Goal: Task Accomplishment & Management: Manage account settings

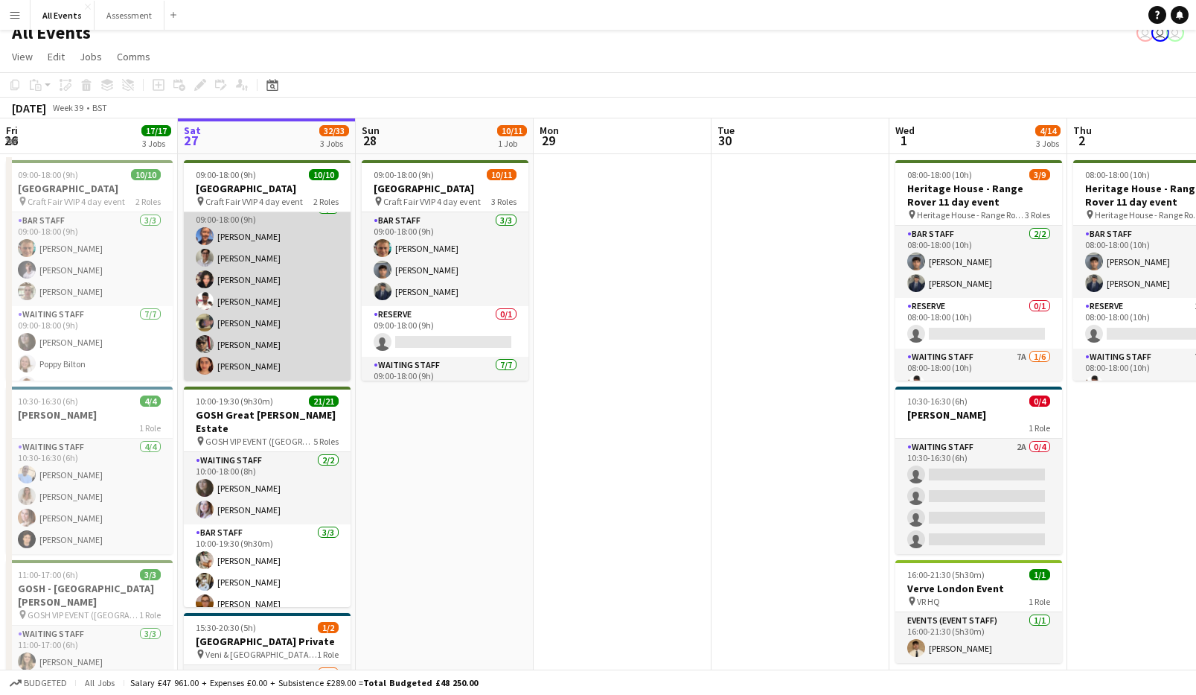
scroll to position [0, 348]
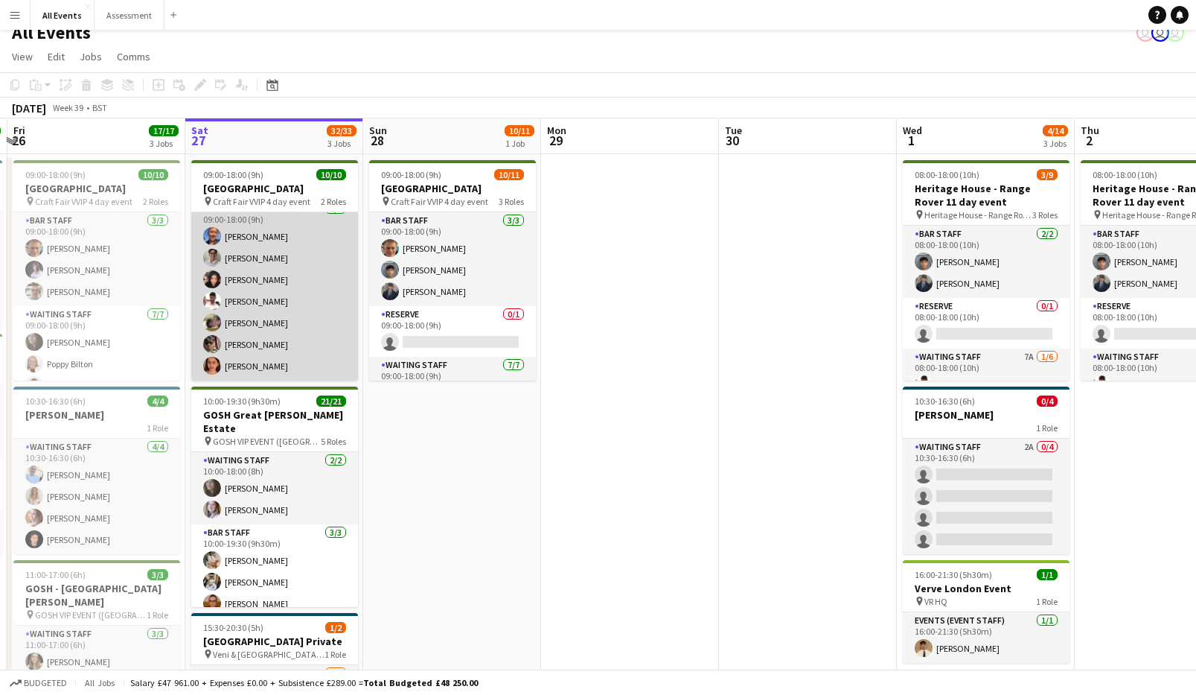
click at [275, 302] on app-card-role "Waiting Staff [DATE] 09:00-18:00 (9h) [PERSON_NAME] [PERSON_NAME] [PERSON_NAME]…" at bounding box center [274, 290] width 167 height 180
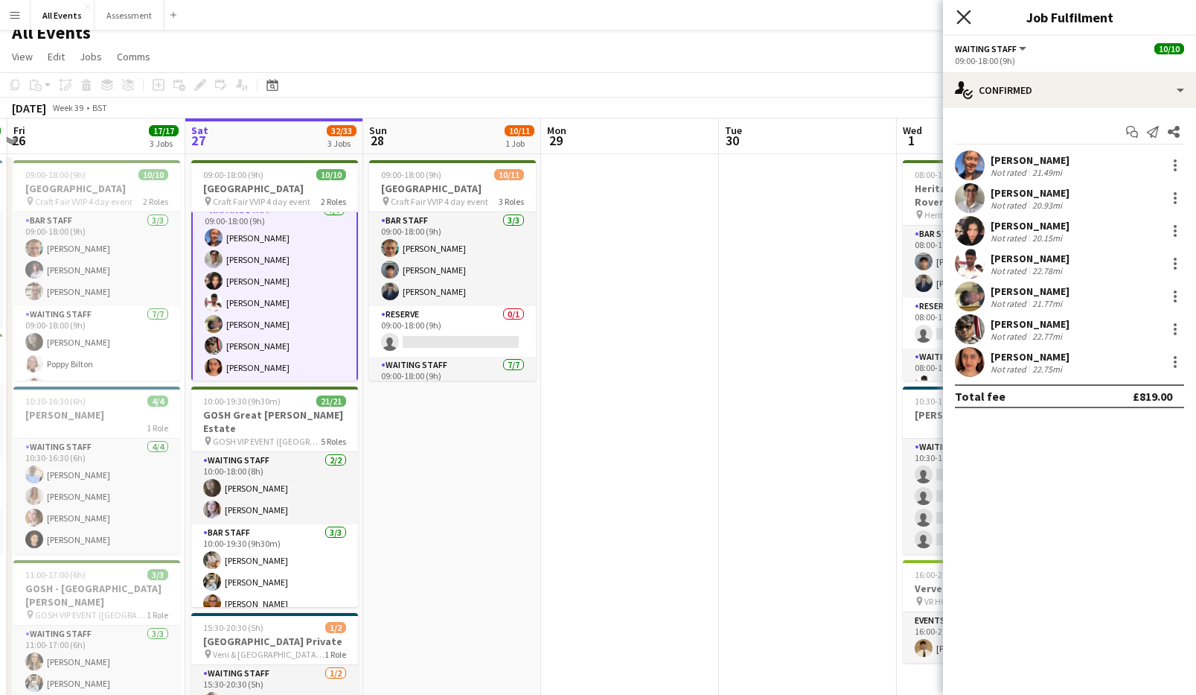
click at [768, 20] on icon "Close pop-in" at bounding box center [964, 17] width 14 height 14
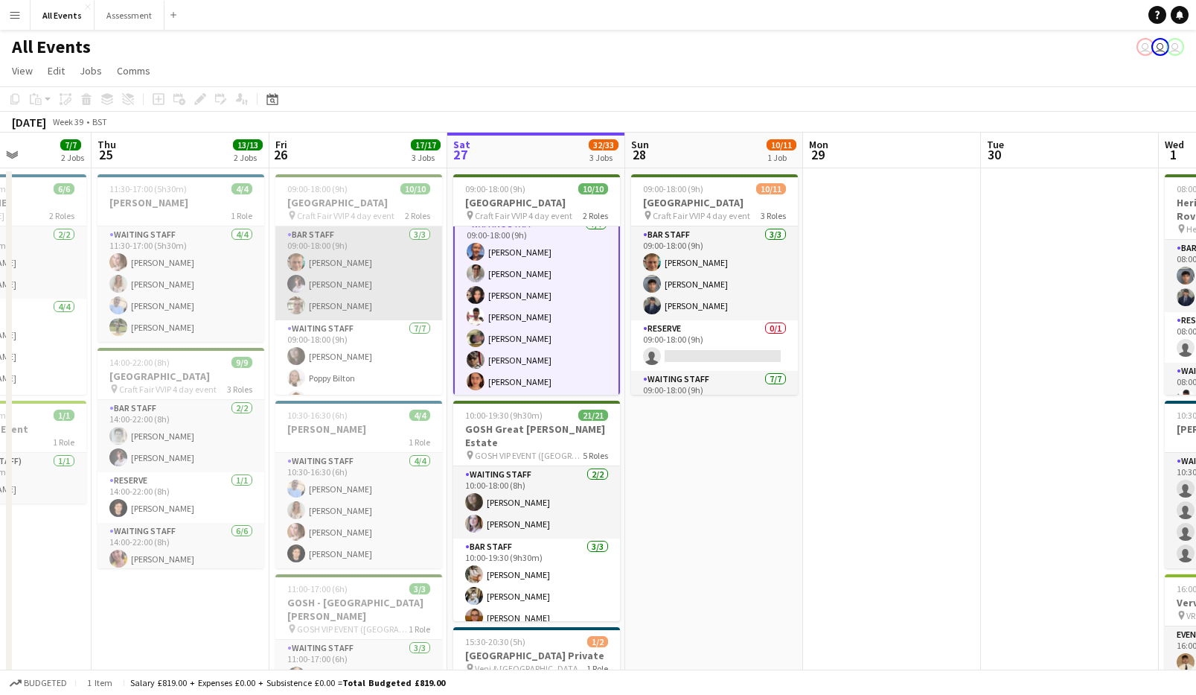
scroll to position [0, 445]
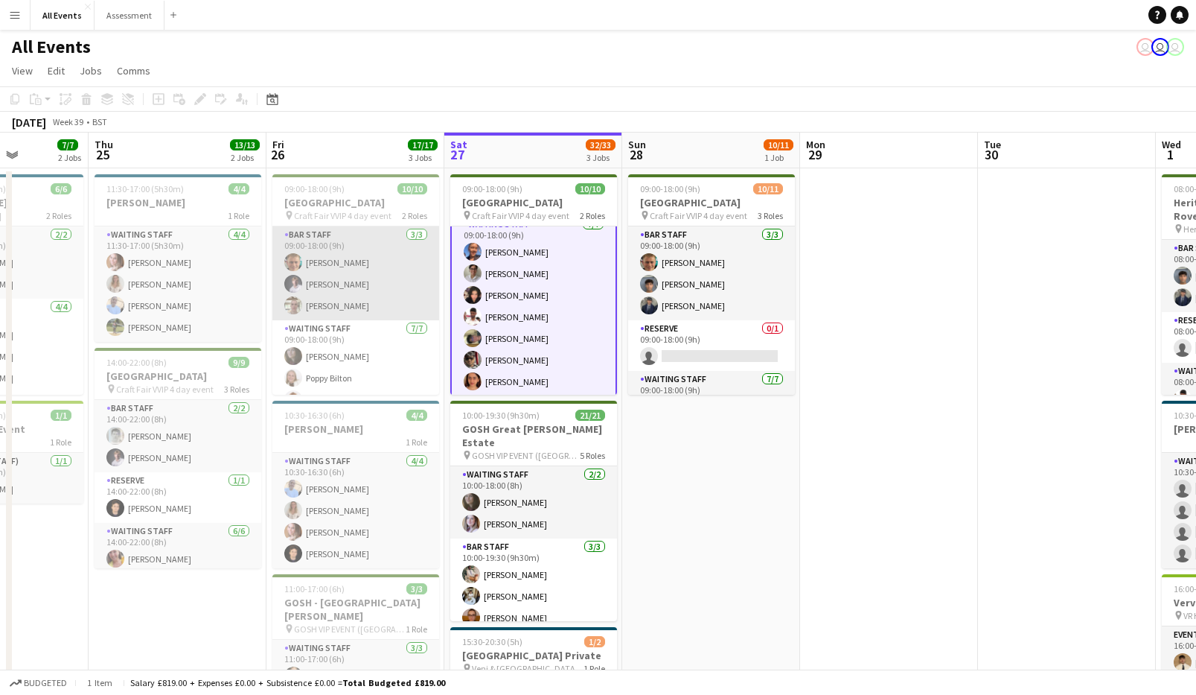
click at [354, 264] on app-card-role "Bar Staff [DATE] 09:00-18:00 (9h) [PERSON_NAME] [PERSON_NAME] [PERSON_NAME]" at bounding box center [355, 273] width 167 height 94
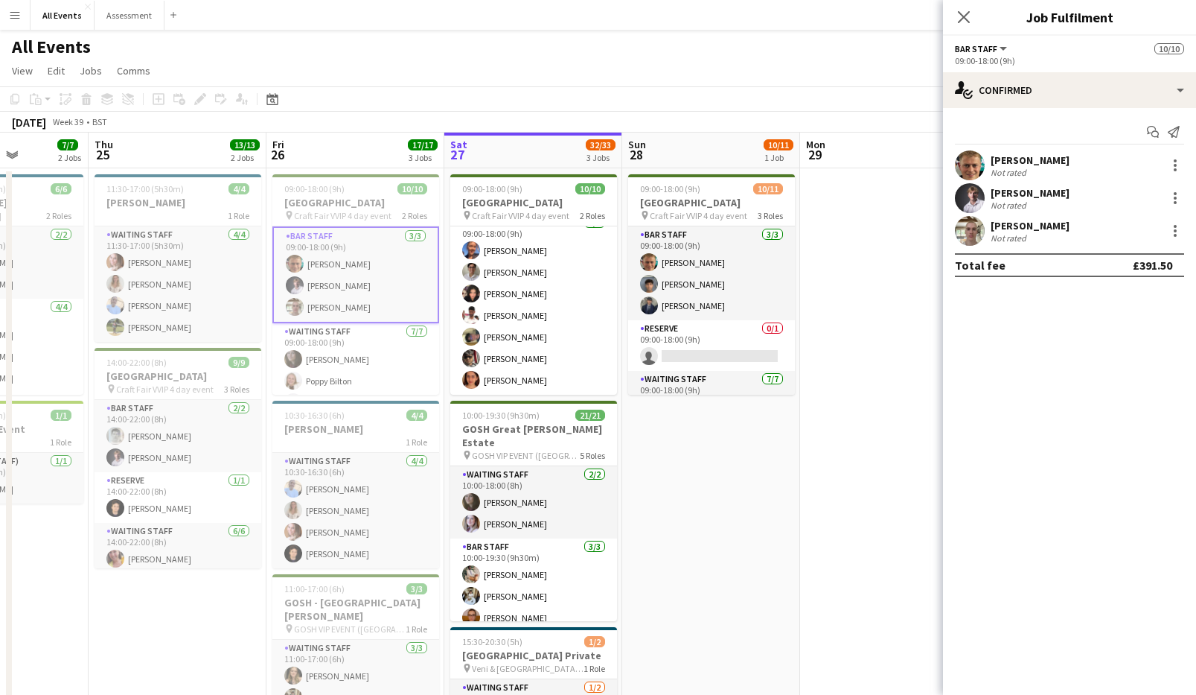
scroll to position [0, 447]
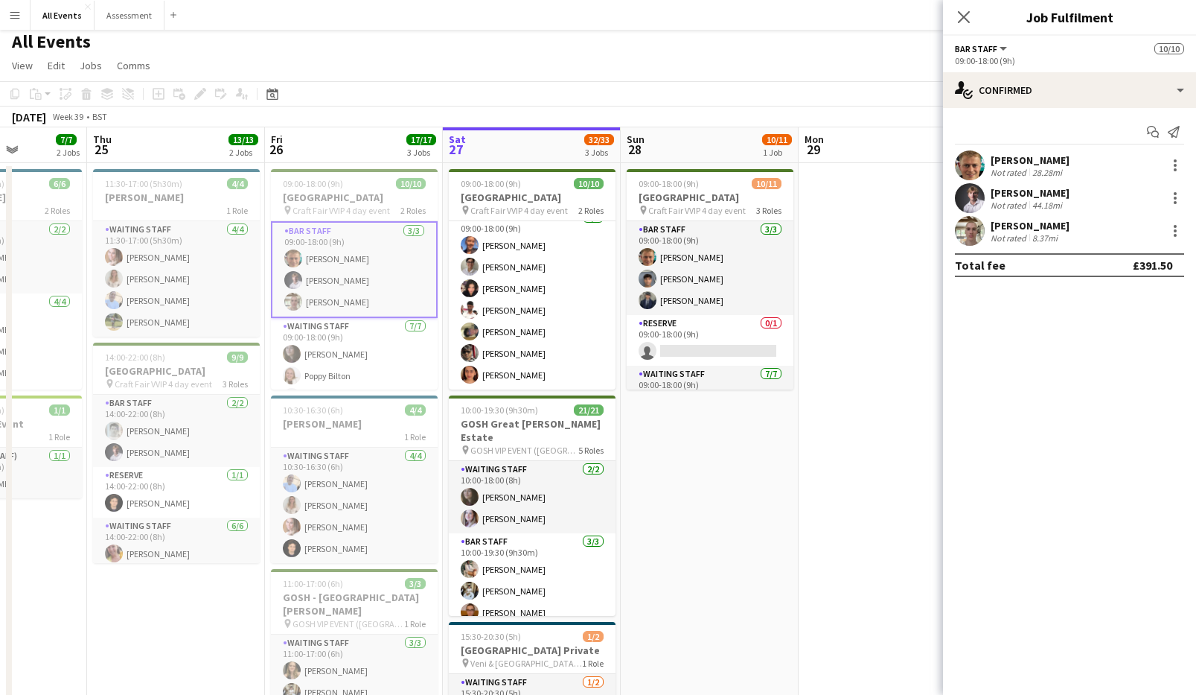
click at [768, 153] on div "[PERSON_NAME]" at bounding box center [1030, 159] width 79 height 13
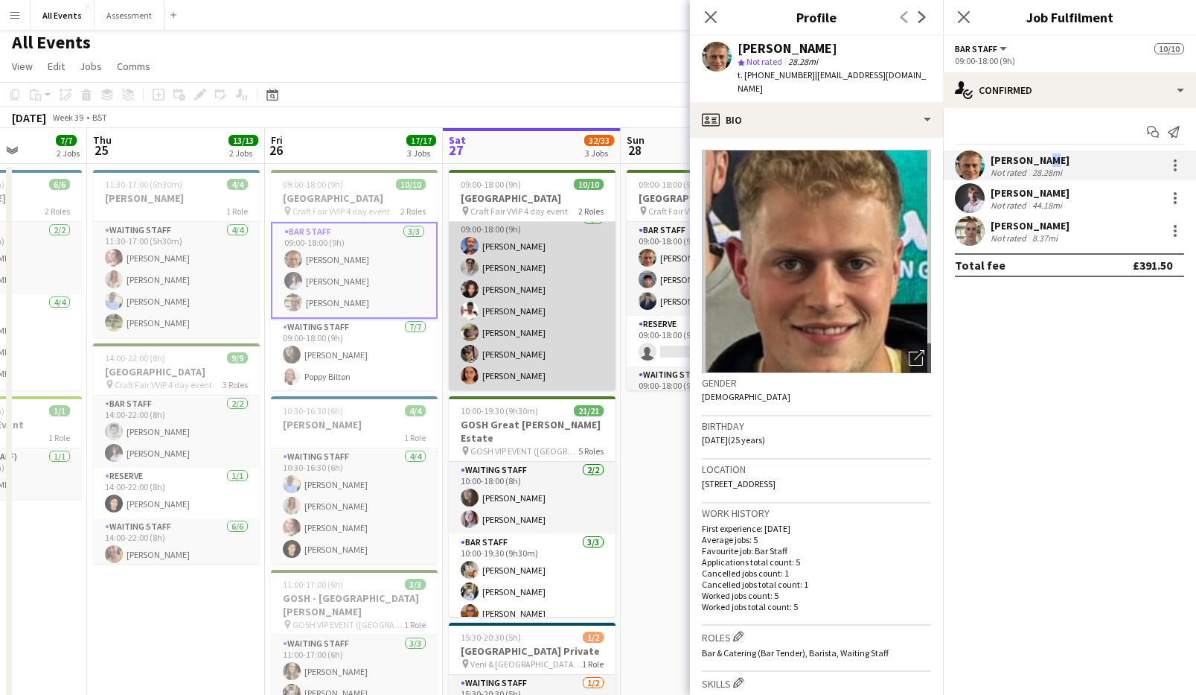
scroll to position [106, 0]
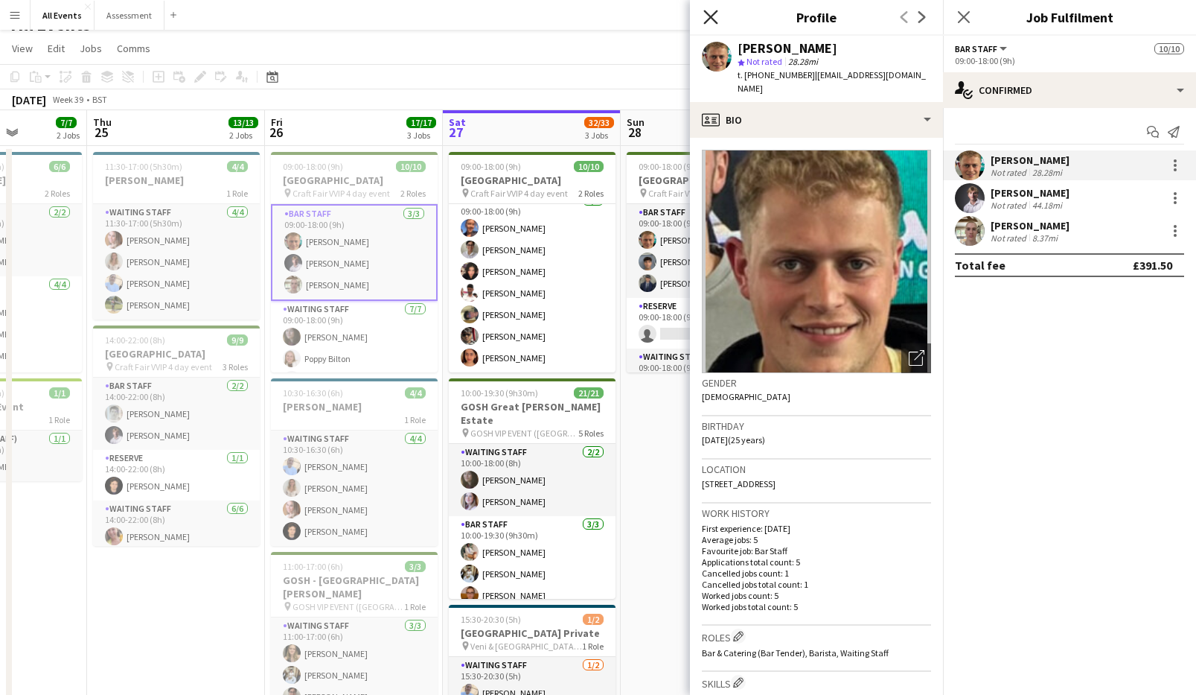
click at [714, 21] on icon at bounding box center [711, 17] width 14 height 14
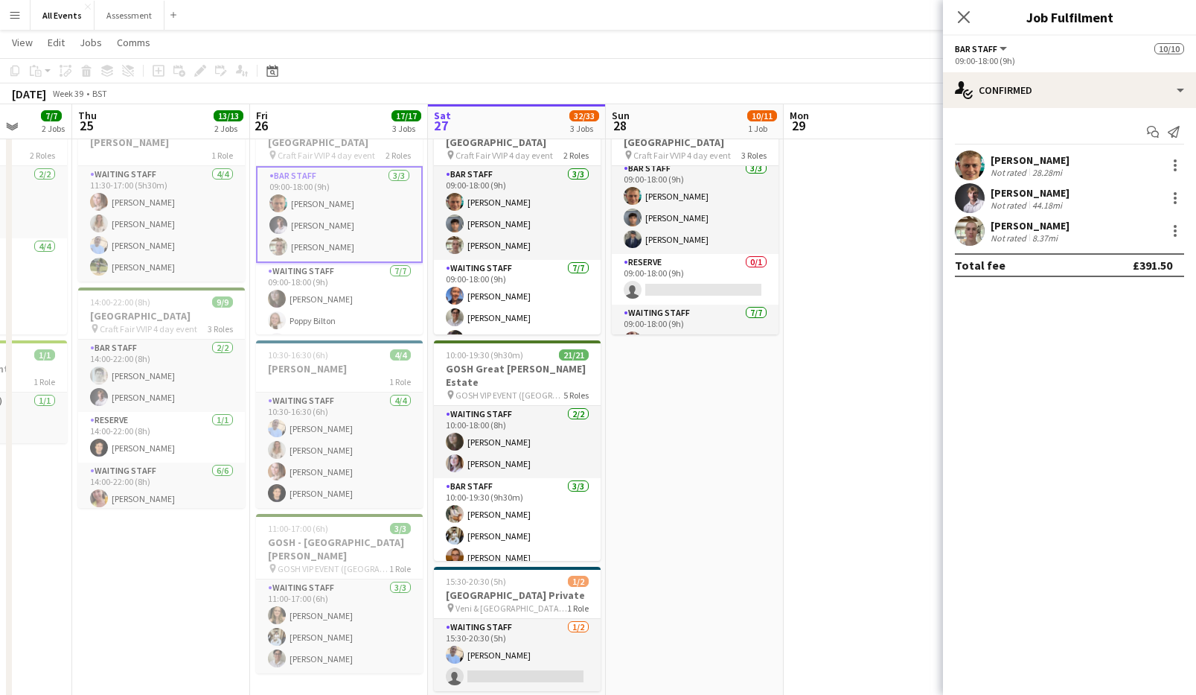
scroll to position [58, 0]
click at [768, 19] on icon at bounding box center [964, 17] width 14 height 14
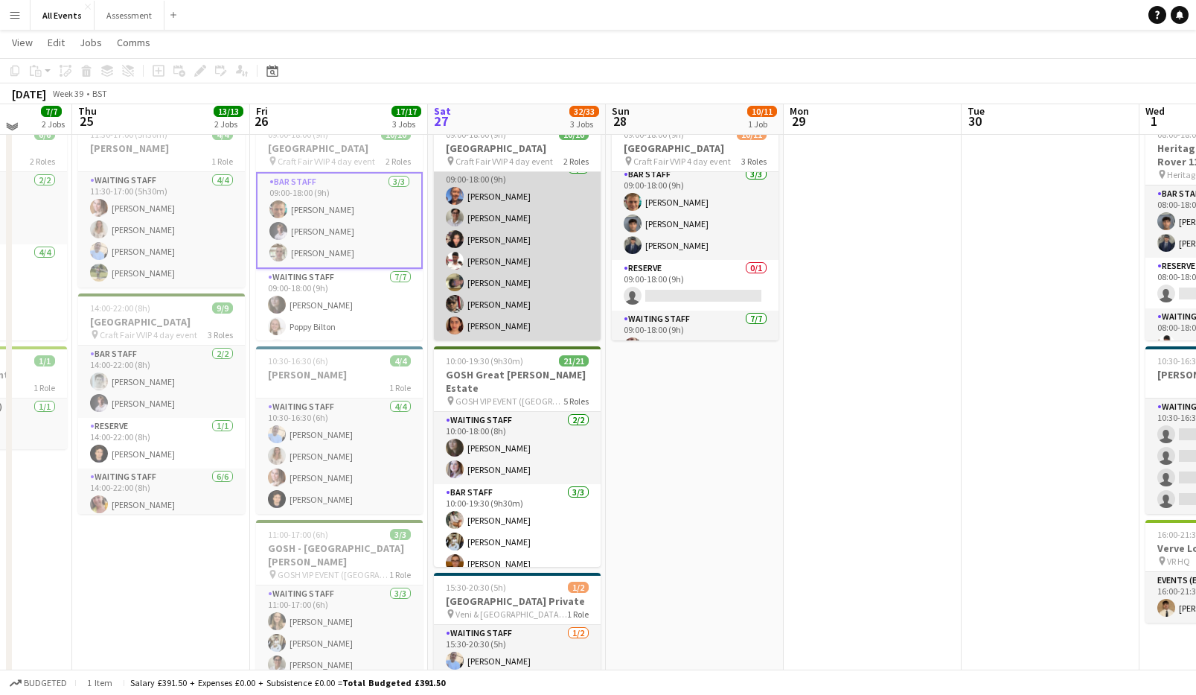
scroll to position [55, 0]
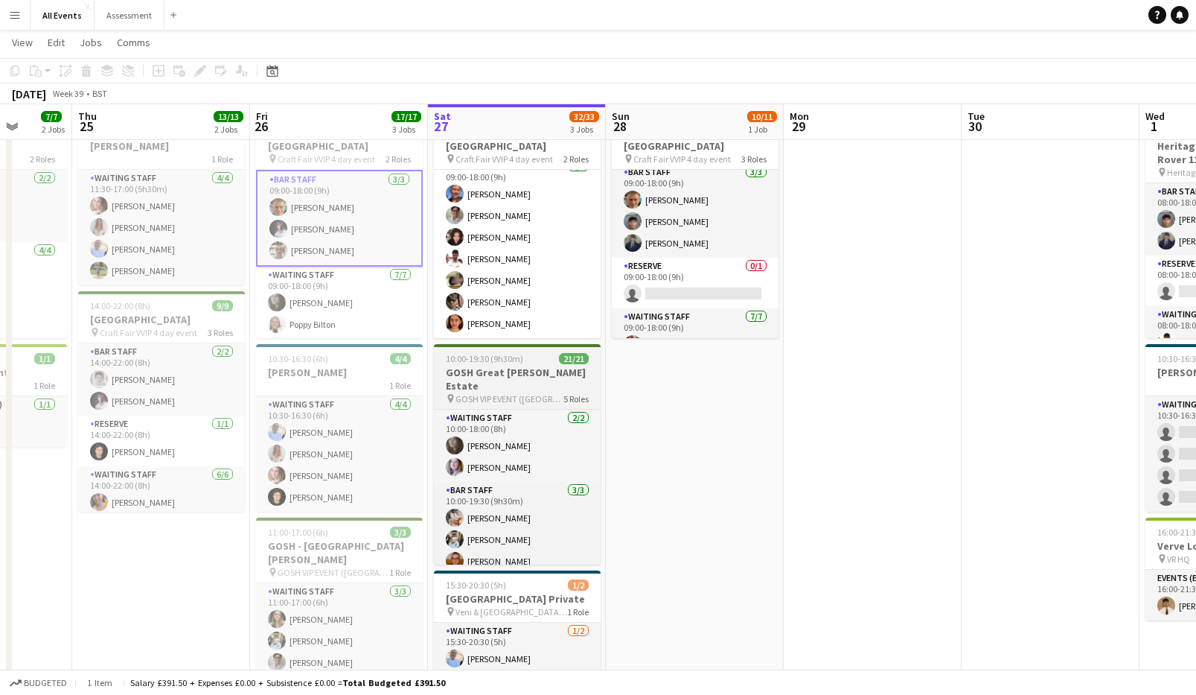
click at [522, 366] on h3 "GOSH Great [PERSON_NAME] Estate" at bounding box center [517, 379] width 167 height 27
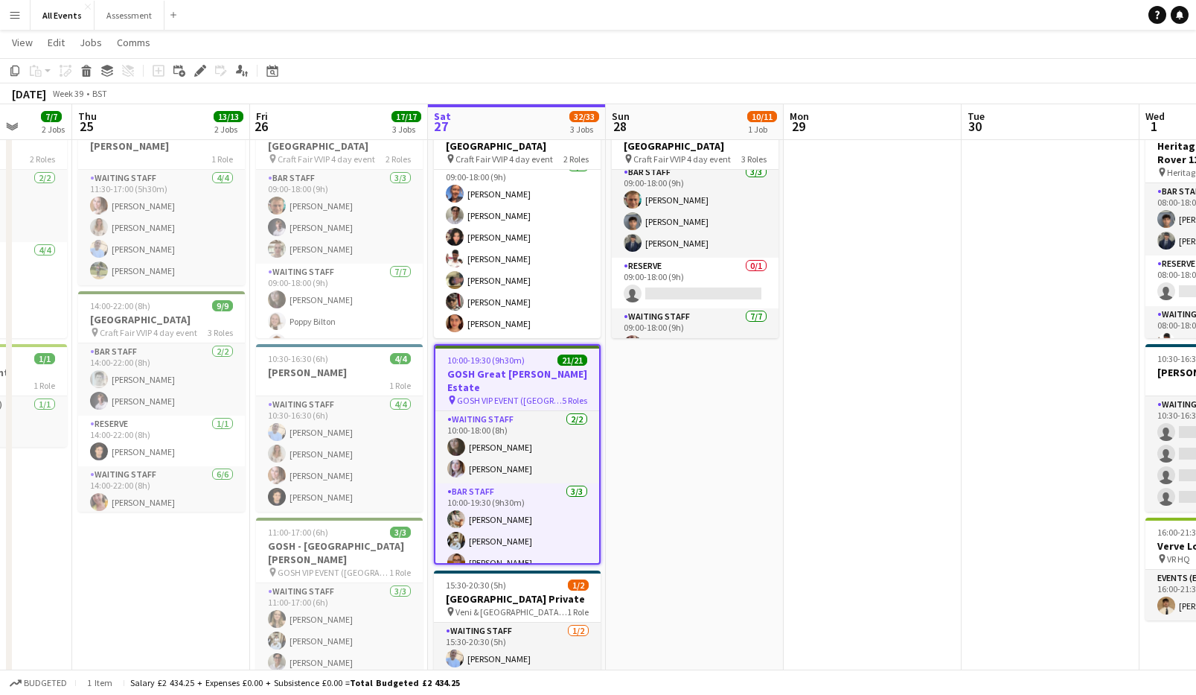
click at [643, 374] on app-date-cell "09:00-18:00 (9h) 10/11 Heritage House pin Craft Fair VVIP 4 day event 3 Roles B…" at bounding box center [695, 426] width 178 height 628
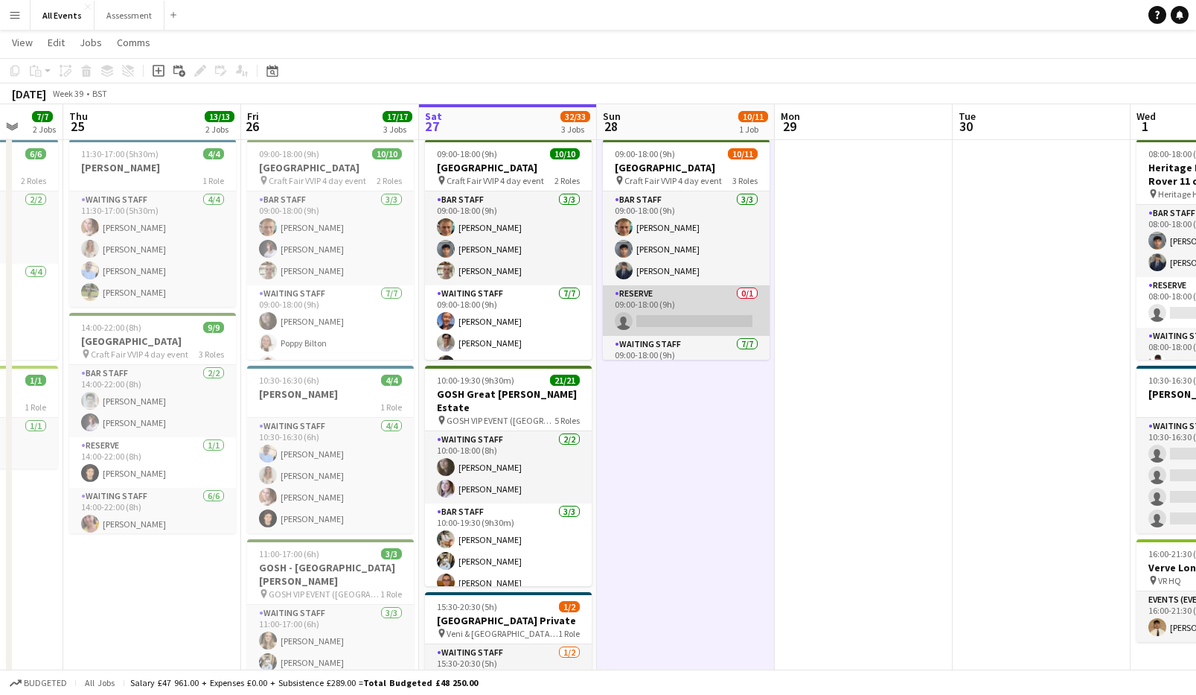
scroll to position [0, 0]
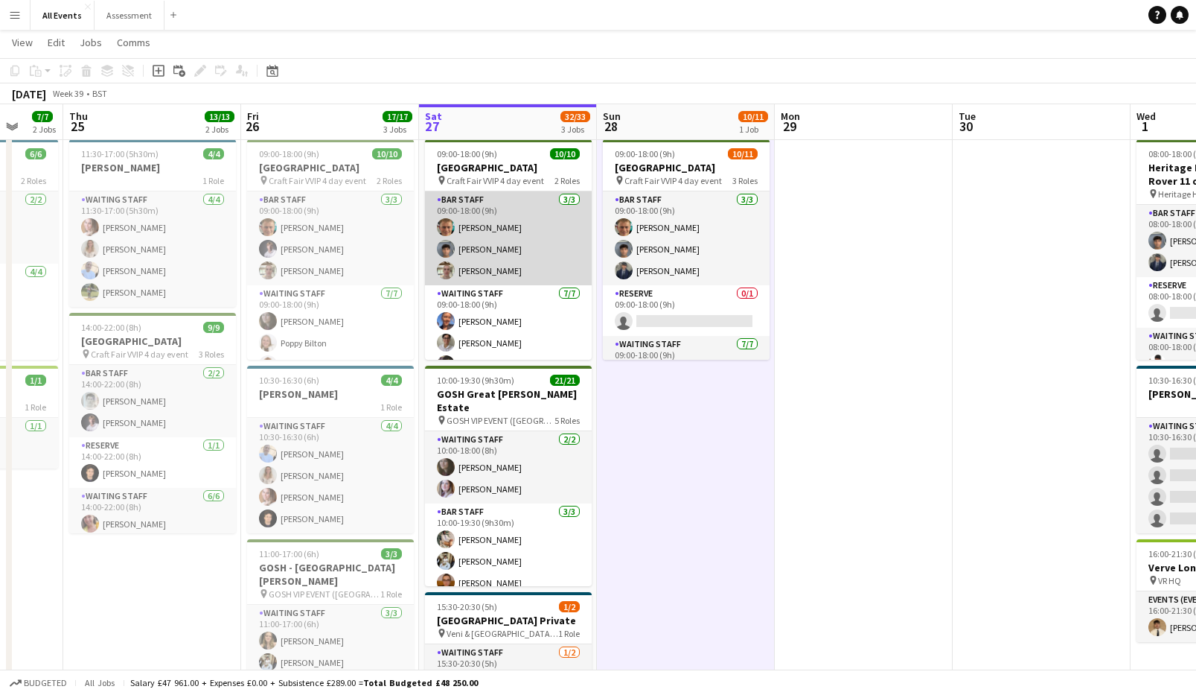
click at [476, 226] on app-card-role "Bar Staff [DATE] 09:00-18:00 (9h) [PERSON_NAME] Arya [PERSON_NAME] [PERSON_NAME]" at bounding box center [508, 238] width 167 height 94
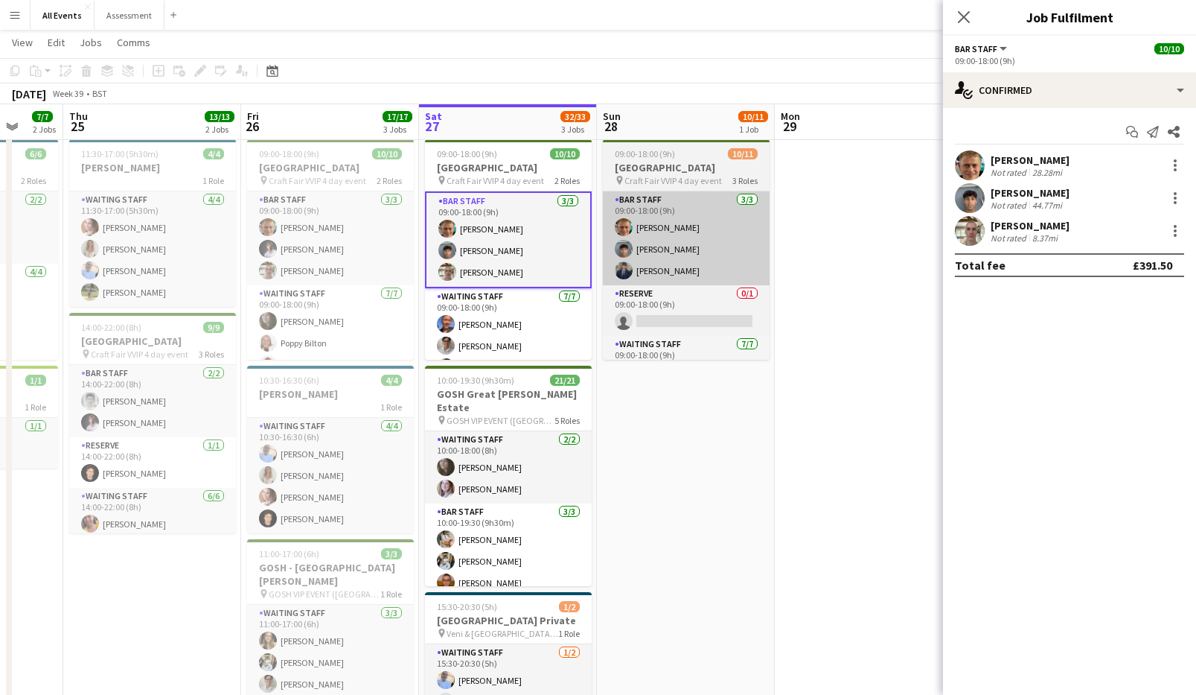
scroll to position [0, 471]
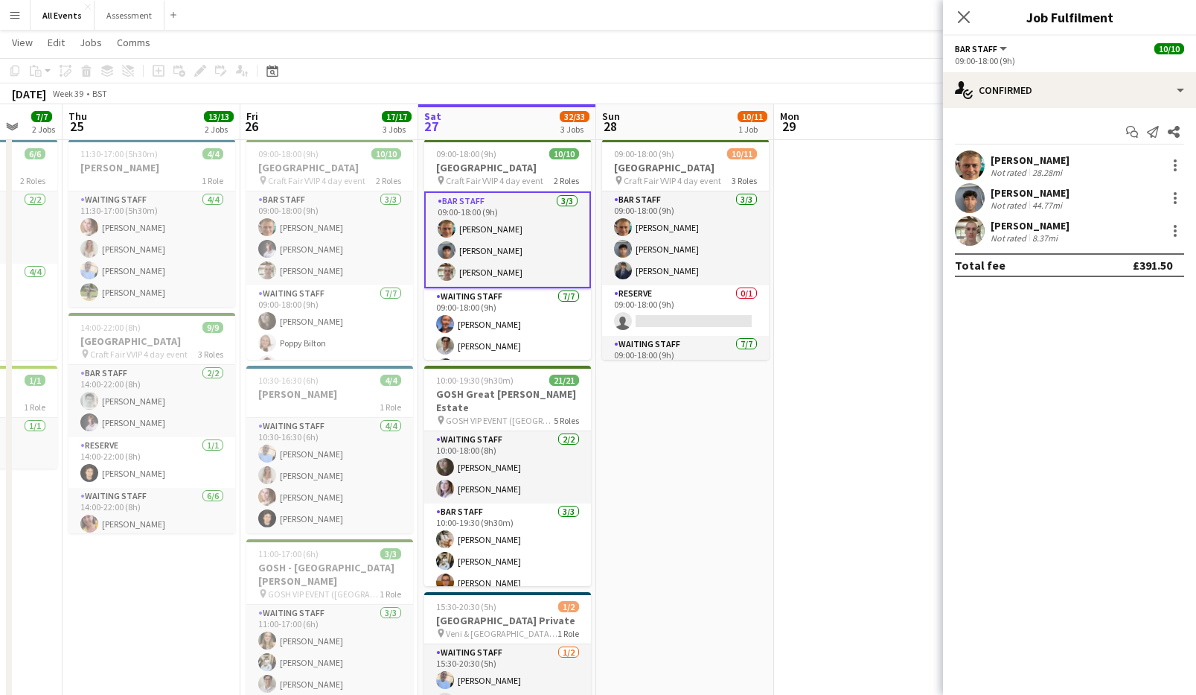
click at [768, 156] on div "[PERSON_NAME]" at bounding box center [1030, 159] width 79 height 13
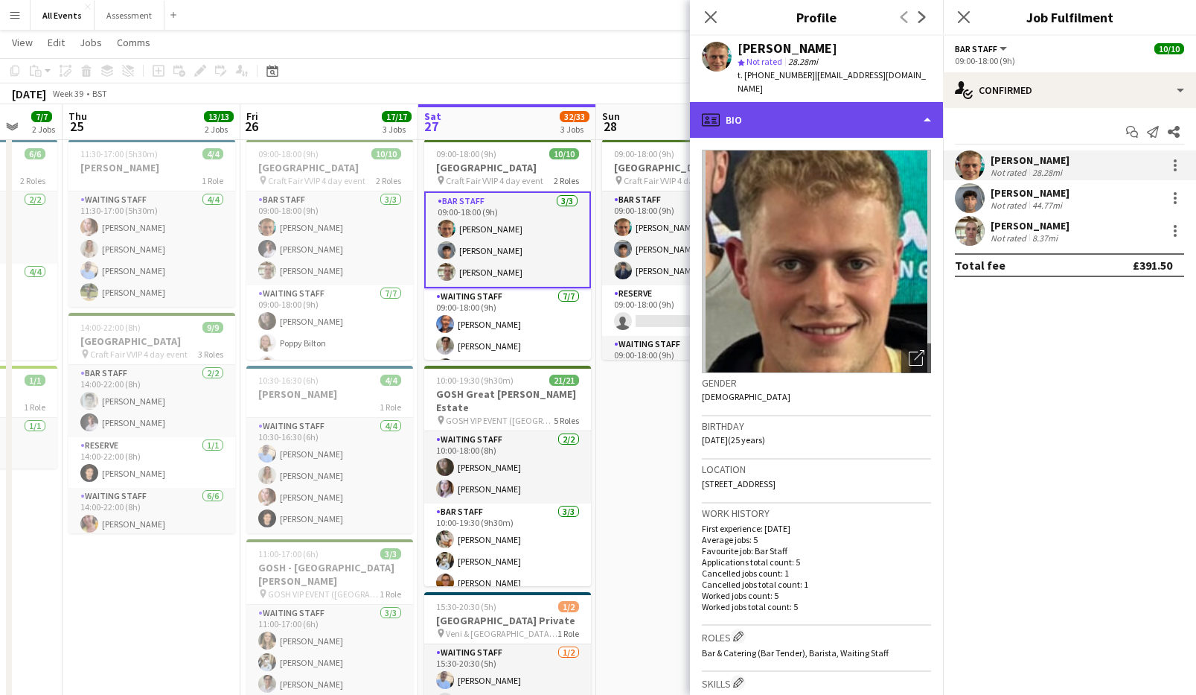
scroll to position [-1, 0]
click at [768, 102] on div "profile Bio" at bounding box center [816, 120] width 253 height 36
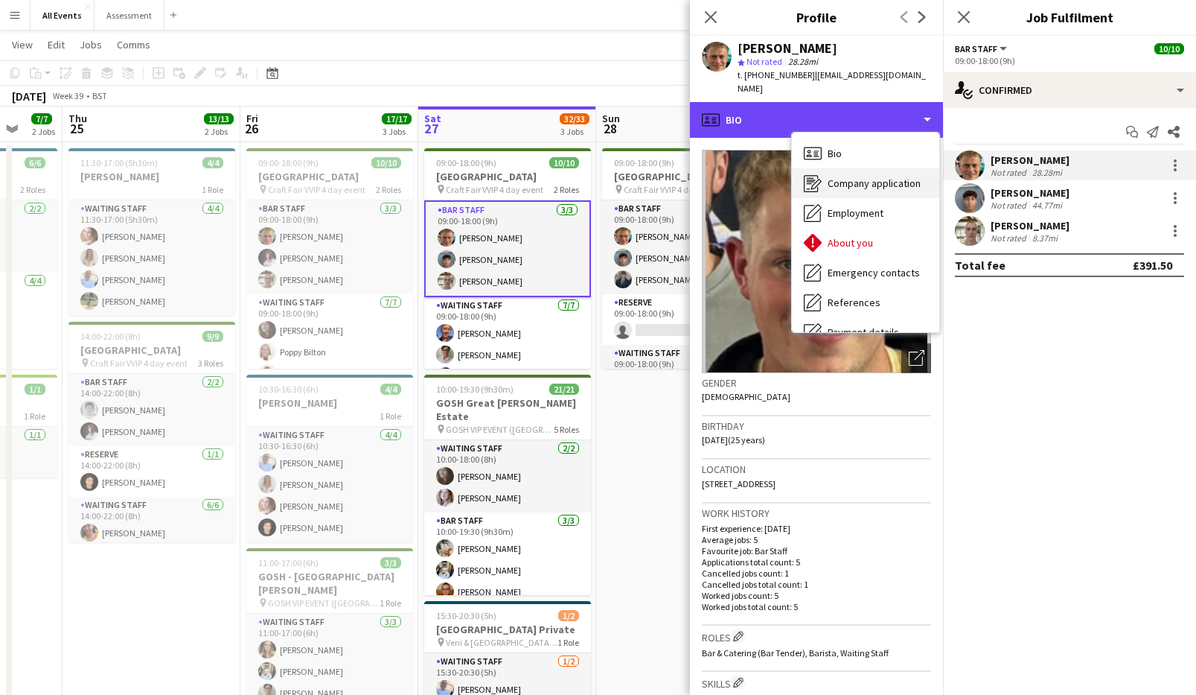
scroll to position [26, 0]
click at [768, 176] on span "Company application" at bounding box center [874, 182] width 93 height 13
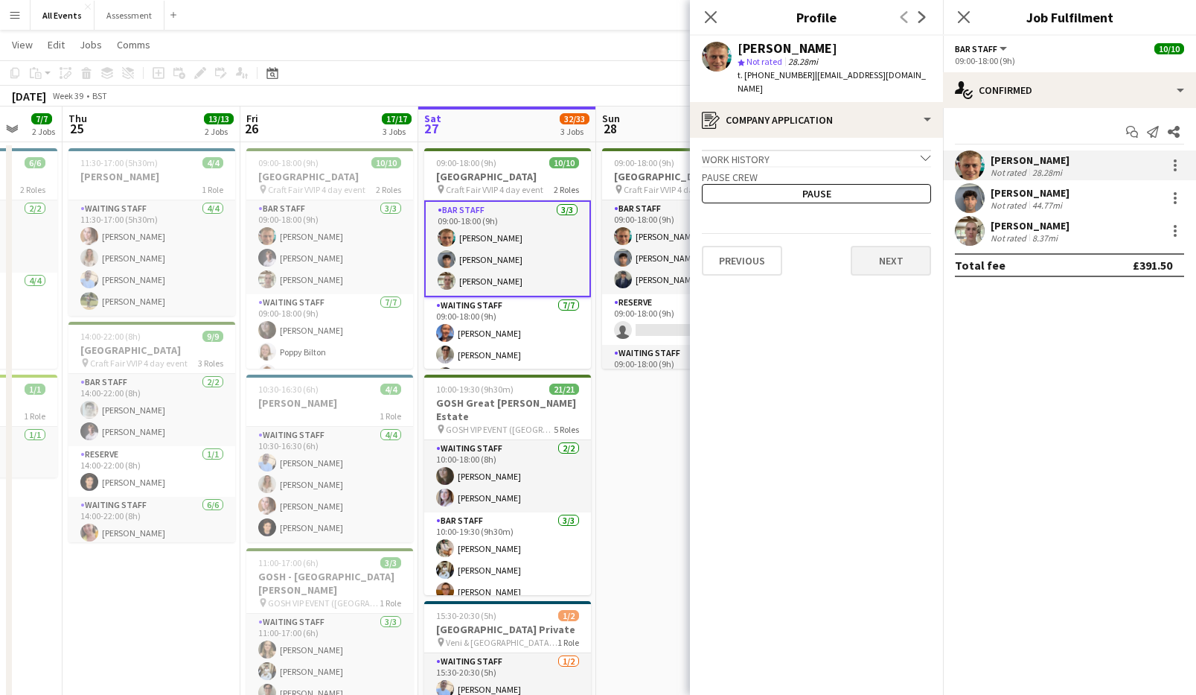
click at [768, 246] on button "Next" at bounding box center [891, 261] width 80 height 30
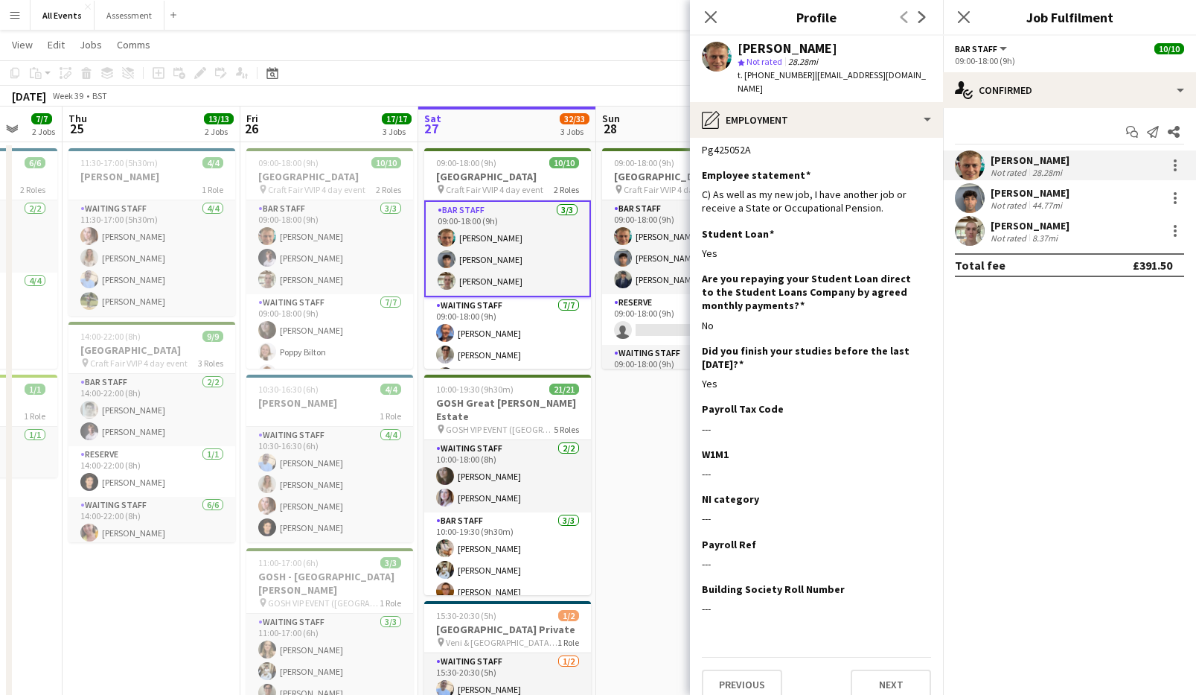
scroll to position [25, 0]
click at [768, 677] on button "Next" at bounding box center [891, 685] width 80 height 30
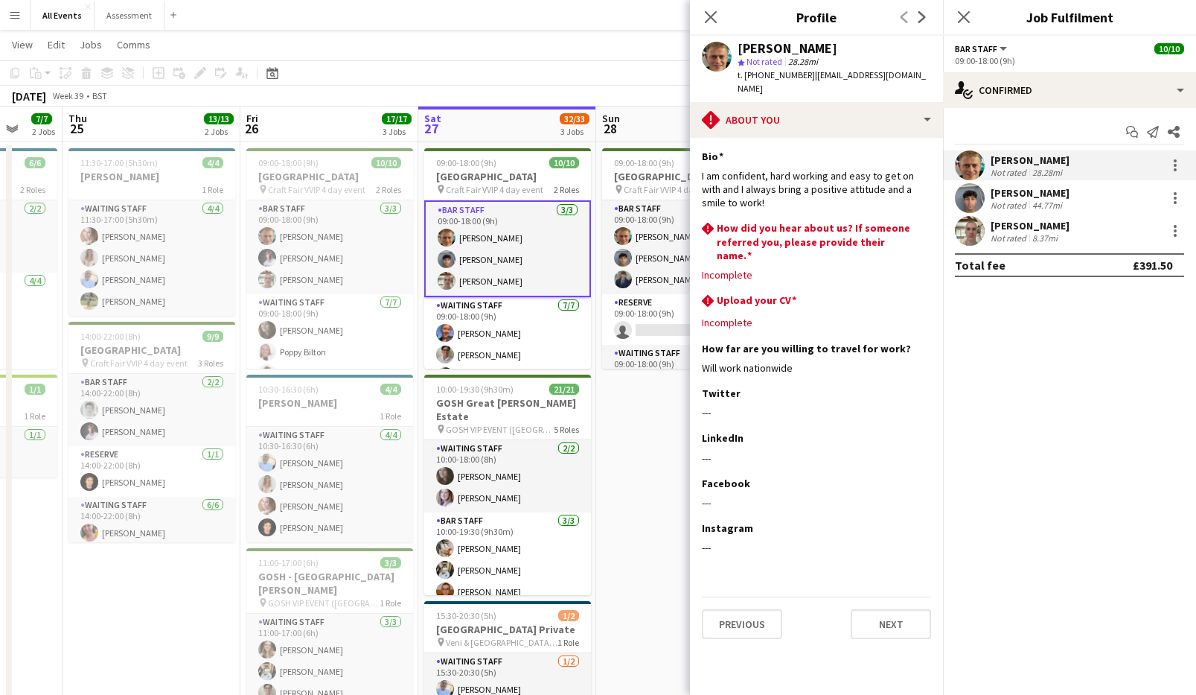
scroll to position [0, 0]
click at [768, 609] on button "Next" at bounding box center [891, 624] width 80 height 30
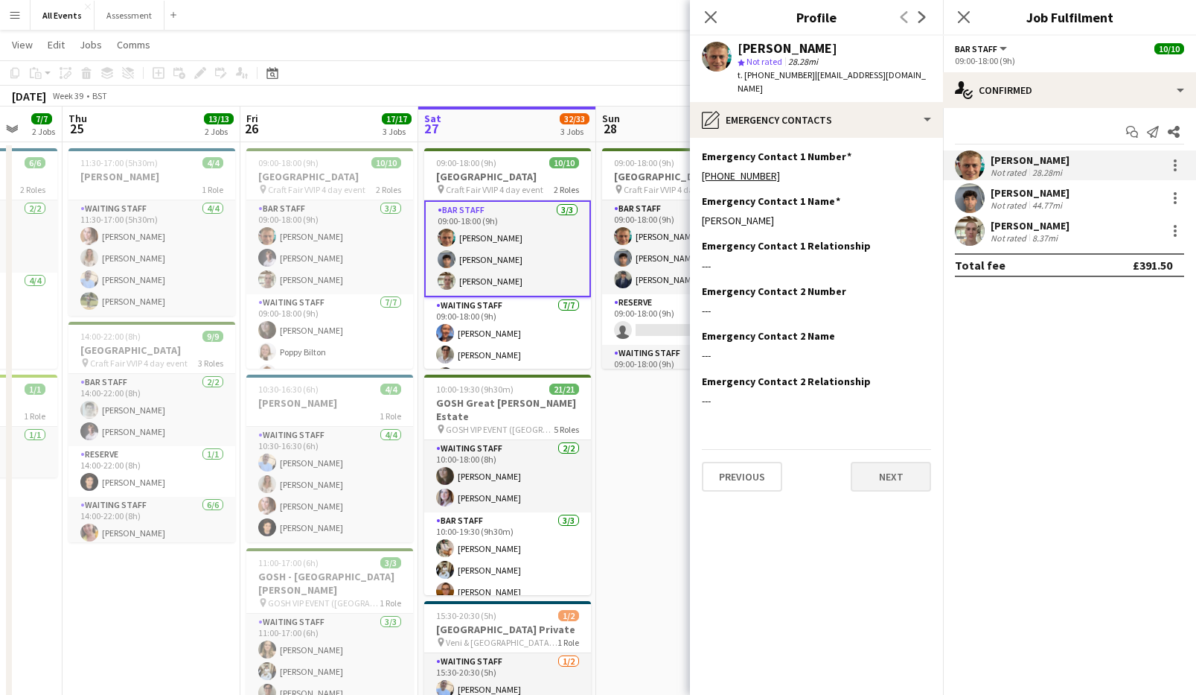
scroll to position [20, 0]
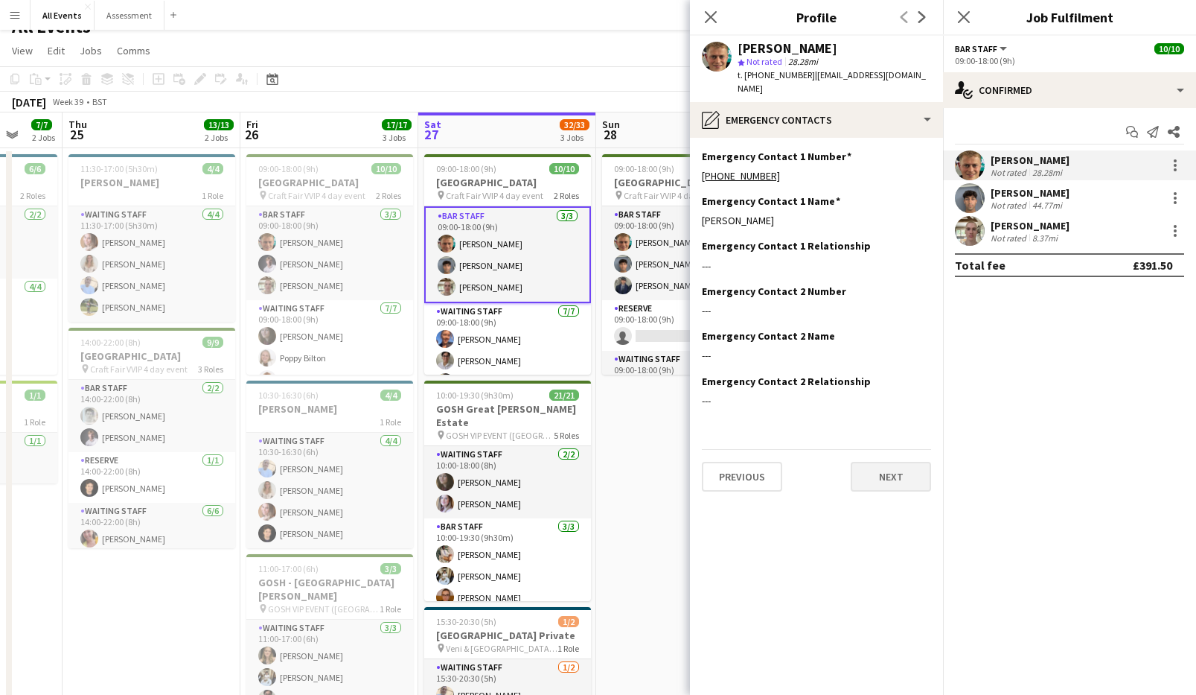
click at [768, 462] on button "Next" at bounding box center [891, 477] width 80 height 30
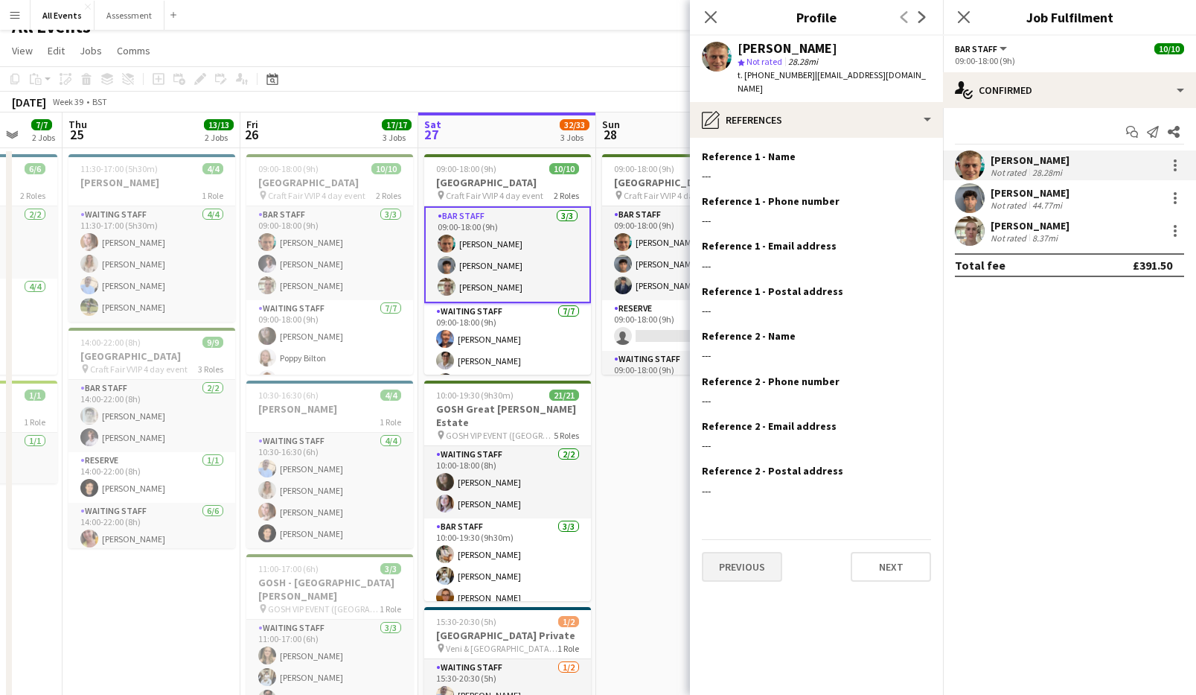
click at [755, 552] on button "Previous" at bounding box center [742, 567] width 80 height 30
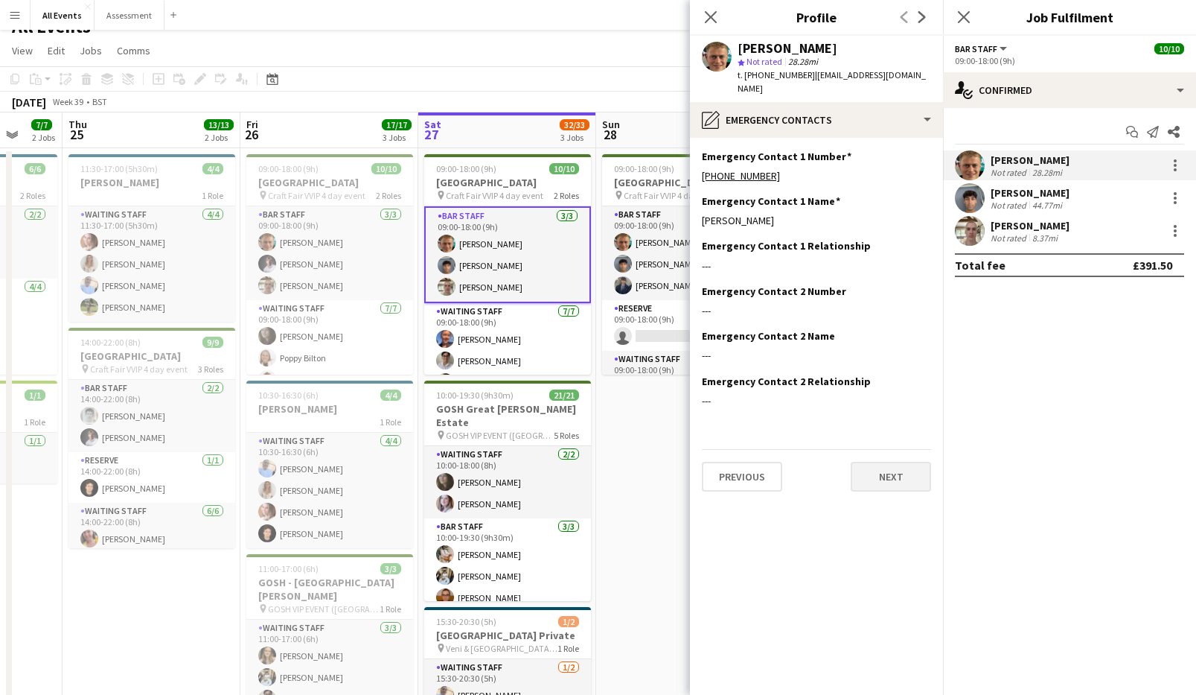
click at [768, 462] on button "Next" at bounding box center [891, 477] width 80 height 30
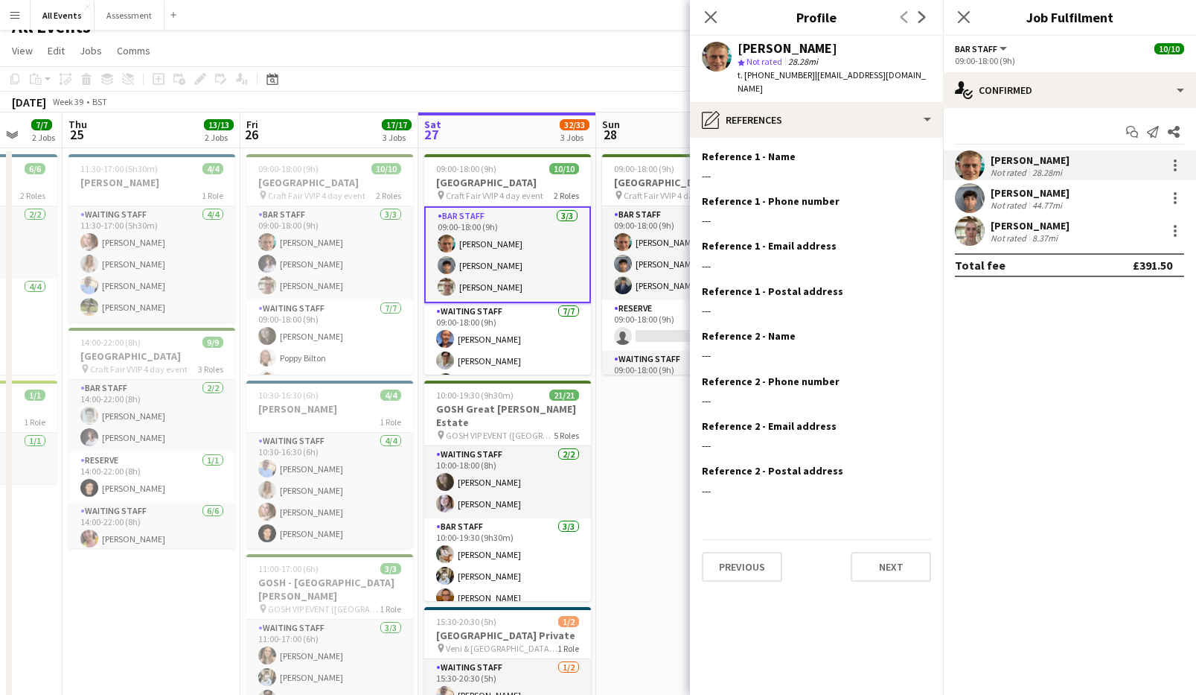
click at [759, 552] on button "Previous" at bounding box center [742, 567] width 80 height 30
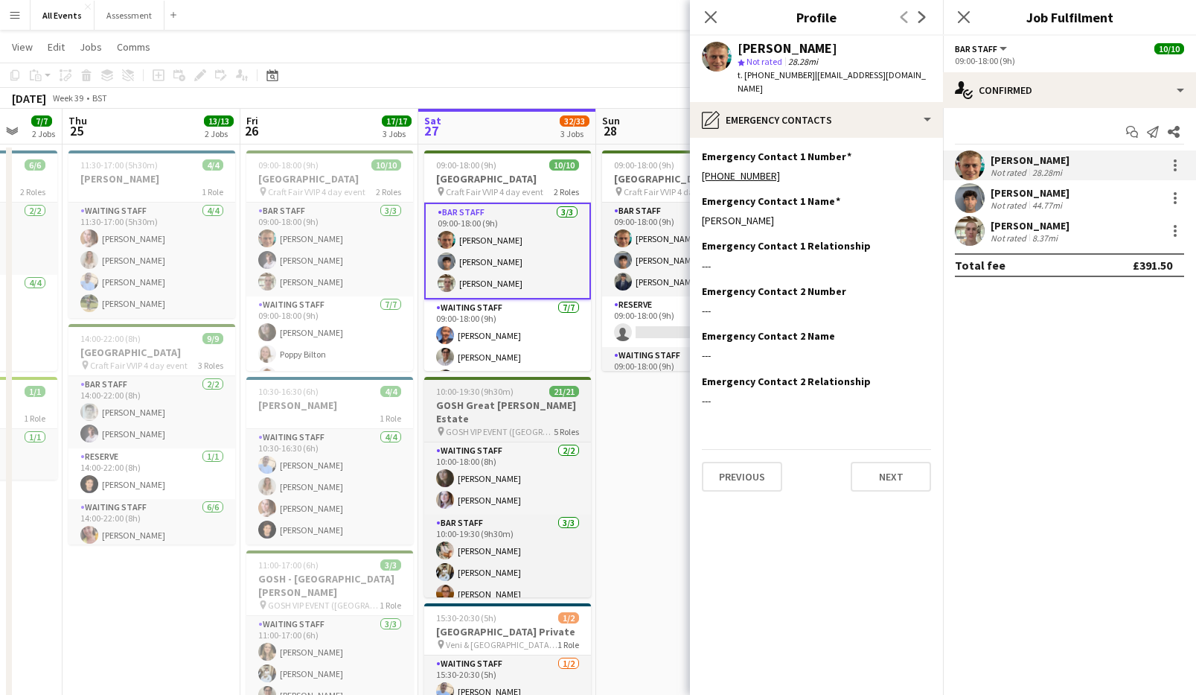
scroll to position [28, 0]
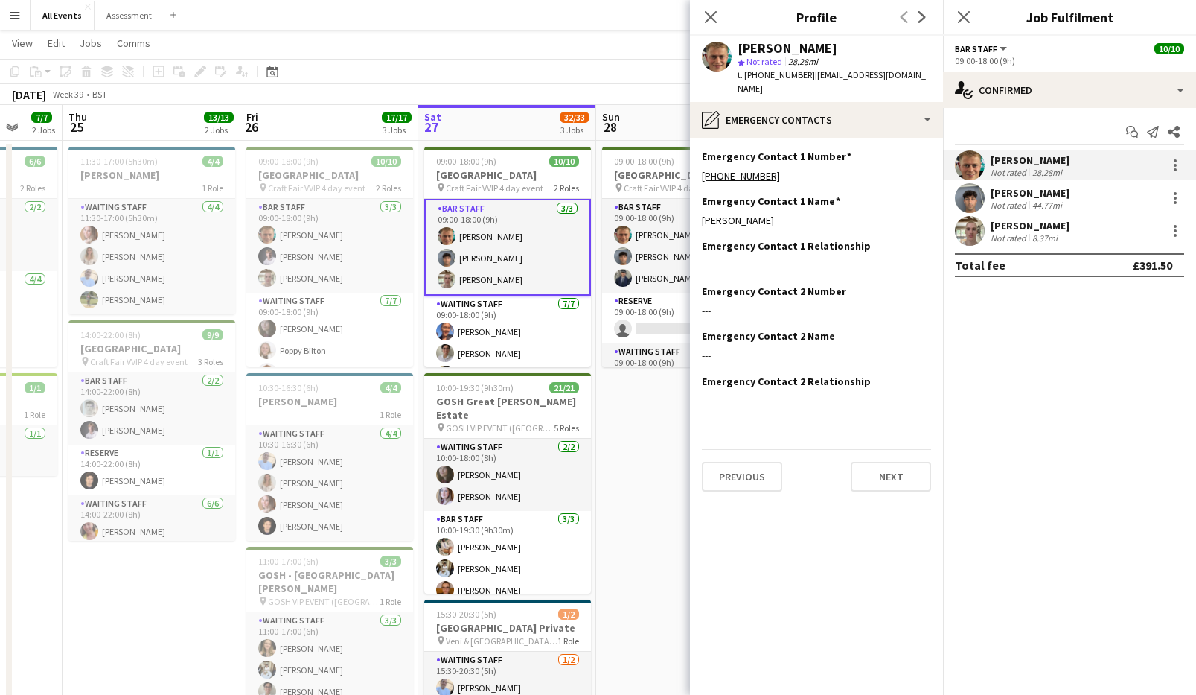
click at [648, 418] on app-date-cell "09:00-18:00 (9h) 10/11 Heritage House pin Craft Fair VVIP 4 day event 3 Roles B…" at bounding box center [685, 455] width 178 height 628
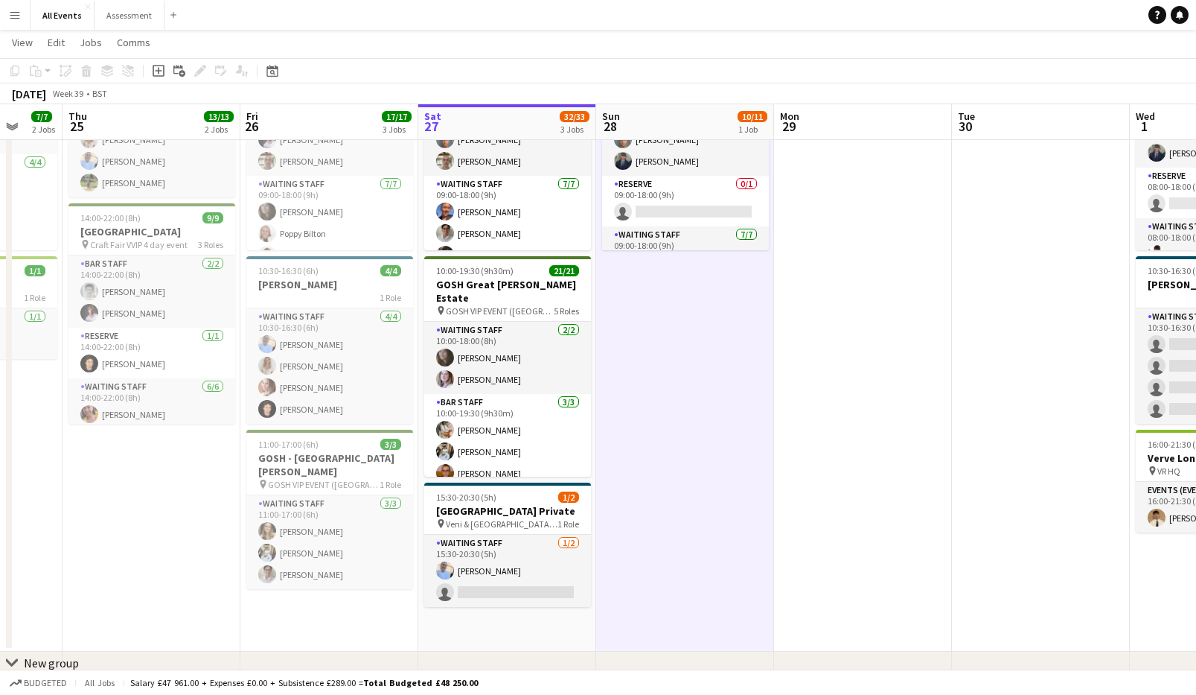
scroll to position [0, 0]
click at [18, 17] on app-icon "Menu" at bounding box center [15, 15] width 12 height 12
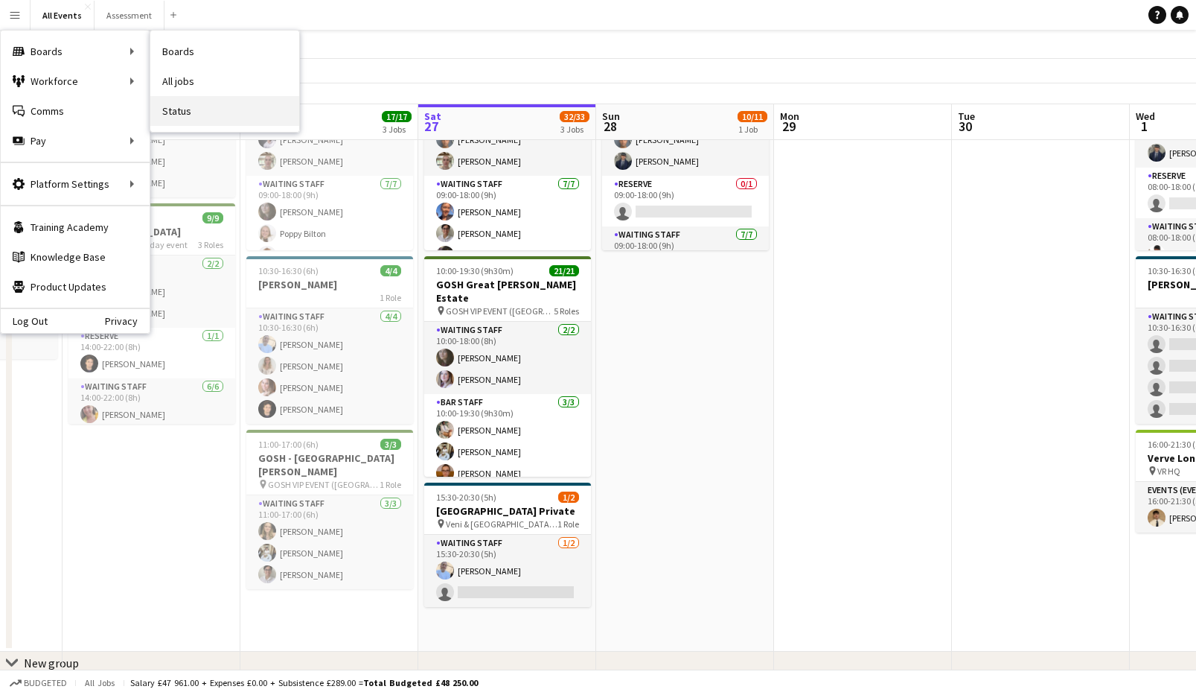
click at [194, 103] on link "Status" at bounding box center [224, 111] width 149 height 30
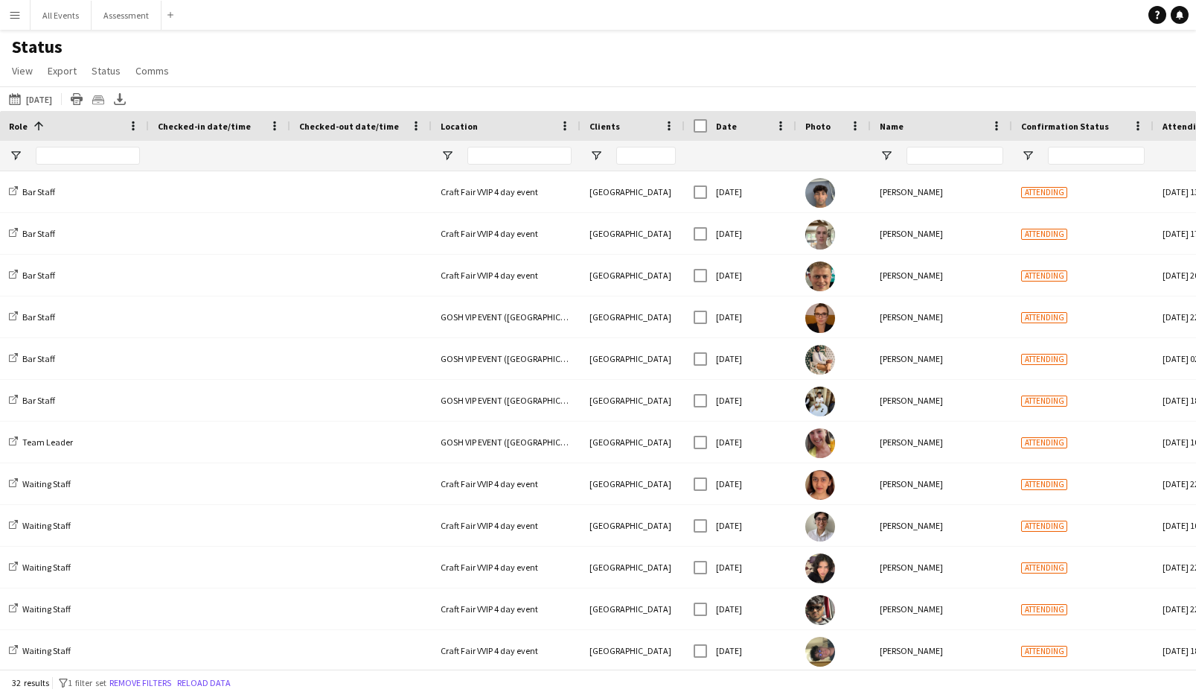
drag, startPoint x: 289, startPoint y: 127, endPoint x: 231, endPoint y: 126, distance: 58.1
click at [231, 126] on div "Checked-in date/time" at bounding box center [219, 126] width 141 height 30
click at [517, 78] on div "Status View Views Default view New view Update view Delete view Edit name Custo…" at bounding box center [598, 61] width 1196 height 51
click at [67, 20] on button "All Events Close" at bounding box center [61, 15] width 61 height 29
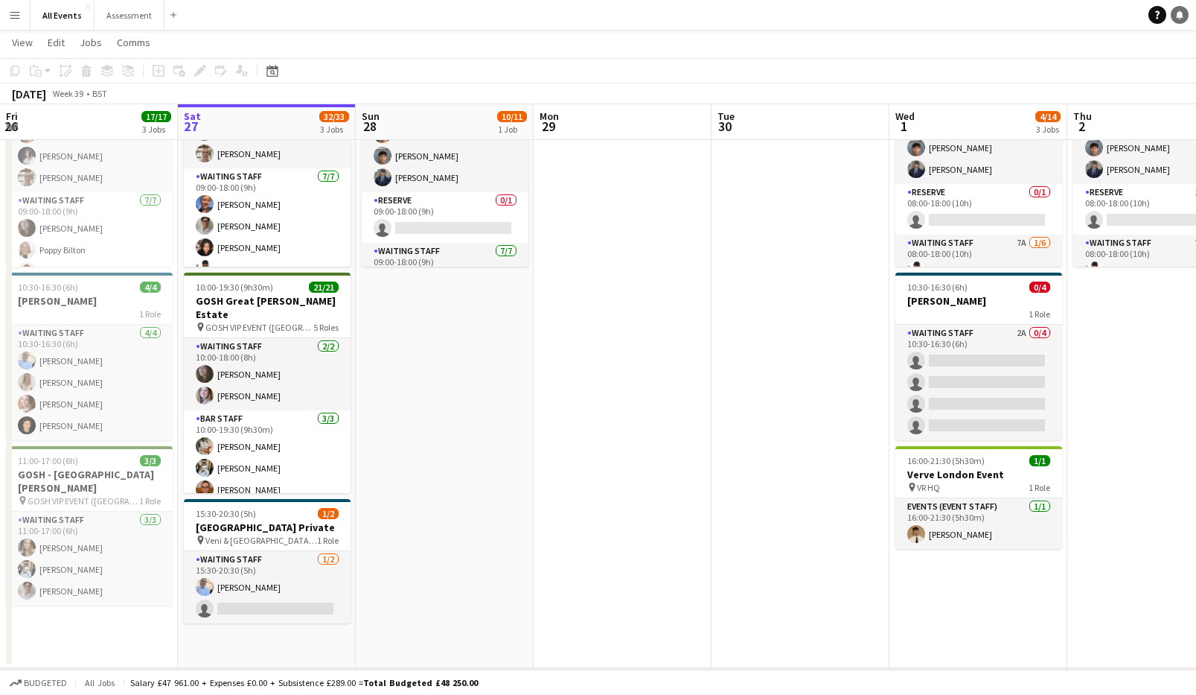
click at [768, 16] on icon at bounding box center [1179, 13] width 7 height 7
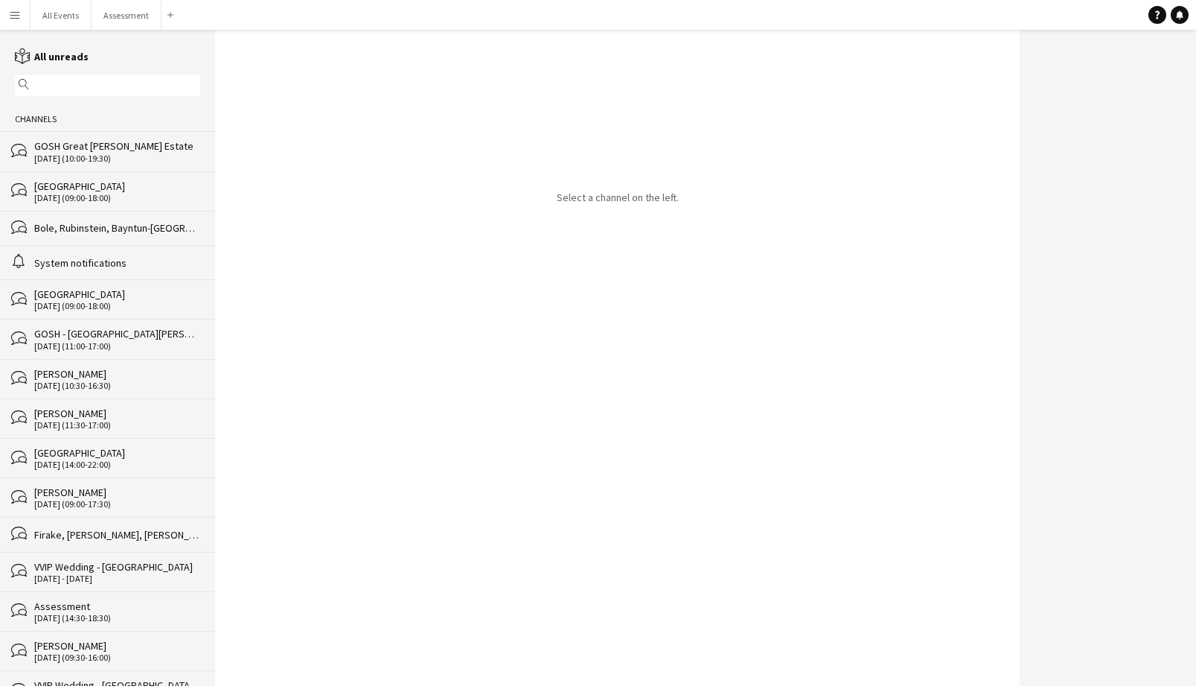
click at [98, 156] on div "[DATE] (10:00-19:30)" at bounding box center [117, 158] width 166 height 10
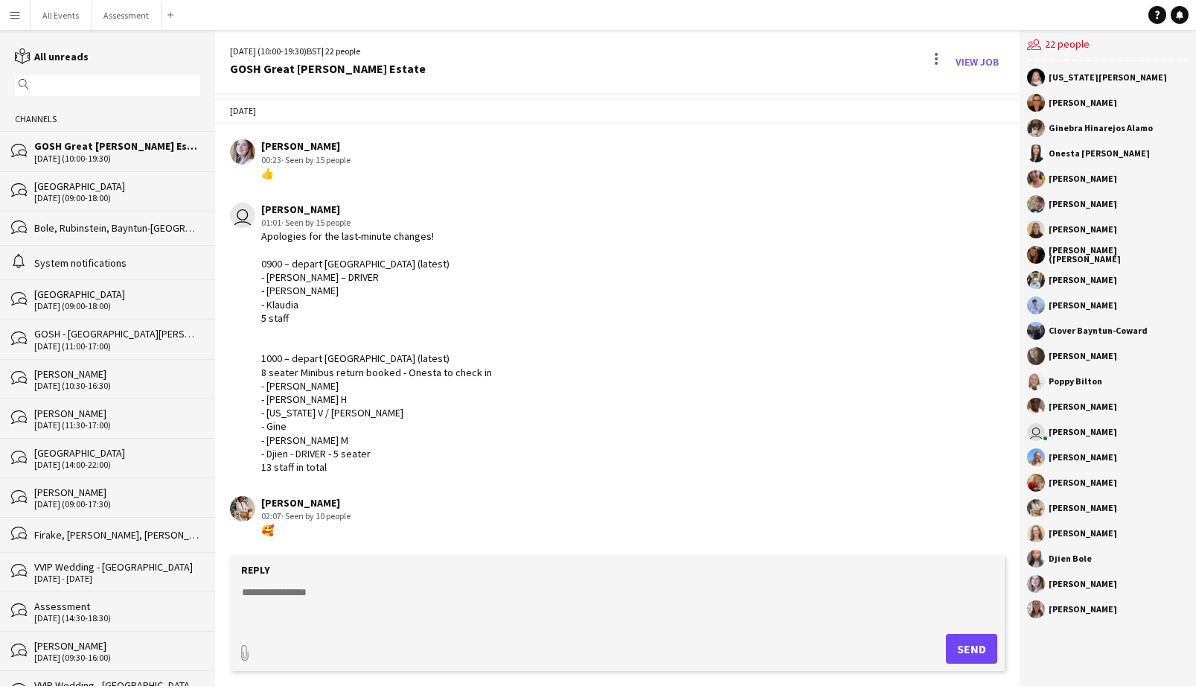
click at [91, 188] on div "[GEOGRAPHIC_DATA]" at bounding box center [117, 185] width 166 height 13
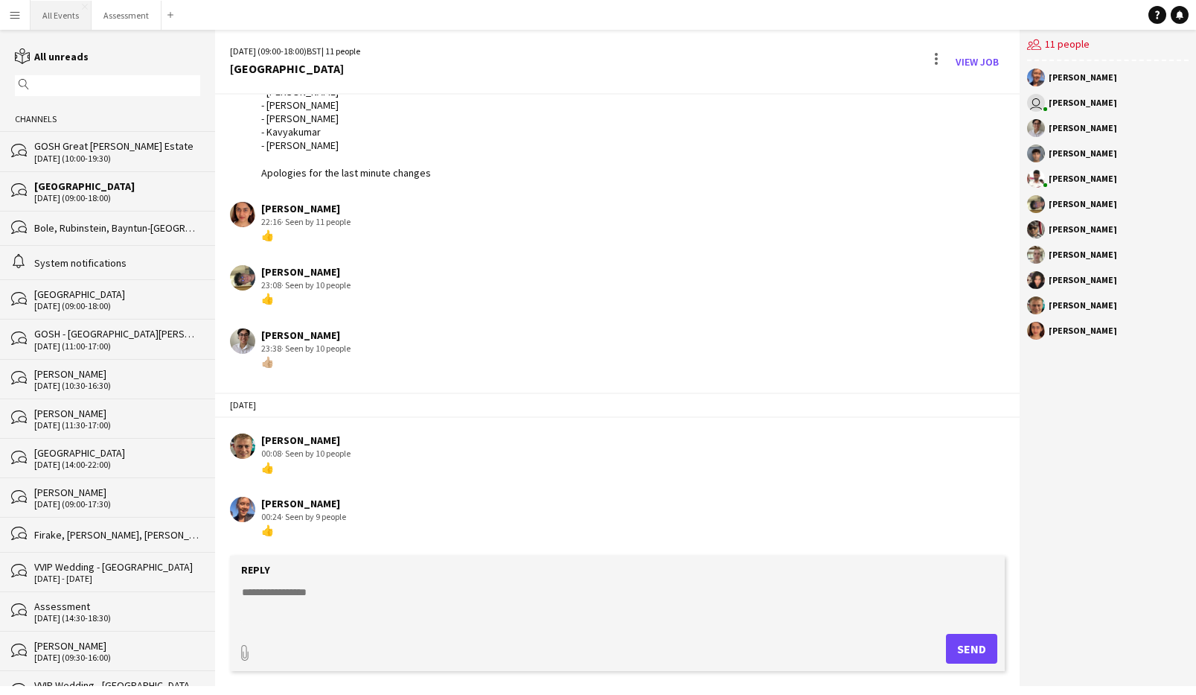
click at [54, 14] on button "All Events Close" at bounding box center [61, 15] width 61 height 29
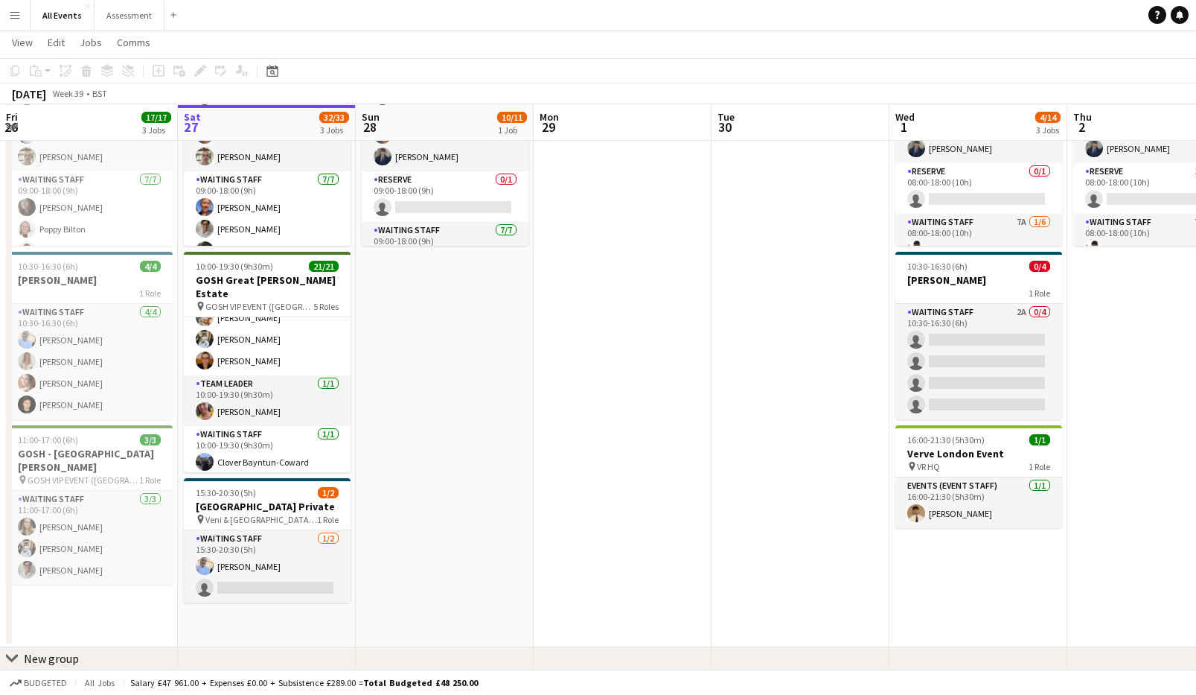
scroll to position [148, 0]
click at [768, 281] on h3 "[PERSON_NAME]" at bounding box center [979, 278] width 167 height 13
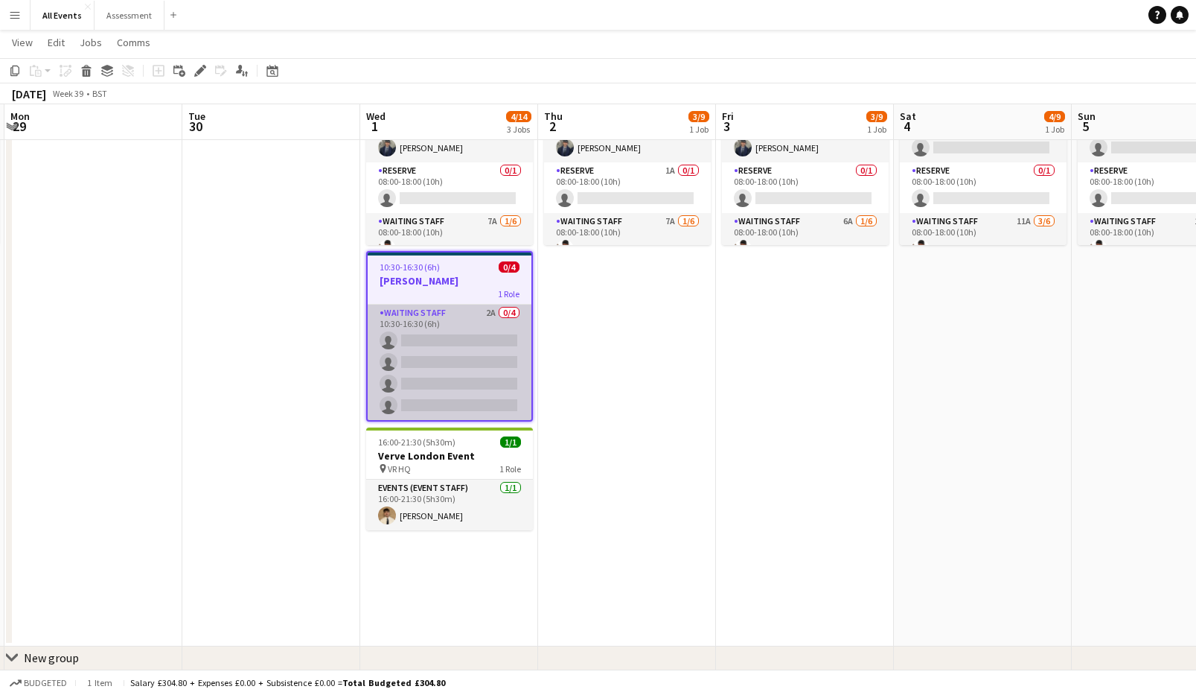
click at [456, 353] on app-card-role "Waiting Staff 2A 0/4 10:30-16:30 (6h) single-neutral-actions single-neutral-act…" at bounding box center [450, 361] width 164 height 115
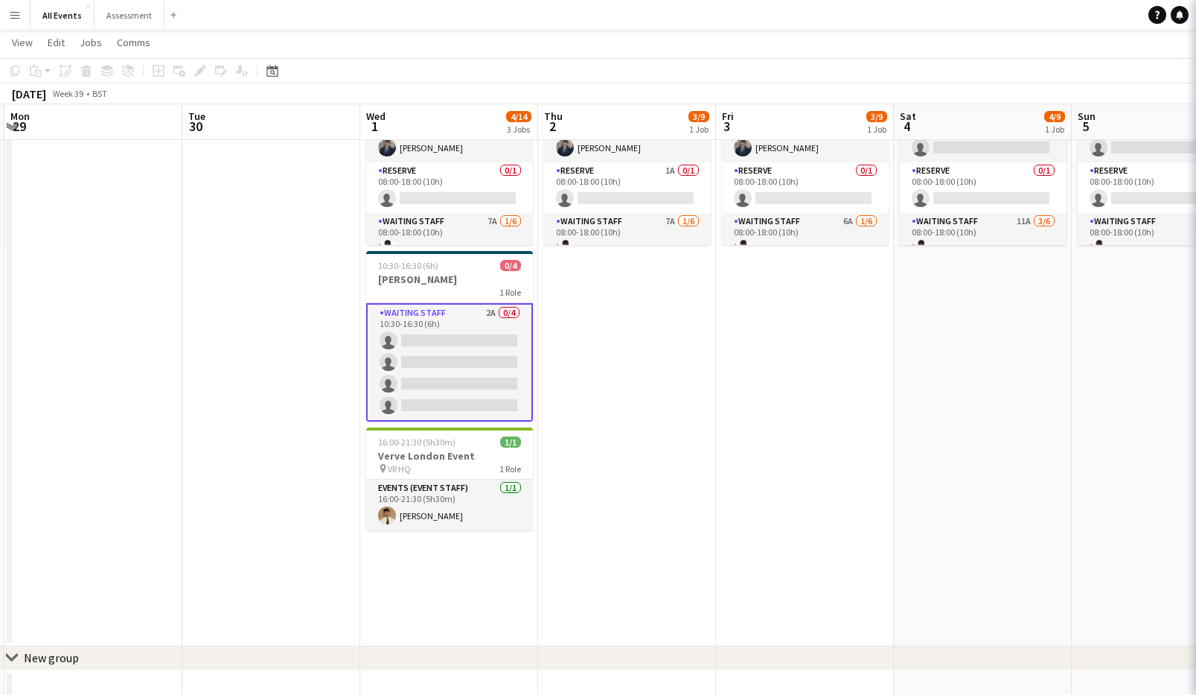
scroll to position [0, 529]
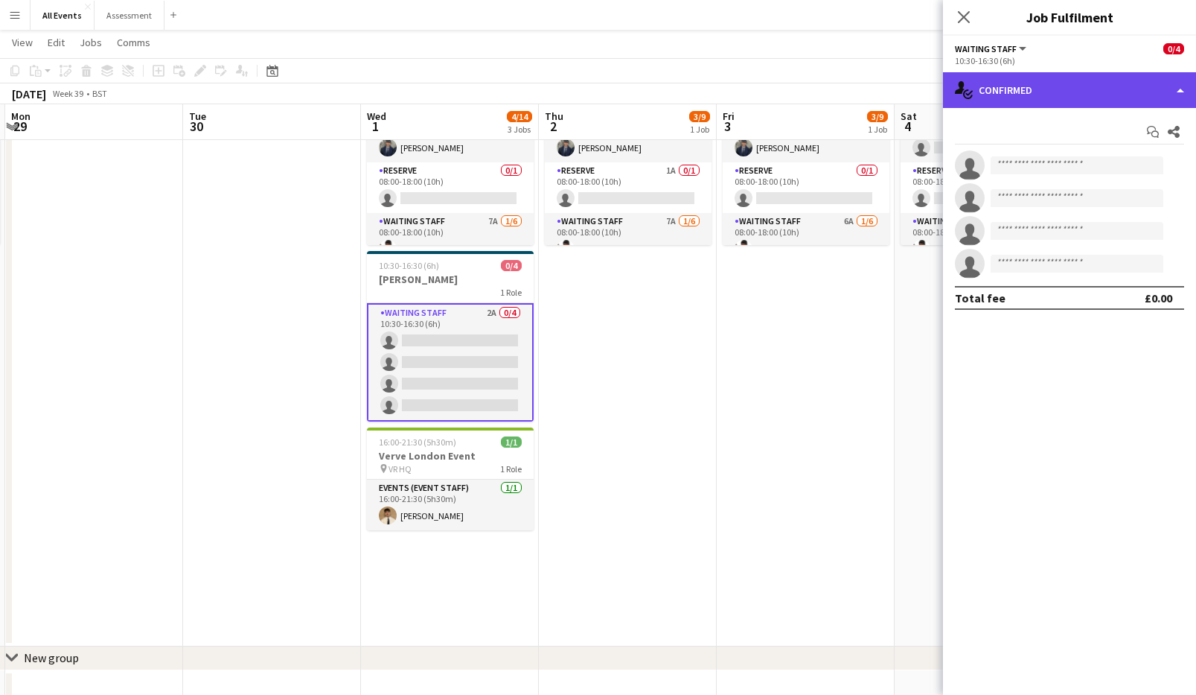
click at [768, 86] on div "single-neutral-actions-check-2 Confirmed" at bounding box center [1069, 90] width 253 height 36
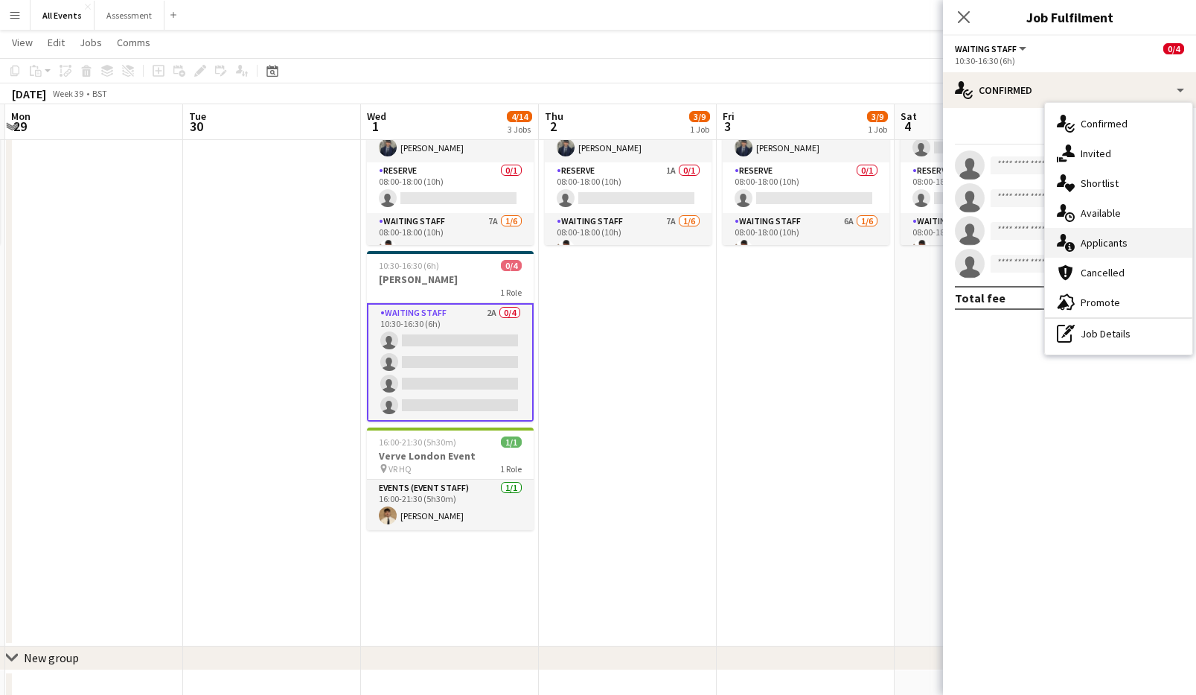
click at [768, 235] on div "single-neutral-actions-information Applicants" at bounding box center [1118, 243] width 147 height 30
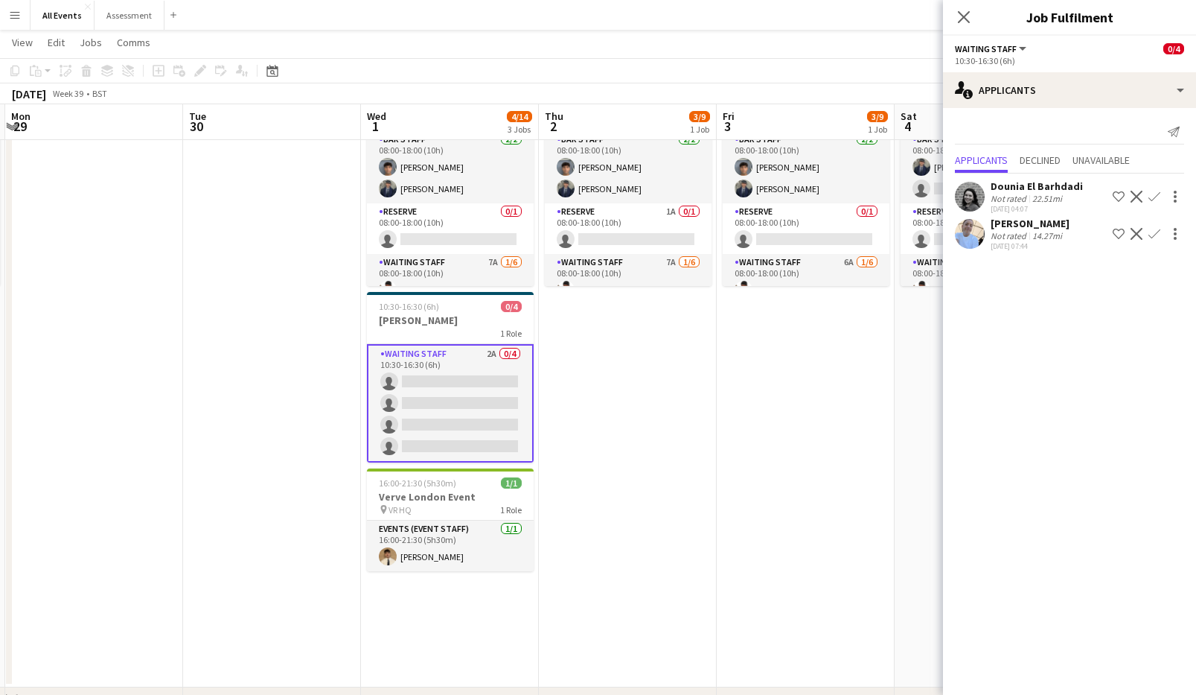
scroll to position [96, 0]
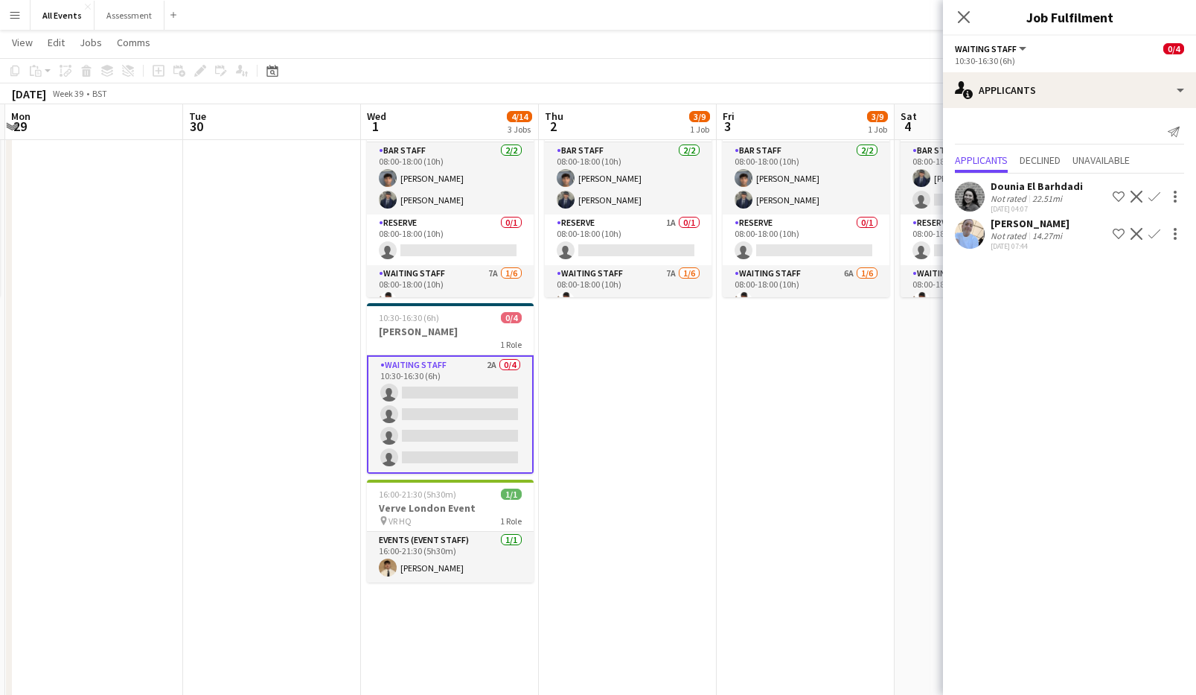
click at [768, 235] on app-icon "Confirm" at bounding box center [1155, 234] width 12 height 12
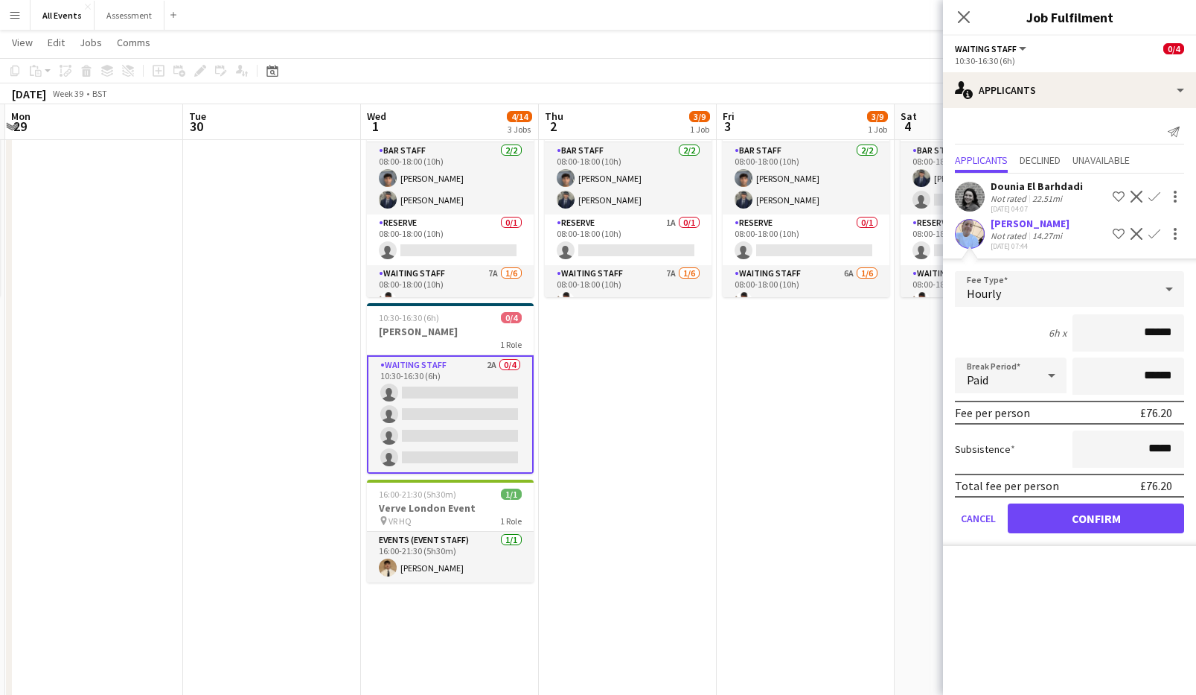
click at [768, 514] on button "Confirm" at bounding box center [1096, 518] width 176 height 30
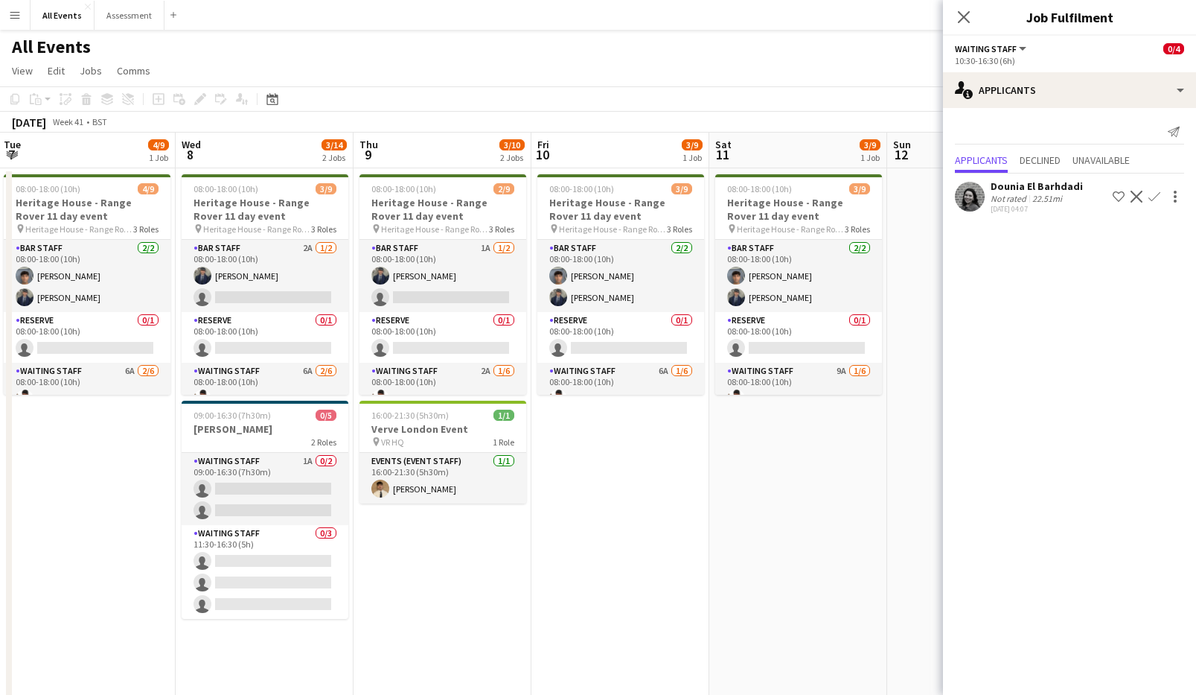
scroll to position [0, 537]
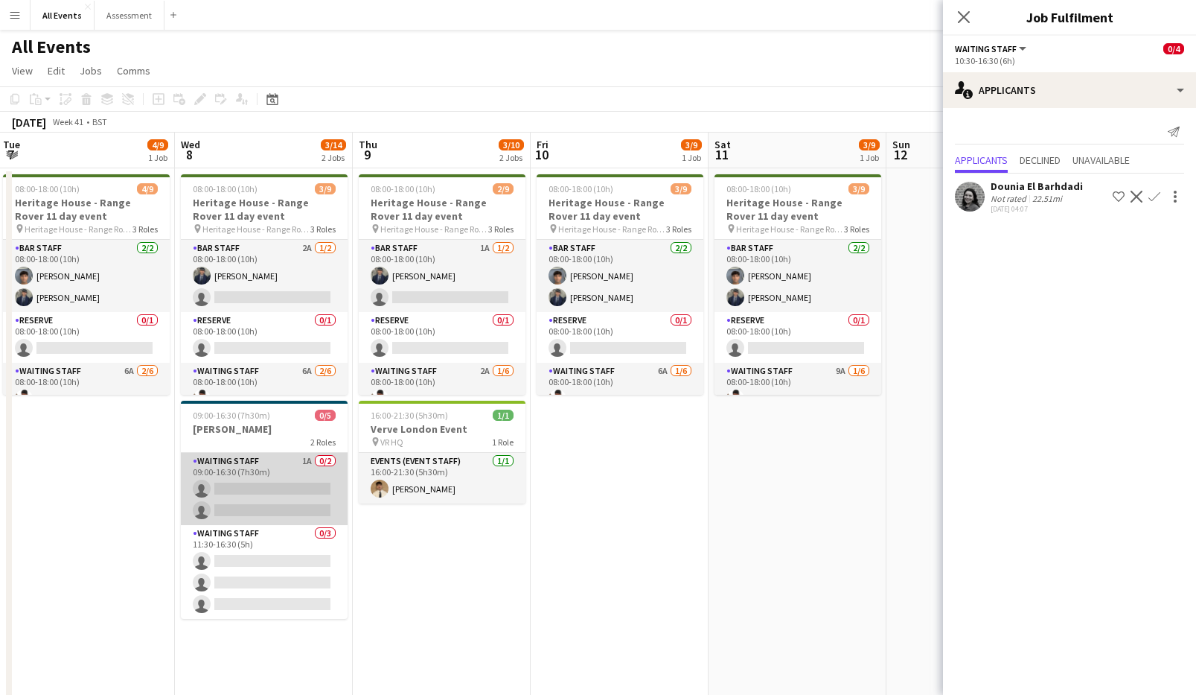
click at [293, 503] on app-card-role "Waiting Staff 1A 0/2 09:00-16:30 (7h30m) single-neutral-actions single-neutral-…" at bounding box center [264, 489] width 167 height 72
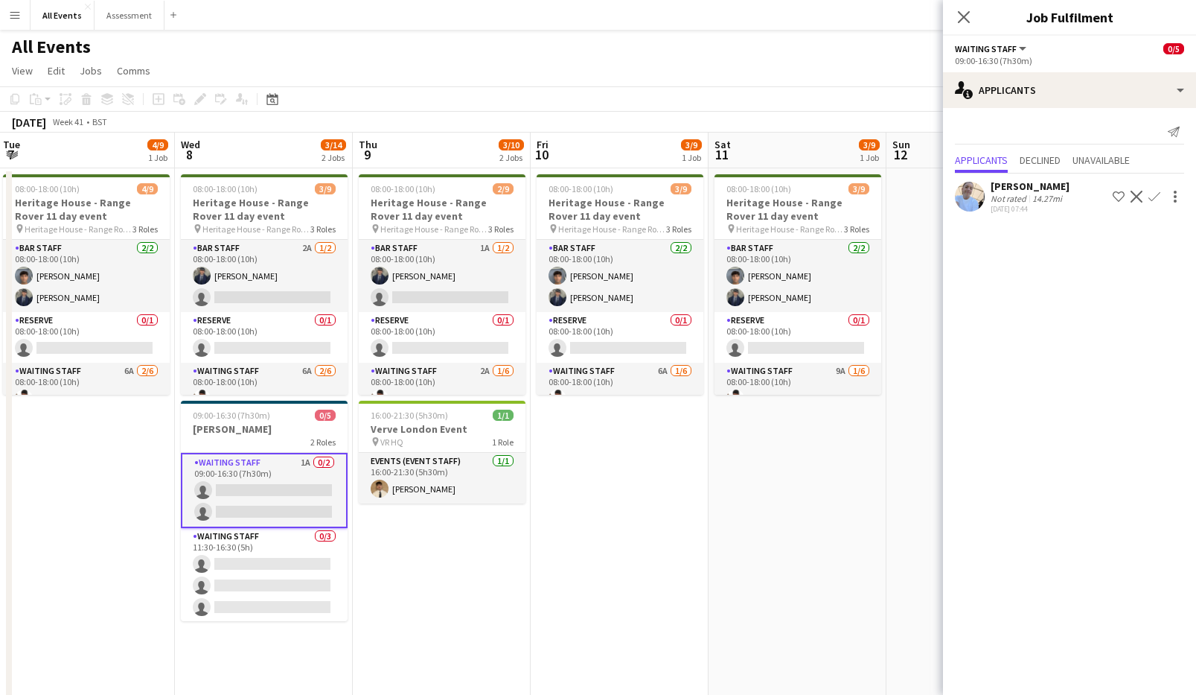
click at [768, 199] on app-icon "Confirm" at bounding box center [1155, 197] width 12 height 12
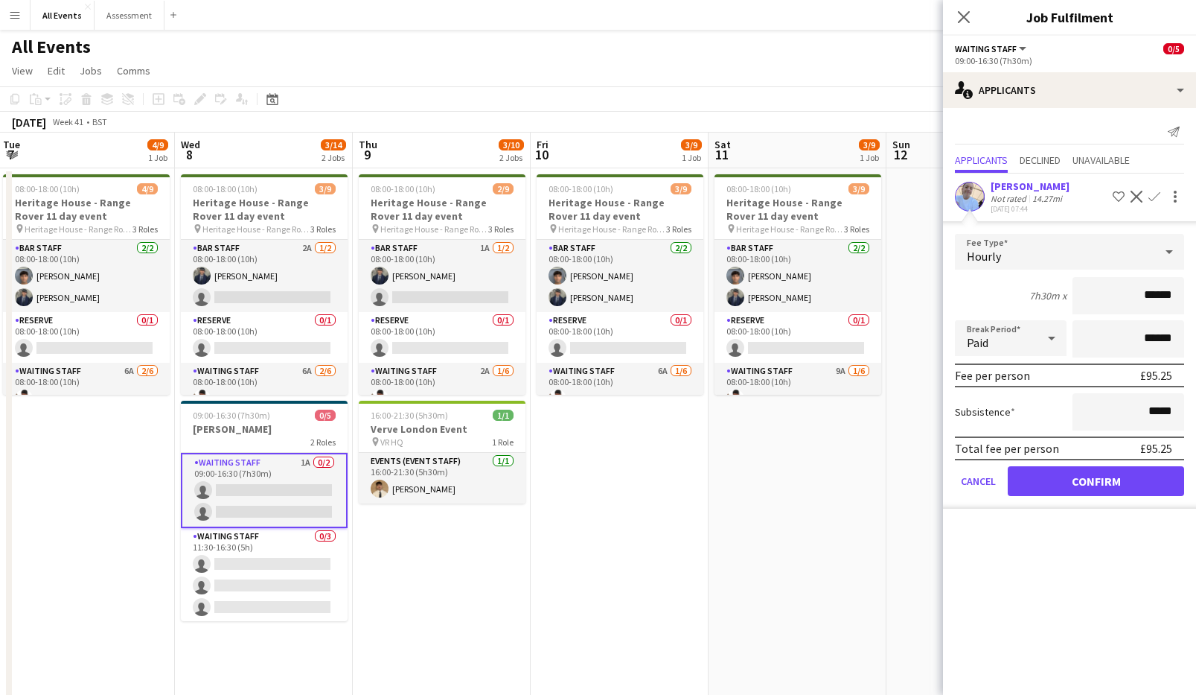
click at [768, 480] on button "Confirm" at bounding box center [1096, 481] width 176 height 30
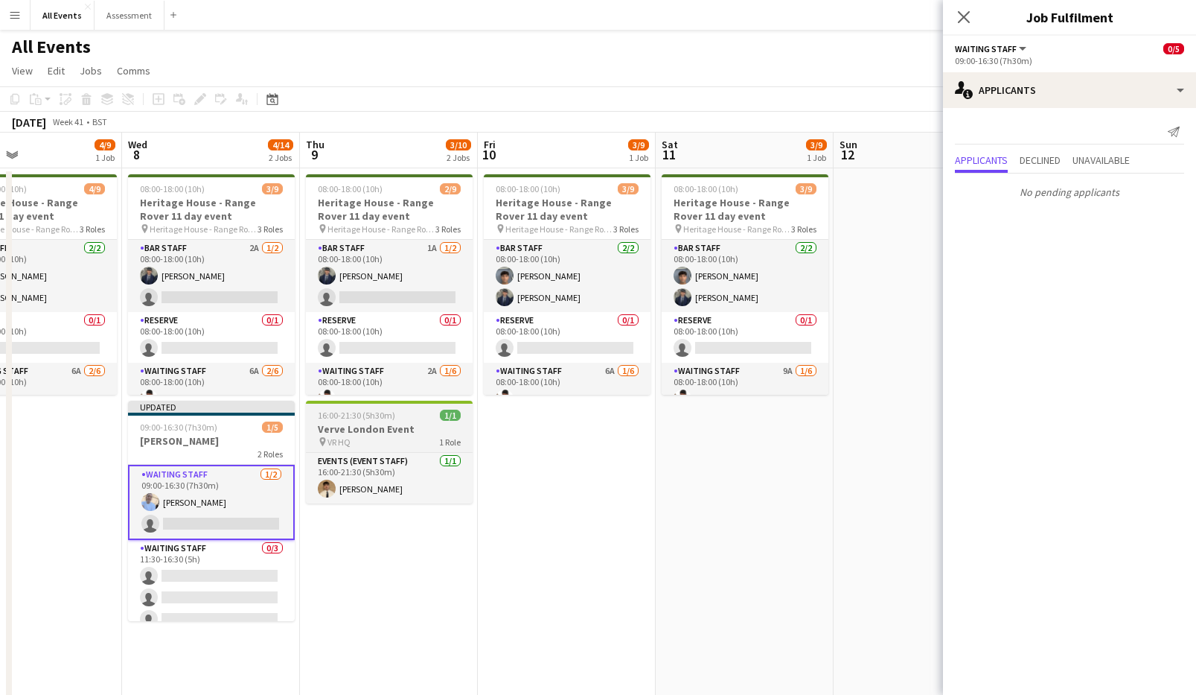
scroll to position [0, 413]
click at [189, 503] on app-card-role "Waiting Staff [DATE] 09:00-16:30 (7h30m) [PERSON_NAME] single-neutral-actions" at bounding box center [210, 502] width 167 height 75
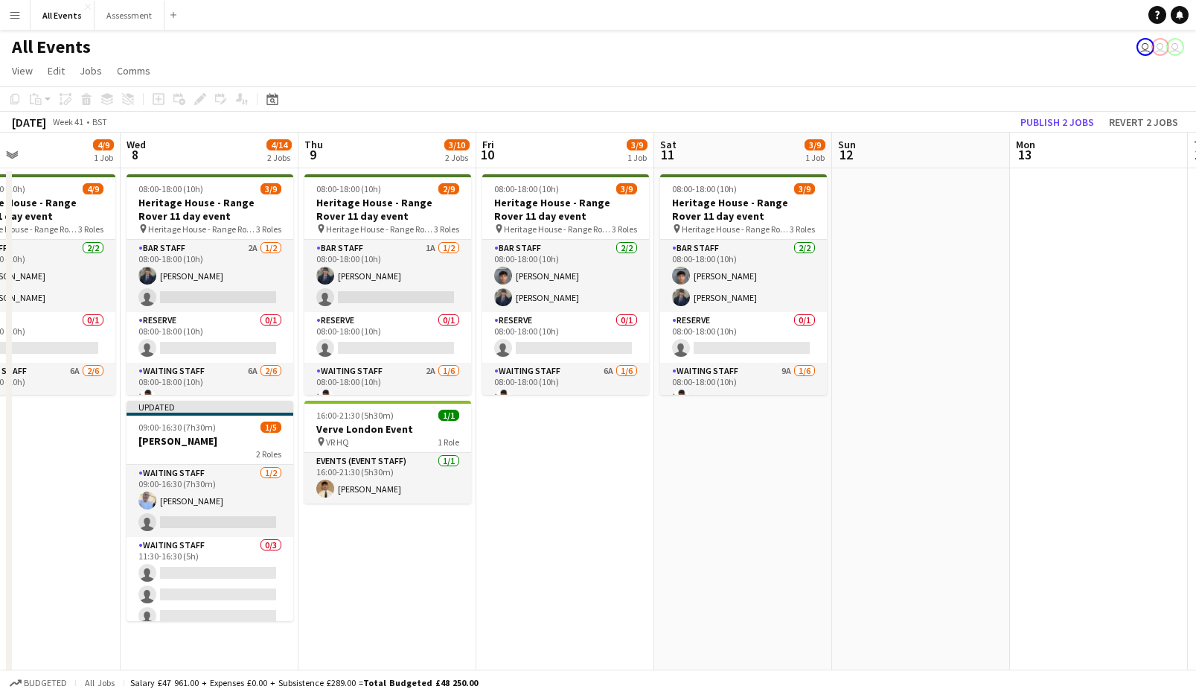
click at [768, 125] on button "Publish 2 jobs" at bounding box center [1058, 121] width 86 height 19
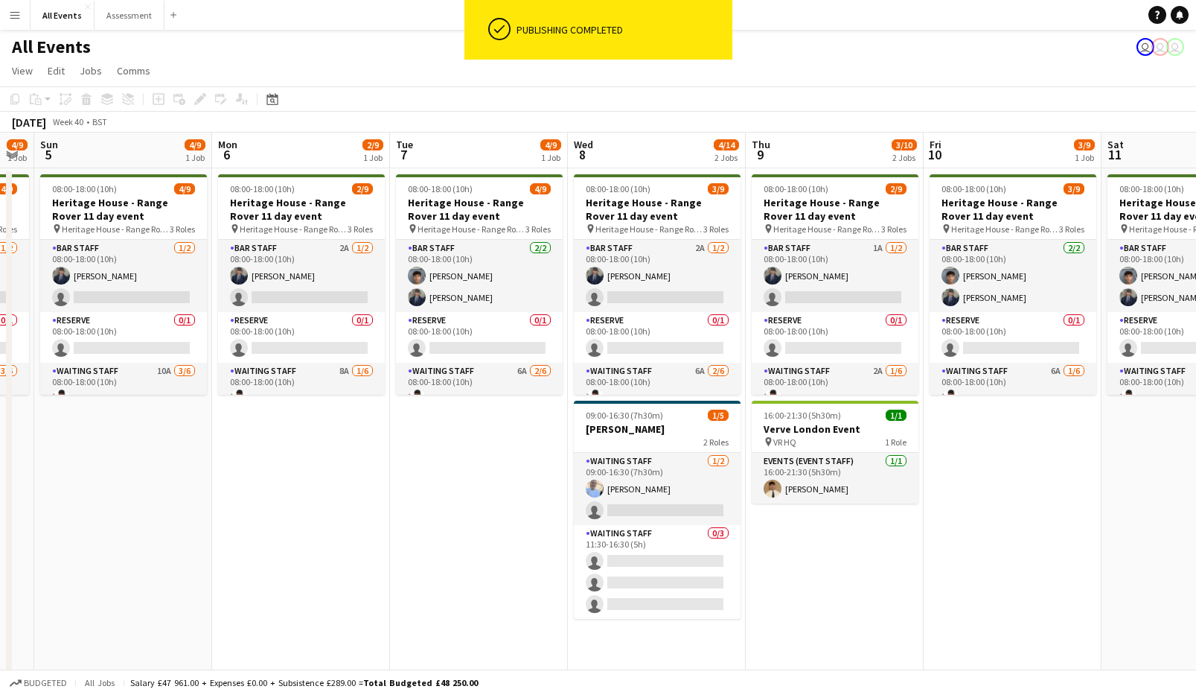
scroll to position [0, 321]
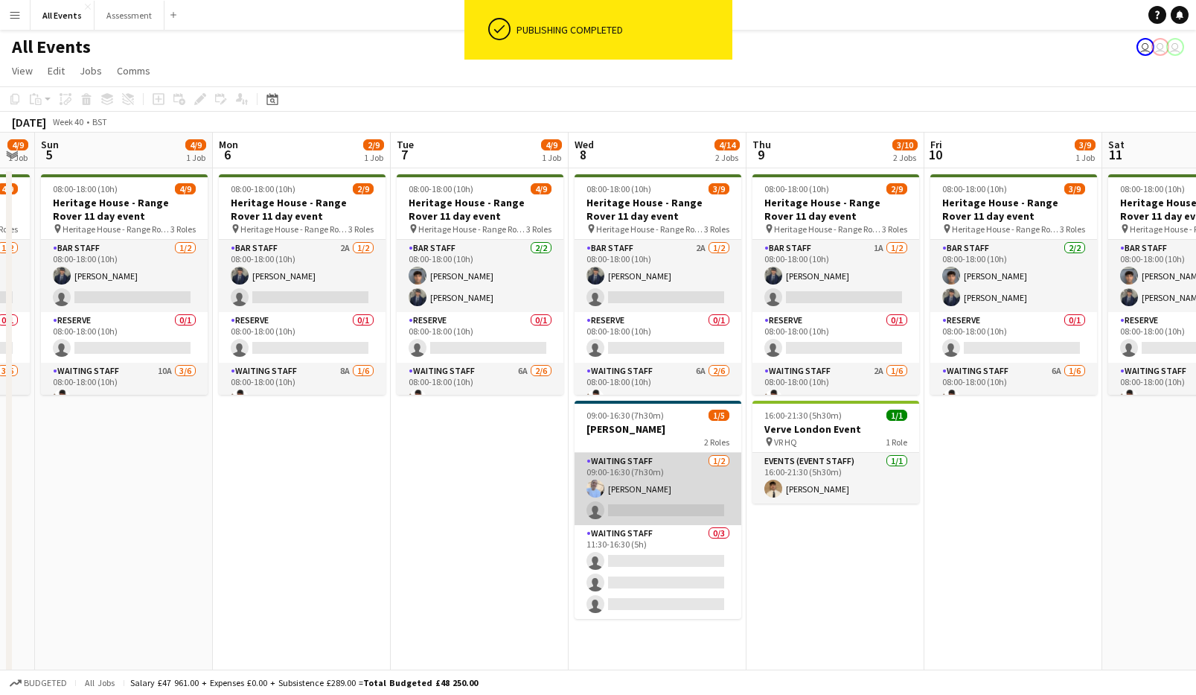
click at [628, 492] on app-card-role "Waiting Staff [DATE] 09:00-16:30 (7h30m) [PERSON_NAME] single-neutral-actions" at bounding box center [658, 489] width 167 height 72
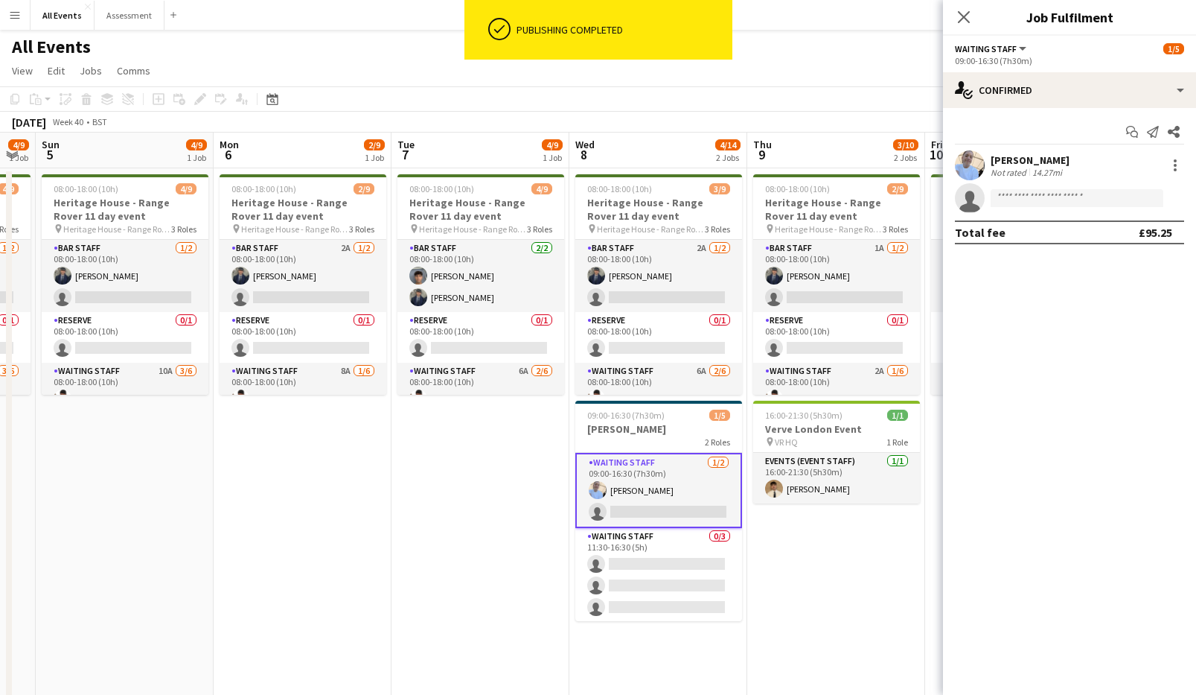
click at [768, 159] on div "[PERSON_NAME]" at bounding box center [1030, 159] width 79 height 13
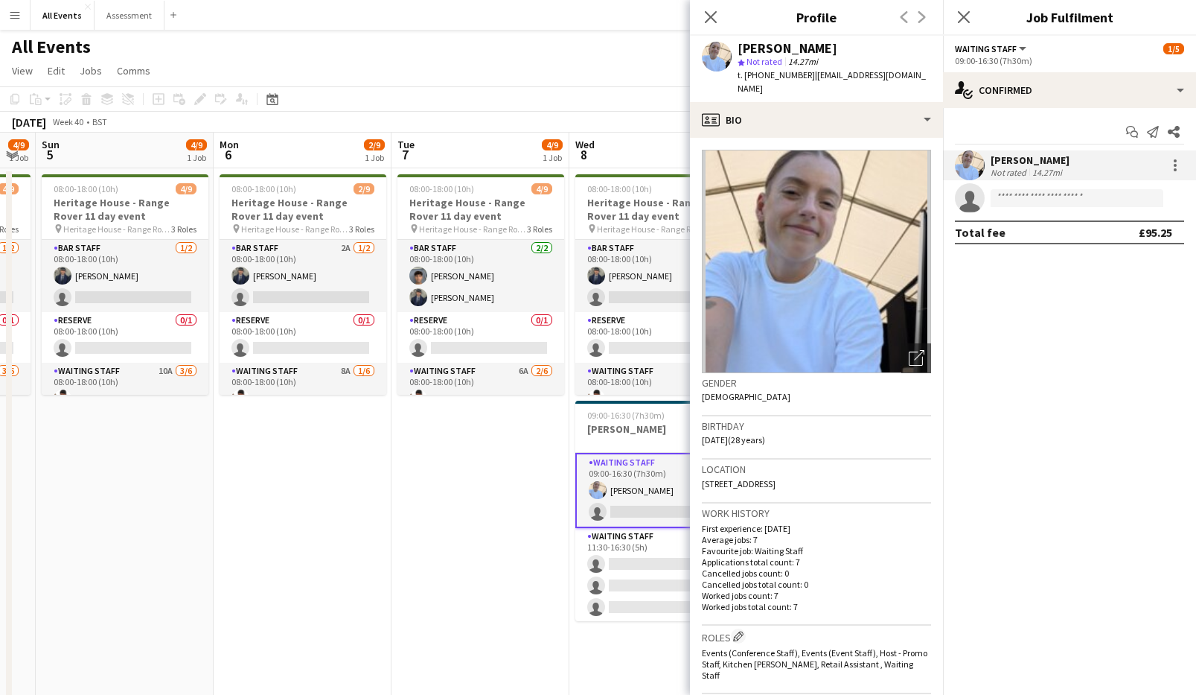
scroll to position [0, 0]
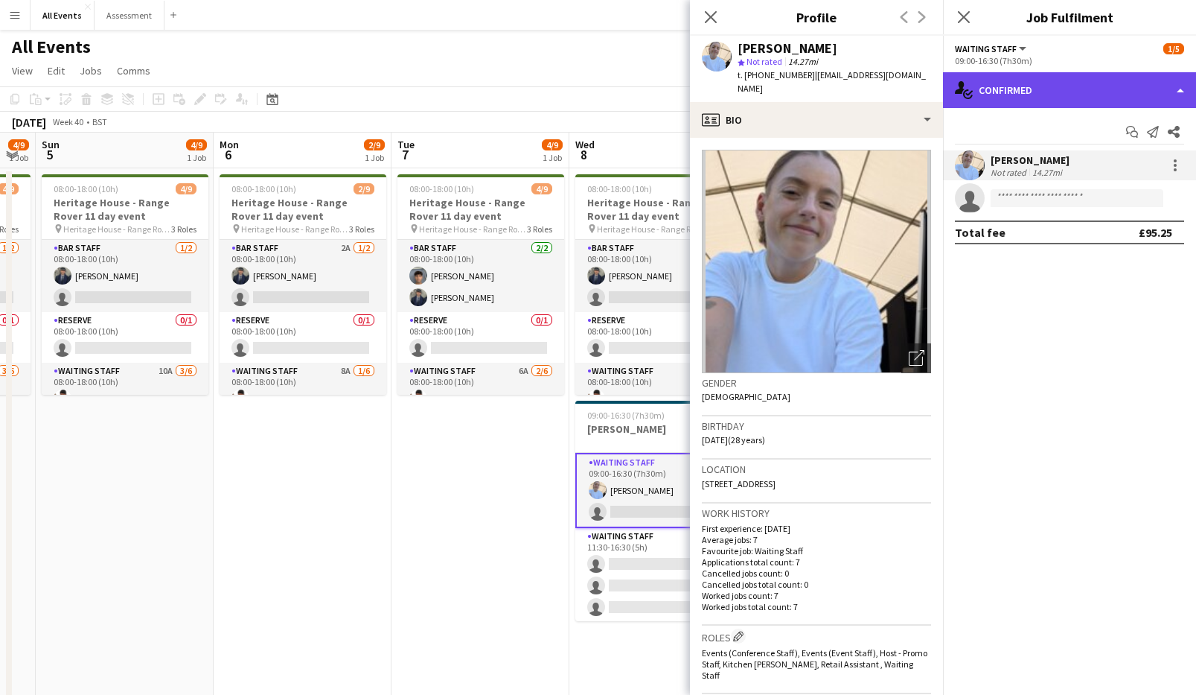
click at [768, 92] on div "single-neutral-actions-check-2 Confirmed" at bounding box center [1069, 90] width 253 height 36
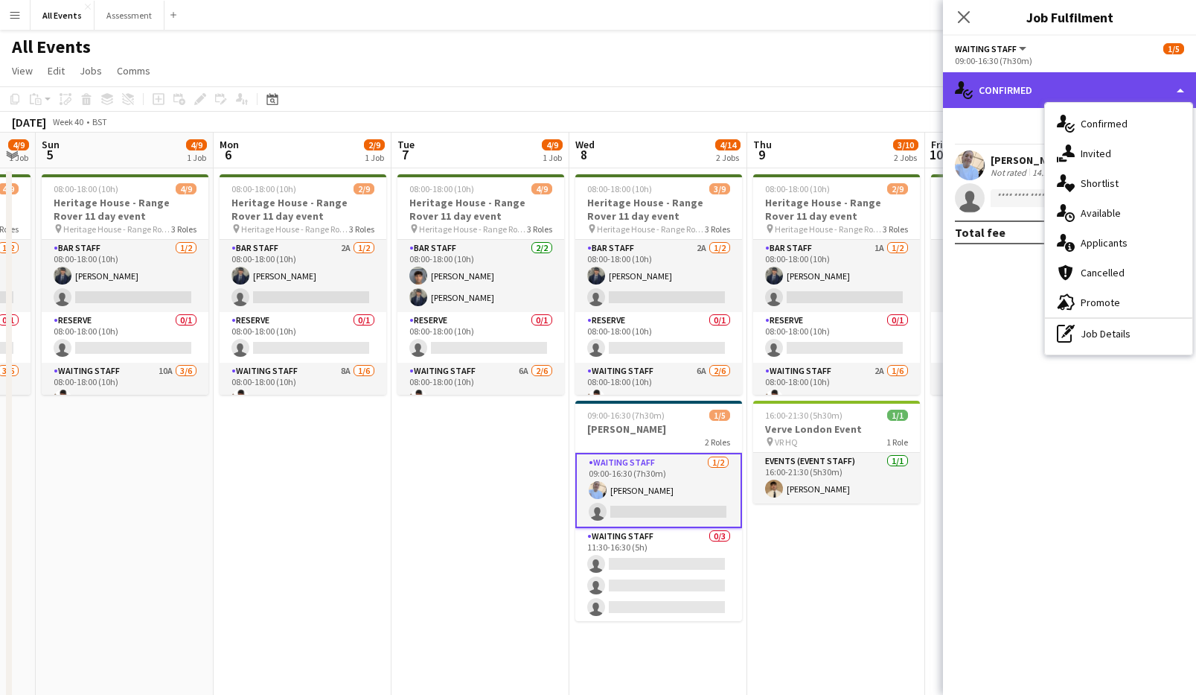
click at [768, 91] on div "single-neutral-actions-check-2 Confirmed" at bounding box center [1069, 90] width 253 height 36
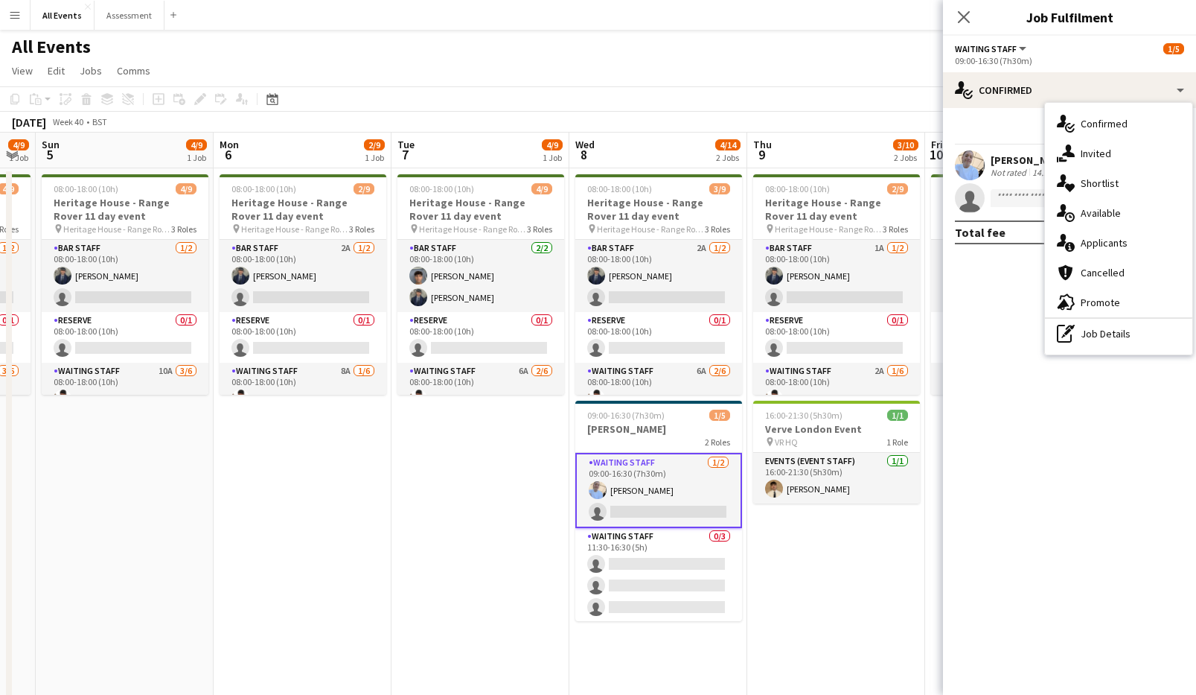
click at [768, 157] on div "[PERSON_NAME]" at bounding box center [1030, 159] width 79 height 13
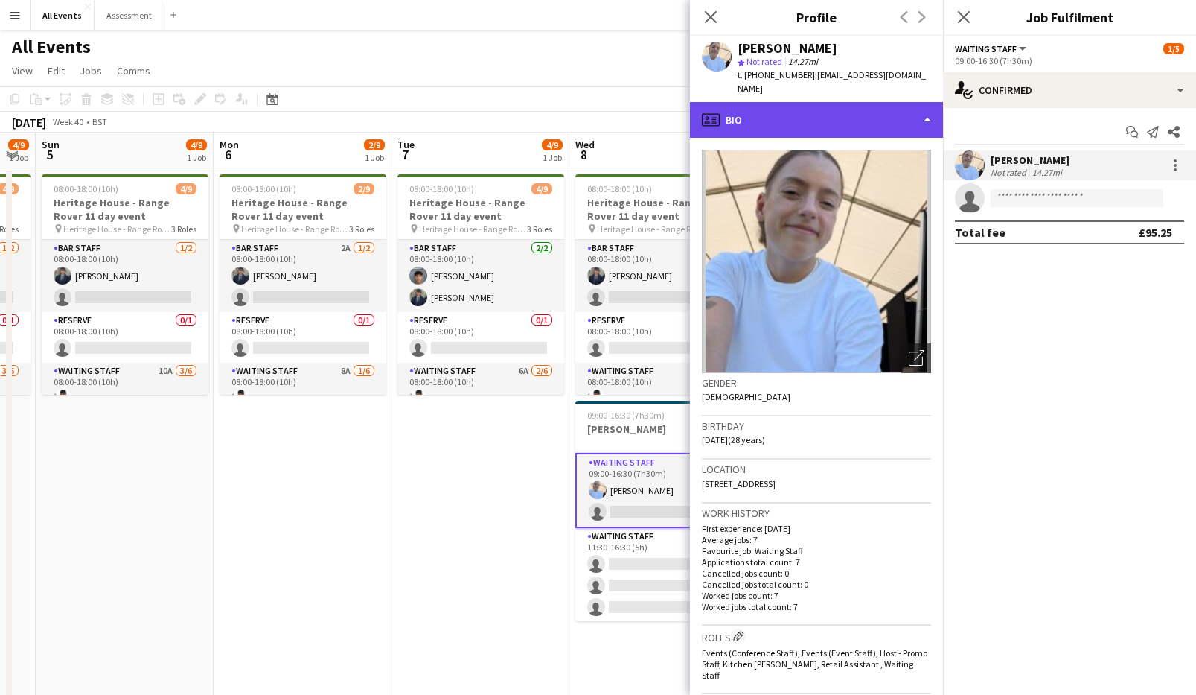
click at [768, 102] on div "profile Bio" at bounding box center [816, 120] width 253 height 36
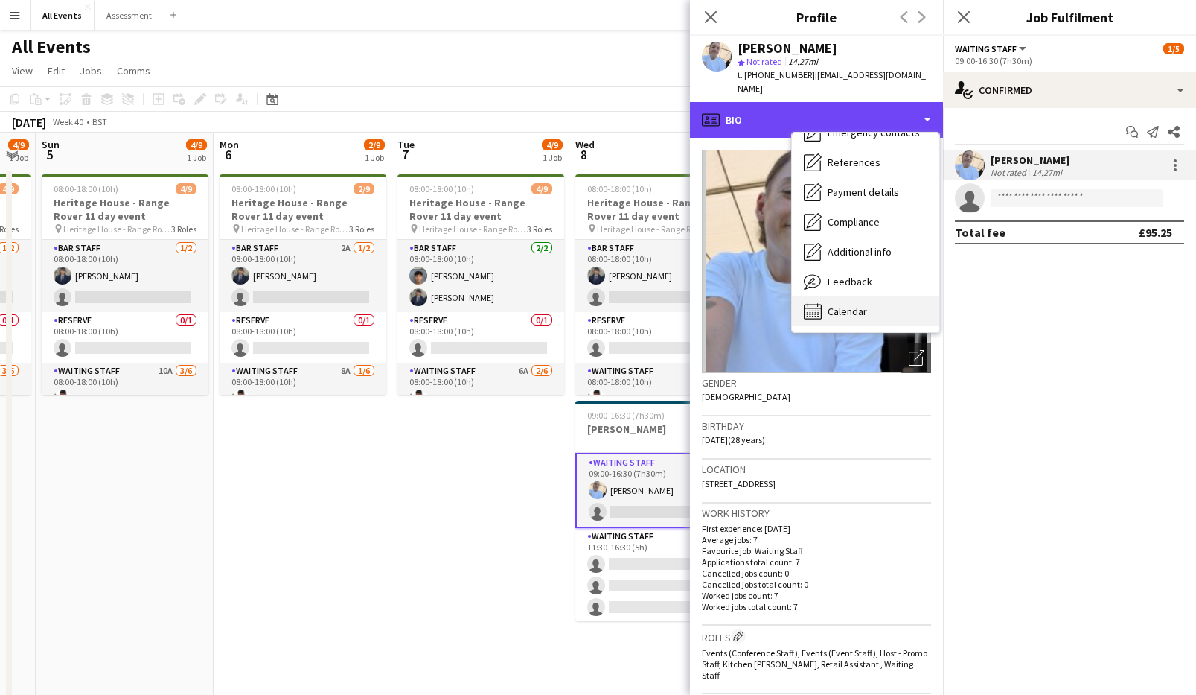
scroll to position [140, 0]
click at [768, 304] on span "Calendar" at bounding box center [847, 310] width 39 height 13
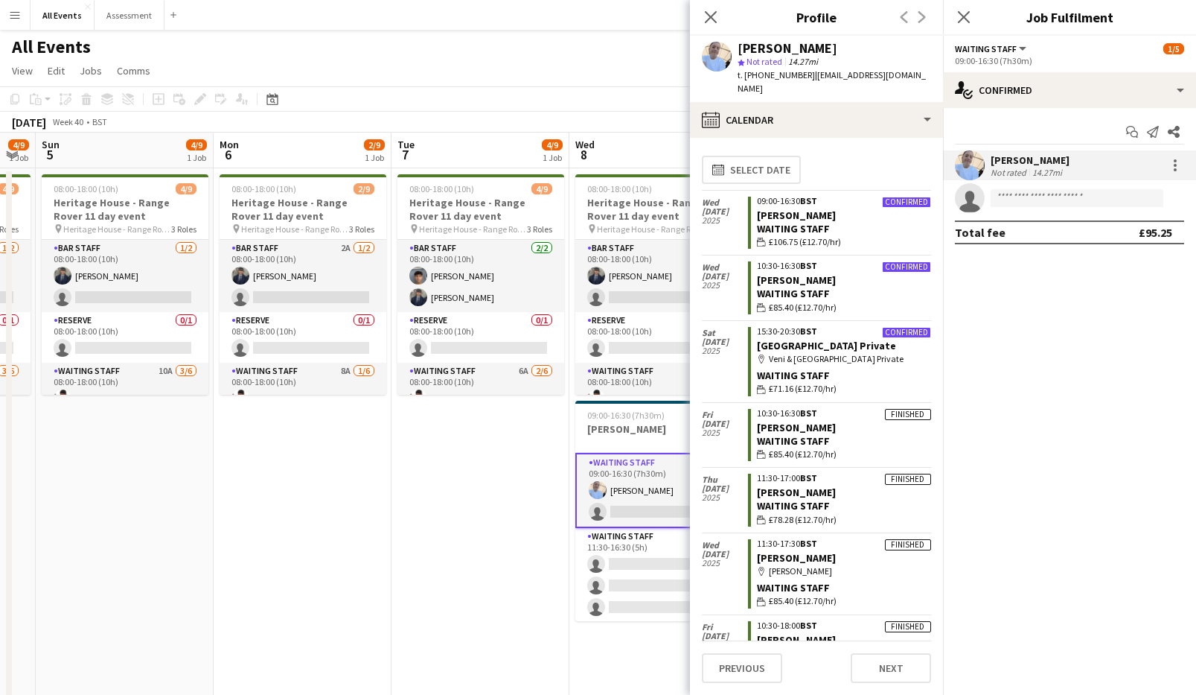
scroll to position [0, 0]
click at [526, 453] on app-date-cell "08:00-18:00 (10h) 4/9 Heritage House - Range Rover 11 day event pin Heritage Ho…" at bounding box center [481, 482] width 178 height 628
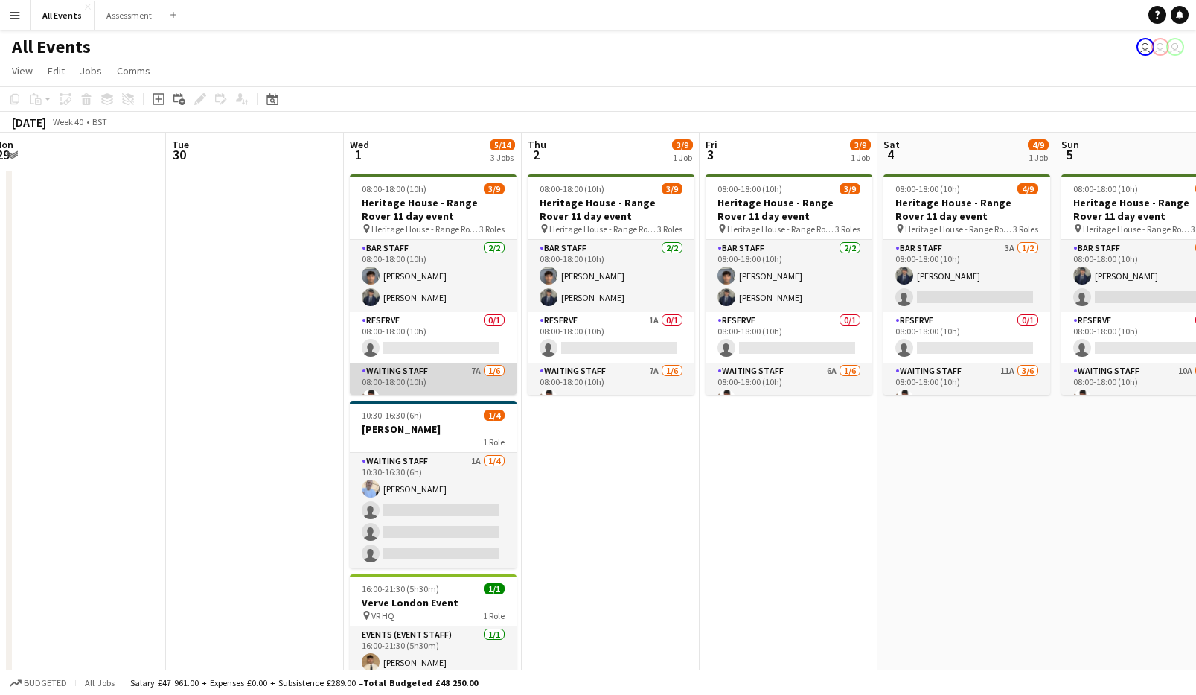
click at [463, 379] on app-card-role "Waiting Staff 7A [DATE] 08:00-18:00 (10h) [PERSON_NAME] single-neutral-actions …" at bounding box center [433, 442] width 167 height 159
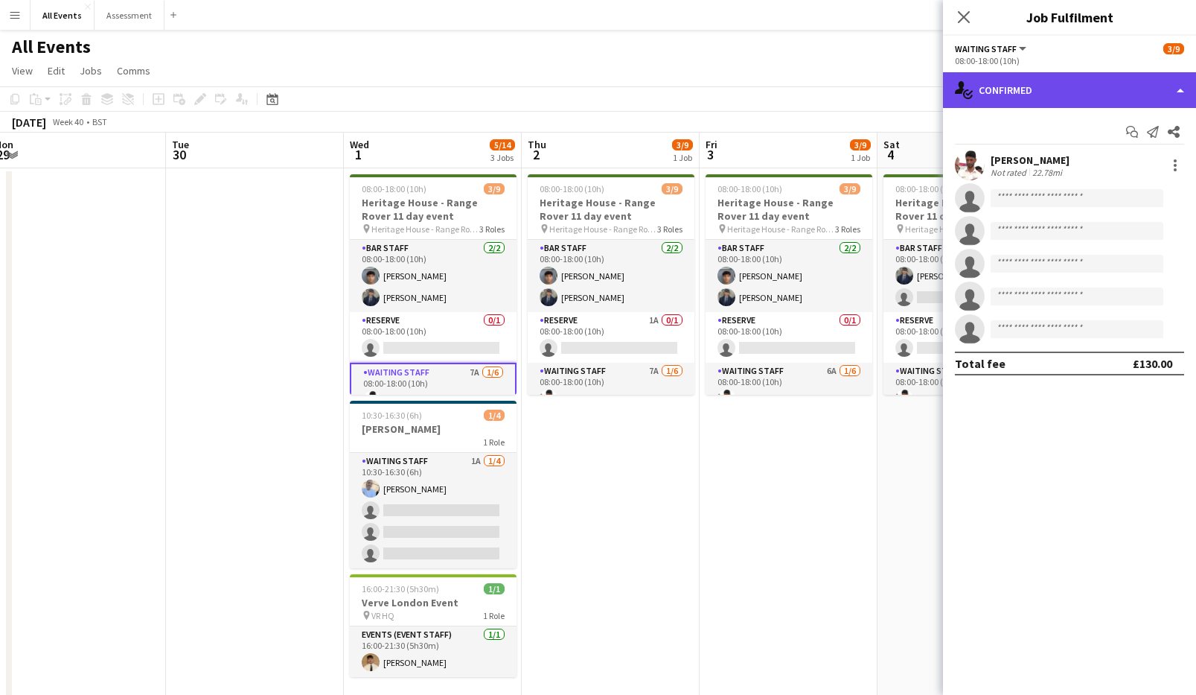
click at [768, 86] on div "single-neutral-actions-check-2 Confirmed" at bounding box center [1069, 90] width 253 height 36
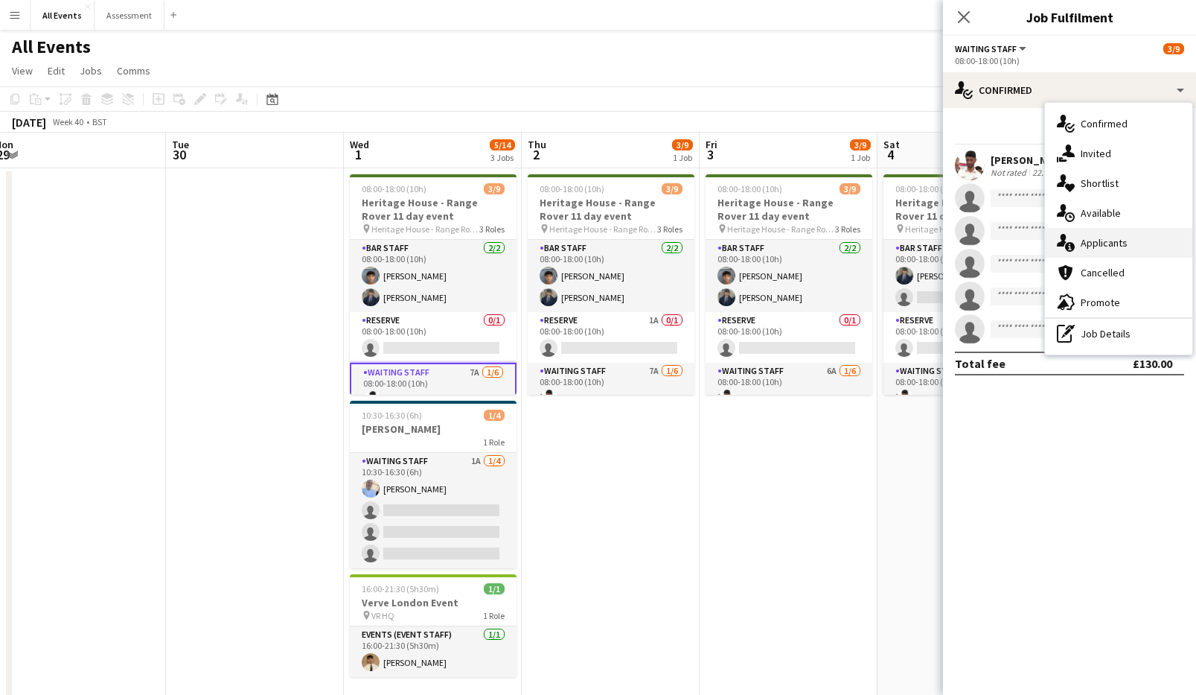
click at [768, 237] on span "Applicants" at bounding box center [1104, 242] width 47 height 13
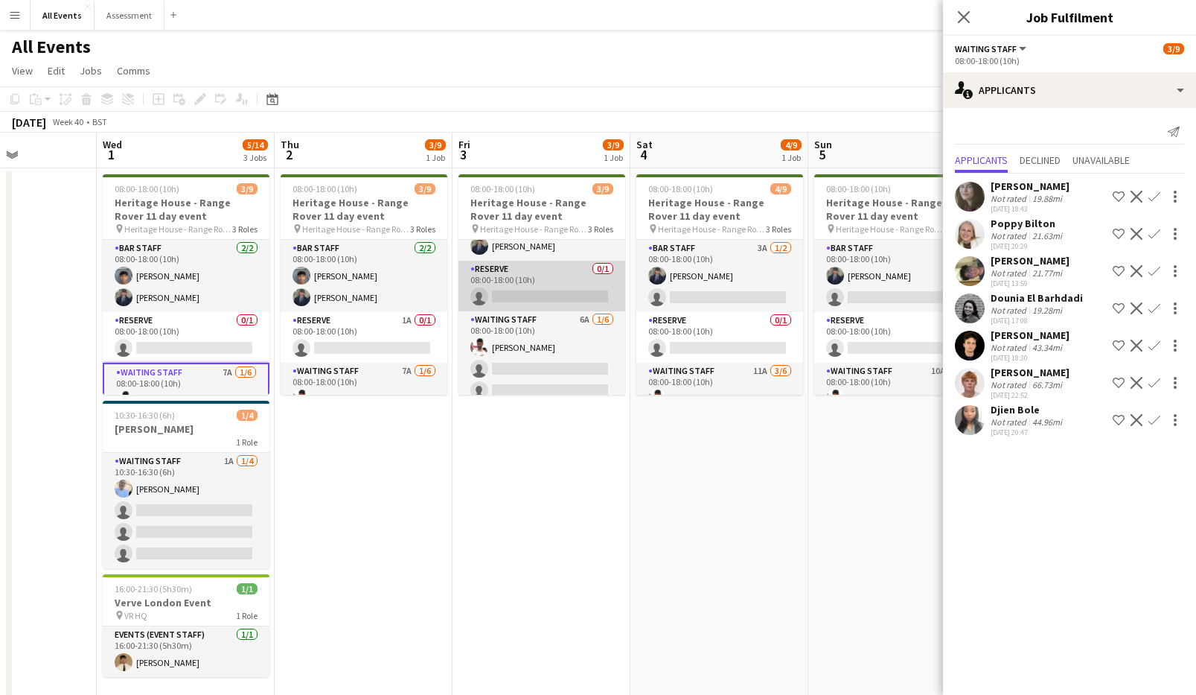
scroll to position [70, 0]
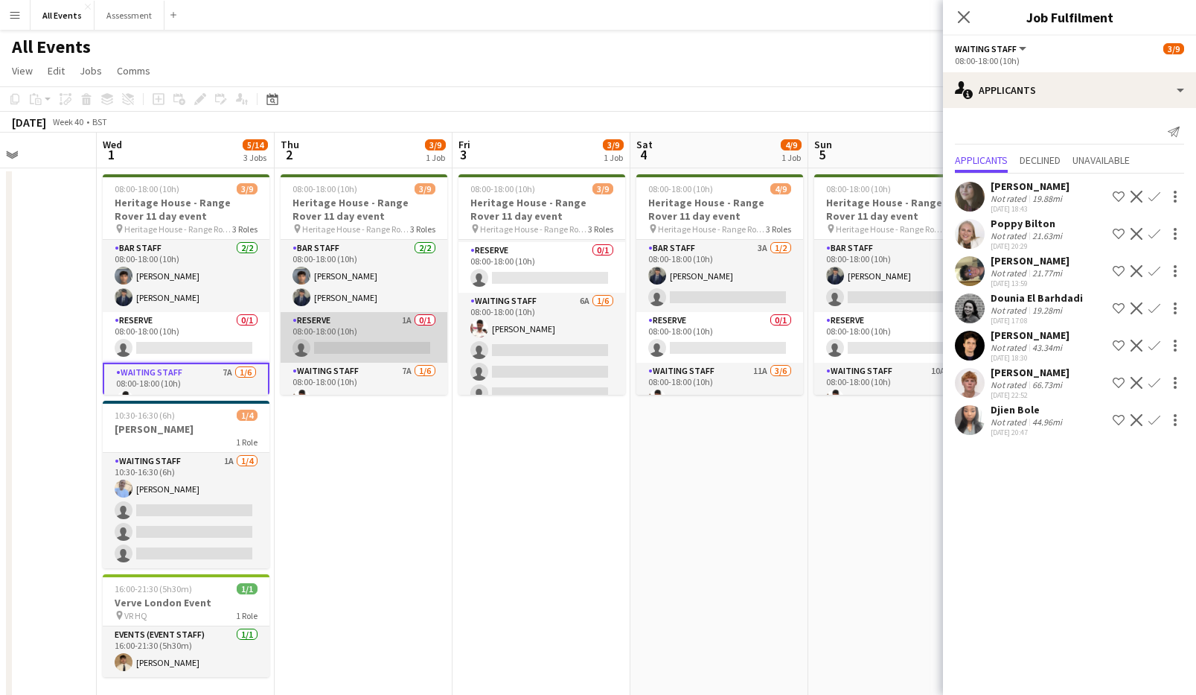
click at [400, 338] on app-card-role "Reserve 1A 0/1 08:00-18:00 (10h) single-neutral-actions" at bounding box center [364, 337] width 167 height 51
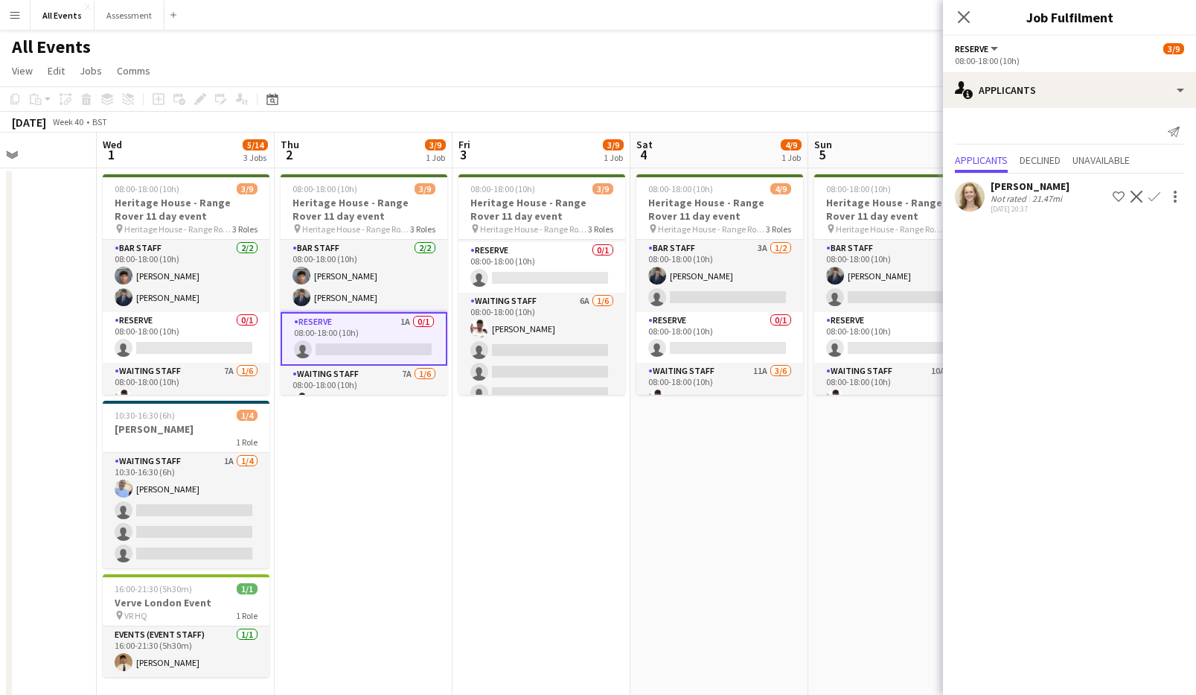
scroll to position [64, 0]
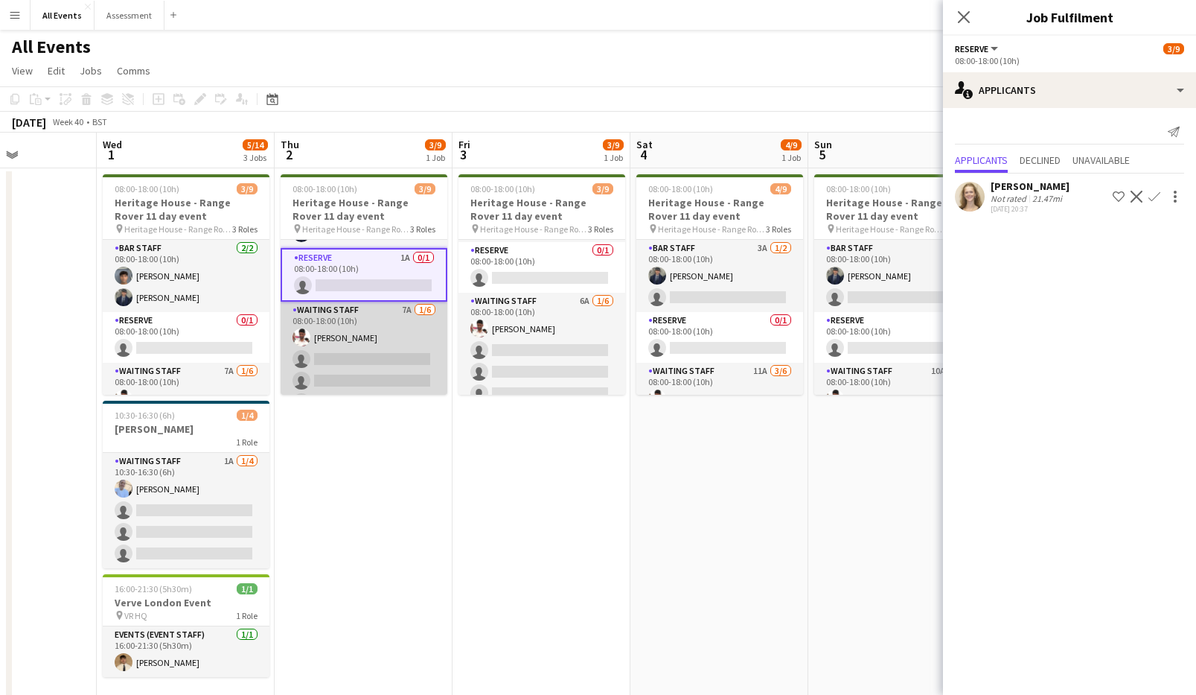
click at [399, 339] on app-card-role "Waiting Staff 7A [DATE] 08:00-18:00 (10h) [PERSON_NAME] single-neutral-actions …" at bounding box center [364, 381] width 167 height 159
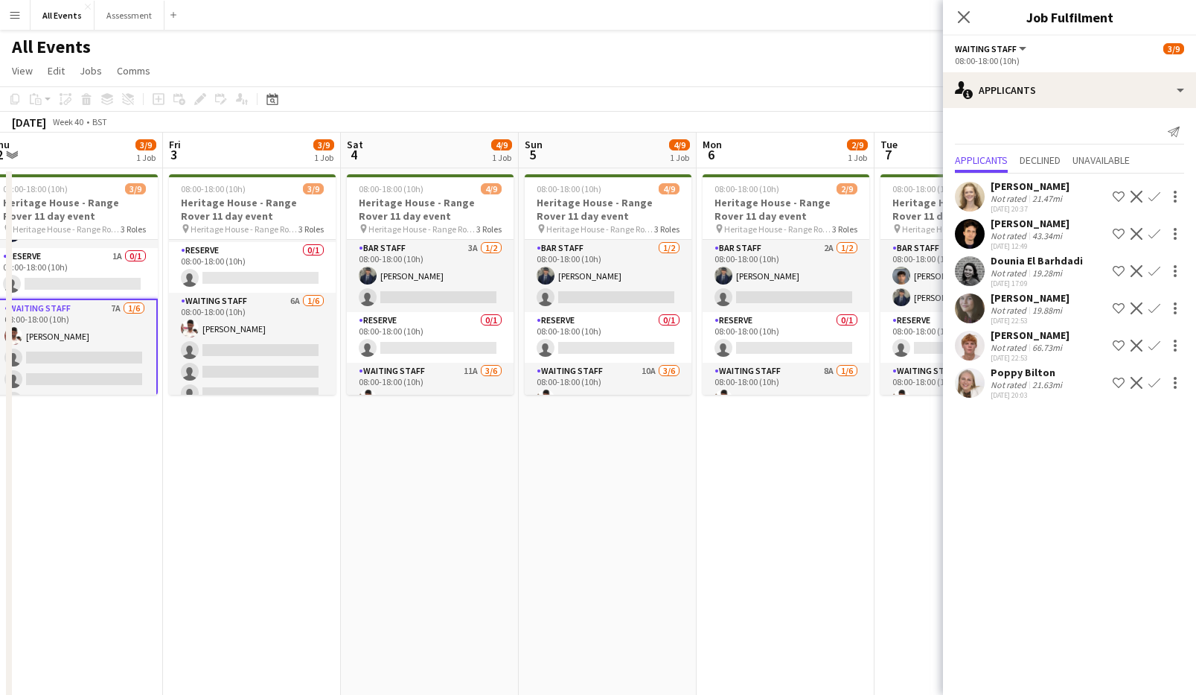
scroll to position [0, 566]
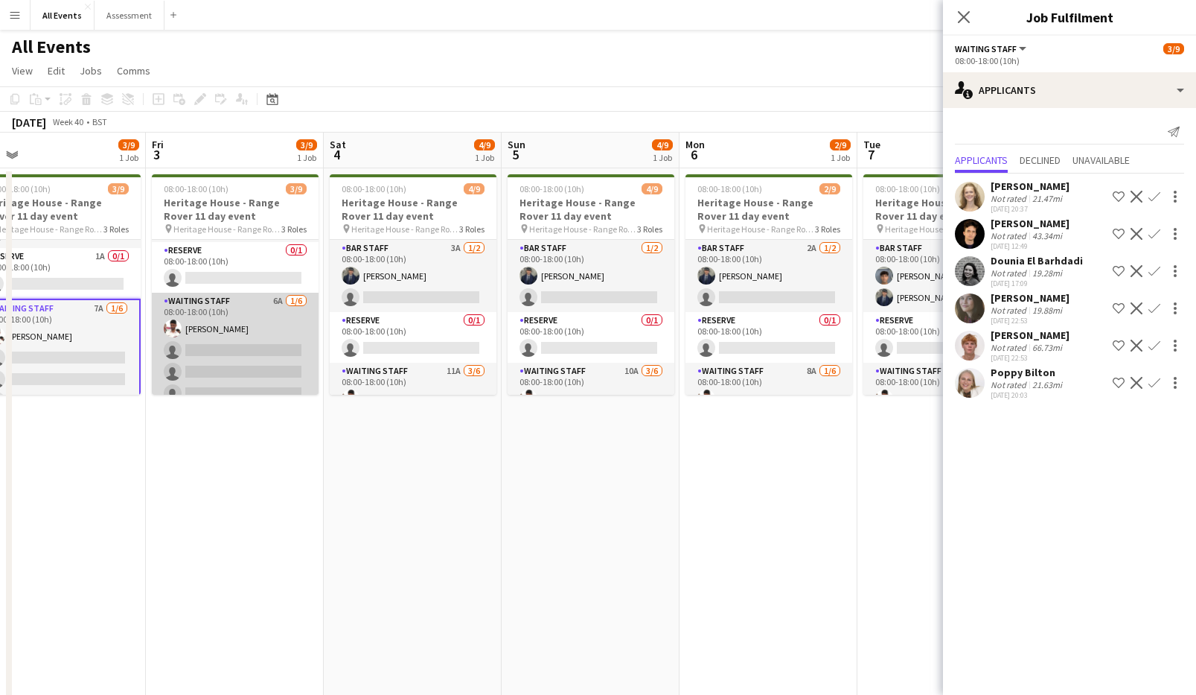
click at [278, 351] on app-card-role "Waiting Staff 6A [DATE] 08:00-18:00 (10h) [PERSON_NAME] single-neutral-actions …" at bounding box center [235, 372] width 167 height 159
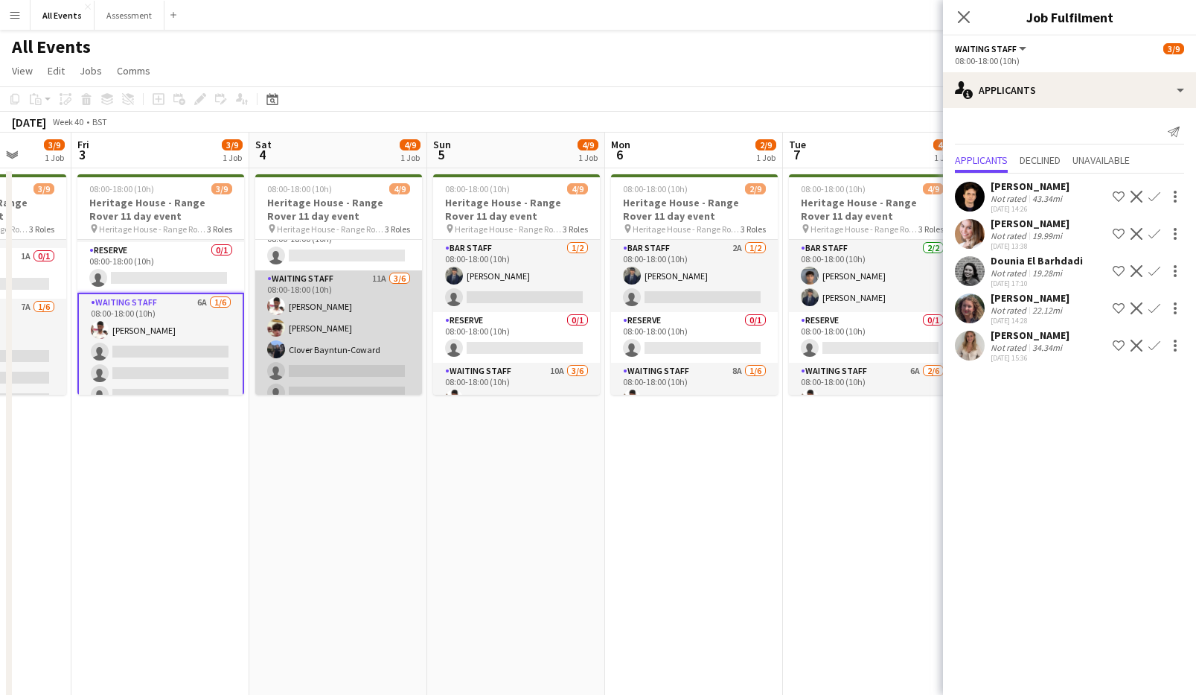
scroll to position [103, 0]
click at [354, 352] on app-card-role "Waiting Staff 11A [DATE] 08:00-18:00 (10h) [PERSON_NAME] [PERSON_NAME] Clover B…" at bounding box center [338, 339] width 167 height 159
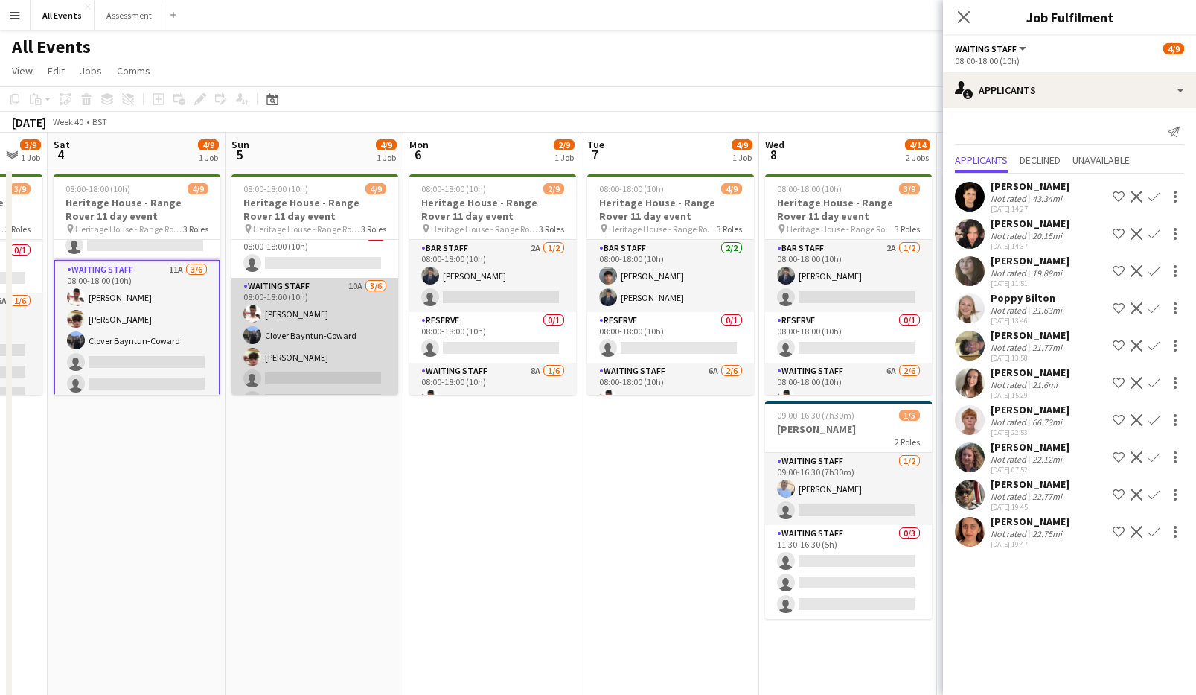
scroll to position [97, 0]
click at [345, 351] on app-card-role "Waiting Staff 10A [DATE] 08:00-18:00 (10h) [PERSON_NAME] Clover Bayntun-Coward …" at bounding box center [315, 345] width 167 height 159
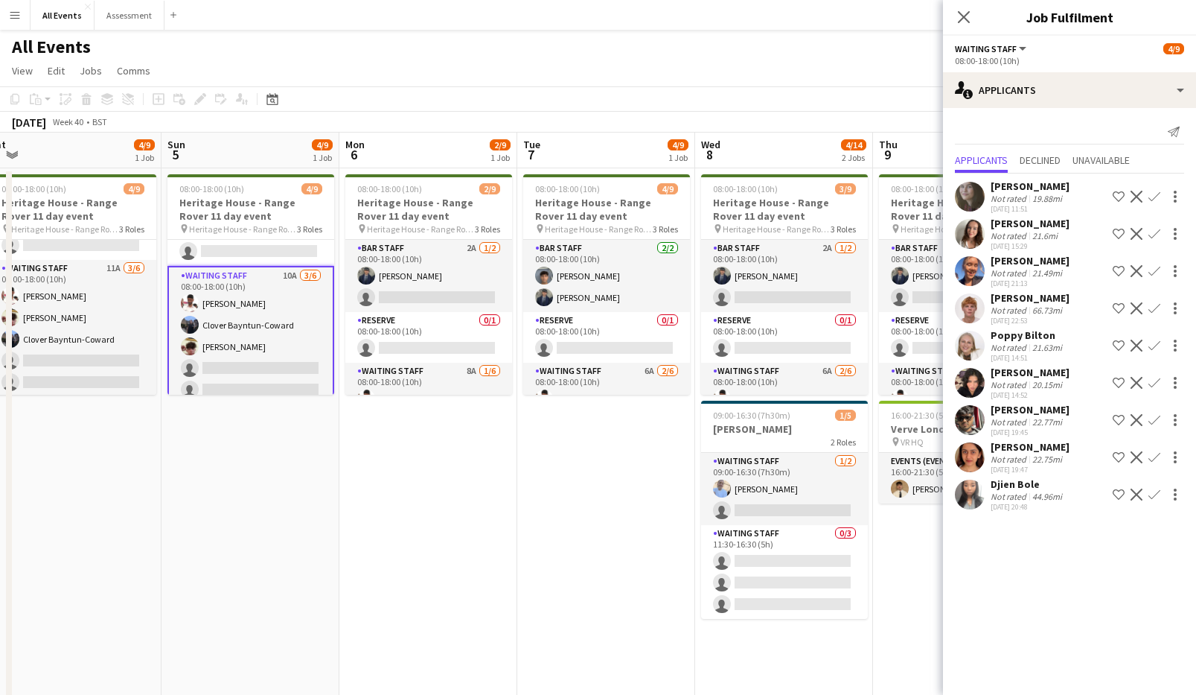
scroll to position [0, 547]
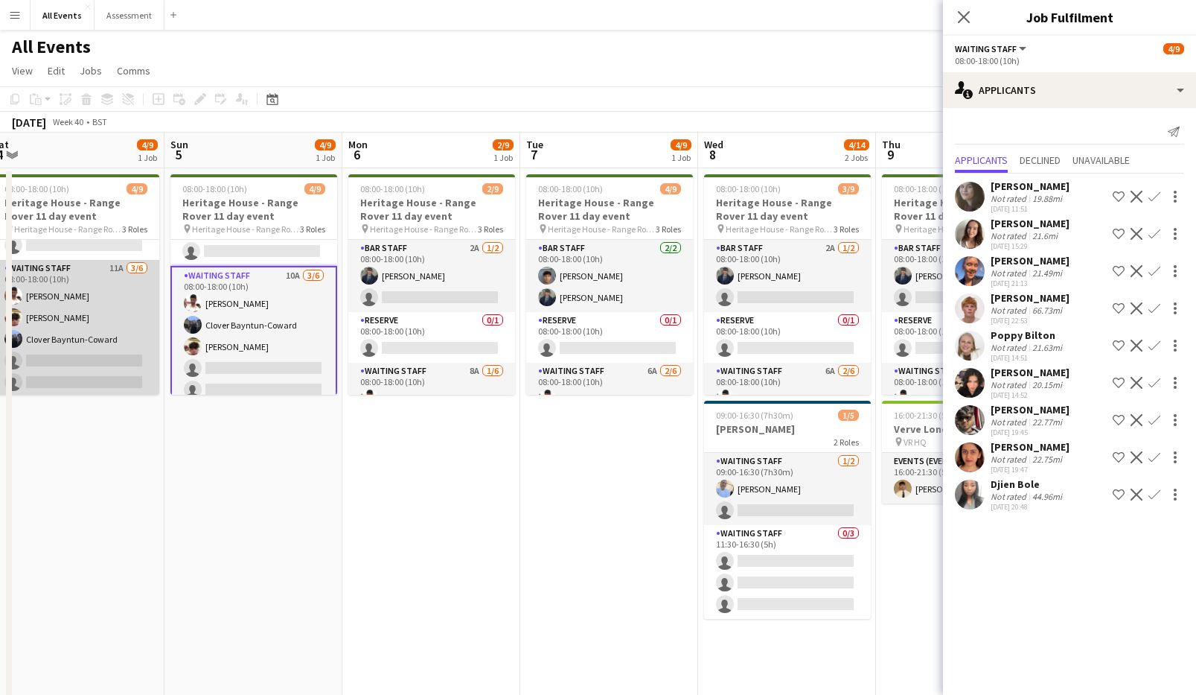
click at [114, 357] on app-card-role "Waiting Staff 11A [DATE] 08:00-18:00 (10h) [PERSON_NAME] [PERSON_NAME] Clover B…" at bounding box center [76, 339] width 167 height 159
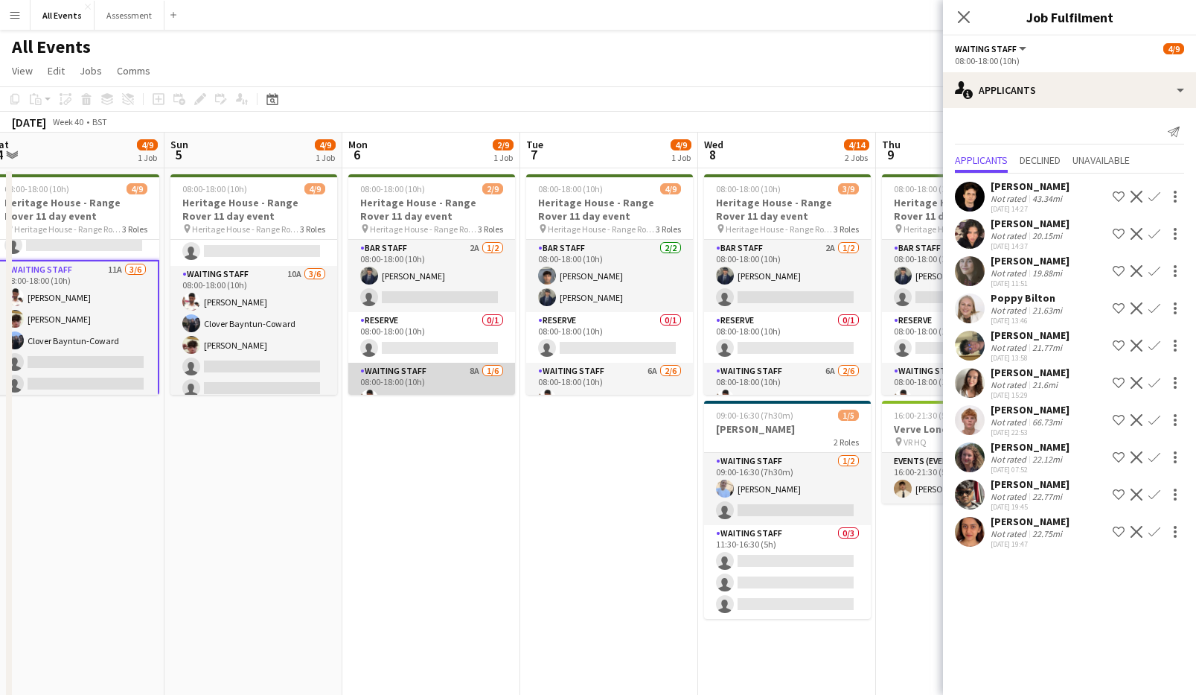
click at [459, 377] on app-card-role "Waiting Staff 8A [DATE] 08:00-18:00 (10h) [PERSON_NAME] single-neutral-actions …" at bounding box center [431, 442] width 167 height 159
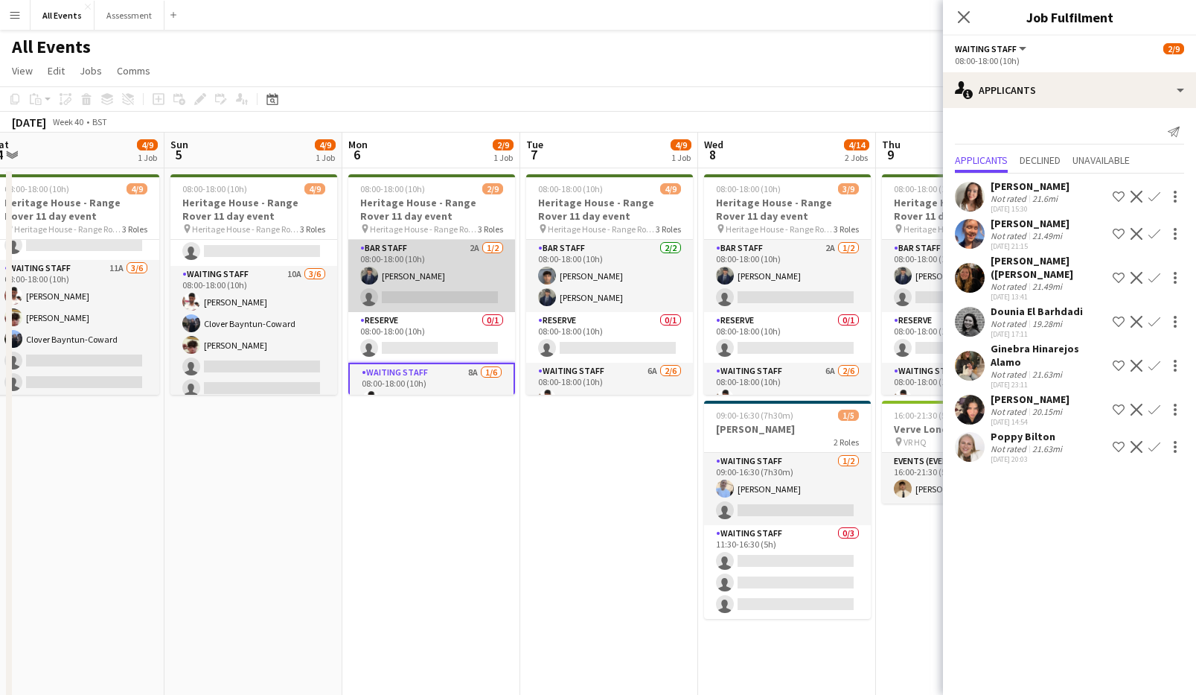
click at [449, 285] on app-card-role "Bar Staff 2A [DATE] 08:00-18:00 (10h) [PERSON_NAME] single-neutral-actions" at bounding box center [431, 276] width 167 height 72
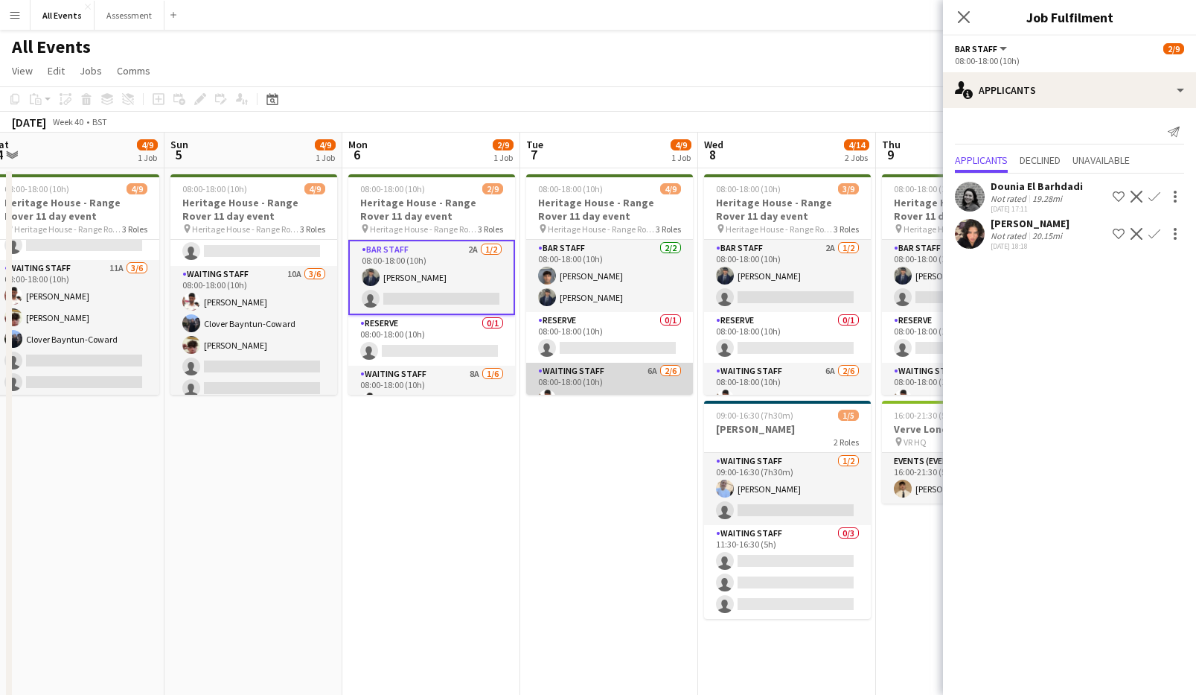
click at [601, 373] on app-card-role "Waiting Staff 6A [DATE] 08:00-18:00 (10h) [PERSON_NAME] [PERSON_NAME] single-ne…" at bounding box center [609, 442] width 167 height 159
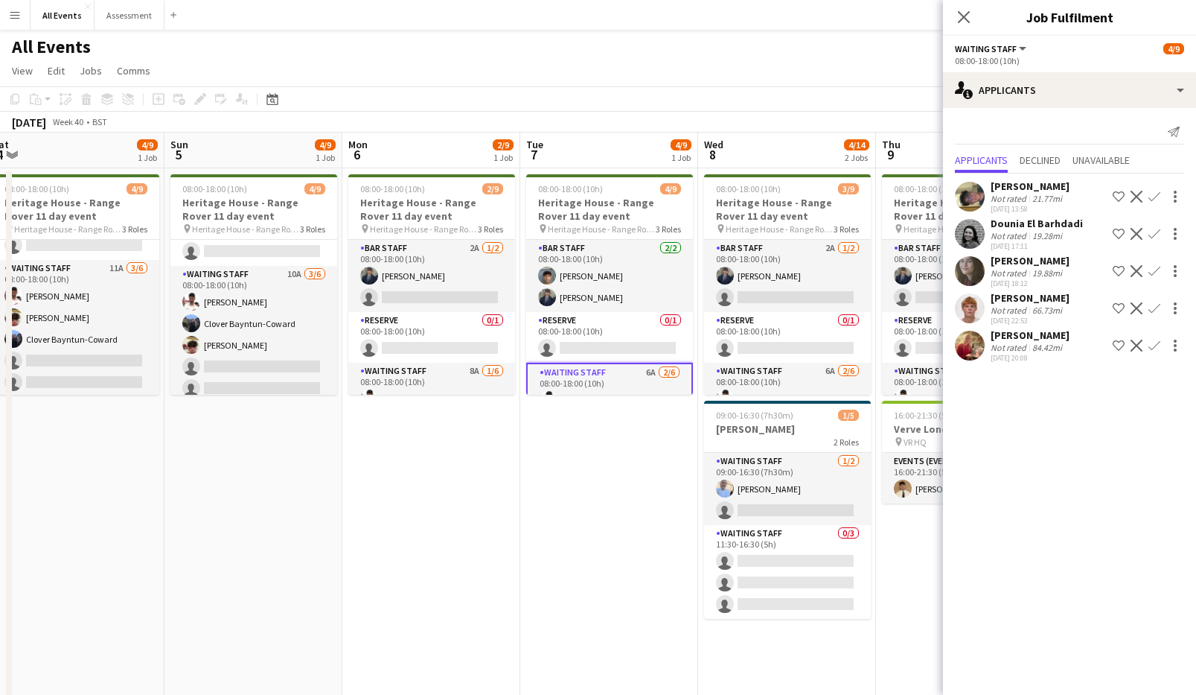
scroll to position [0, 495]
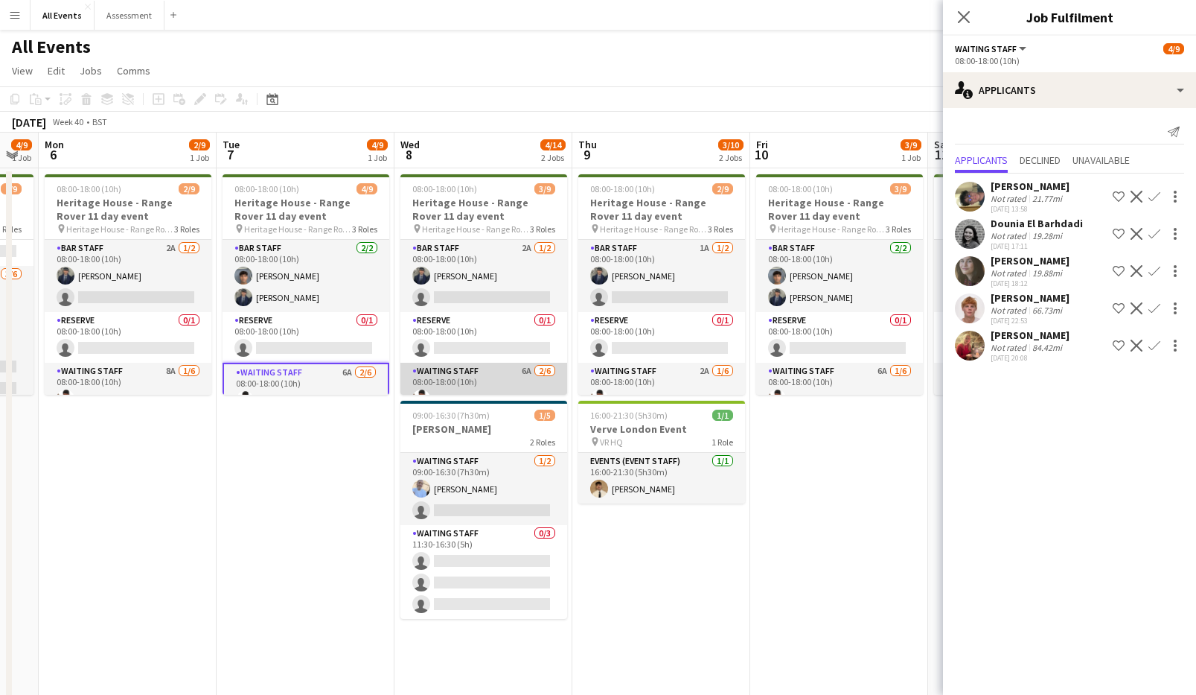
click at [484, 384] on app-card-role "Waiting Staff 6A [DATE] 08:00-18:00 (10h) [PERSON_NAME] [PERSON_NAME] single-ne…" at bounding box center [484, 442] width 167 height 159
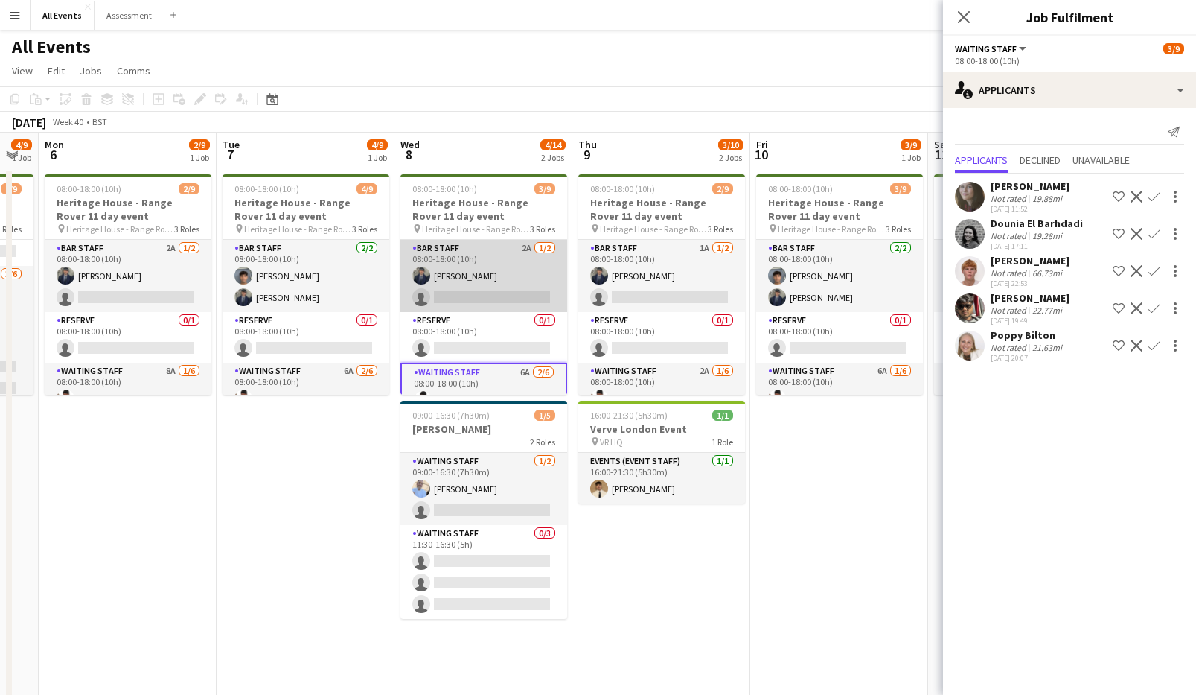
click at [497, 279] on app-card-role "Bar Staff 2A [DATE] 08:00-18:00 (10h) [PERSON_NAME] single-neutral-actions" at bounding box center [484, 276] width 167 height 72
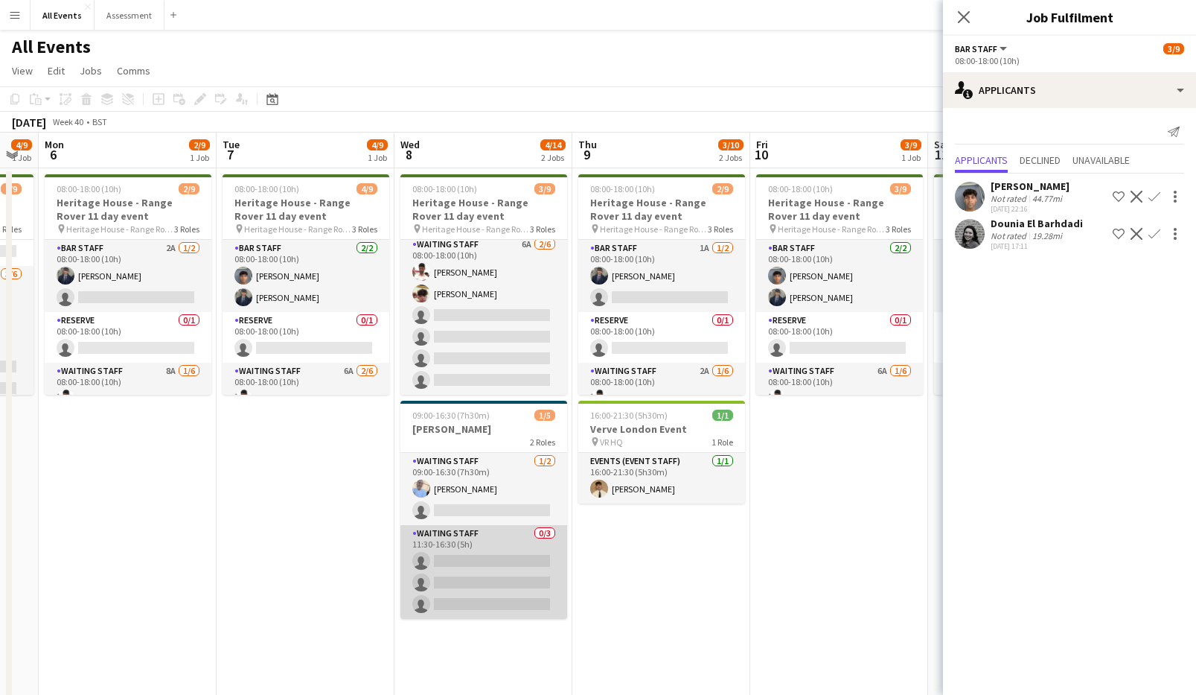
scroll to position [130, 0]
click at [526, 543] on app-card-role "Waiting Staff 0/3 11:30-16:30 (5h) single-neutral-actions single-neutral-action…" at bounding box center [484, 572] width 167 height 94
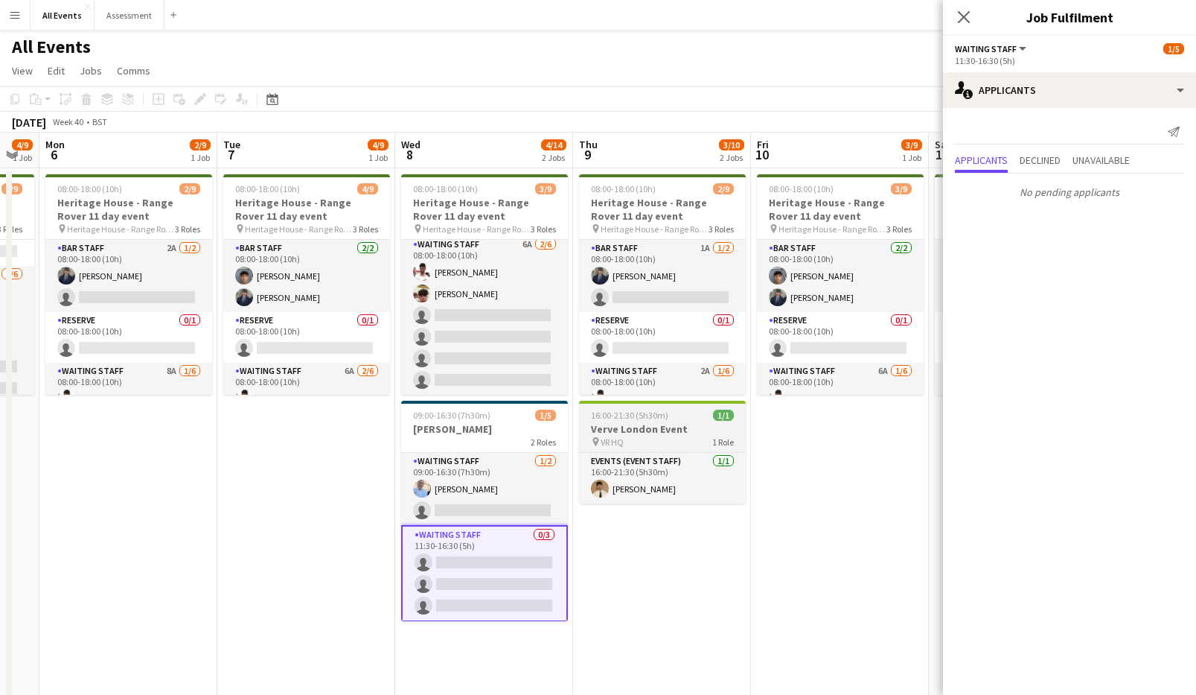
scroll to position [4, 0]
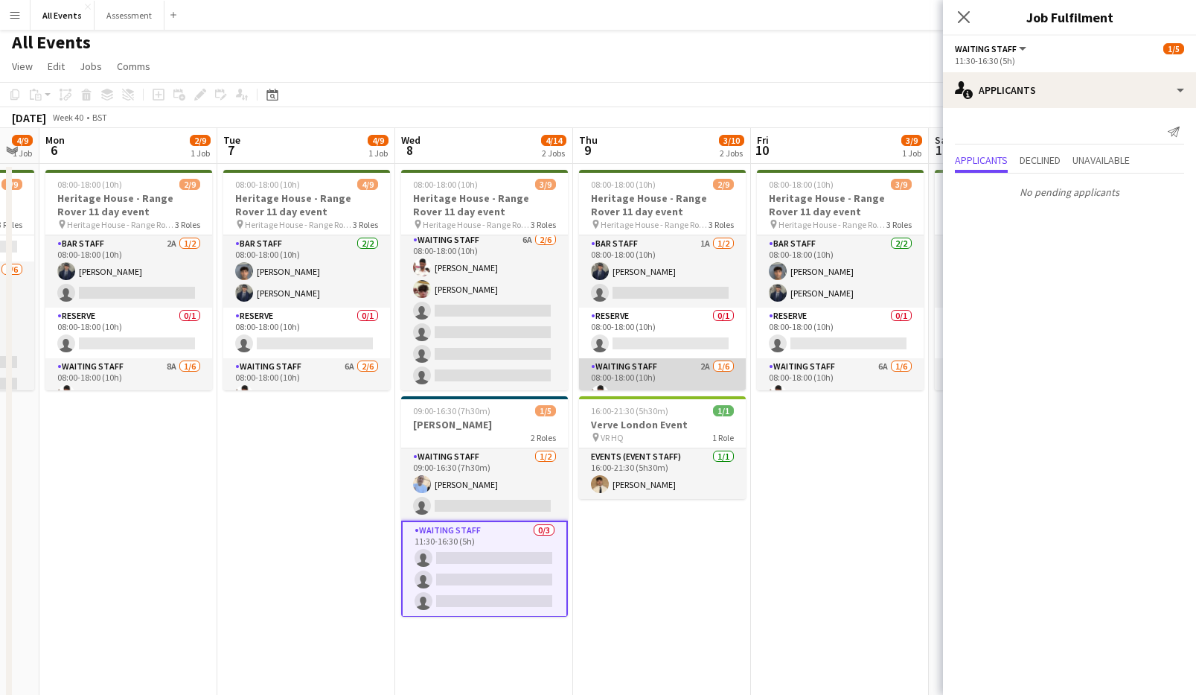
click at [644, 381] on app-card-role "Waiting Staff 2A [DATE] 08:00-18:00 (10h) [PERSON_NAME] single-neutral-actions …" at bounding box center [662, 437] width 167 height 159
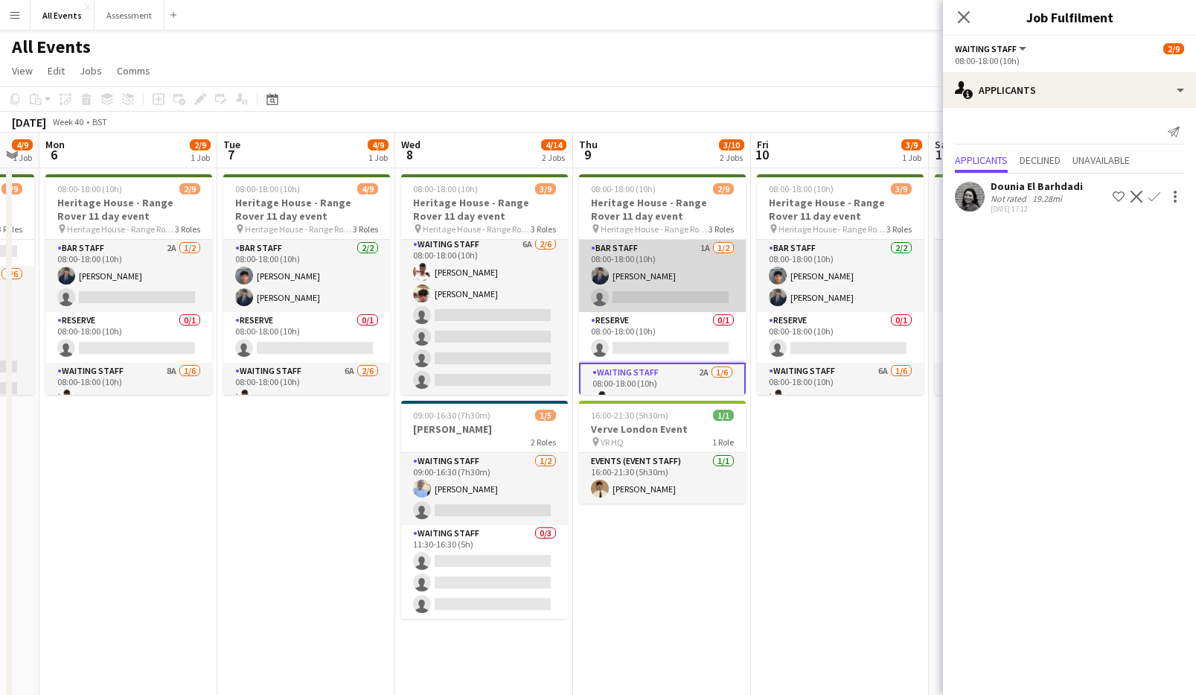
click at [657, 290] on app-card-role "Bar Staff 1A [DATE] 08:00-18:00 (10h) [PERSON_NAME] single-neutral-actions" at bounding box center [662, 276] width 167 height 72
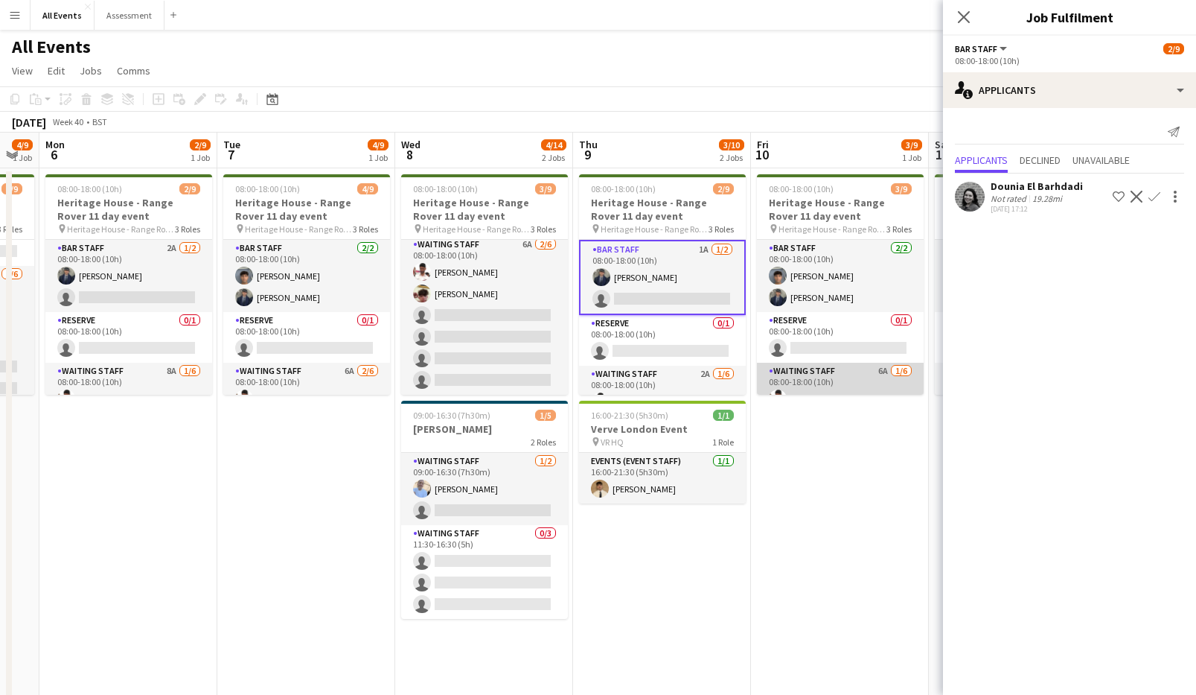
click at [768, 379] on app-card-role "Waiting Staff 6A [DATE] 08:00-18:00 (10h) [PERSON_NAME] single-neutral-actions …" at bounding box center [840, 442] width 167 height 159
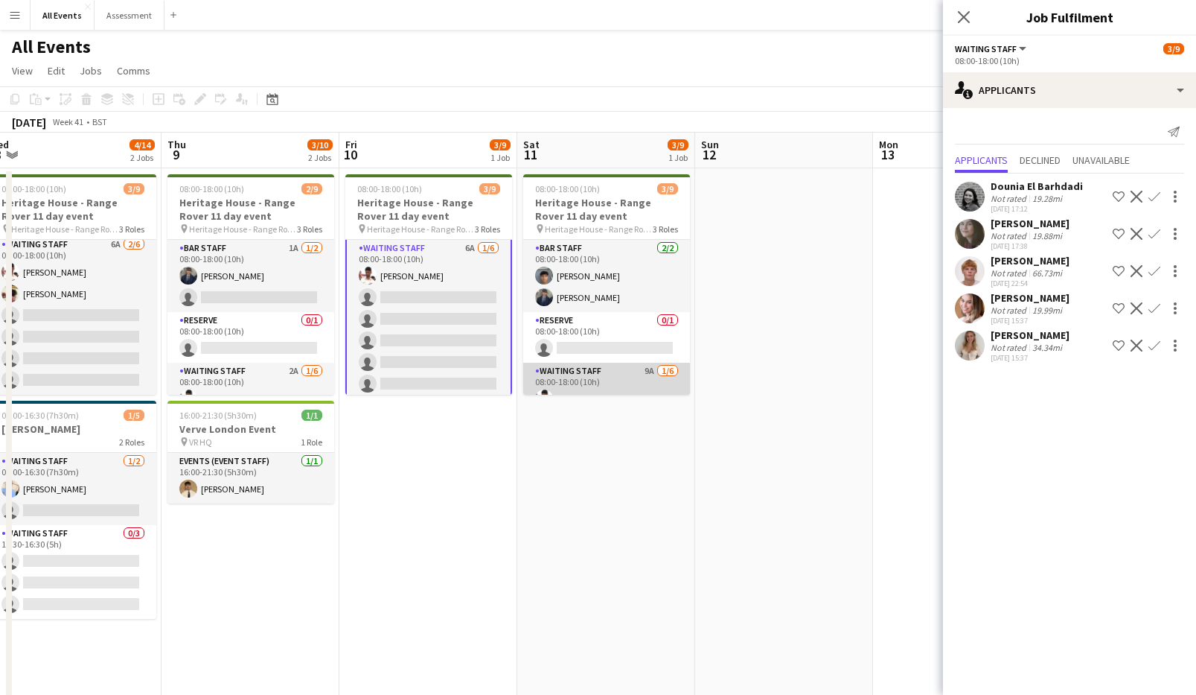
click at [602, 383] on app-card-role "Waiting Staff 9A [DATE] 08:00-18:00 (10h) [PERSON_NAME] single-neutral-actions …" at bounding box center [606, 442] width 167 height 159
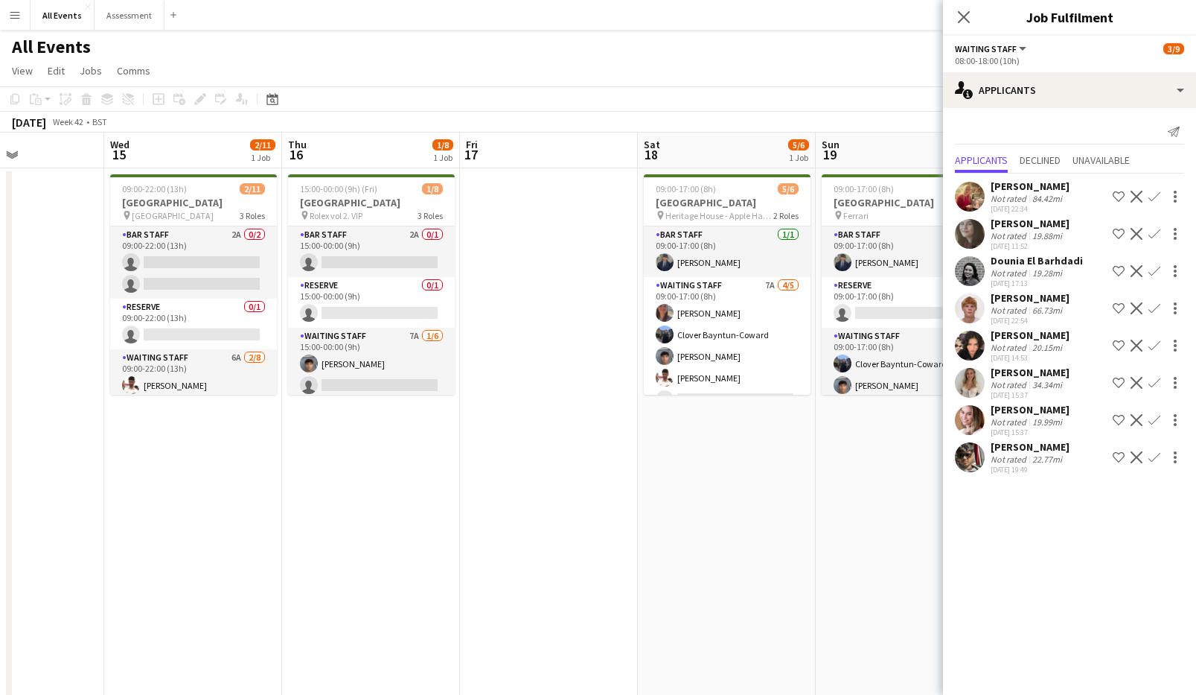
scroll to position [0, 465]
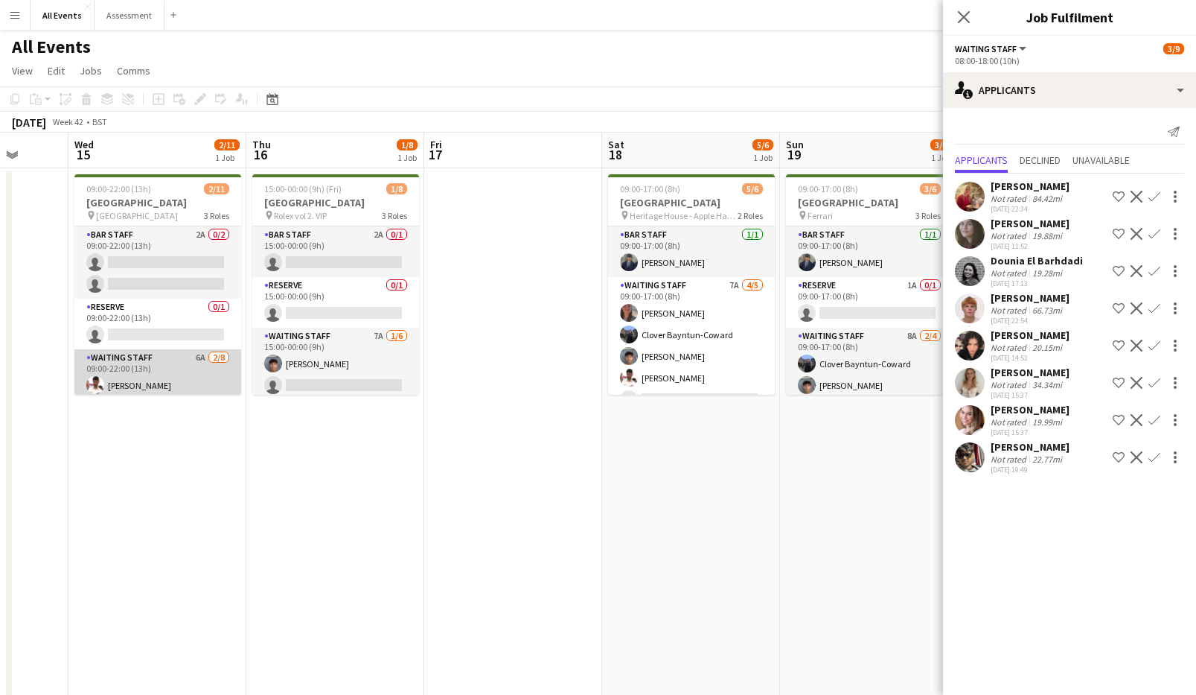
click at [159, 373] on app-card-role "Waiting Staff 6A [DATE] 09:00-22:00 (13h) [PERSON_NAME] Arya [PERSON_NAME] sing…" at bounding box center [157, 450] width 167 height 202
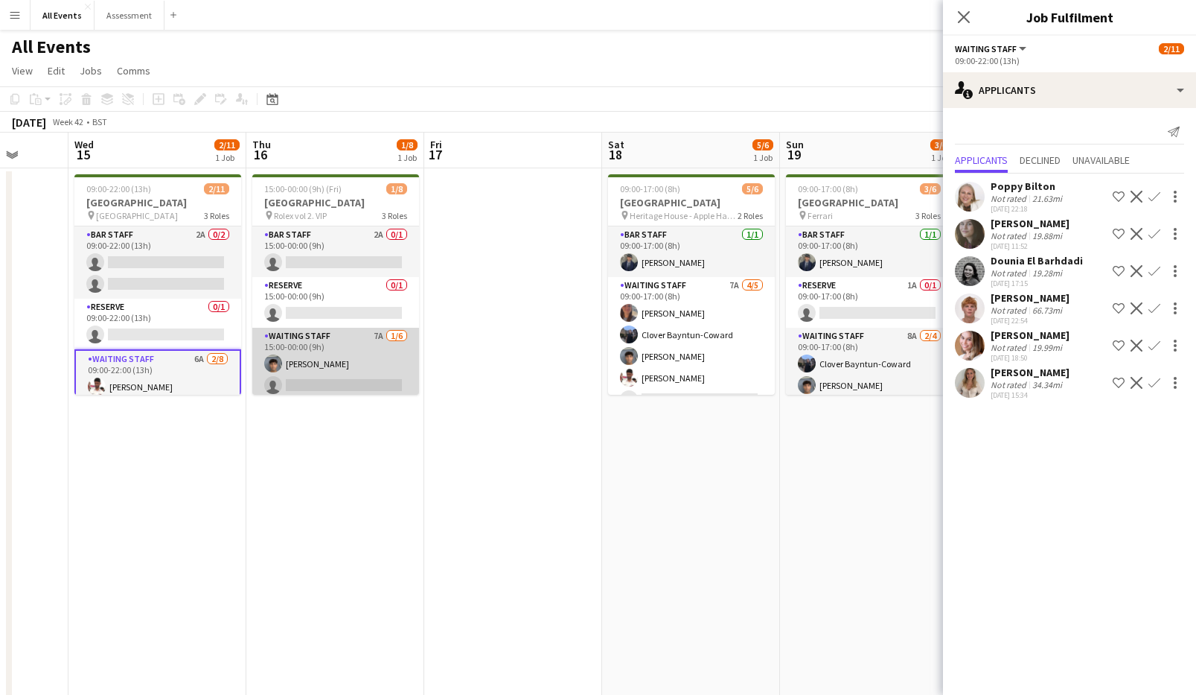
click at [343, 374] on app-card-role "Waiting Staff 7A [DATE] 15:00-00:00 (9h) [PERSON_NAME] single-neutral-actions s…" at bounding box center [335, 407] width 167 height 159
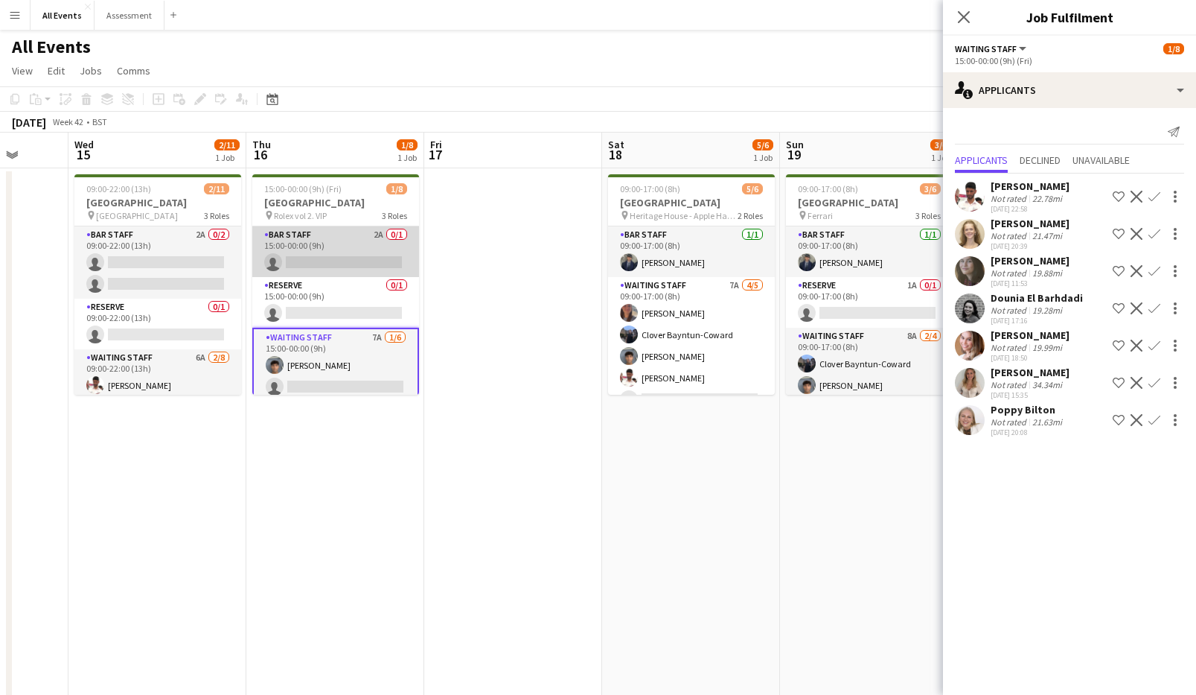
click at [349, 253] on app-card-role "Bar Staff 2A 0/1 15:00-00:00 (9h) single-neutral-actions" at bounding box center [335, 251] width 167 height 51
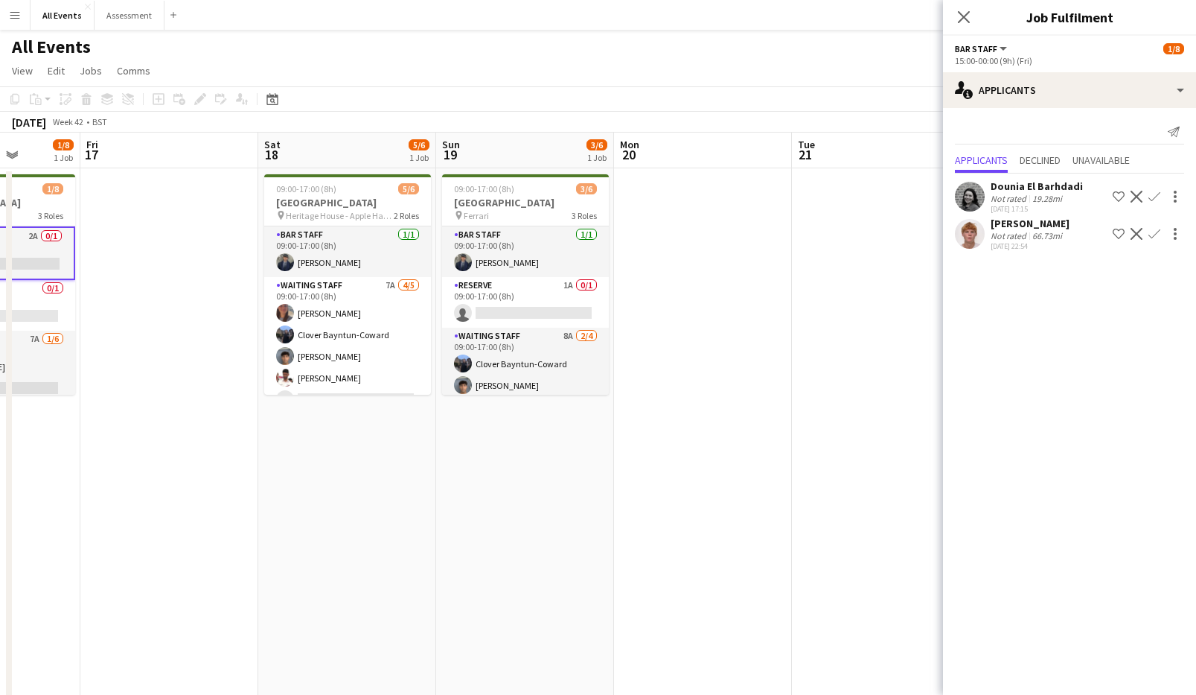
scroll to position [0, 479]
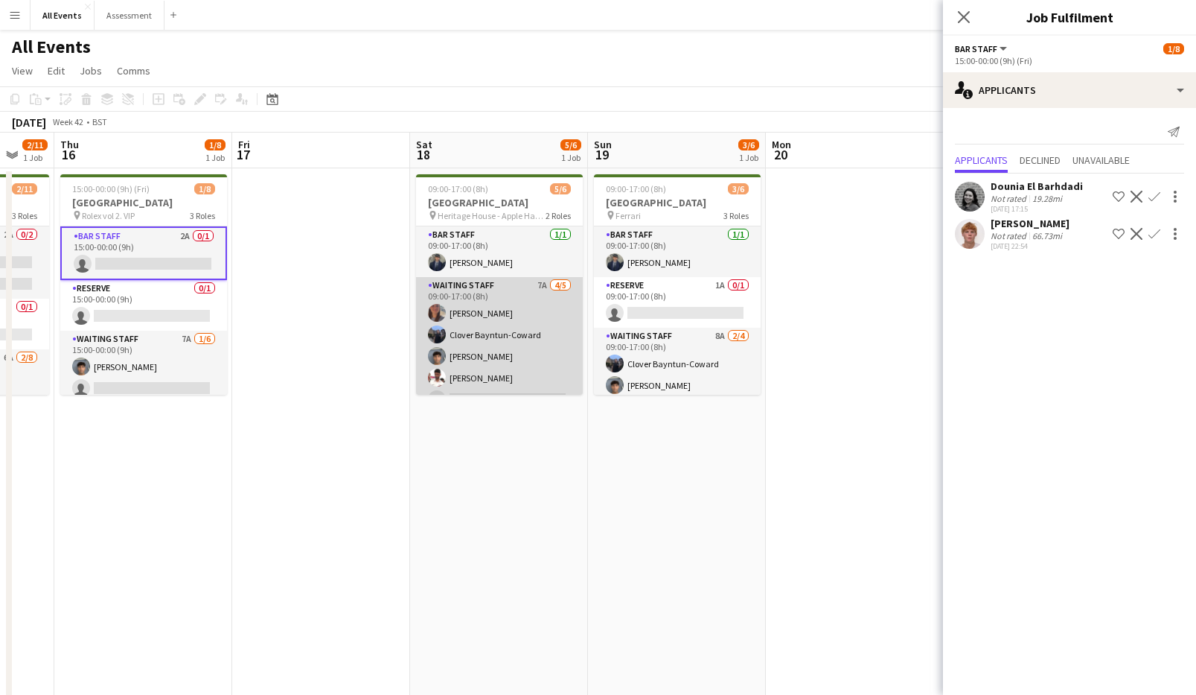
click at [470, 336] on app-card-role "Waiting Staff 7A [DATE] 09:00-17:00 (8h) [PERSON_NAME] Clover Bayntun-Coward Ar…" at bounding box center [499, 345] width 167 height 137
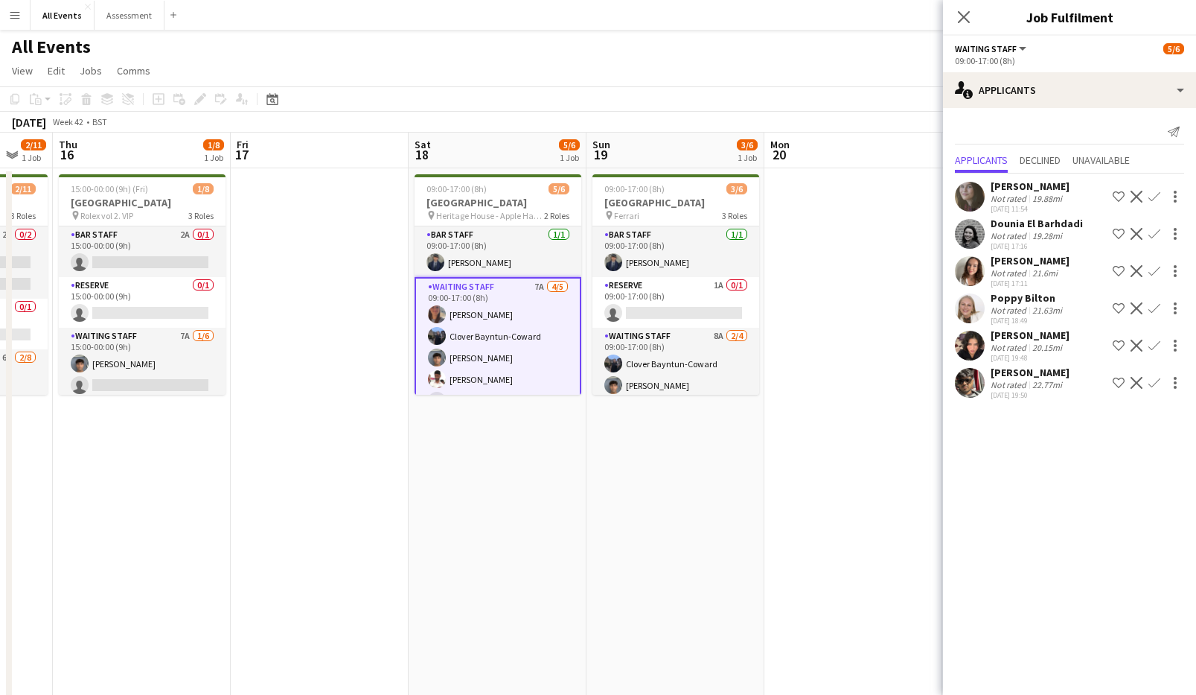
scroll to position [0, 521]
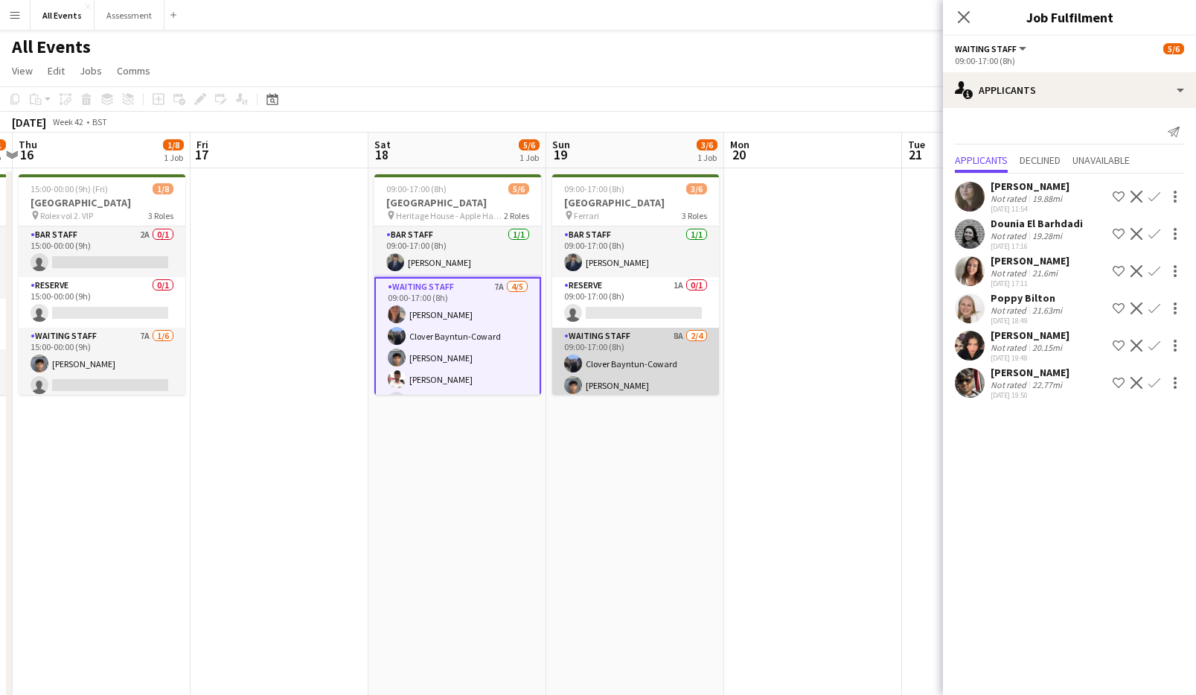
click at [607, 350] on app-card-role "Waiting Staff 8A [DATE] 09:00-17:00 (8h) Clover Bayntun-Coward Arya [PERSON_NAM…" at bounding box center [635, 385] width 167 height 115
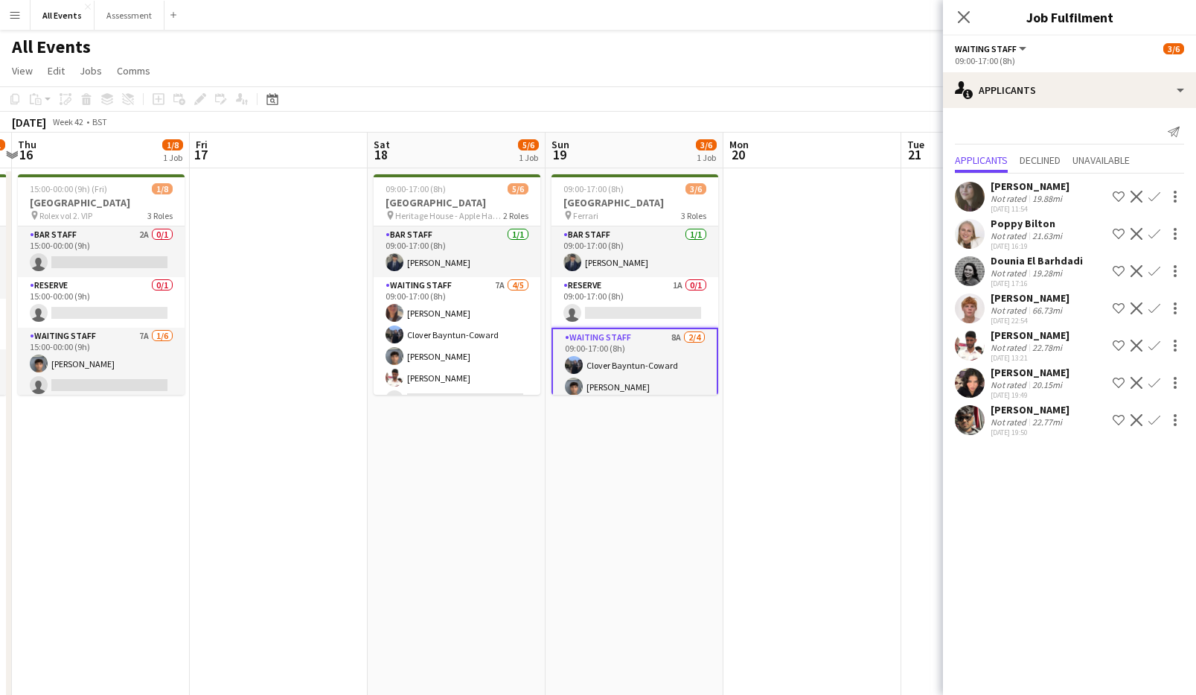
scroll to position [0, 0]
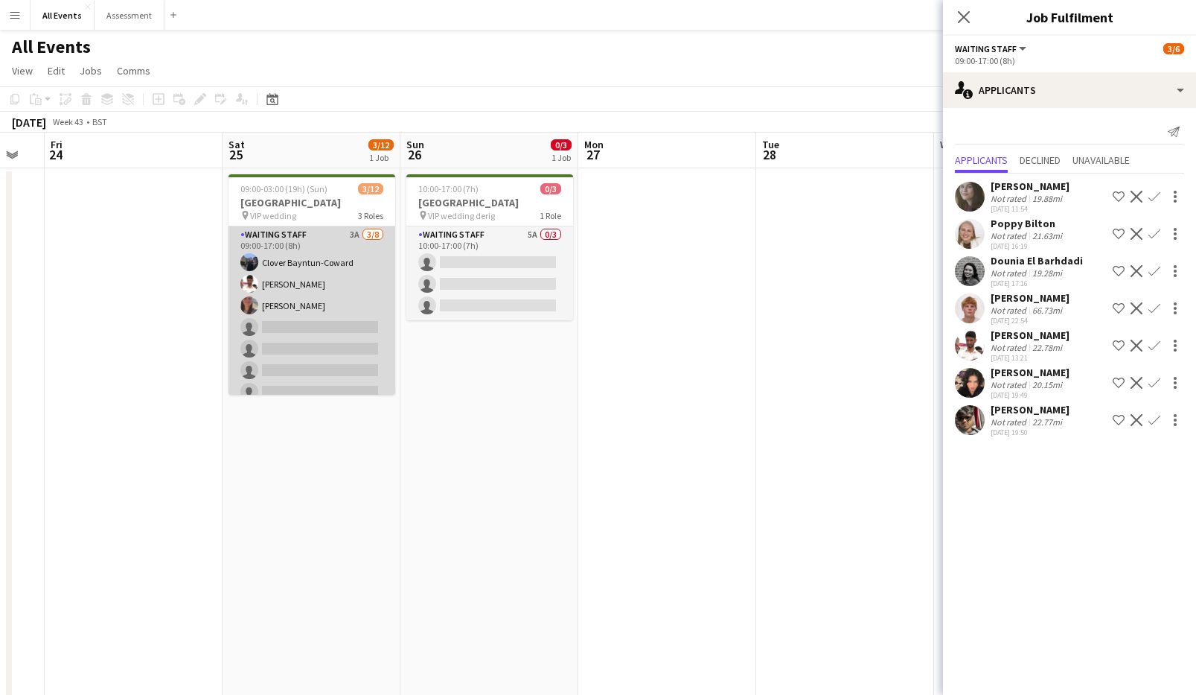
click at [281, 336] on app-card-role "Waiting Staff 3A [DATE] 09:00-17:00 (8h) Clover Bayntun-Coward [PERSON_NAME] [P…" at bounding box center [312, 327] width 167 height 202
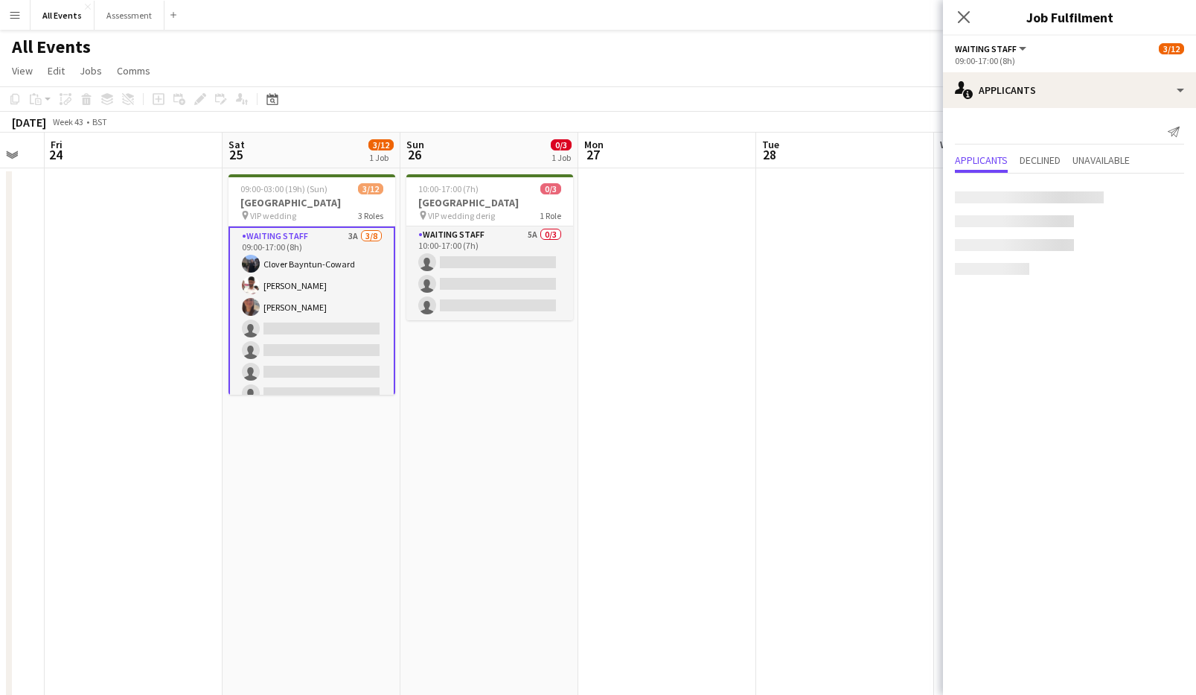
scroll to position [0, 487]
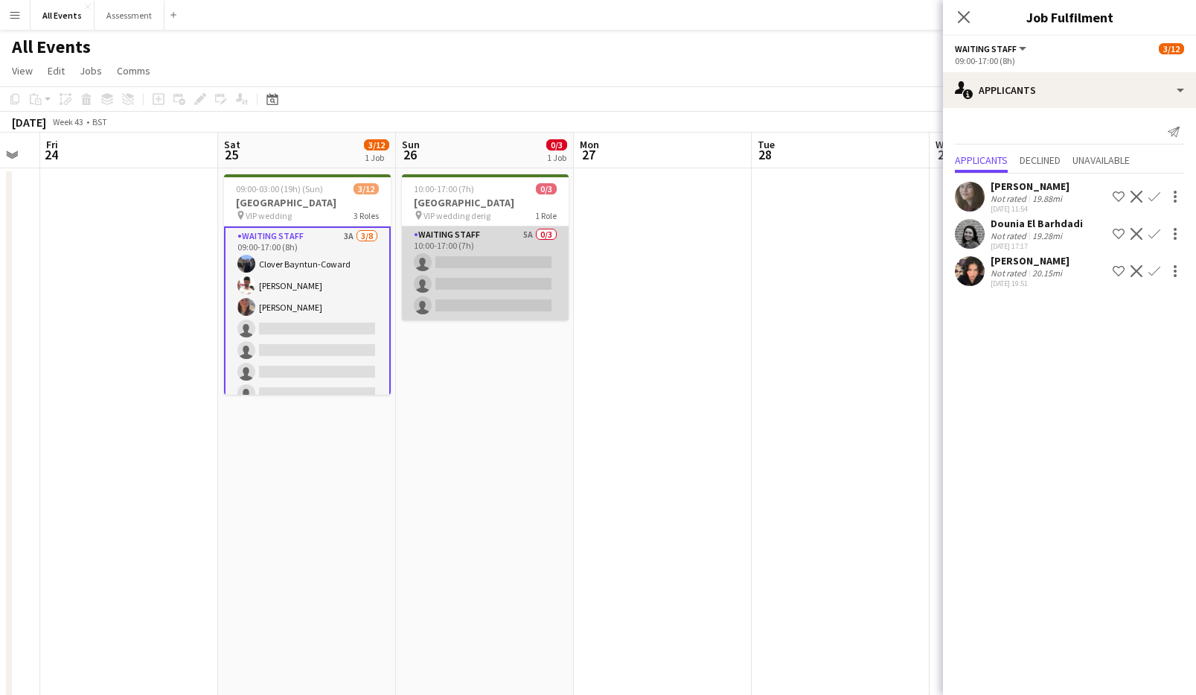
click at [469, 305] on app-card-role "Waiting Staff 5A 0/3 10:00-17:00 (7h) single-neutral-actions single-neutral-act…" at bounding box center [485, 273] width 167 height 94
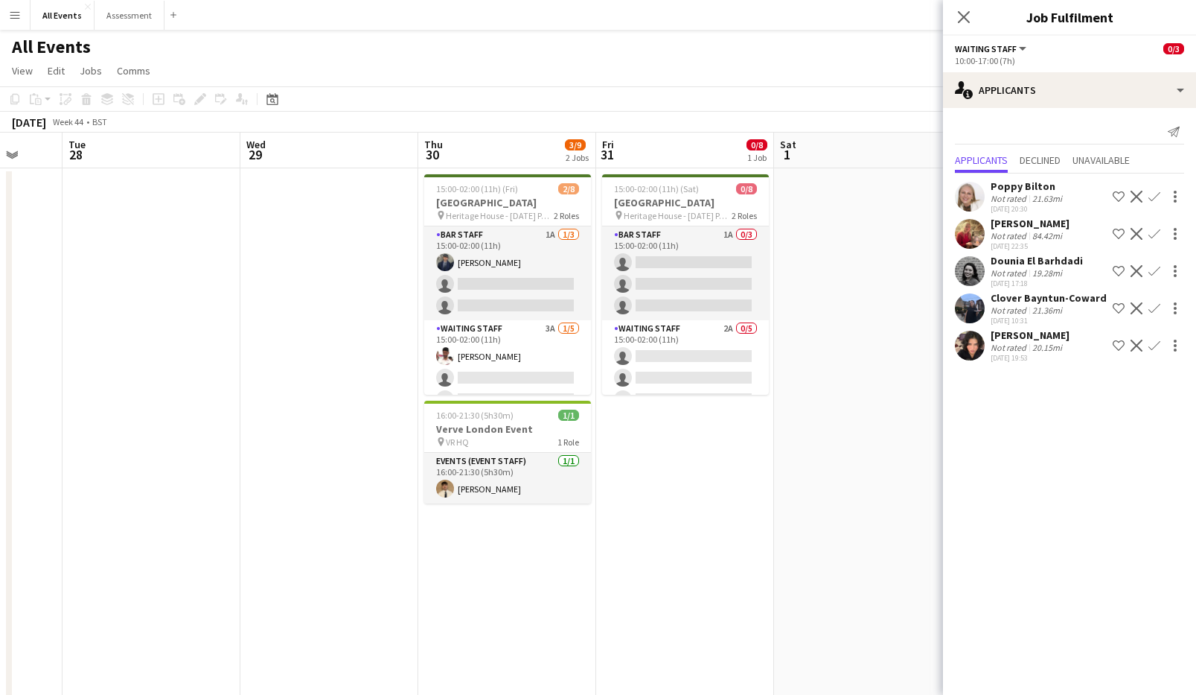
scroll to position [0, 500]
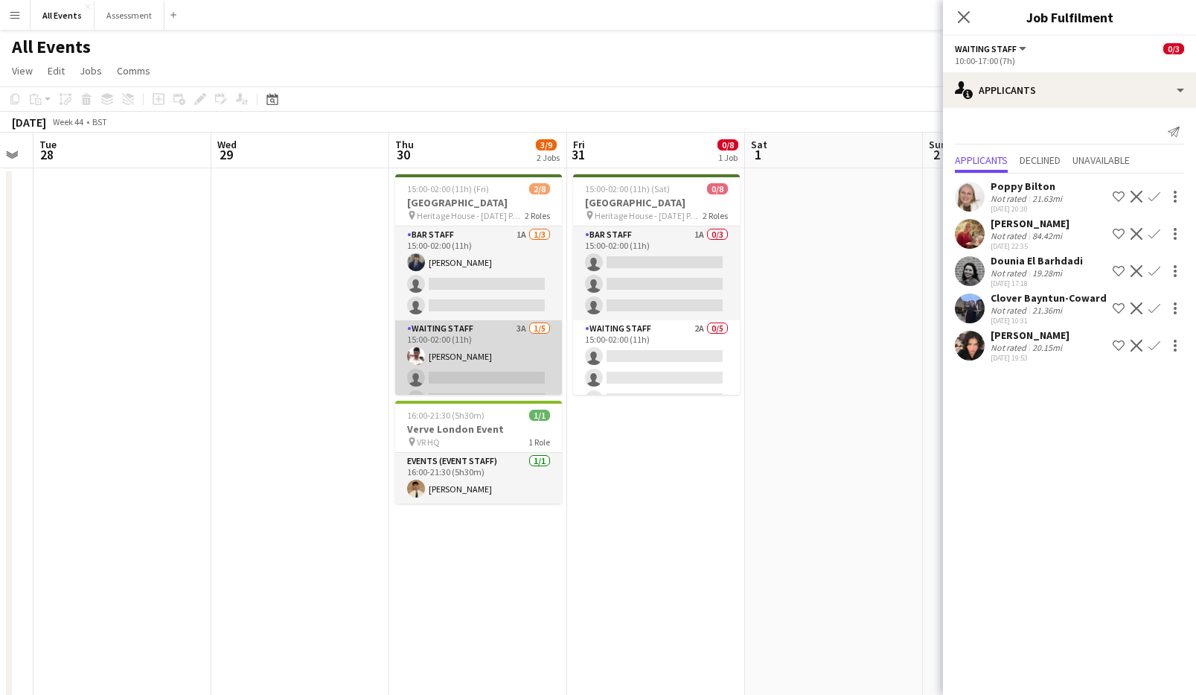
click at [463, 337] on app-card-role "Waiting Staff 3A [DATE] 15:00-02:00 (11h) [PERSON_NAME] single-neutral-actions …" at bounding box center [478, 388] width 167 height 137
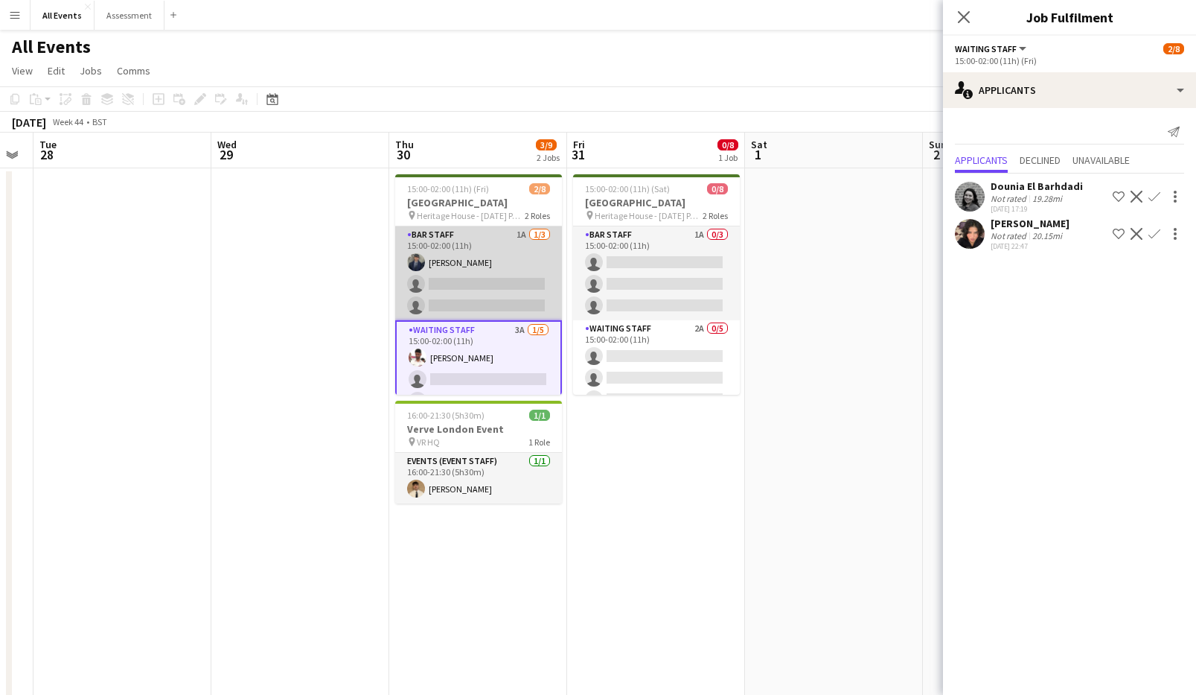
click at [470, 287] on app-card-role "Bar Staff 1A [DATE] 15:00-02:00 (11h) [PERSON_NAME] single-neutral-actions sing…" at bounding box center [478, 273] width 167 height 94
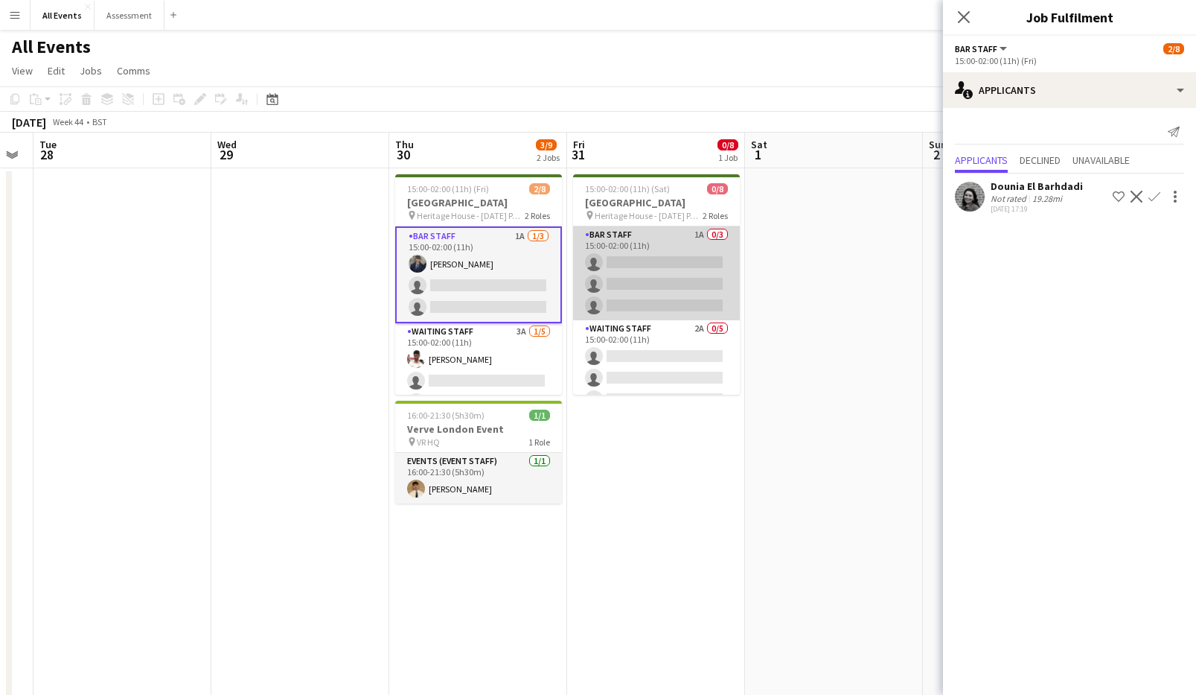
click at [616, 292] on app-card-role "Bar Staff 1A 0/3 15:00-02:00 (11h) single-neutral-actions single-neutral-action…" at bounding box center [656, 273] width 167 height 94
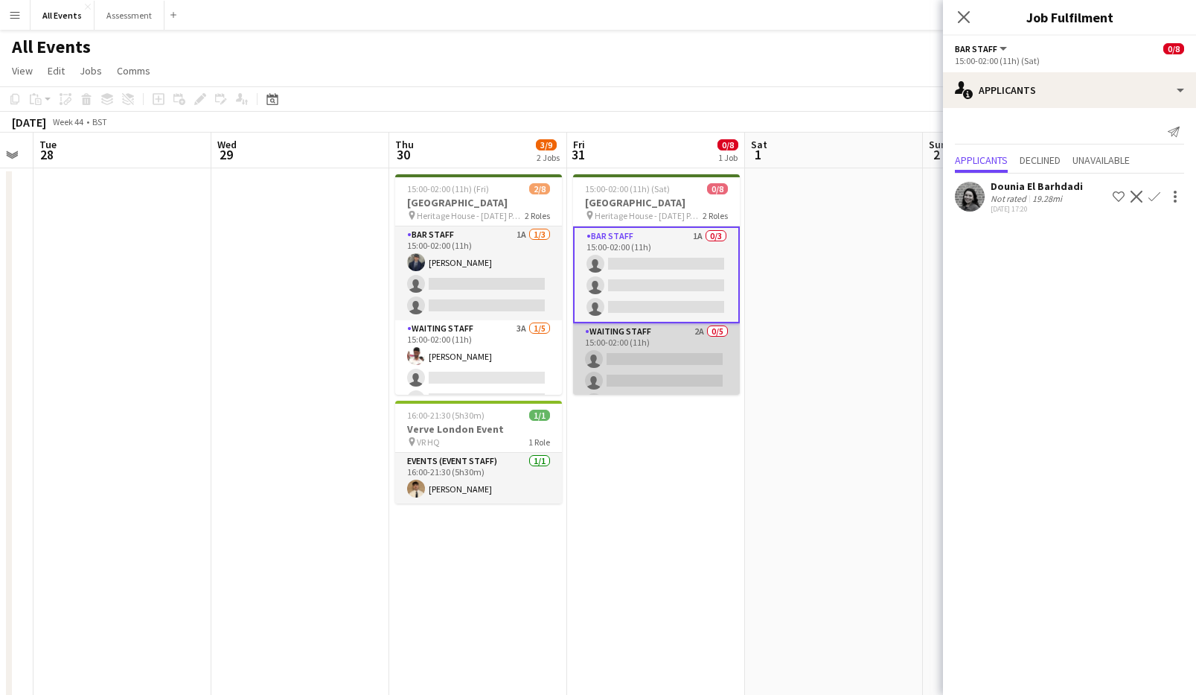
click at [625, 350] on app-card-role "Waiting Staff 2A 0/5 15:00-02:00 (11h) single-neutral-actions single-neutral-ac…" at bounding box center [656, 391] width 167 height 137
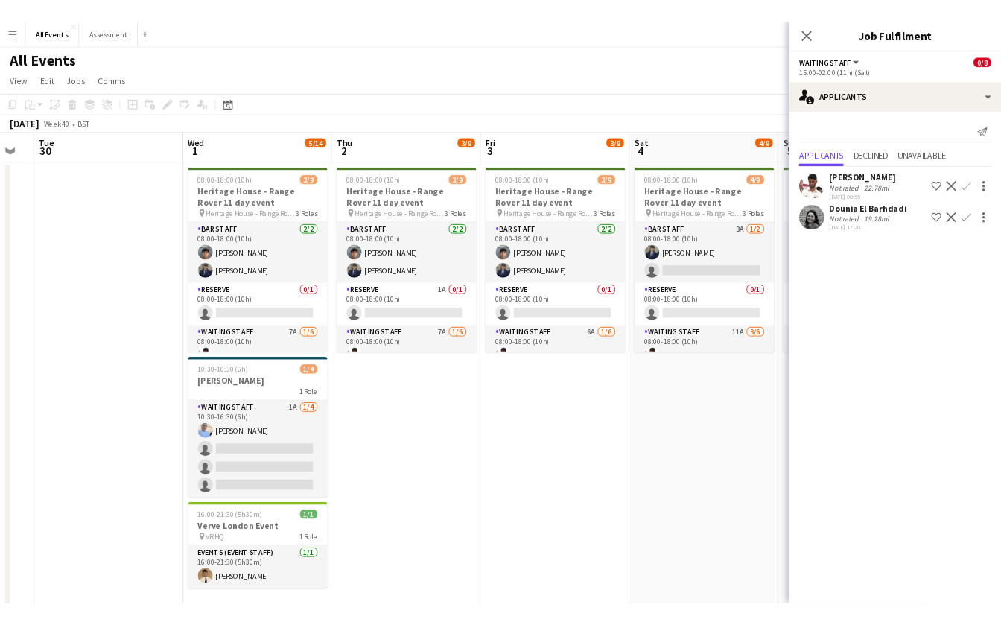
scroll to position [0, 495]
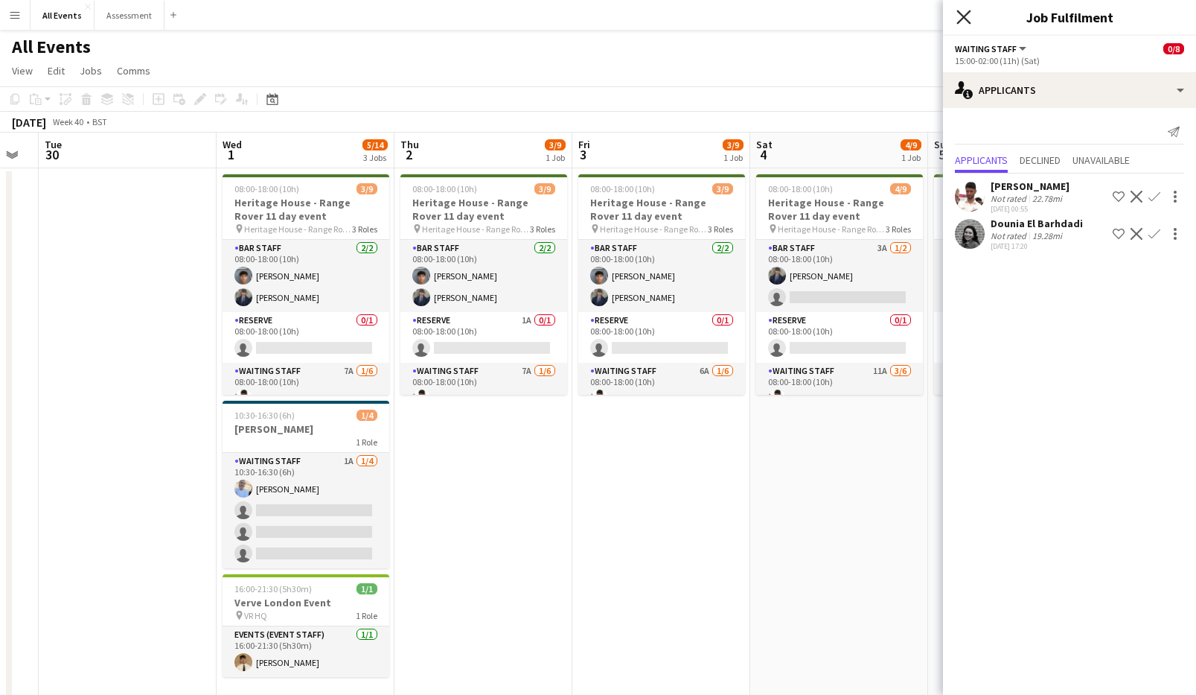
click at [768, 19] on icon "Close pop-in" at bounding box center [964, 17] width 14 height 14
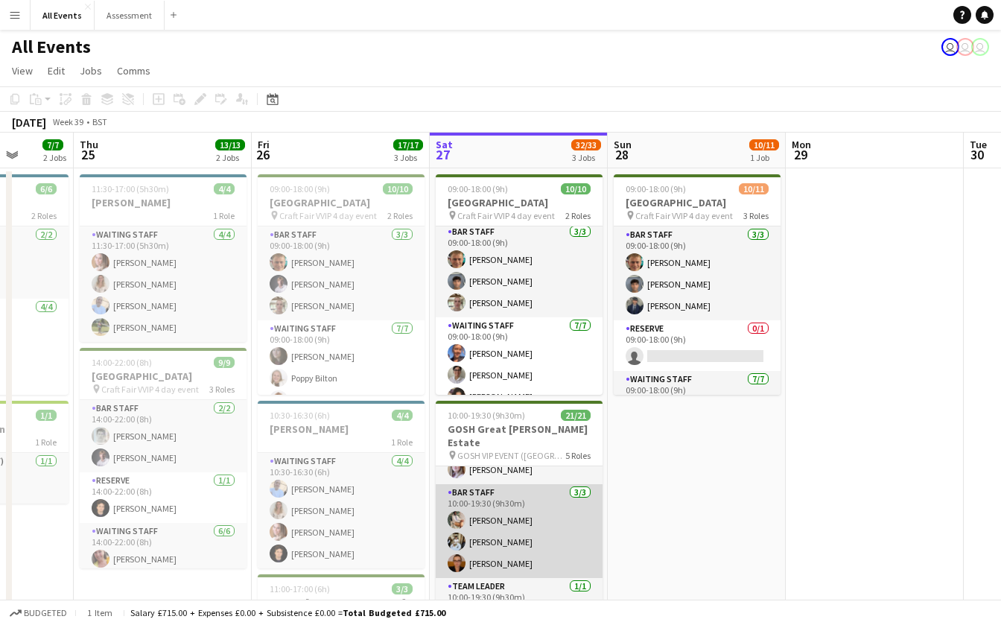
scroll to position [54, 0]
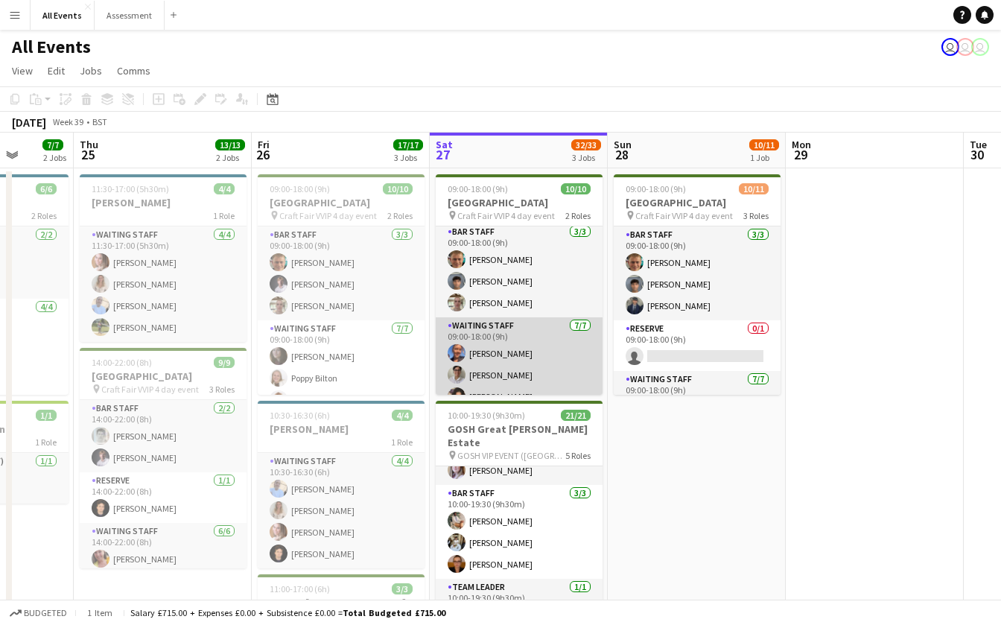
click at [521, 323] on app-card-role "Waiting Staff [DATE] 09:00-18:00 (9h) [PERSON_NAME] [PERSON_NAME] [PERSON_NAME]…" at bounding box center [519, 407] width 167 height 180
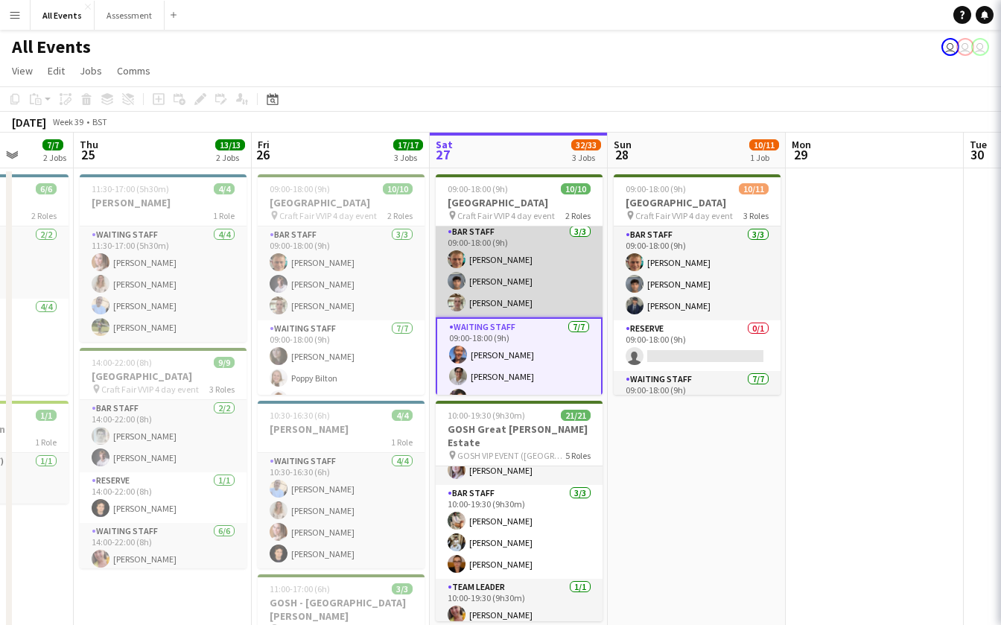
click at [534, 283] on app-card-role "Bar Staff [DATE] 09:00-18:00 (9h) [PERSON_NAME] Arya [PERSON_NAME] [PERSON_NAME]" at bounding box center [519, 270] width 167 height 94
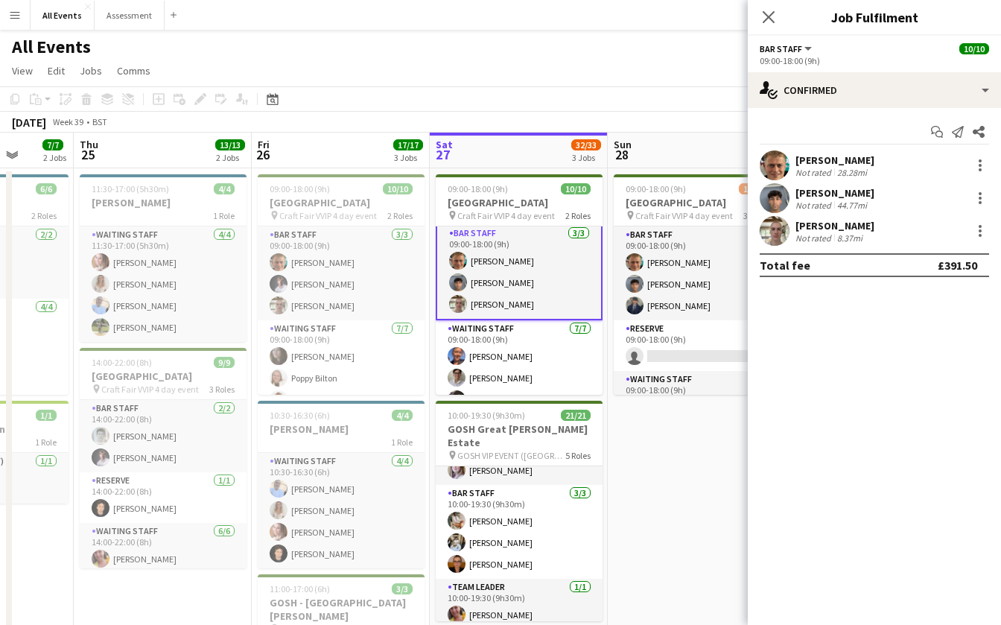
scroll to position [0, 459]
click at [768, 157] on div "[PERSON_NAME]" at bounding box center [834, 159] width 79 height 13
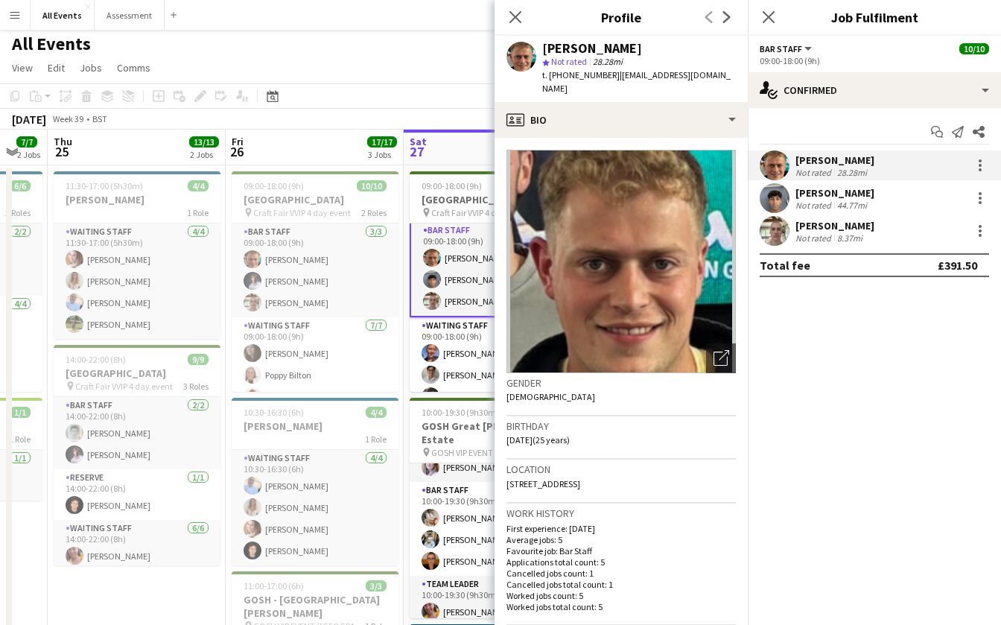
scroll to position [4, 0]
click at [511, 19] on icon "Close pop-in" at bounding box center [515, 17] width 14 height 14
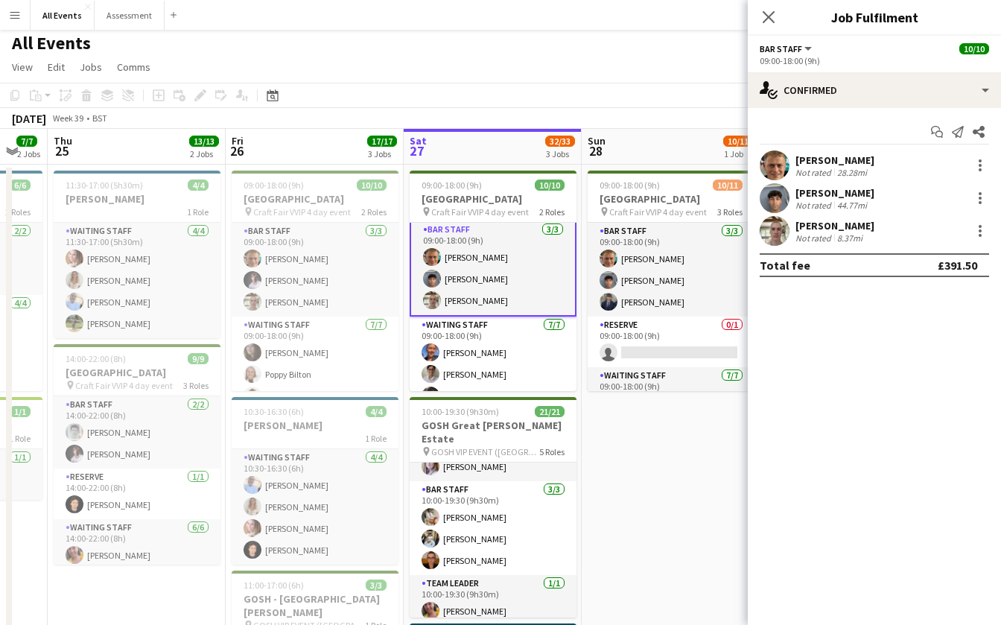
click at [482, 54] on div "All Events user user user" at bounding box center [500, 40] width 1001 height 28
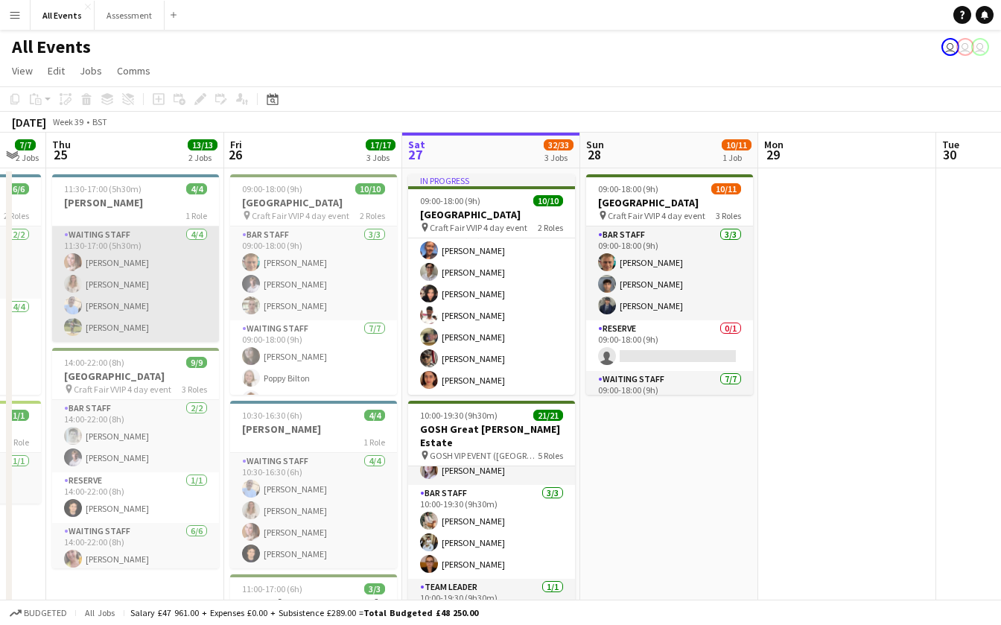
scroll to position [0, 0]
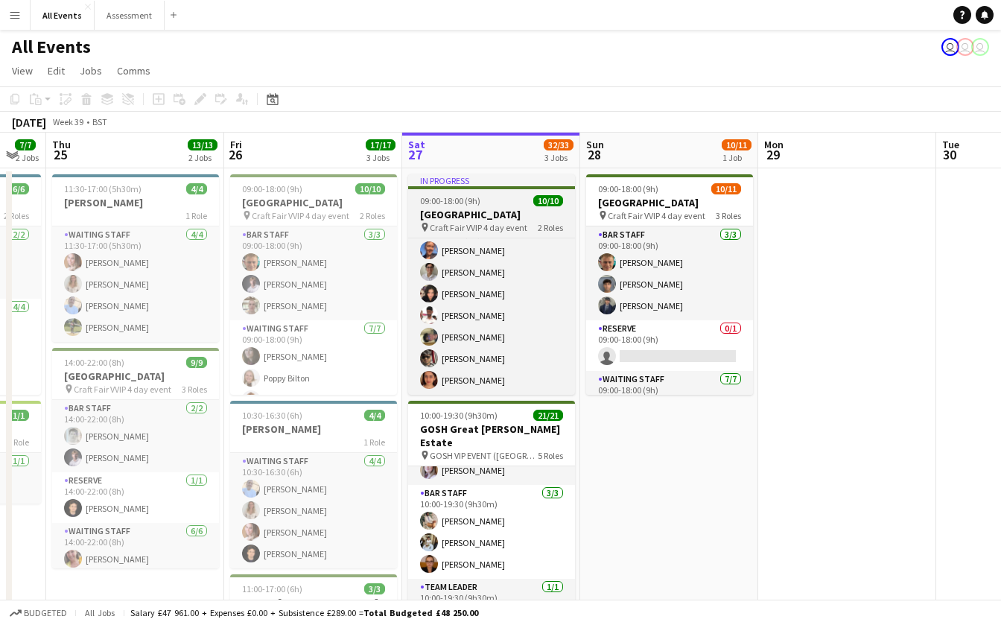
click at [474, 220] on h3 "[GEOGRAPHIC_DATA]" at bounding box center [491, 214] width 167 height 13
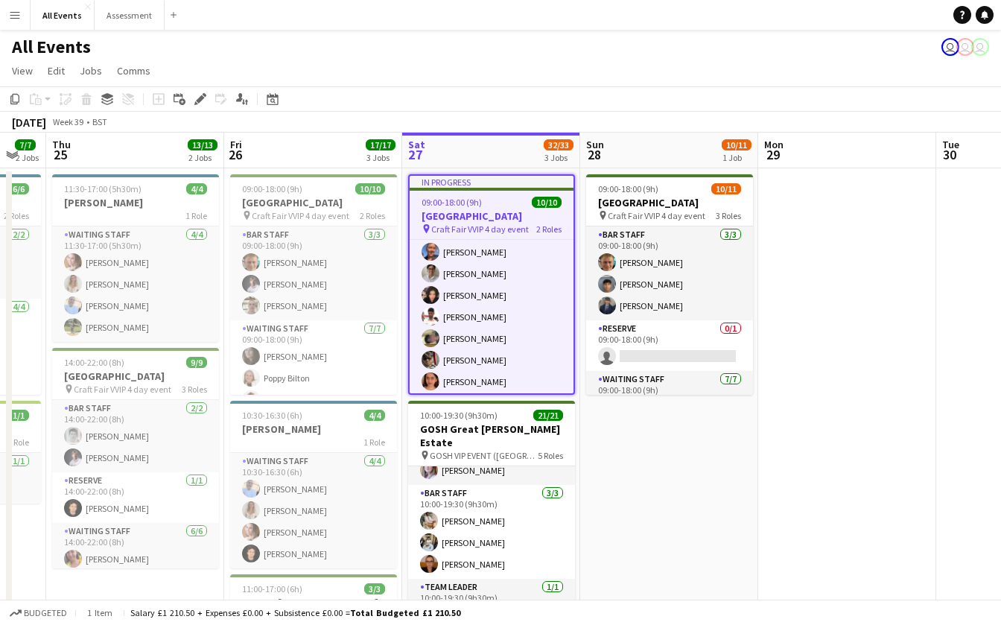
click at [475, 205] on span "09:00-18:00 (9h)" at bounding box center [451, 202] width 60 height 11
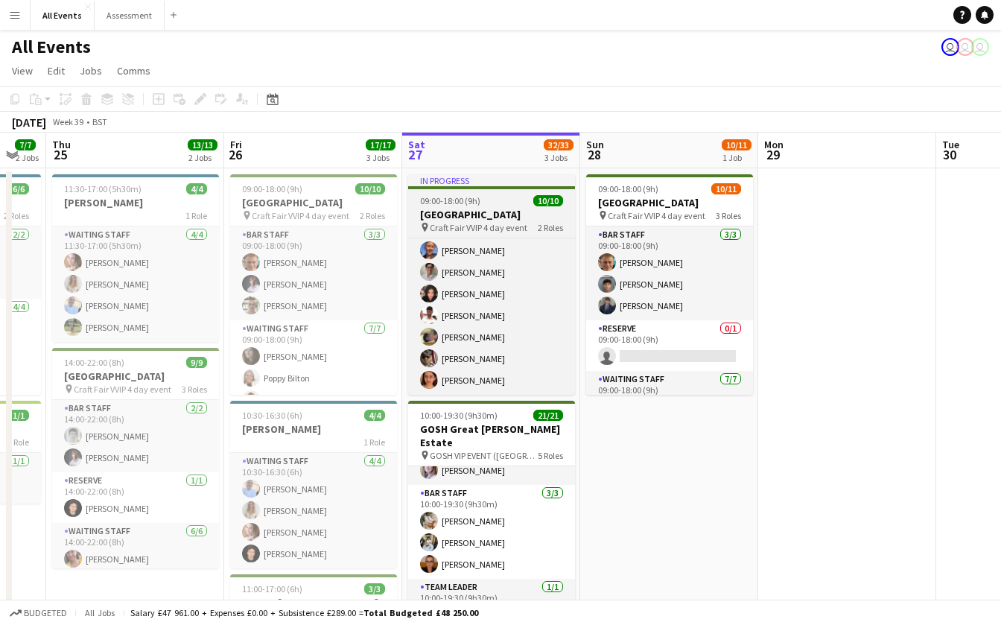
click at [475, 205] on span "09:00-18:00 (9h)" at bounding box center [450, 200] width 60 height 11
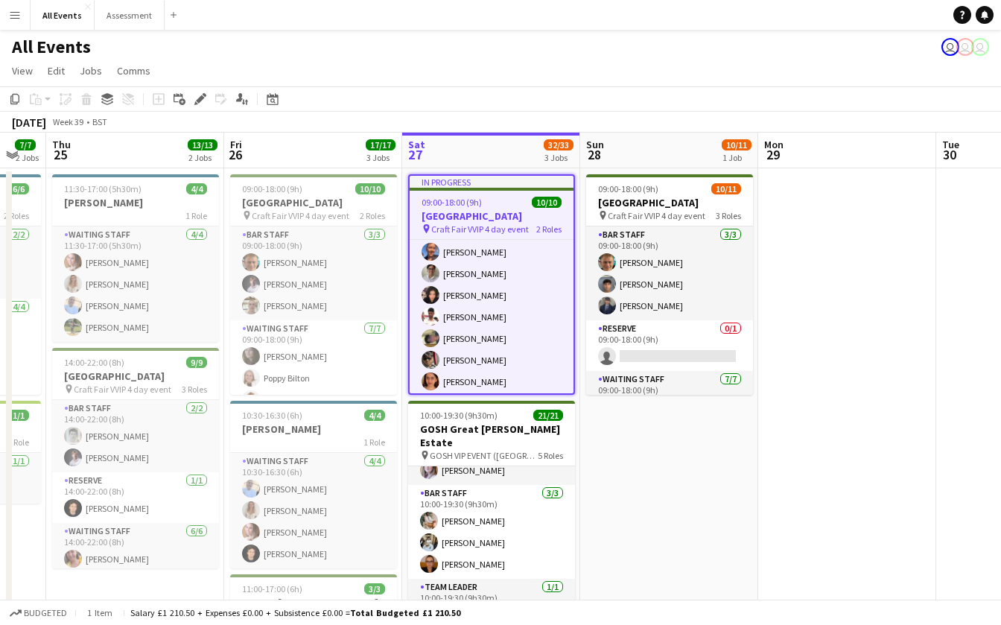
click at [510, 231] on span "Craft Fair VVIP 4 day event" at bounding box center [480, 228] width 98 height 11
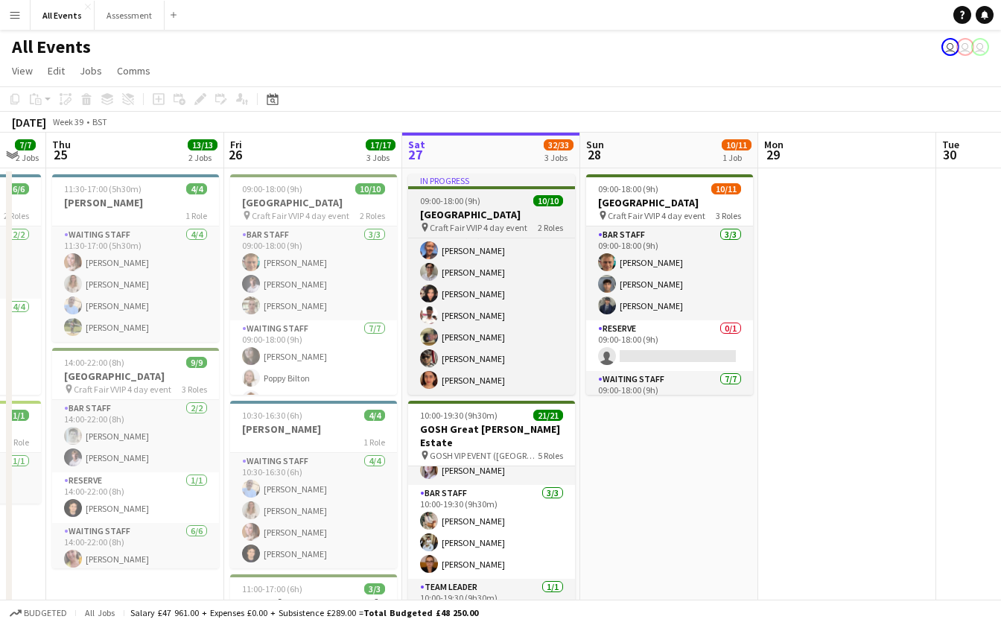
click at [510, 231] on span "Craft Fair VVIP 4 day event" at bounding box center [479, 227] width 98 height 11
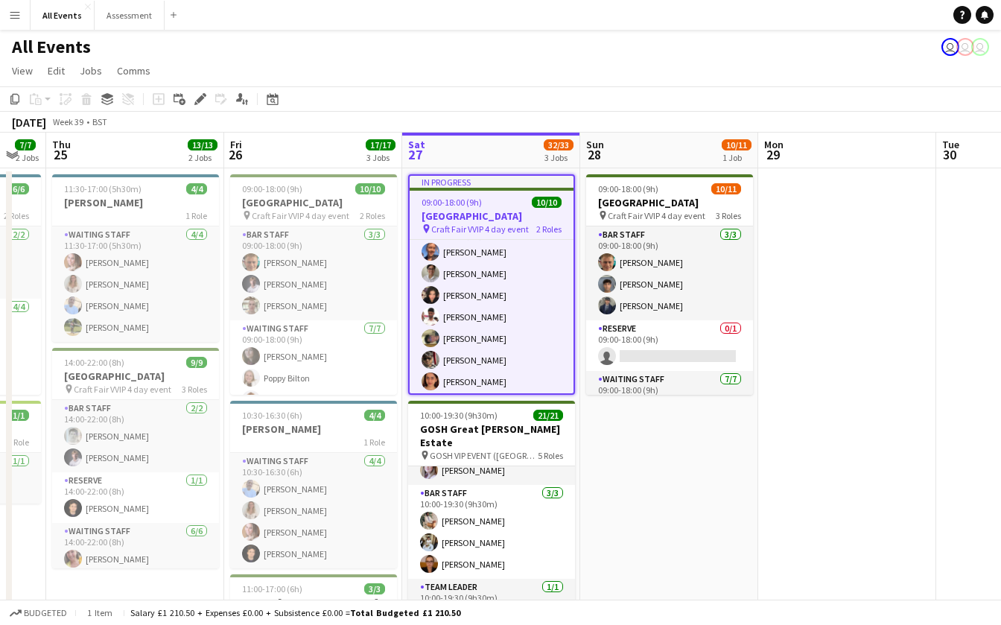
click at [517, 202] on div "09:00-18:00 (9h) 10/10" at bounding box center [491, 202] width 164 height 11
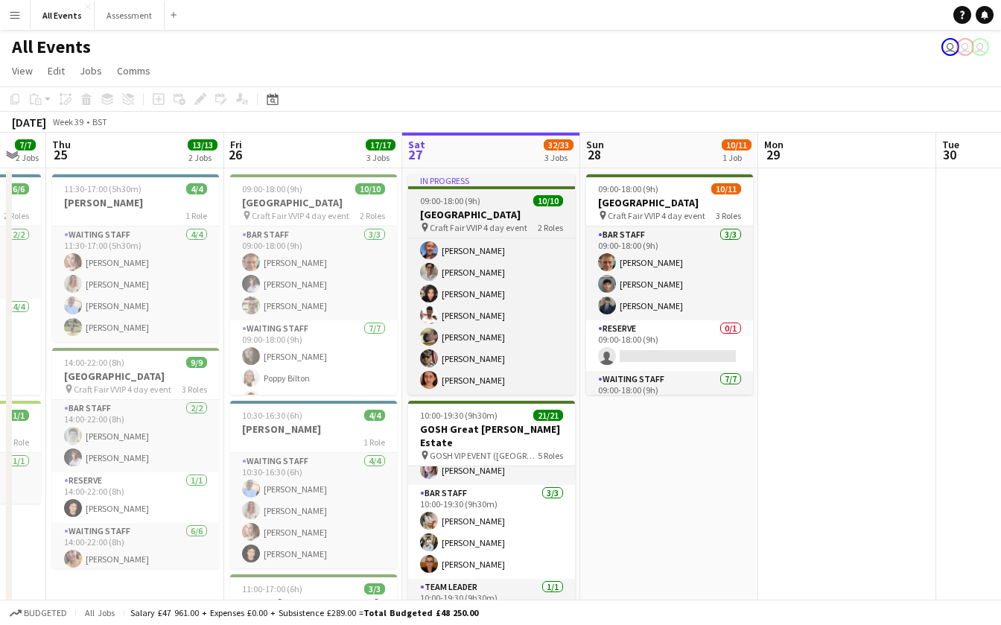
click at [520, 206] on app-job-card "In progress 09:00-18:00 (9h) 10/10 Heritage House pin Craft Fair VVIP 4 day eve…" at bounding box center [491, 284] width 167 height 220
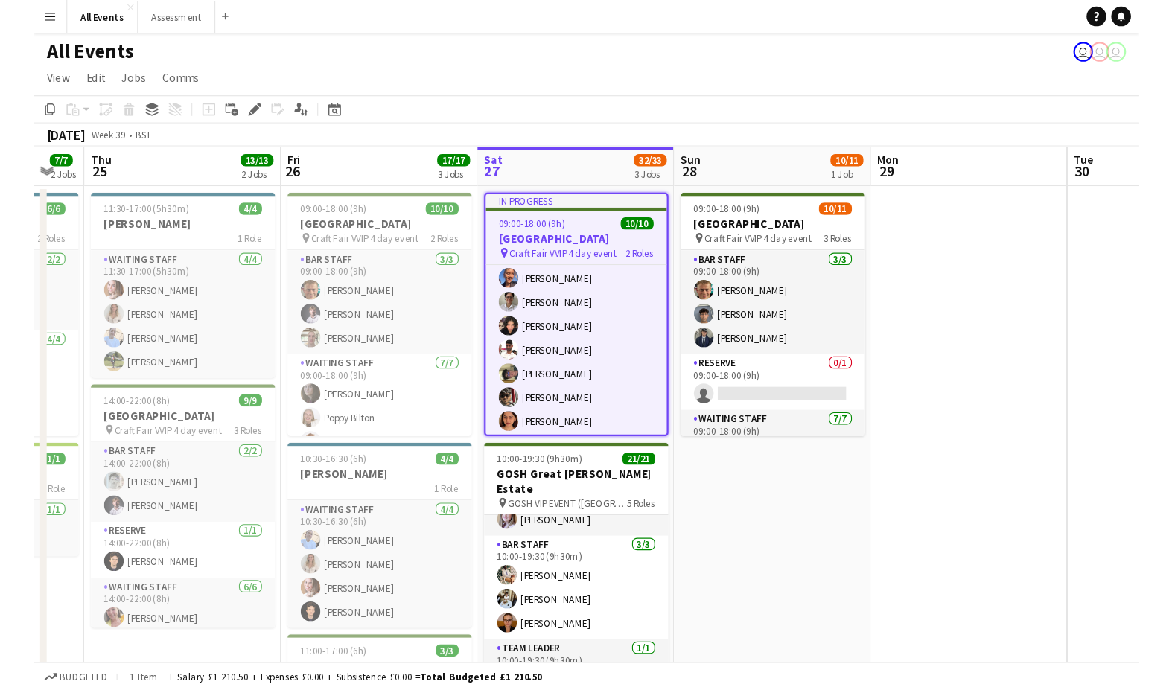
scroll to position [0, 498]
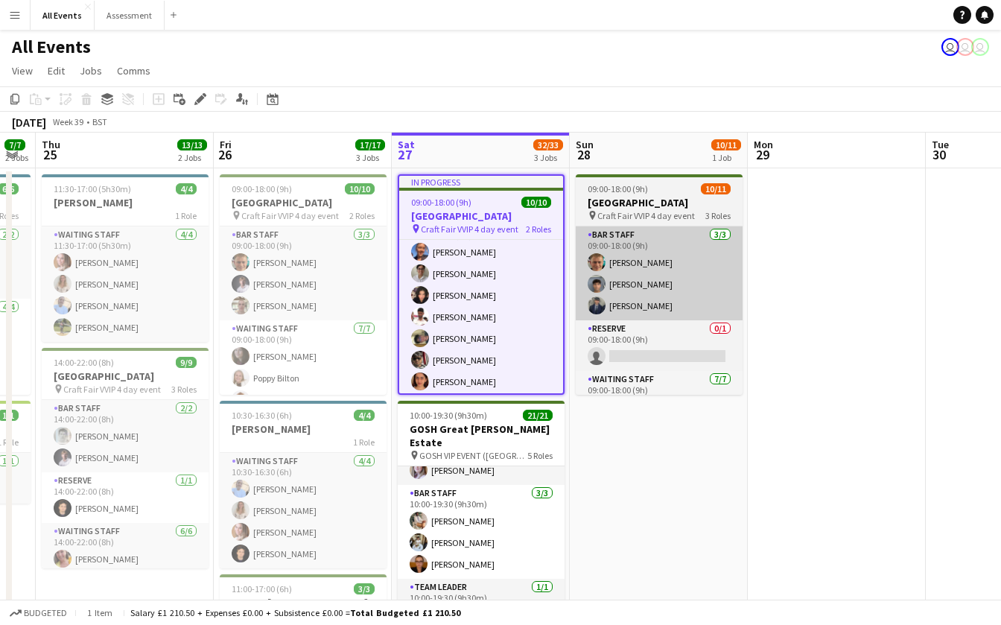
drag, startPoint x: 202, startPoint y: 101, endPoint x: 591, endPoint y: 235, distance: 411.8
click at [202, 101] on icon "Edit" at bounding box center [200, 99] width 12 height 12
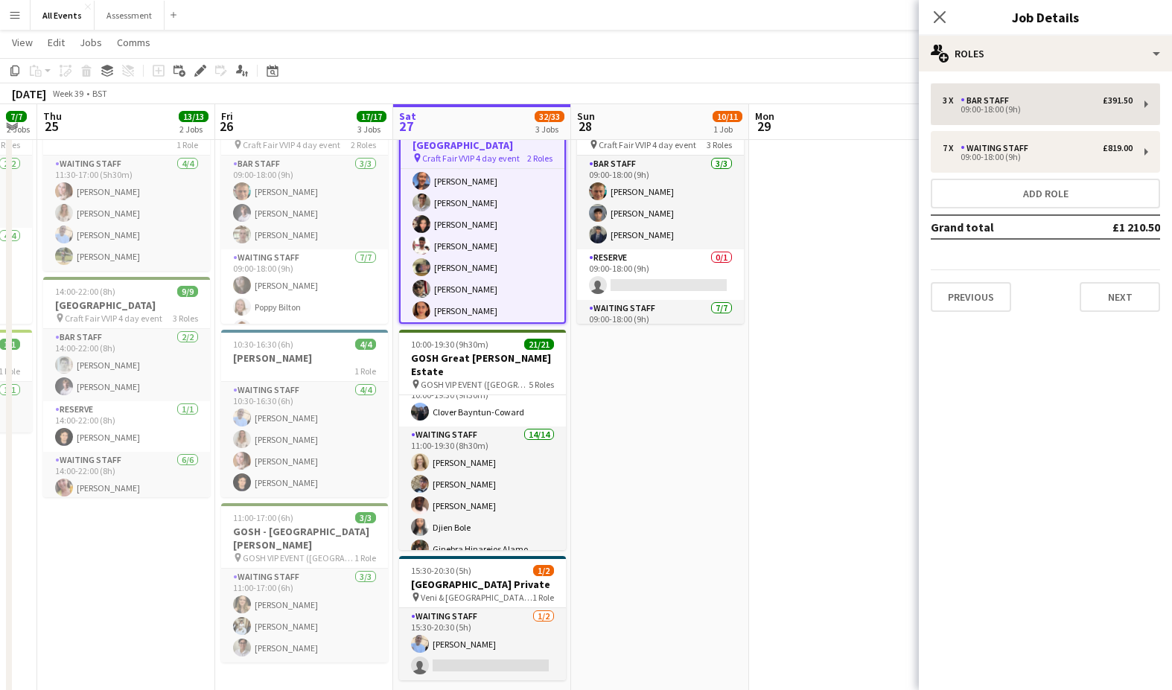
scroll to position [232, 0]
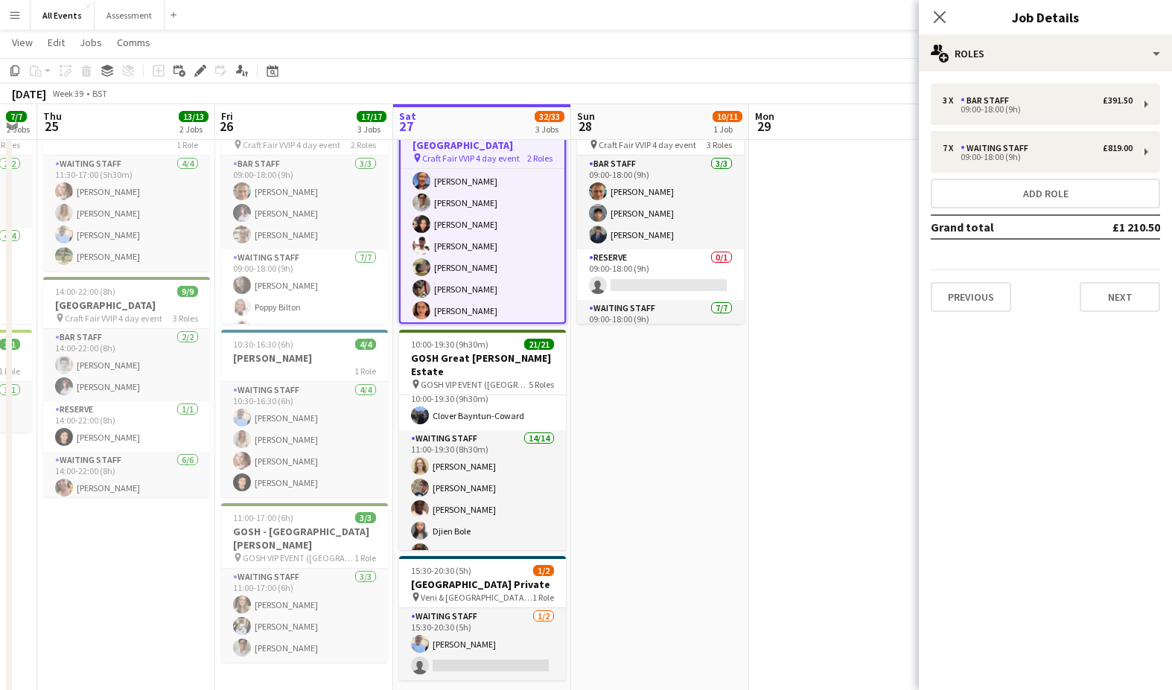
click at [13, 23] on button "Menu" at bounding box center [15, 15] width 30 height 30
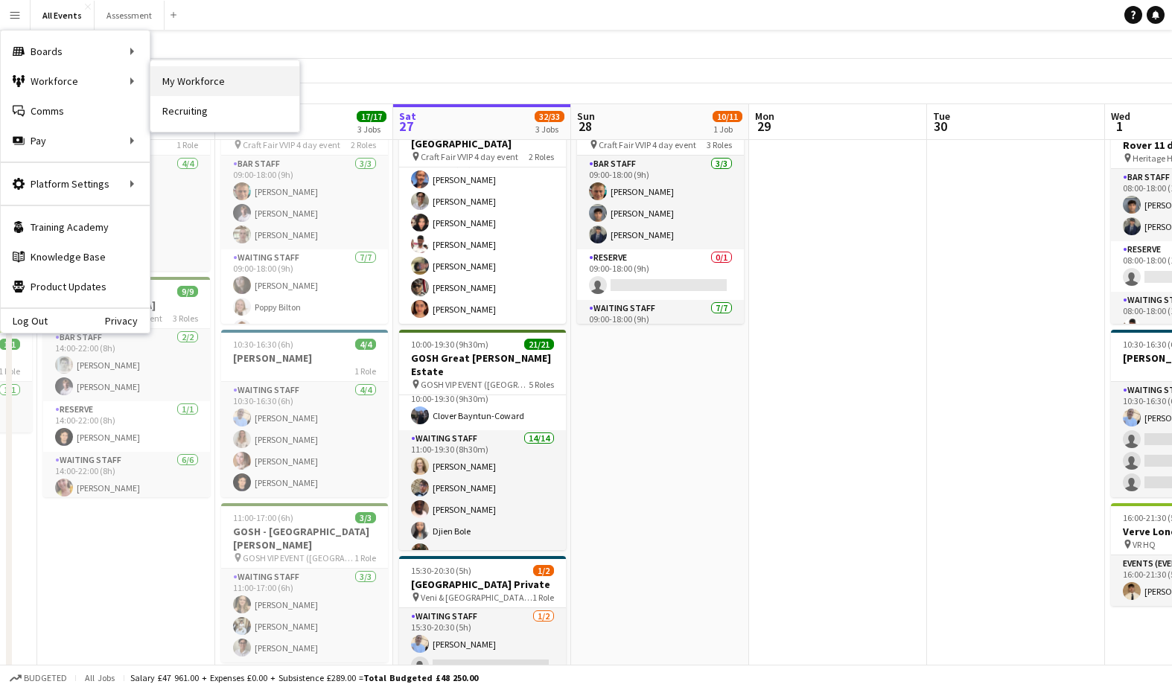
click at [155, 79] on link "My Workforce" at bounding box center [224, 81] width 149 height 30
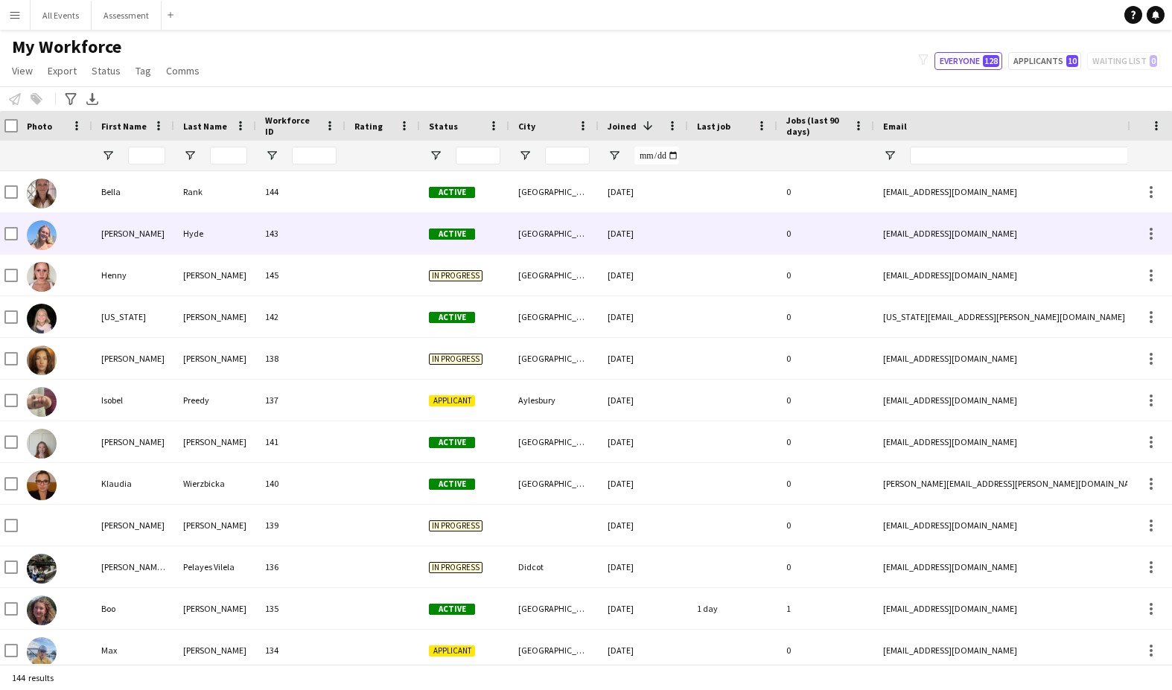
scroll to position [0, 7]
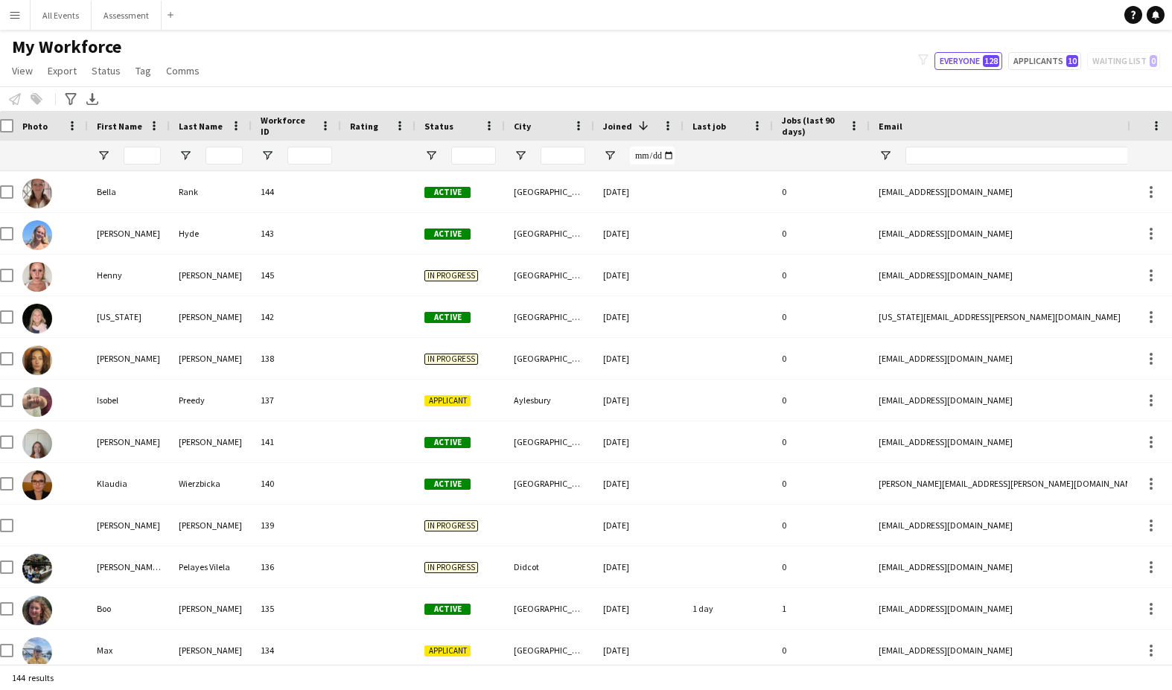
click at [442, 121] on span "Status" at bounding box center [438, 126] width 29 height 11
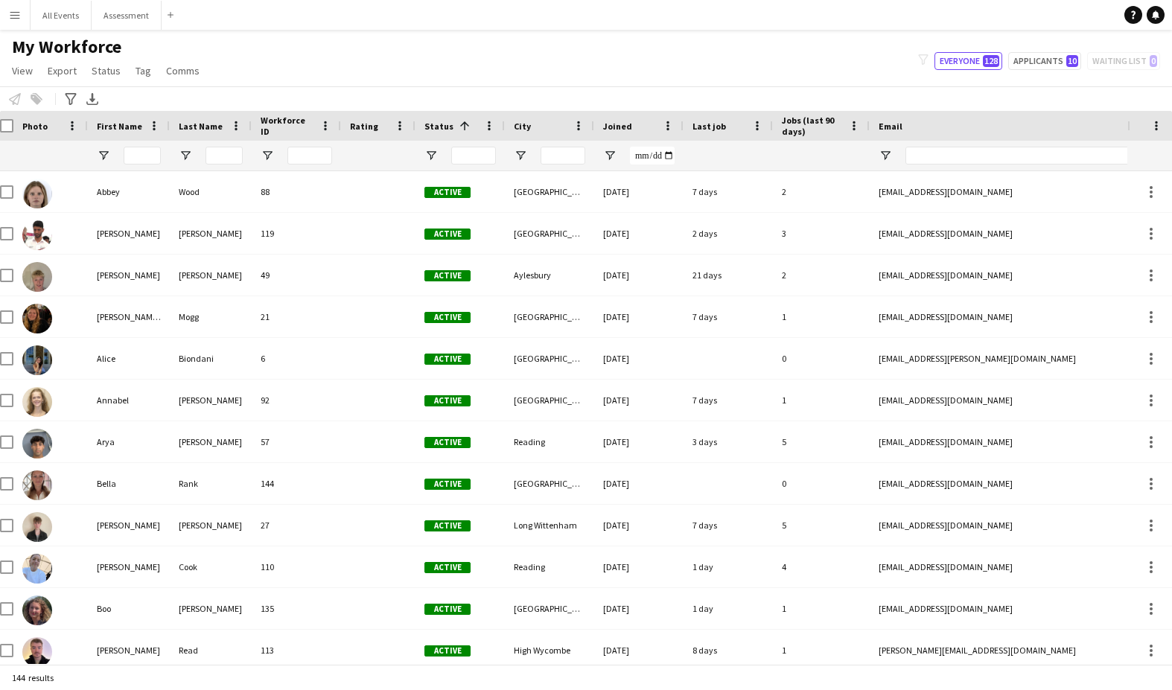
click at [458, 131] on span at bounding box center [464, 125] width 13 height 13
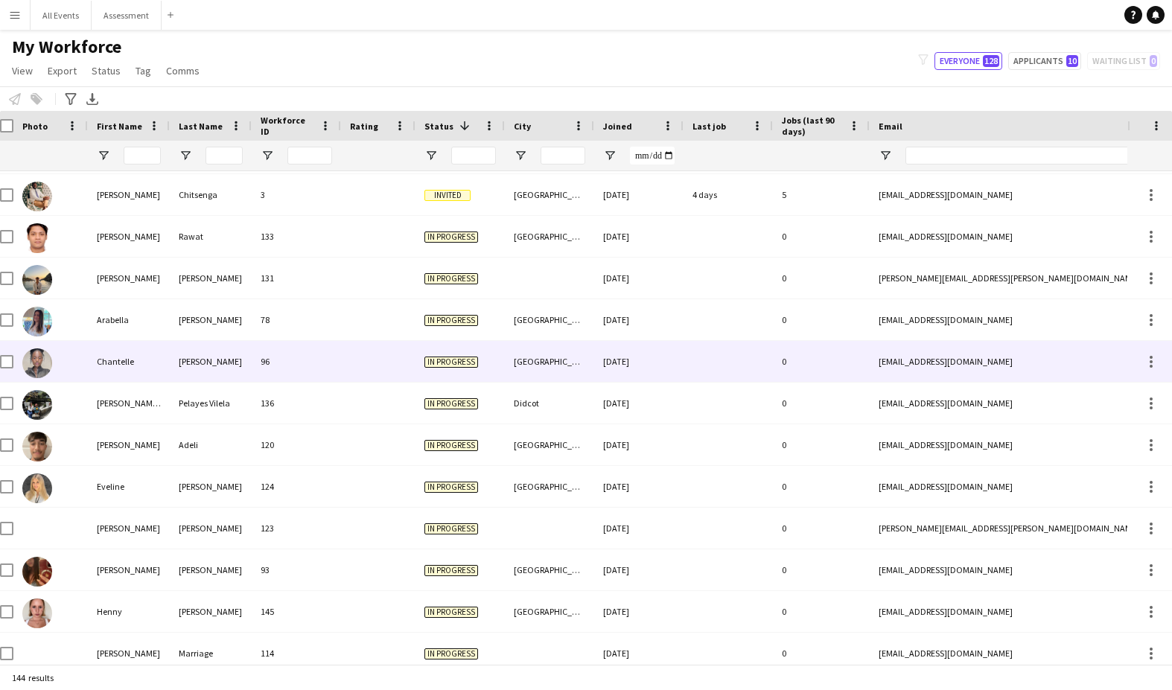
scroll to position [753, 0]
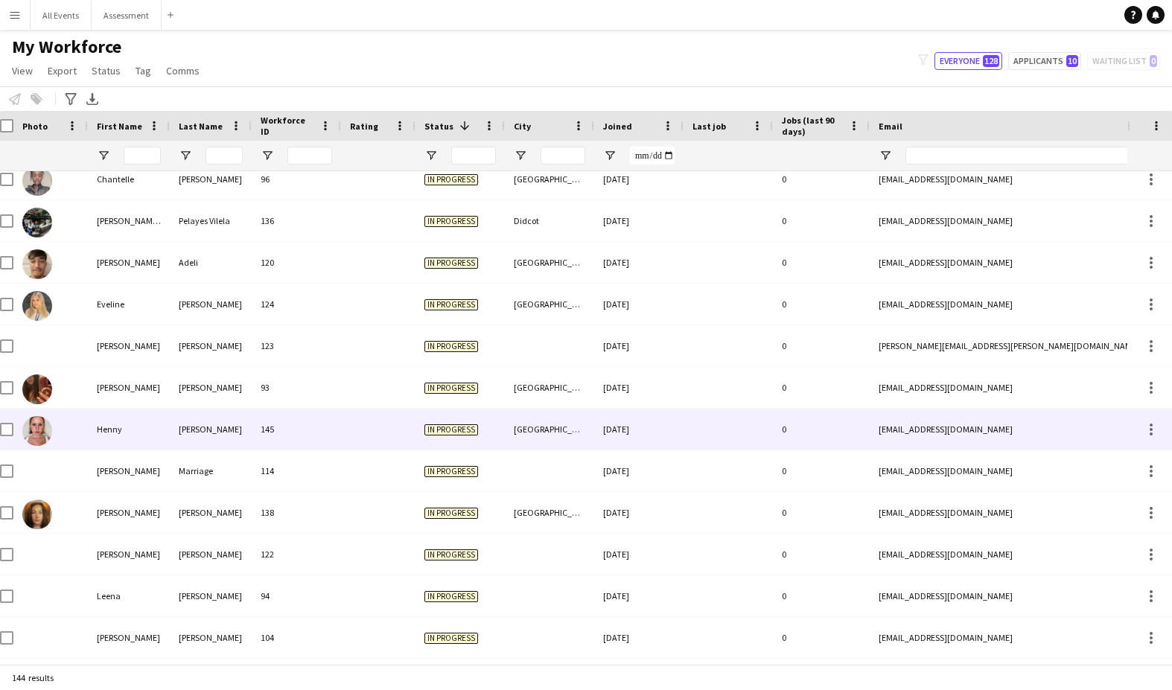
click at [363, 422] on div at bounding box center [378, 429] width 74 height 41
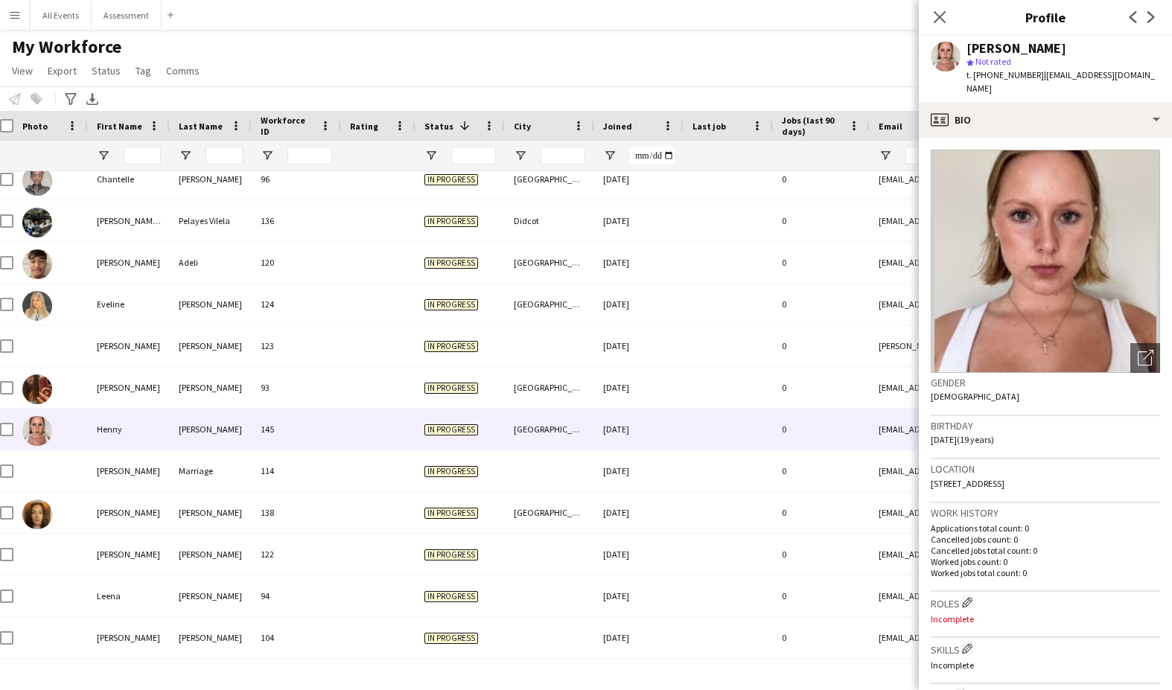
click at [768, 77] on span "t. [PHONE_NUMBER]" at bounding box center [1004, 74] width 77 height 11
copy span "447342780994"
click at [54, 19] on button "All Events Close" at bounding box center [61, 15] width 61 height 29
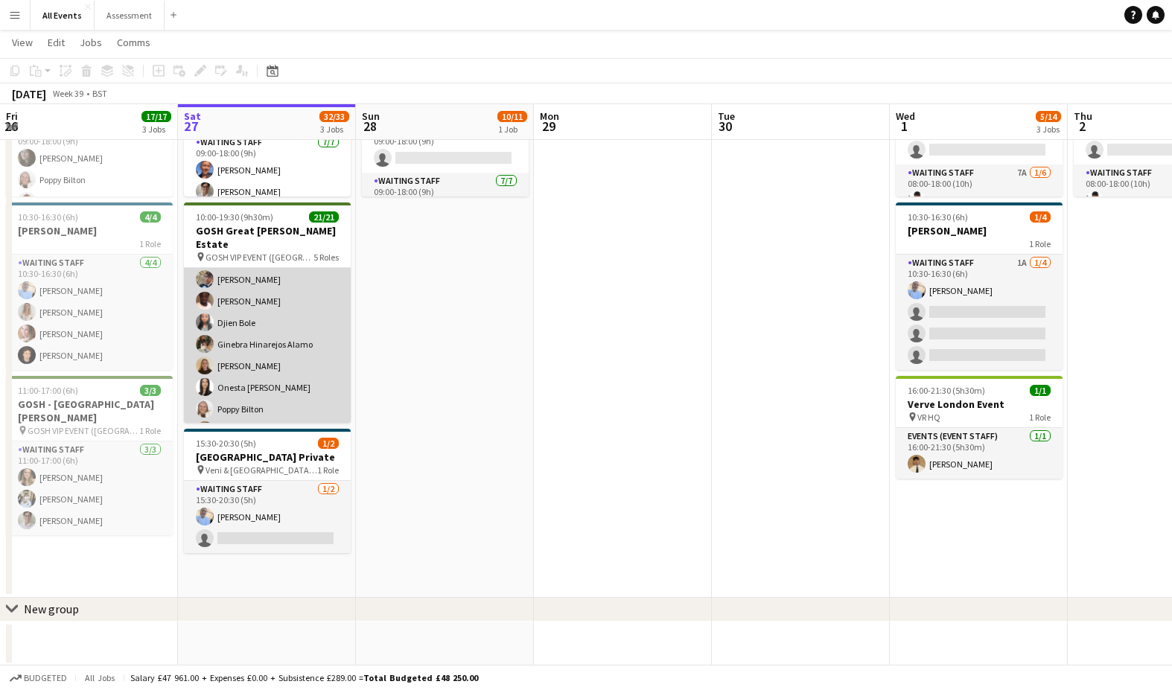
scroll to position [253, 0]
drag, startPoint x: 280, startPoint y: 363, endPoint x: 290, endPoint y: 363, distance: 10.4
click at [280, 363] on app-card-role "Waiting Staff 14/14 11:00-19:30 (8h30m) [PERSON_NAME] [PERSON_NAME] [PERSON_NAM…" at bounding box center [267, 450] width 167 height 336
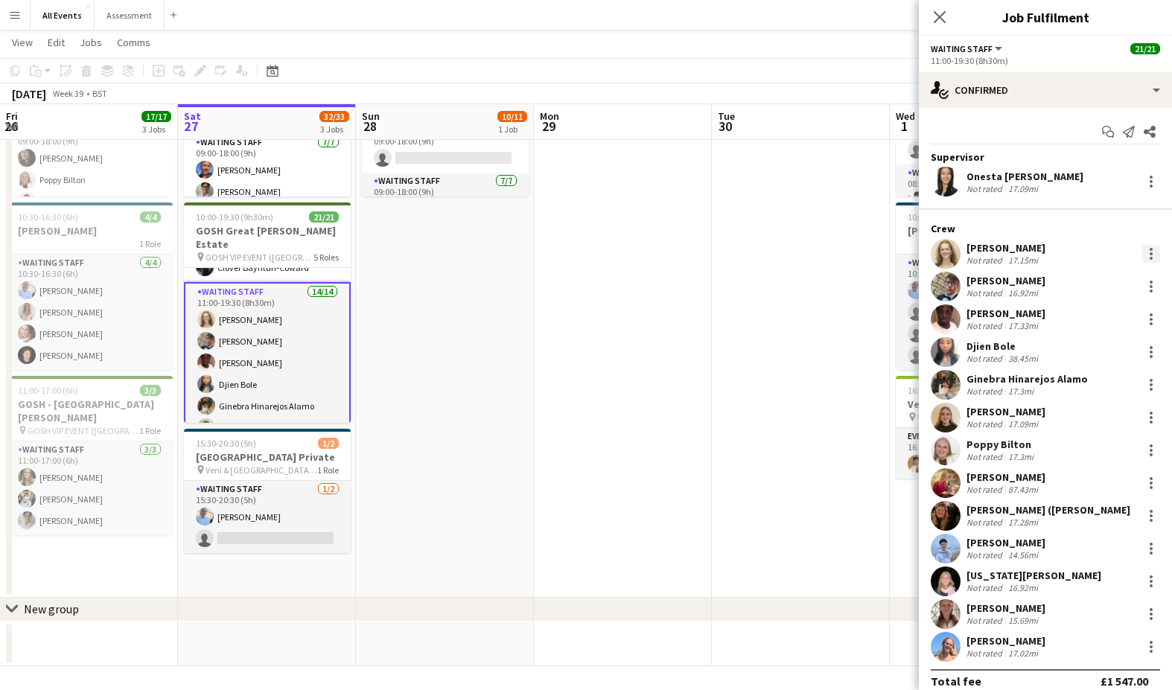
click at [768, 255] on div at bounding box center [1151, 254] width 18 height 18
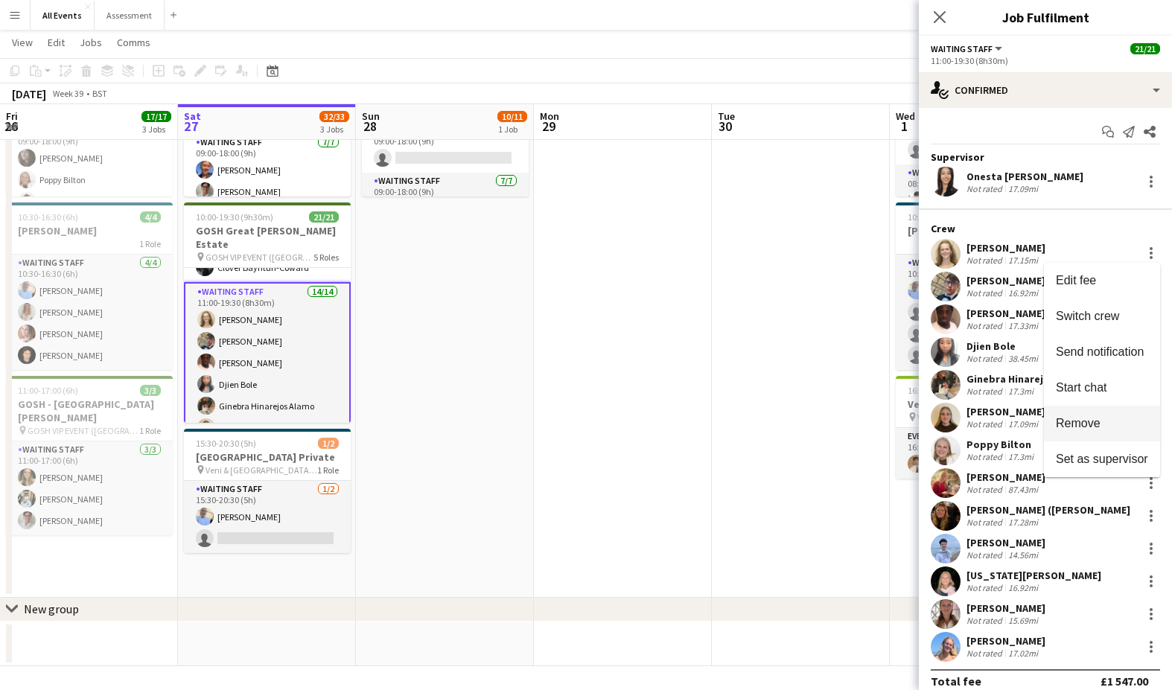
click at [768, 430] on span "Remove" at bounding box center [1078, 423] width 45 height 13
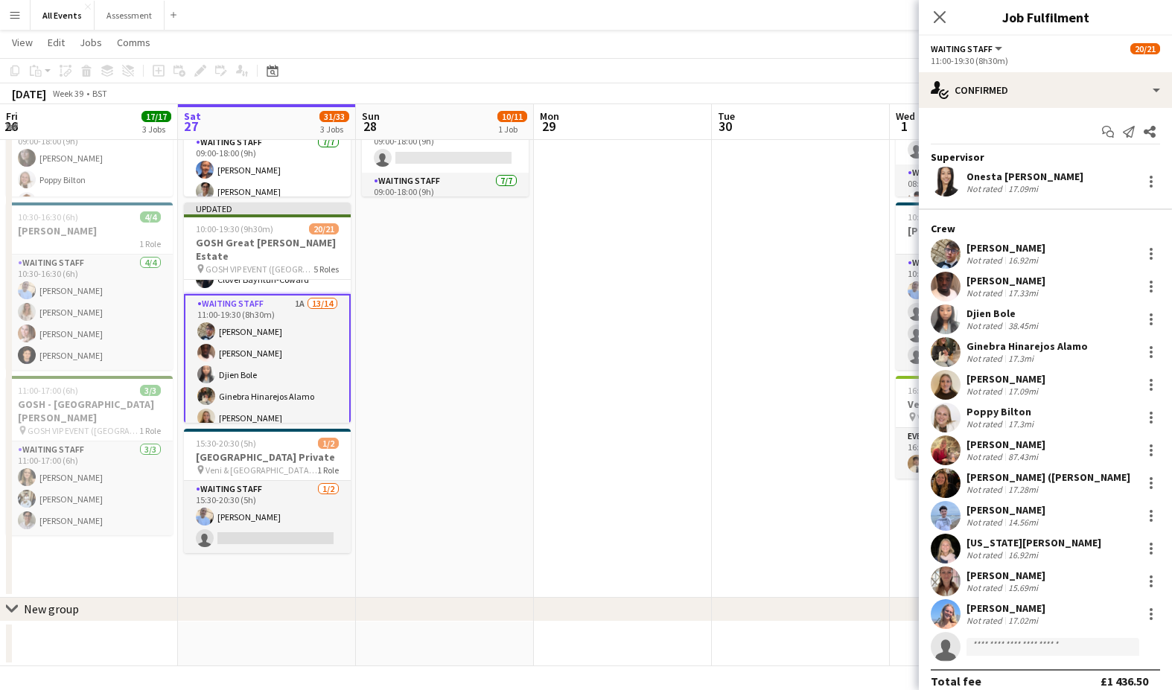
click at [670, 306] on app-date-cell at bounding box center [623, 284] width 178 height 628
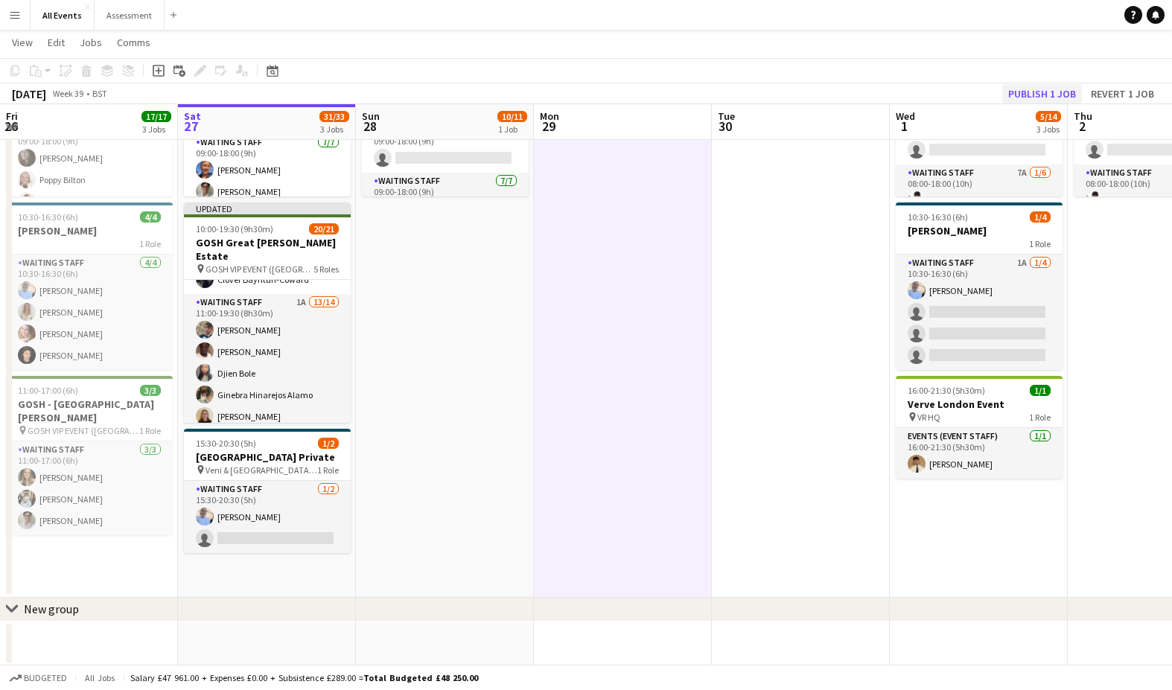
click at [768, 92] on button "Publish 1 job" at bounding box center [1042, 93] width 80 height 19
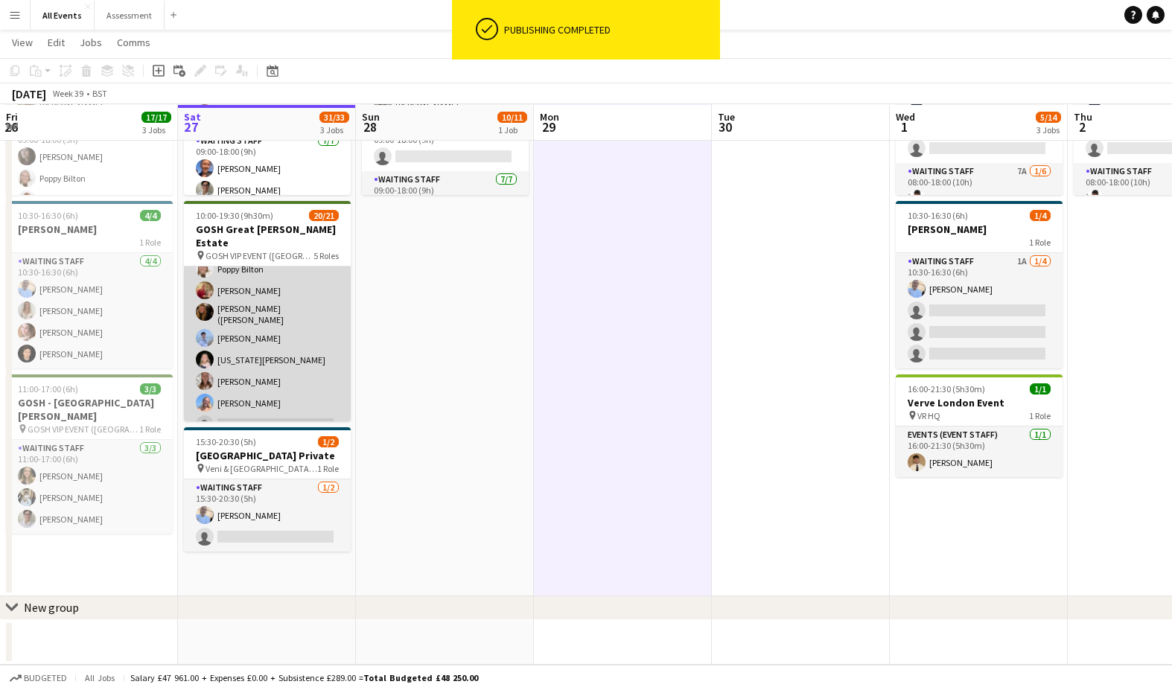
scroll to position [198, 0]
click at [237, 383] on app-card-role "Waiting Staff 1A 13/14 11:00-19:30 (8h30m) [PERSON_NAME] [PERSON_NAME] Djien Bo…" at bounding box center [267, 271] width 167 height 336
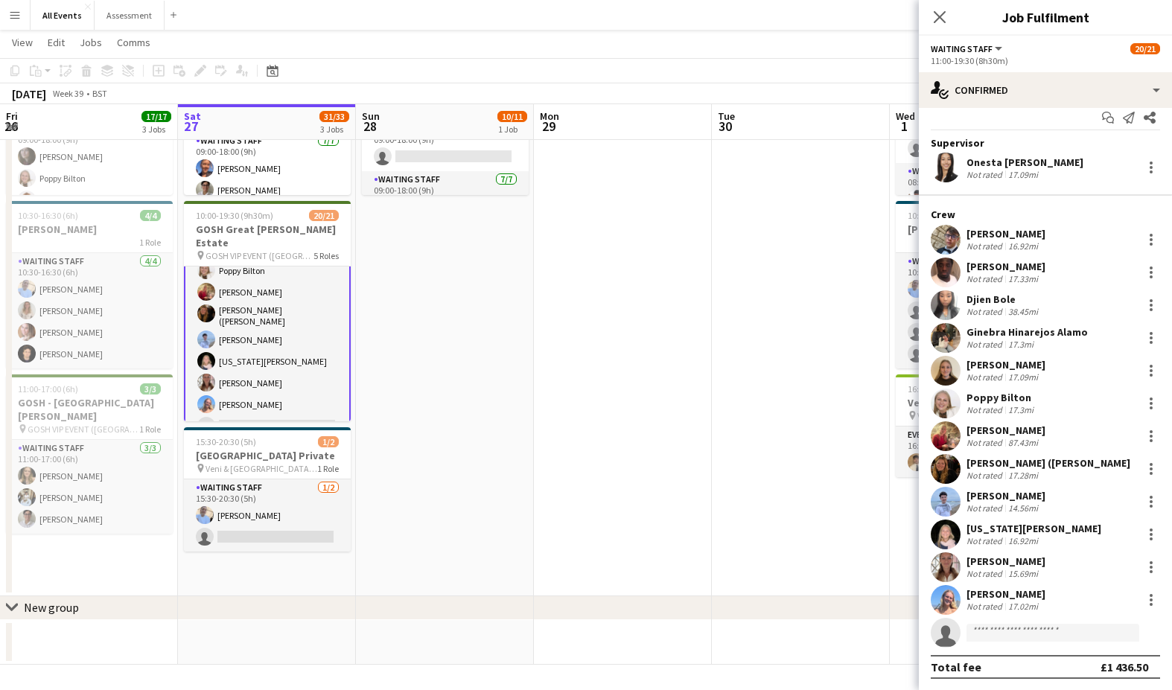
scroll to position [14, 0]
click at [768, 596] on div "[PERSON_NAME]" at bounding box center [1005, 593] width 79 height 13
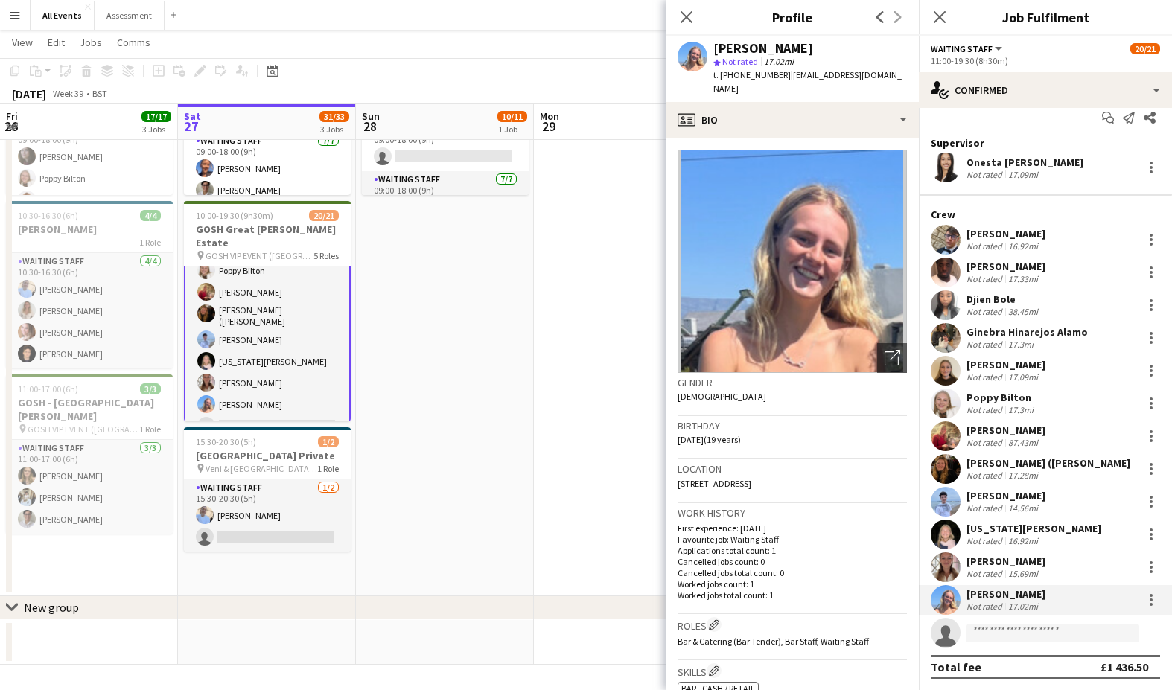
click at [759, 77] on span "t. [PHONE_NUMBER]" at bounding box center [751, 74] width 77 height 11
drag, startPoint x: 759, startPoint y: 77, endPoint x: 737, endPoint y: 79, distance: 22.4
click at [758, 78] on span "t. [PHONE_NUMBER]" at bounding box center [751, 74] width 77 height 11
click at [720, 78] on span "t. [PHONE_NUMBER]" at bounding box center [751, 74] width 77 height 11
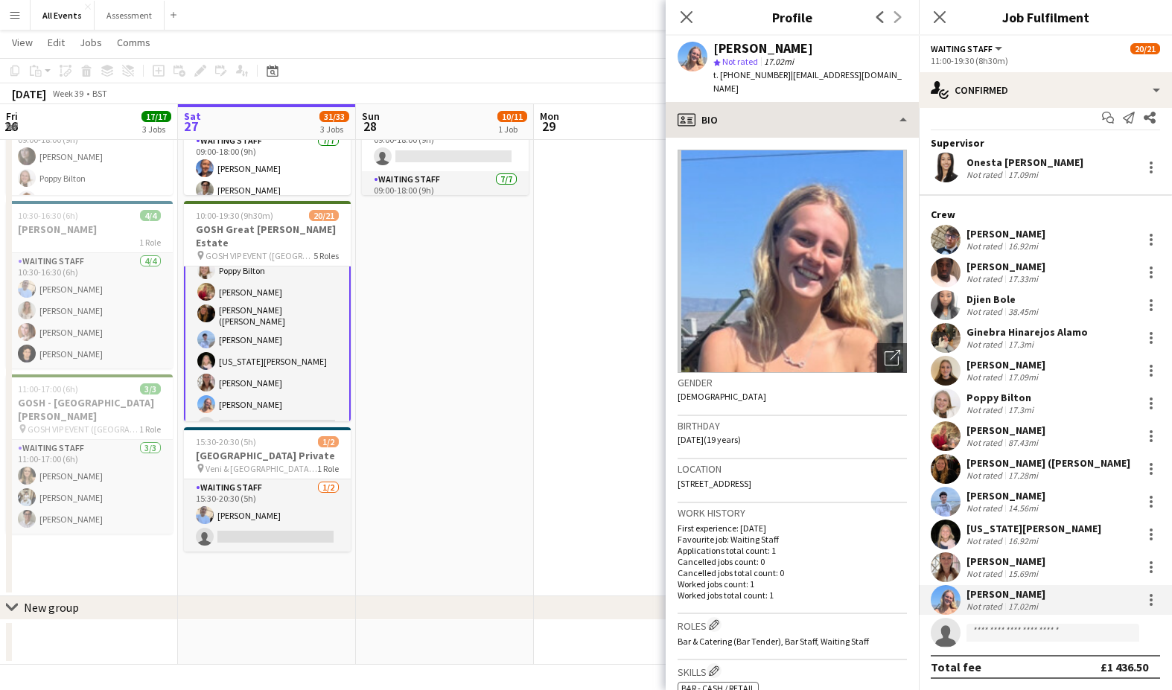
drag, startPoint x: 720, startPoint y: 77, endPoint x: 792, endPoint y: 88, distance: 73.1
click at [768, 75] on span "t. [PHONE_NUMBER]" at bounding box center [751, 74] width 77 height 11
copy span "[PHONE_NUMBER]"
click at [685, 19] on icon at bounding box center [686, 17] width 14 height 14
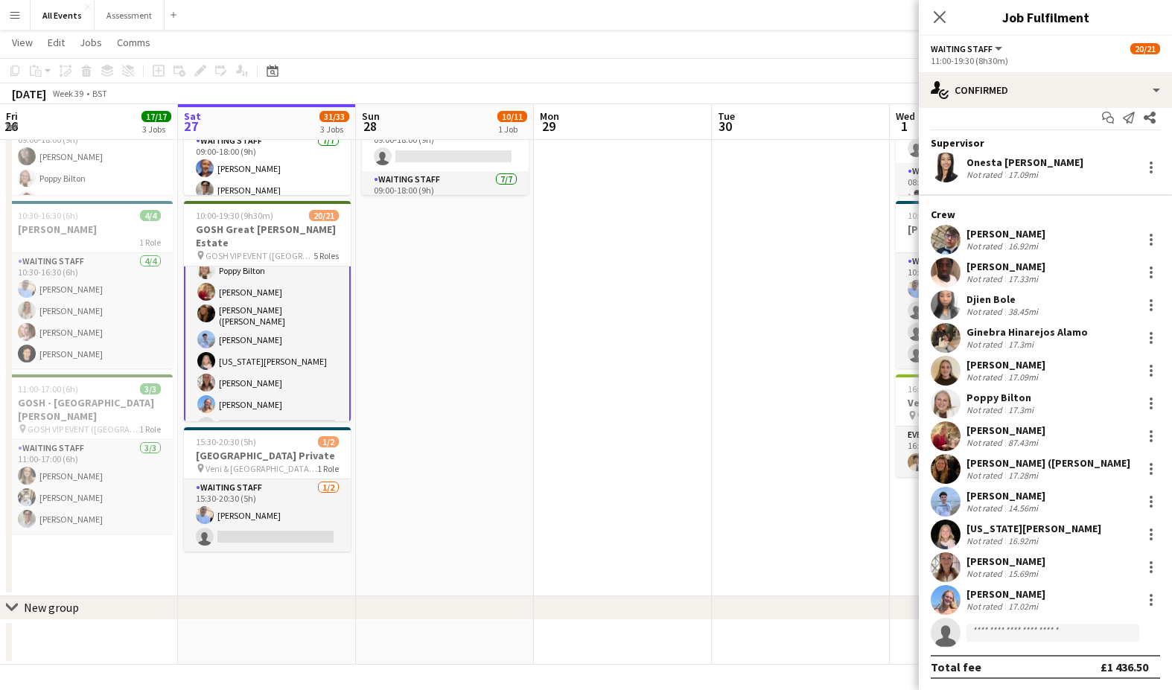
click at [652, 68] on app-toolbar "Copy Paste Paste Command V Paste with crew Command Shift V Paste linked Job [GE…" at bounding box center [586, 70] width 1172 height 25
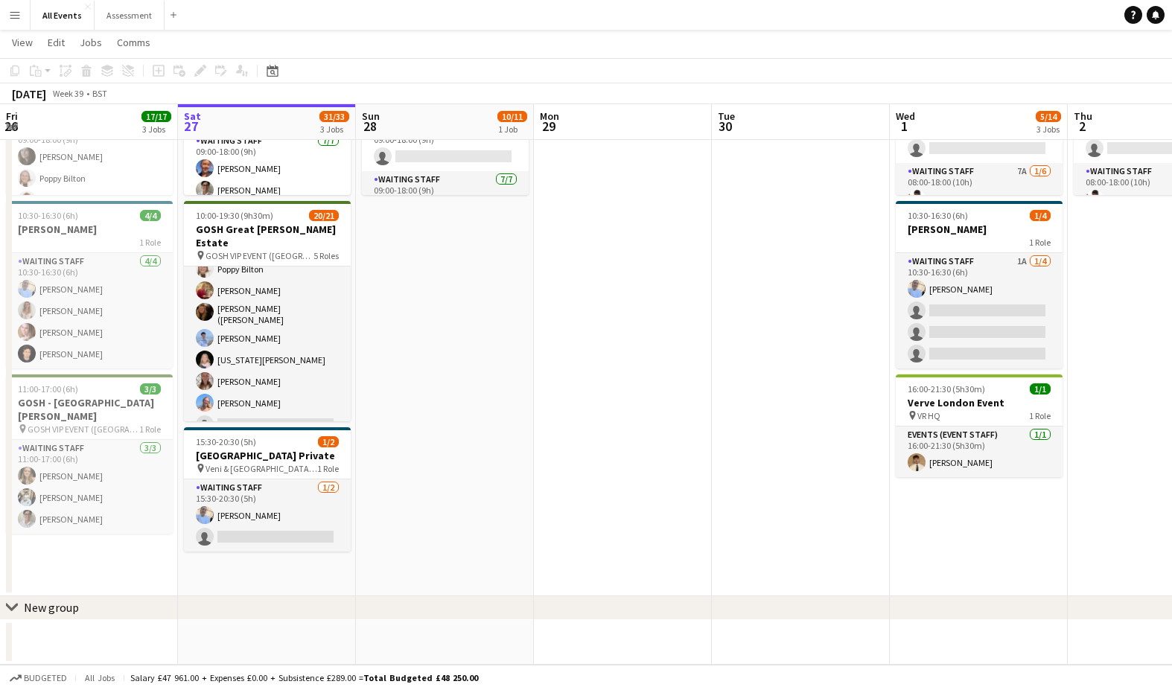
click at [672, 74] on app-toolbar "Copy Paste Paste Command V Paste with crew Command Shift V Paste linked Job [GE…" at bounding box center [586, 70] width 1172 height 25
click at [593, 69] on app-toolbar "Copy Paste Paste Command V Paste with crew Command Shift V Paste linked Job [GE…" at bounding box center [586, 70] width 1172 height 25
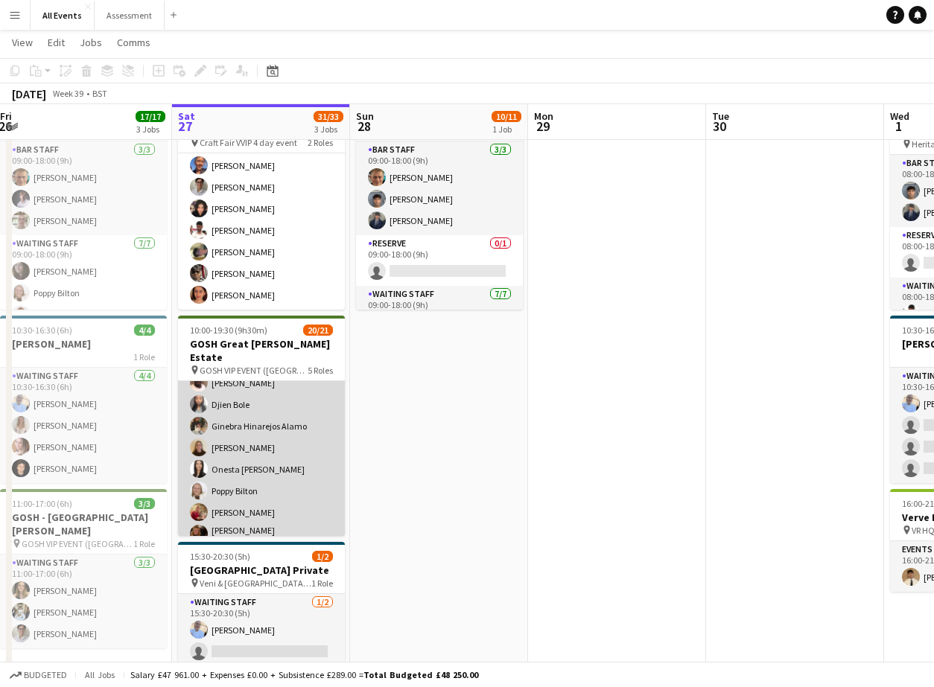
scroll to position [338, 0]
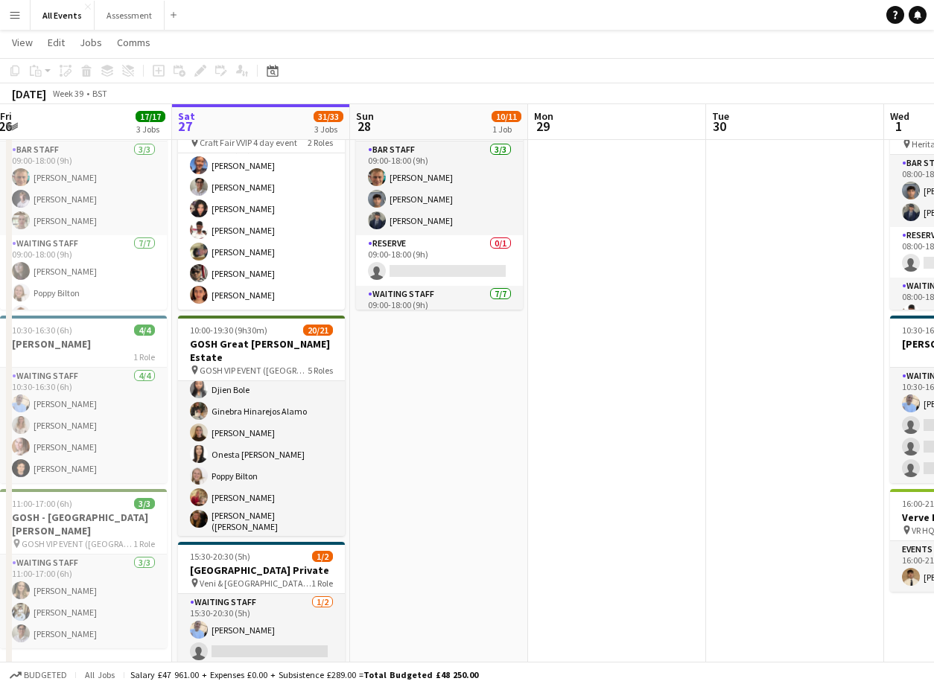
click at [16, 18] on app-icon "Menu" at bounding box center [15, 15] width 12 height 12
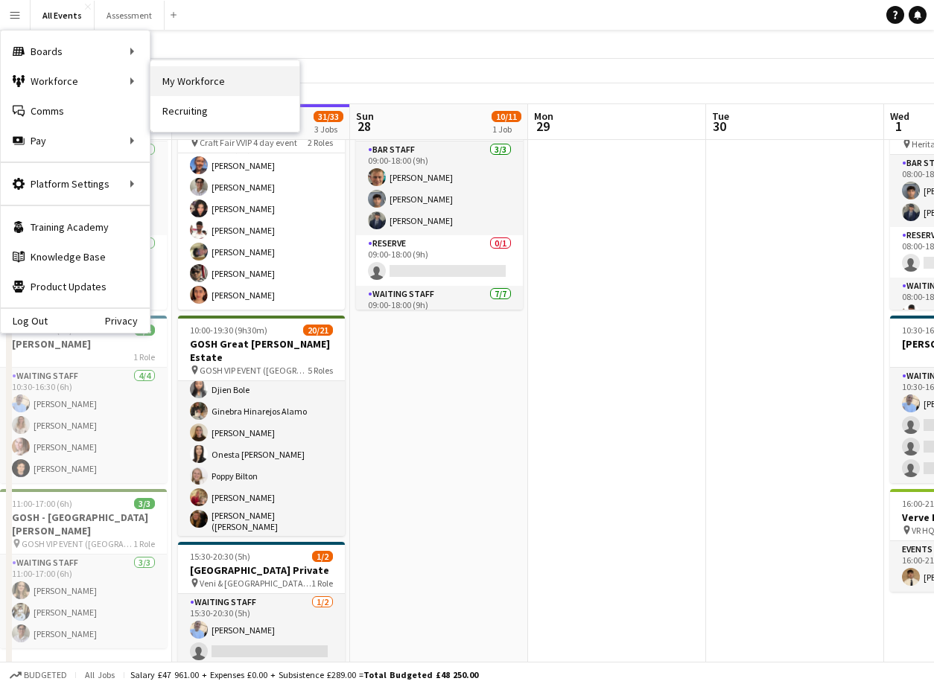
click at [194, 82] on link "My Workforce" at bounding box center [224, 81] width 149 height 30
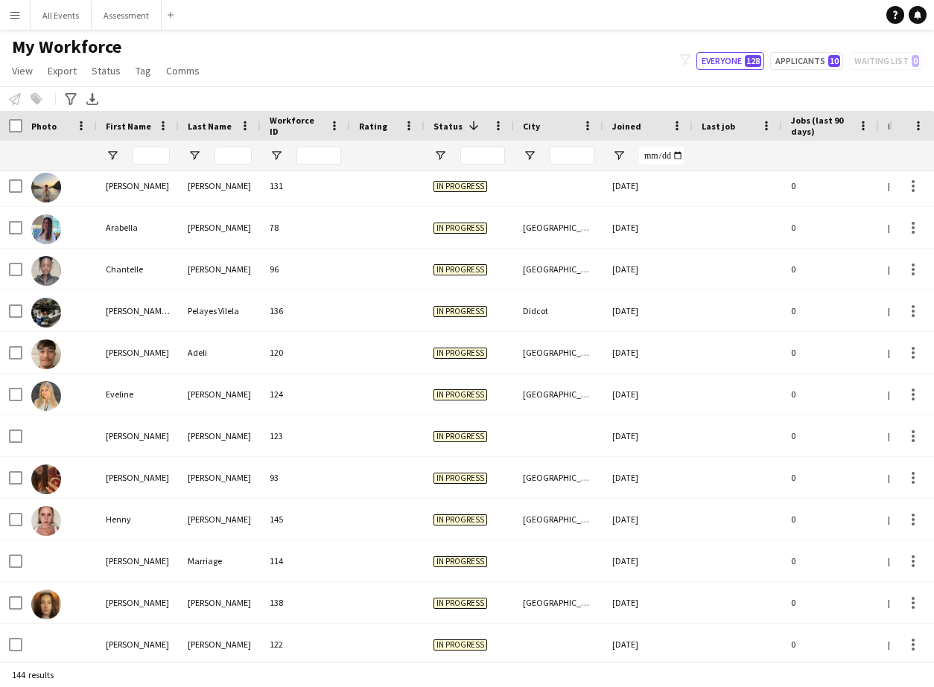
scroll to position [869, 0]
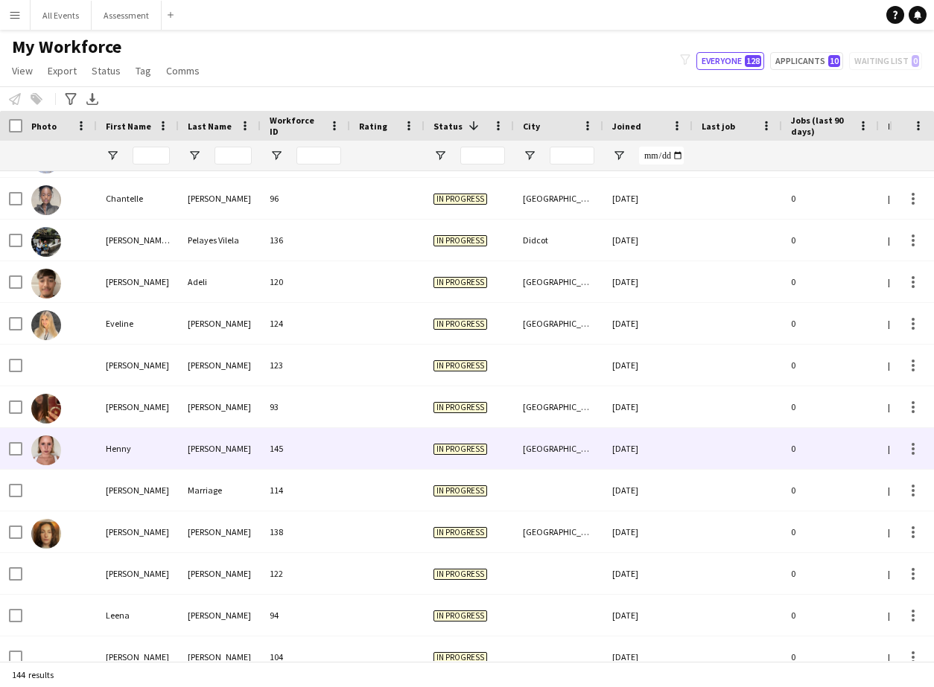
click at [287, 459] on div "145" at bounding box center [305, 448] width 89 height 41
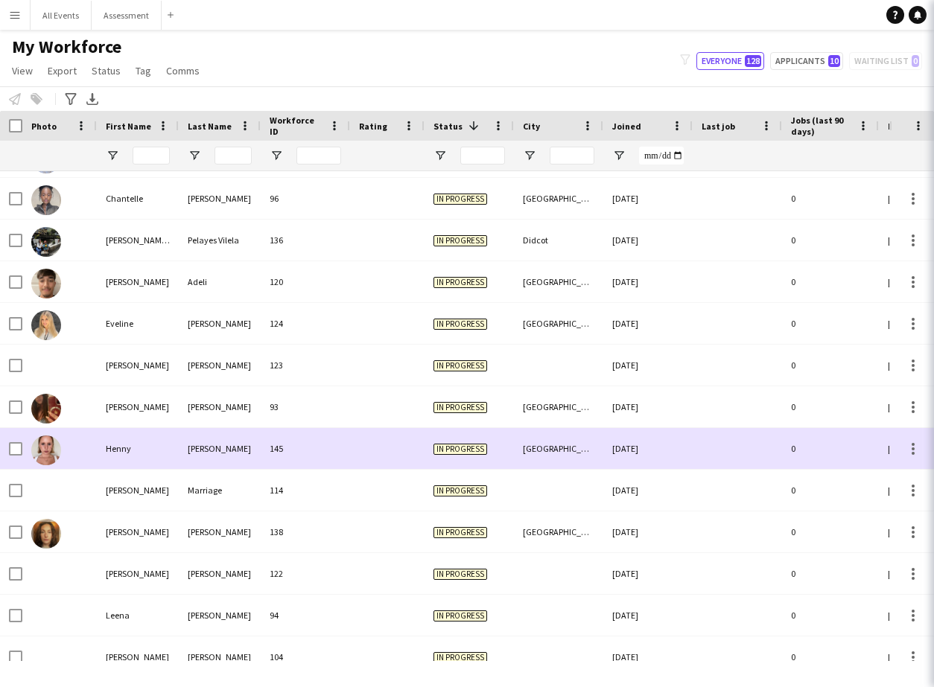
scroll to position [0, 1]
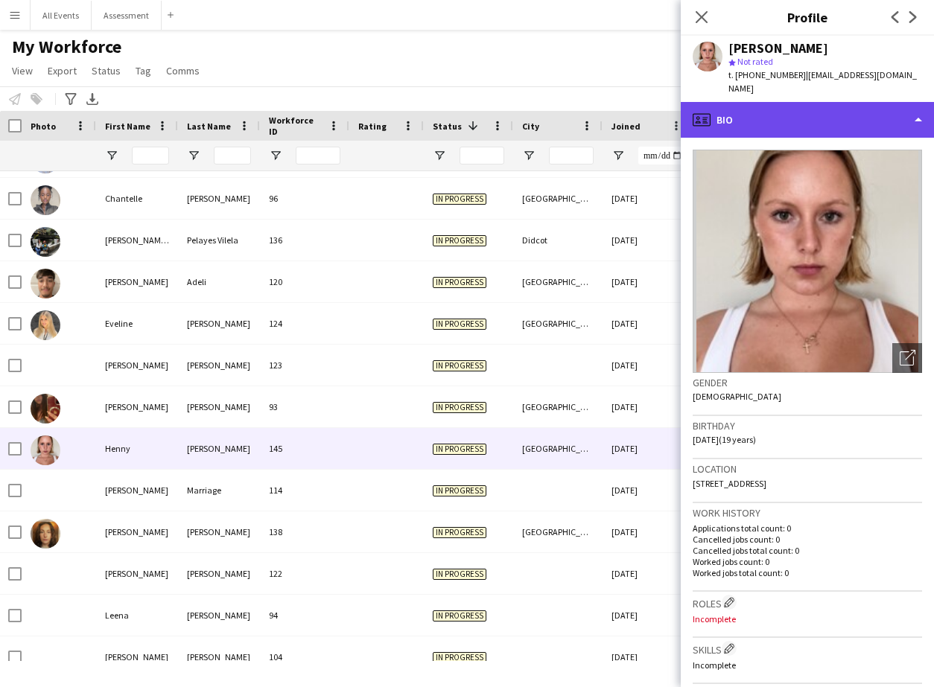
click at [768, 112] on div "profile Bio" at bounding box center [806, 120] width 253 height 36
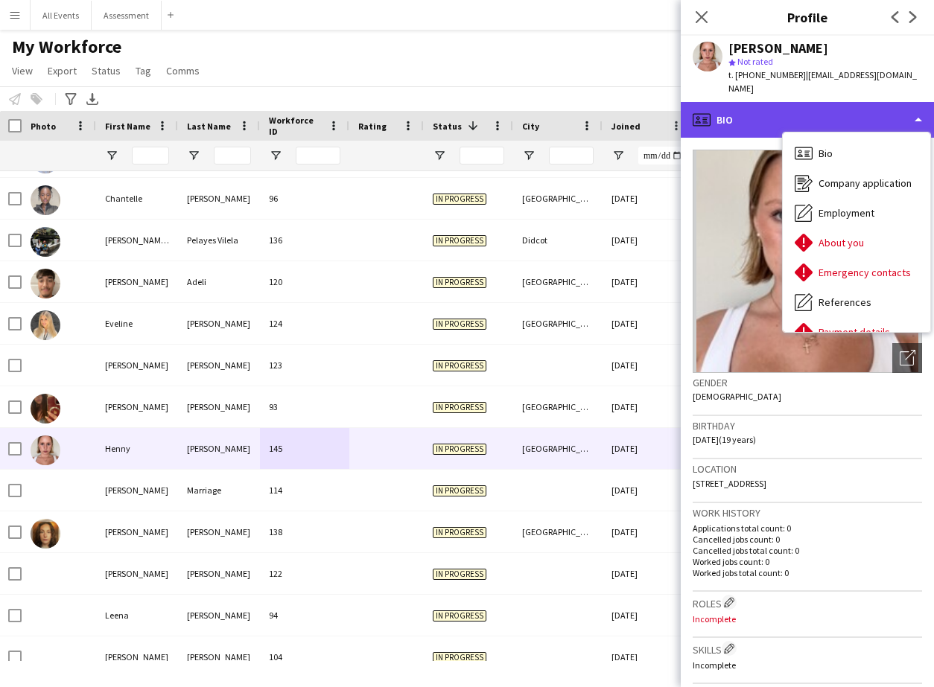
scroll to position [1, 0]
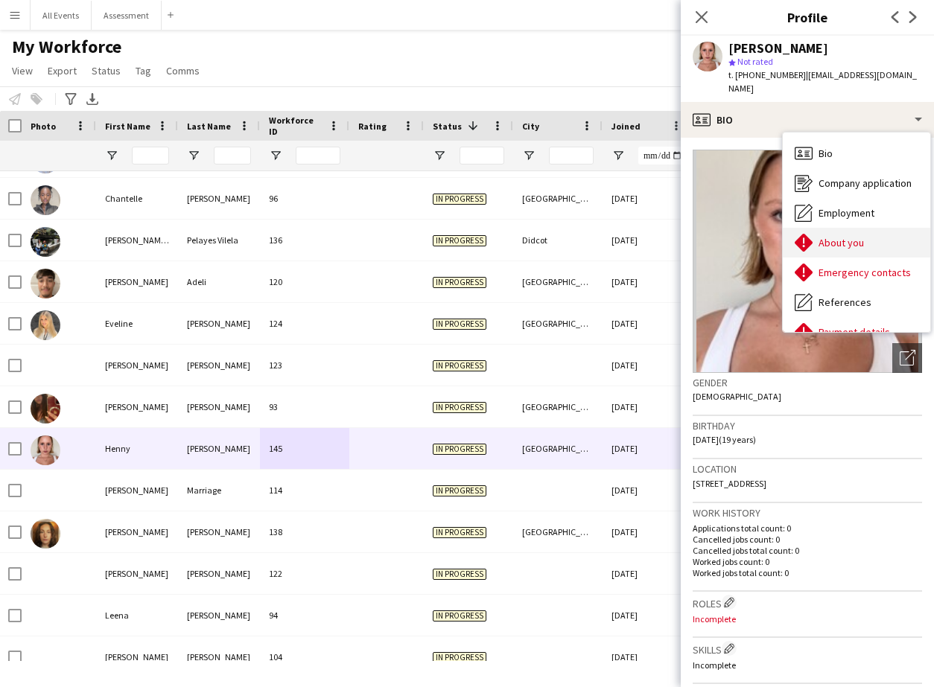
click at [768, 234] on icon at bounding box center [803, 243] width 18 height 18
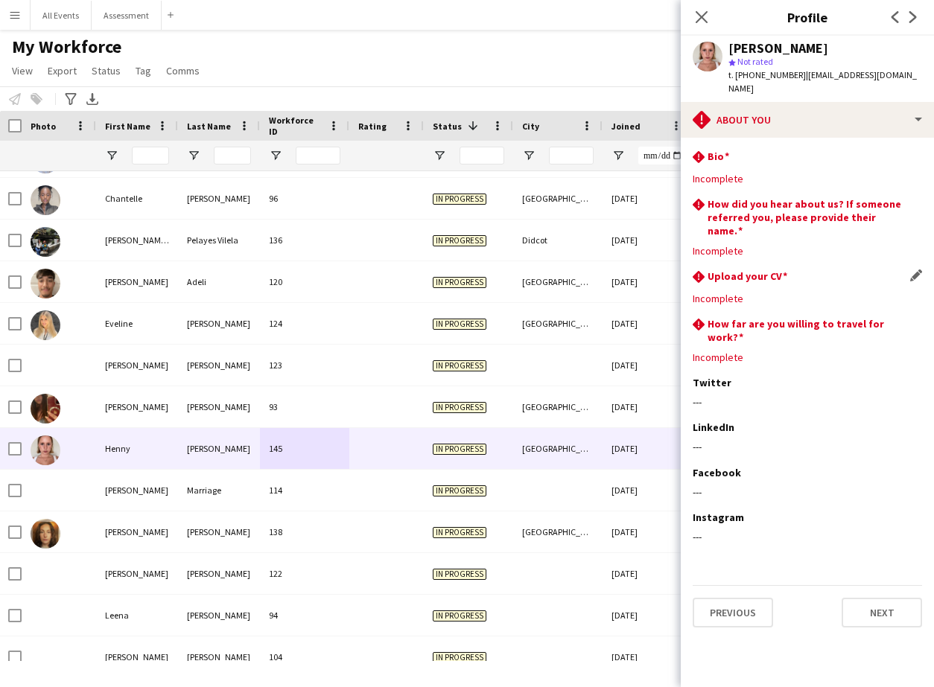
scroll to position [0, 0]
click at [768, 598] on button "Next" at bounding box center [881, 613] width 80 height 30
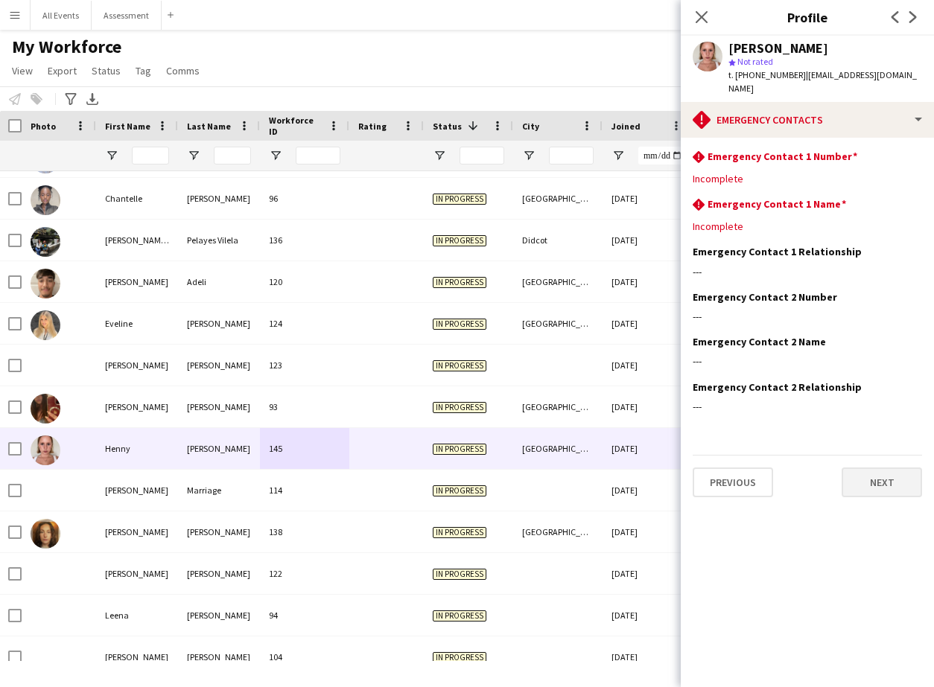
click at [768, 468] on button "Next" at bounding box center [881, 483] width 80 height 30
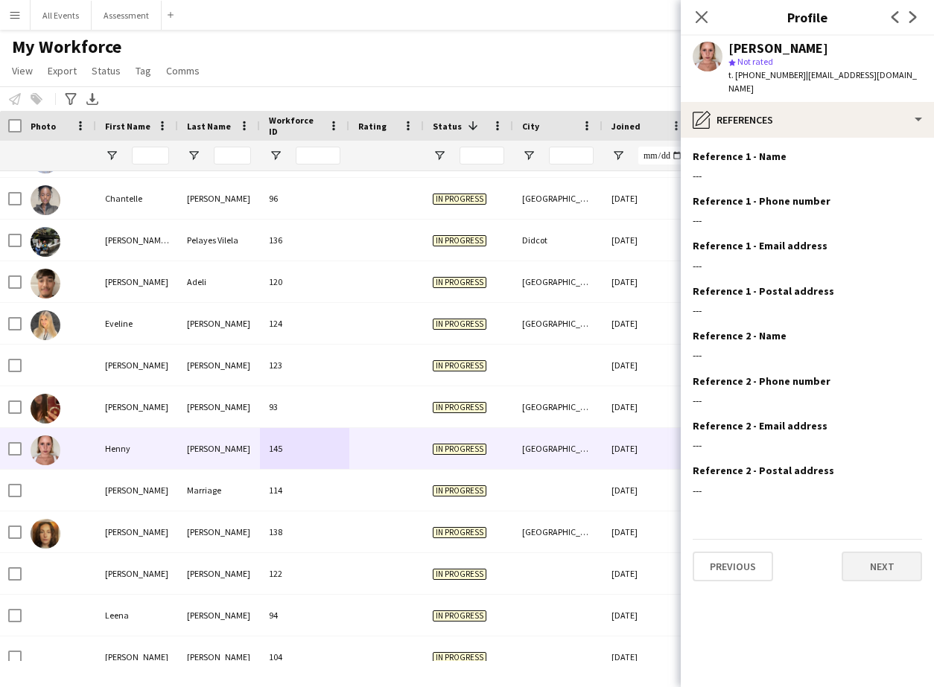
click at [768, 561] on button "Next" at bounding box center [881, 567] width 80 height 30
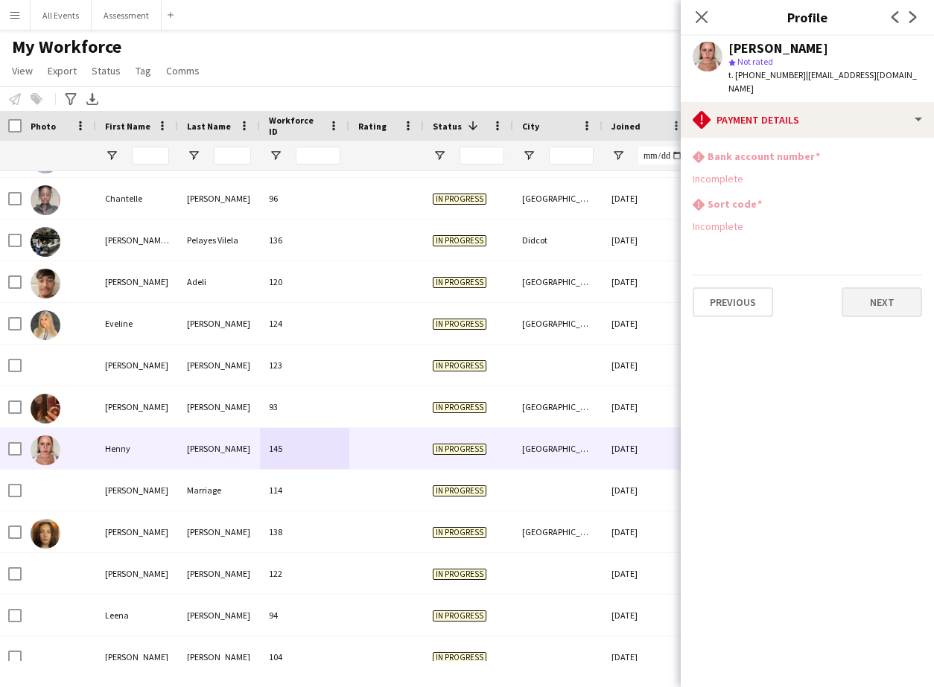
click at [768, 295] on button "Next" at bounding box center [881, 302] width 80 height 30
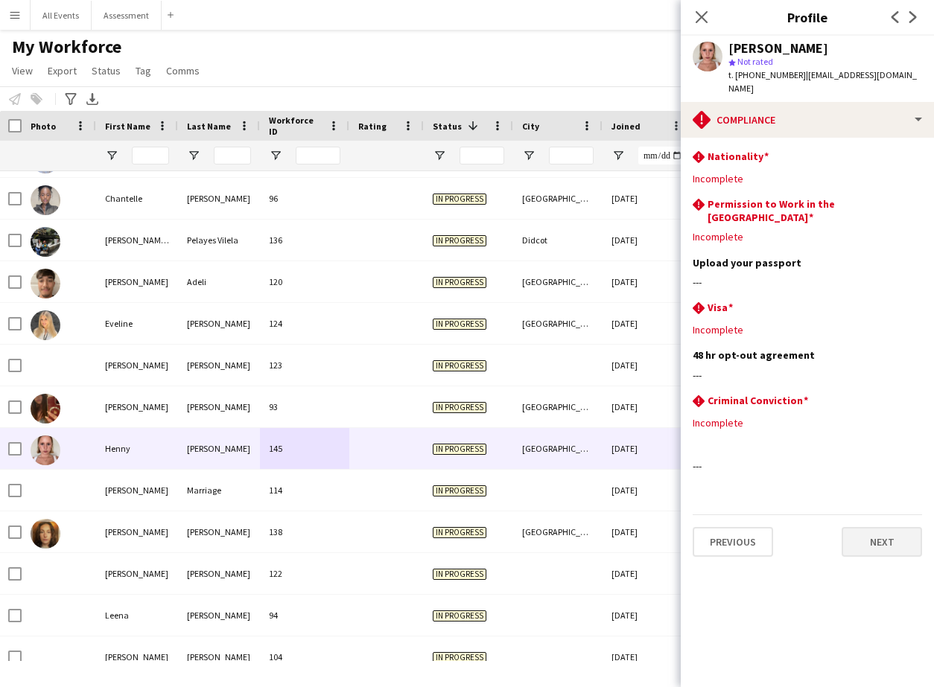
click at [768, 527] on button "Next" at bounding box center [881, 542] width 80 height 30
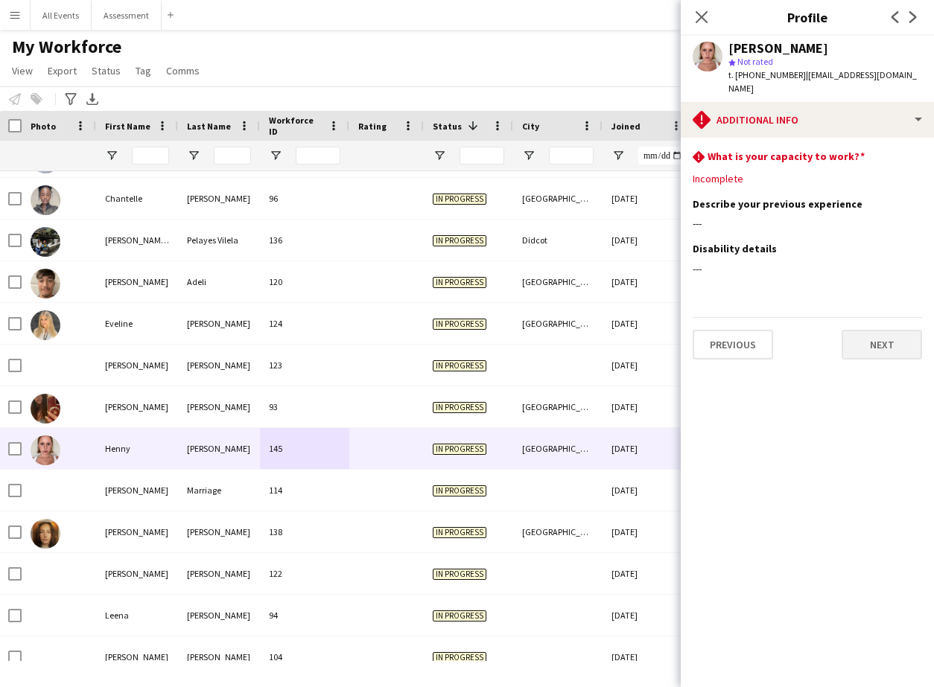
click at [768, 337] on button "Next" at bounding box center [881, 345] width 80 height 30
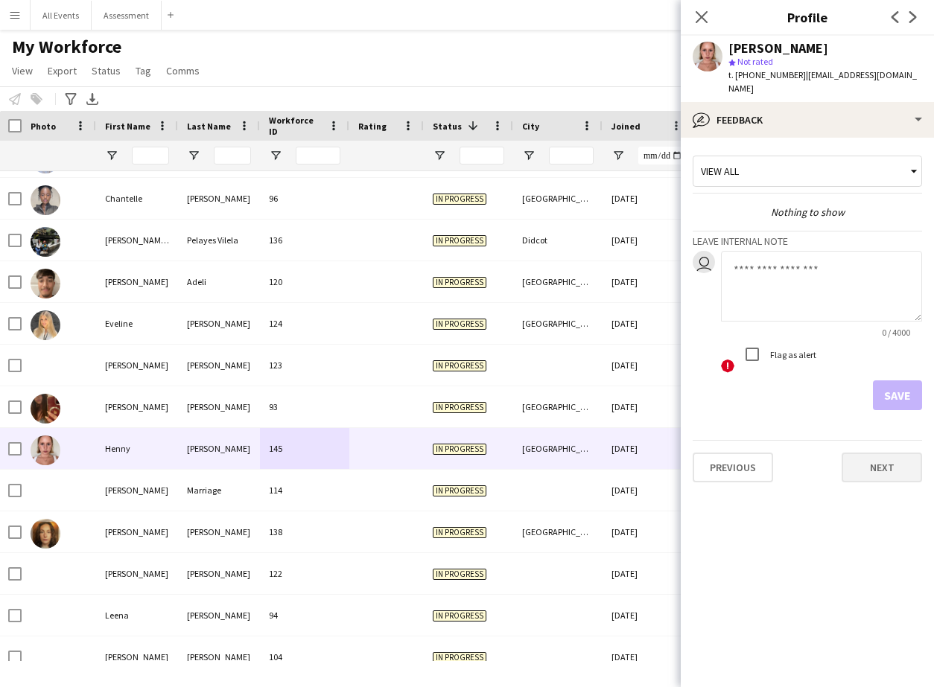
click at [768, 453] on button "Next" at bounding box center [881, 468] width 80 height 30
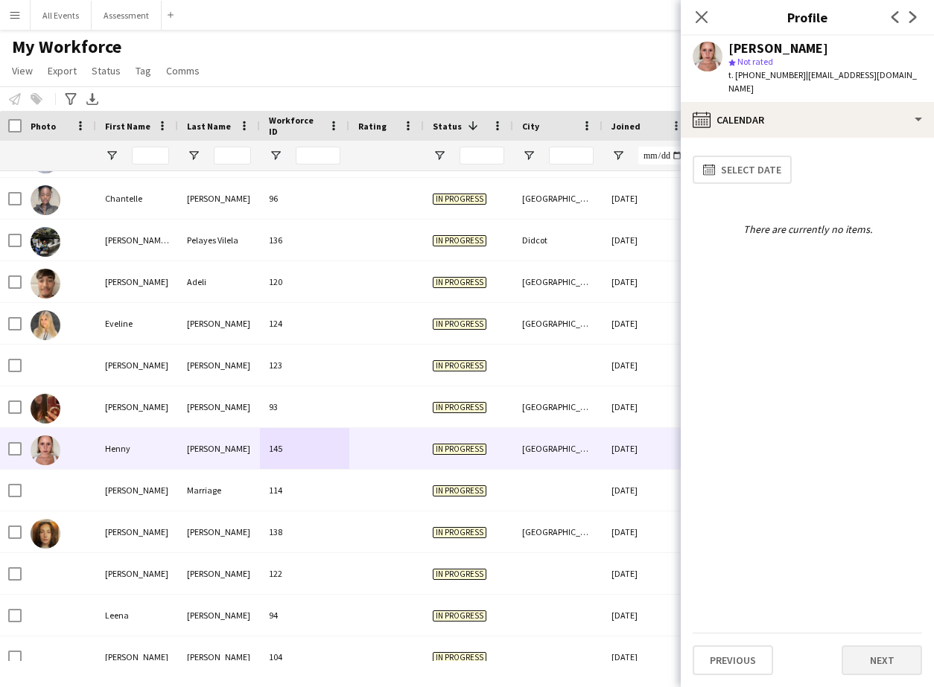
click at [768, 669] on button "Next" at bounding box center [881, 660] width 80 height 30
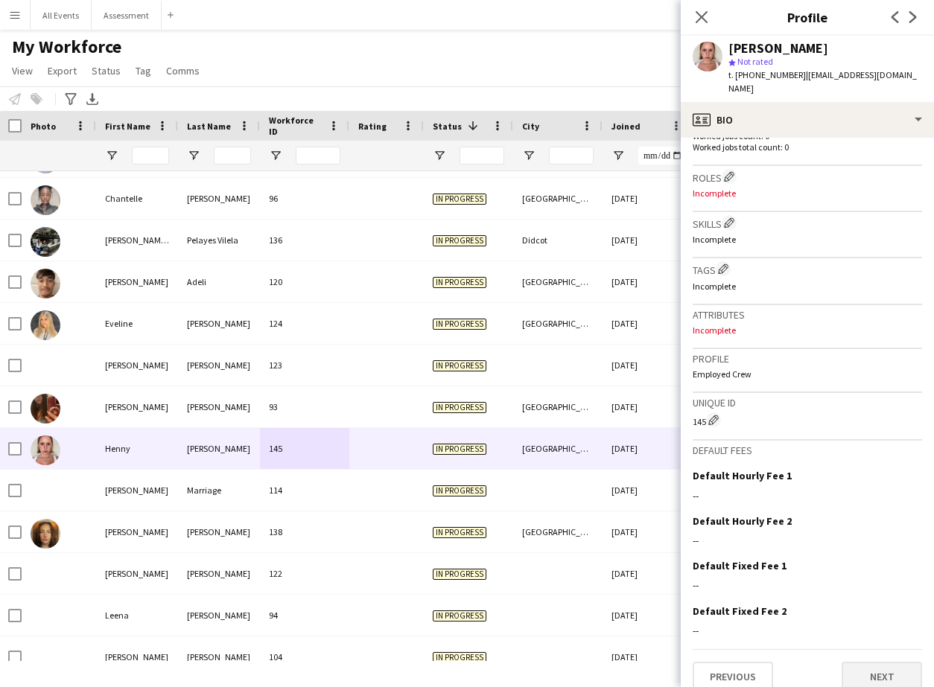
scroll to position [425, 0]
click at [768, 663] on button "Next" at bounding box center [881, 678] width 80 height 30
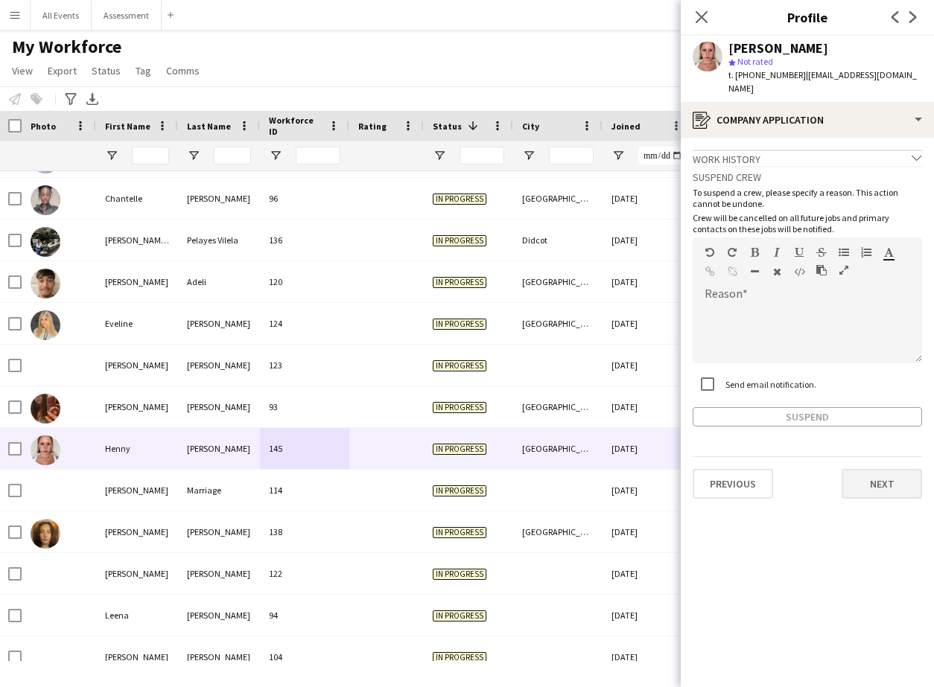
click at [768, 471] on button "Next" at bounding box center [881, 484] width 80 height 30
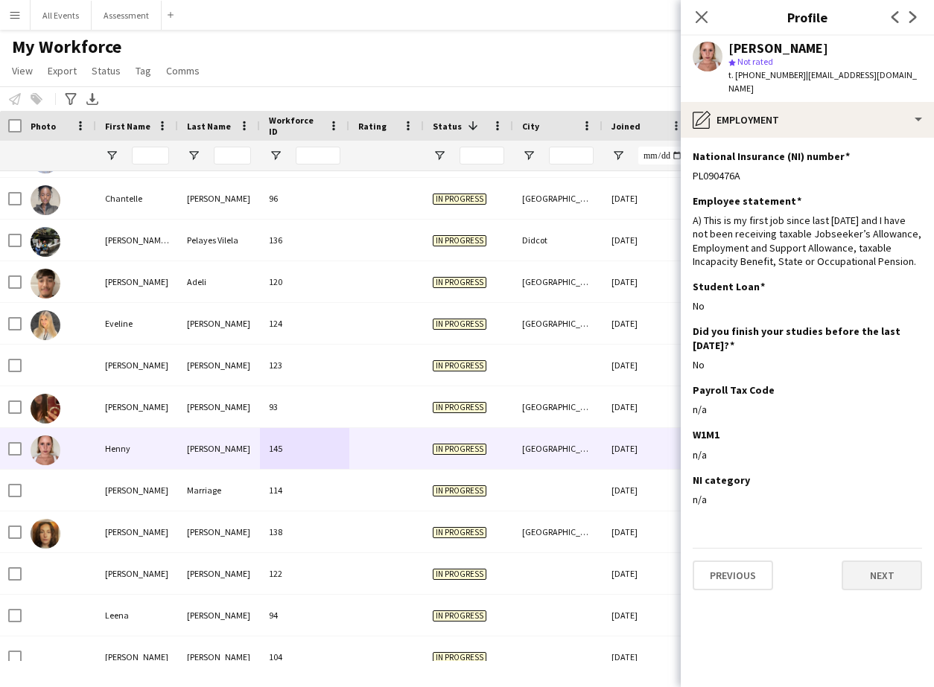
click at [768, 564] on button "Next" at bounding box center [881, 576] width 80 height 30
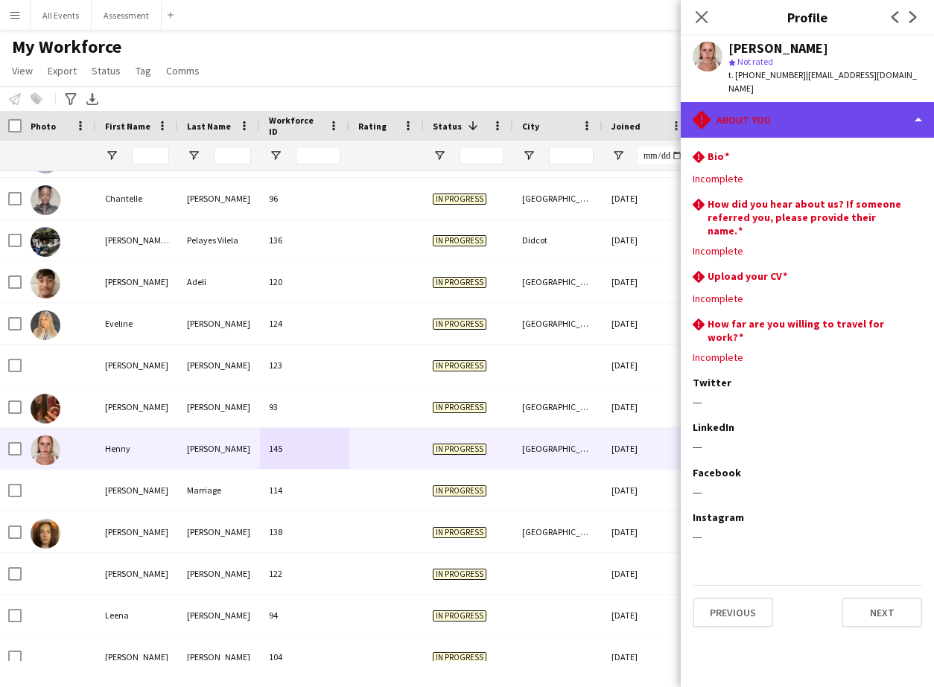
click at [768, 113] on div "rhombus-alert About you" at bounding box center [806, 120] width 253 height 36
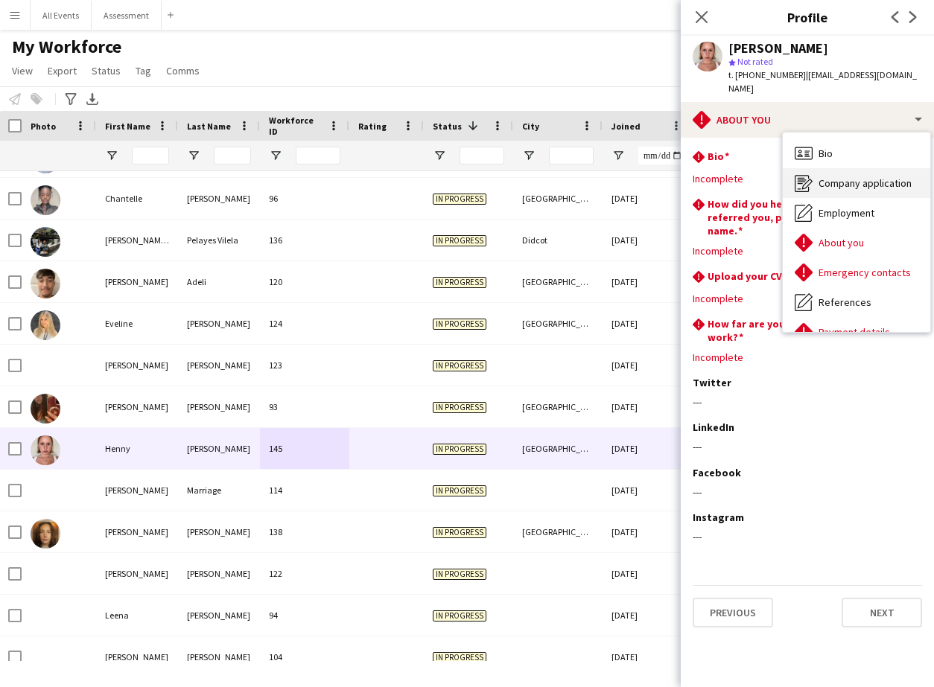
click at [768, 176] on span "Company application" at bounding box center [864, 182] width 93 height 13
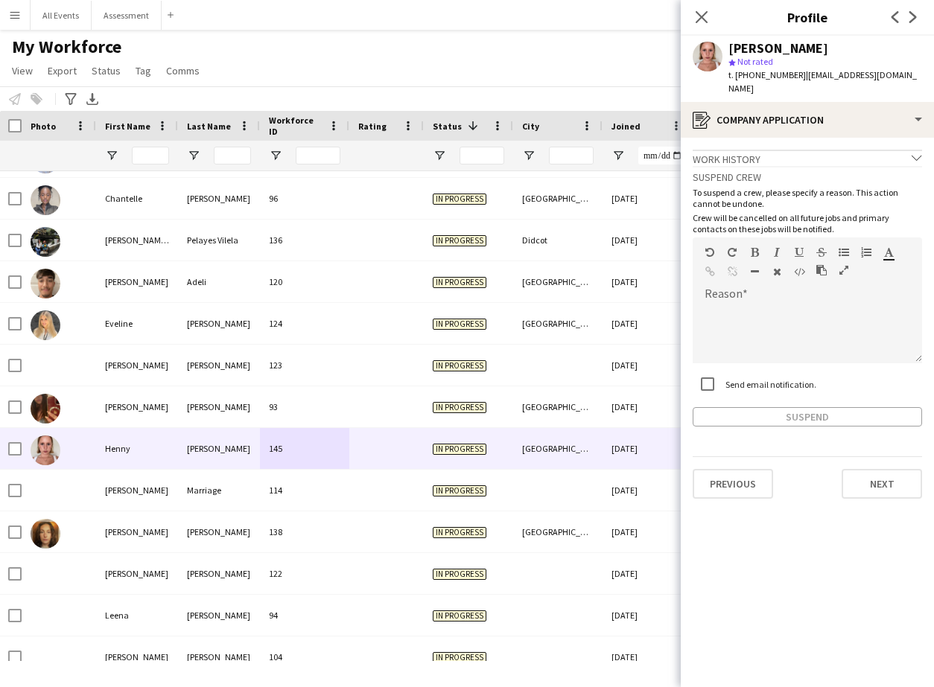
scroll to position [1, 0]
click at [701, 16] on icon "Close pop-in" at bounding box center [701, 17] width 12 height 12
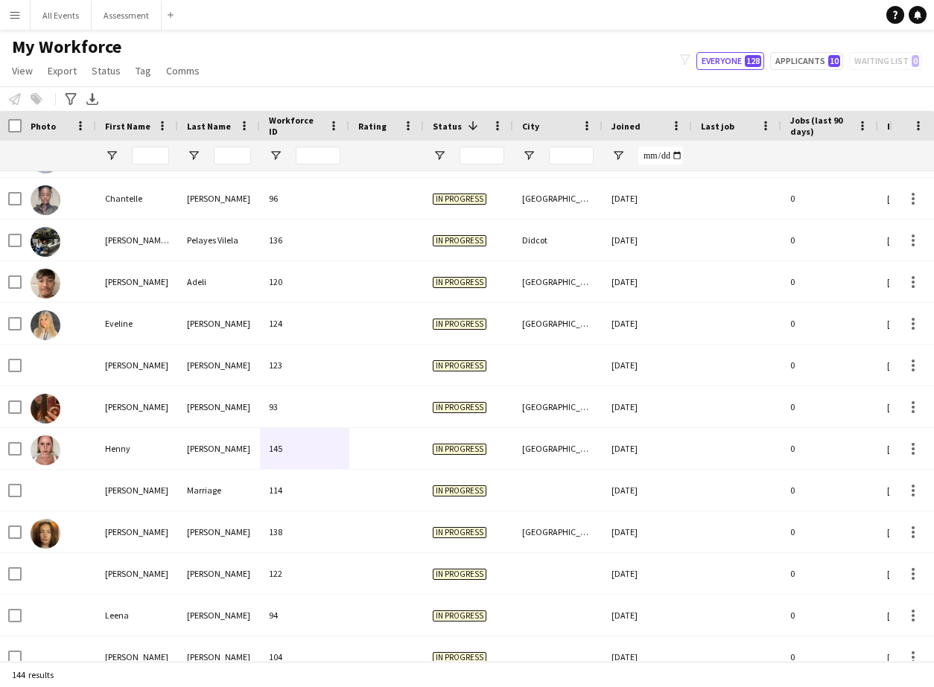
click at [596, 52] on div "My Workforce View Views Default view New view Update view Delete view Edit name…" at bounding box center [467, 61] width 934 height 51
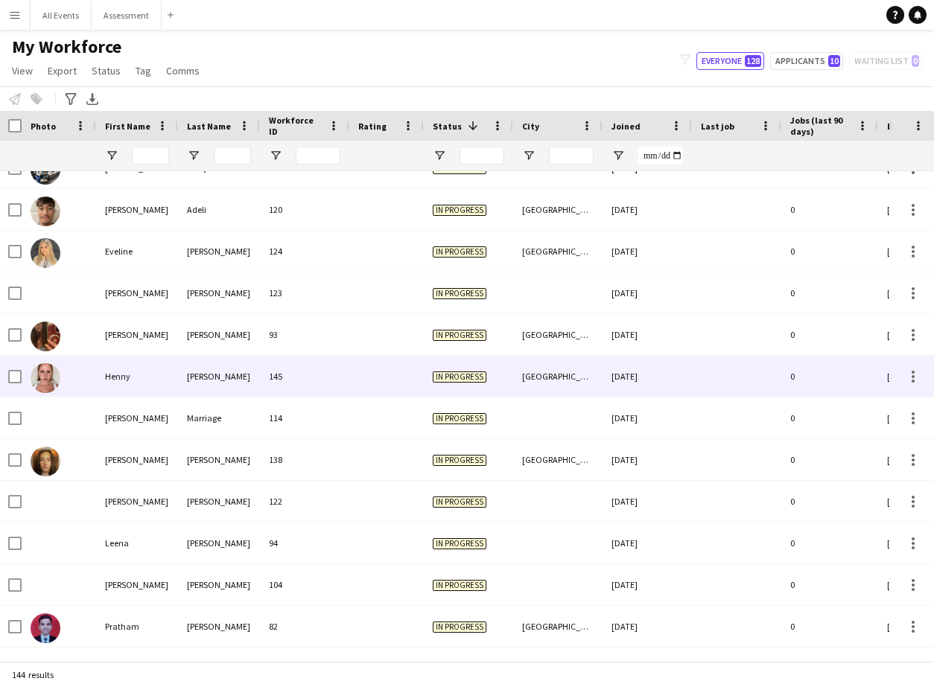
click at [351, 388] on div at bounding box center [386, 376] width 74 height 41
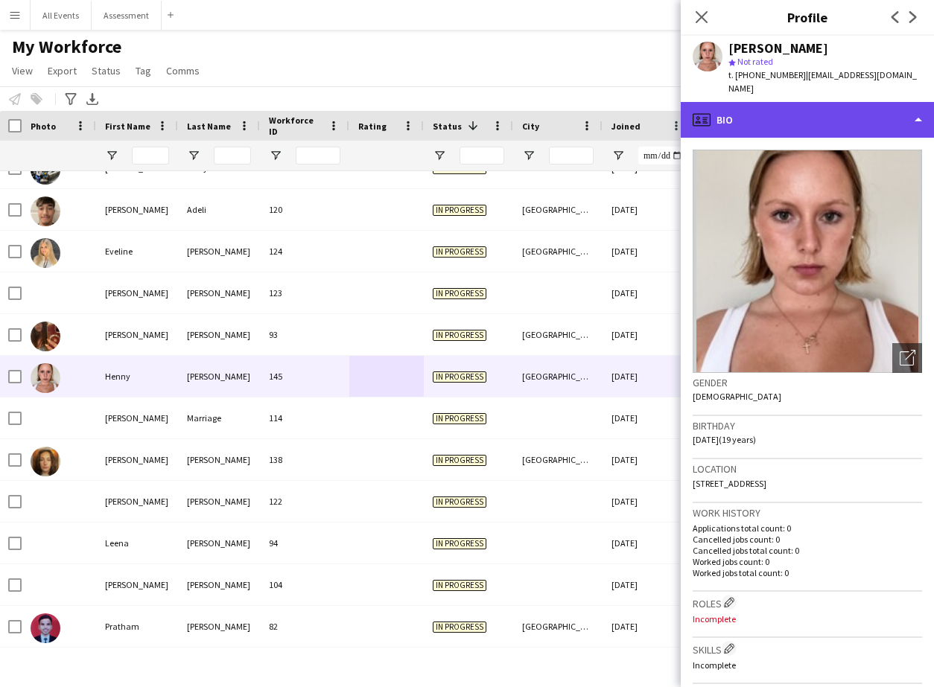
click at [768, 113] on div "profile Bio" at bounding box center [806, 120] width 253 height 36
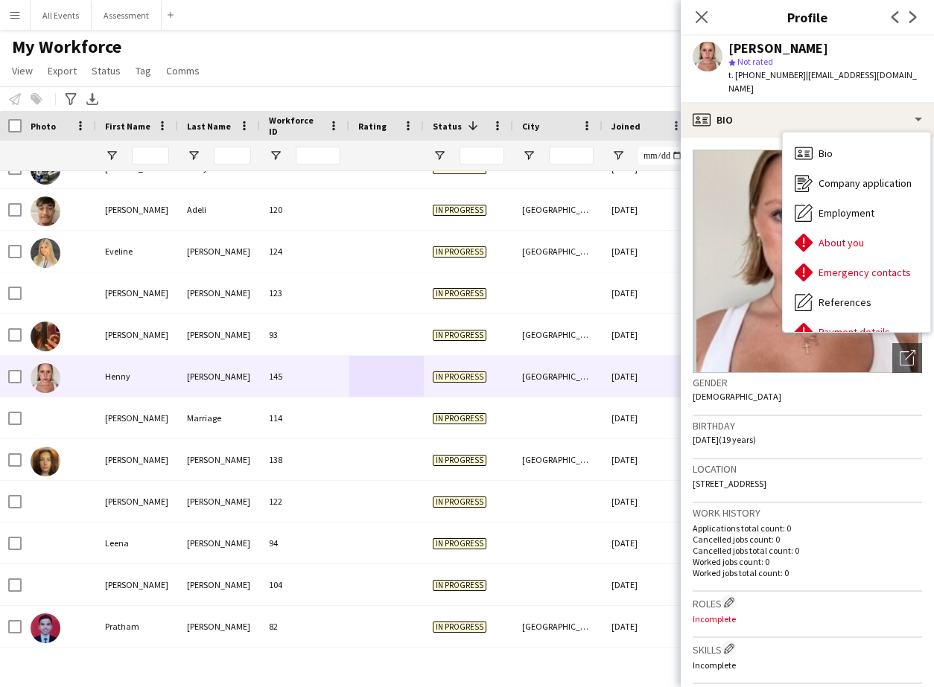
click at [557, 70] on div "My Workforce View Views Default view New view Update view Delete view Edit name…" at bounding box center [467, 61] width 934 height 51
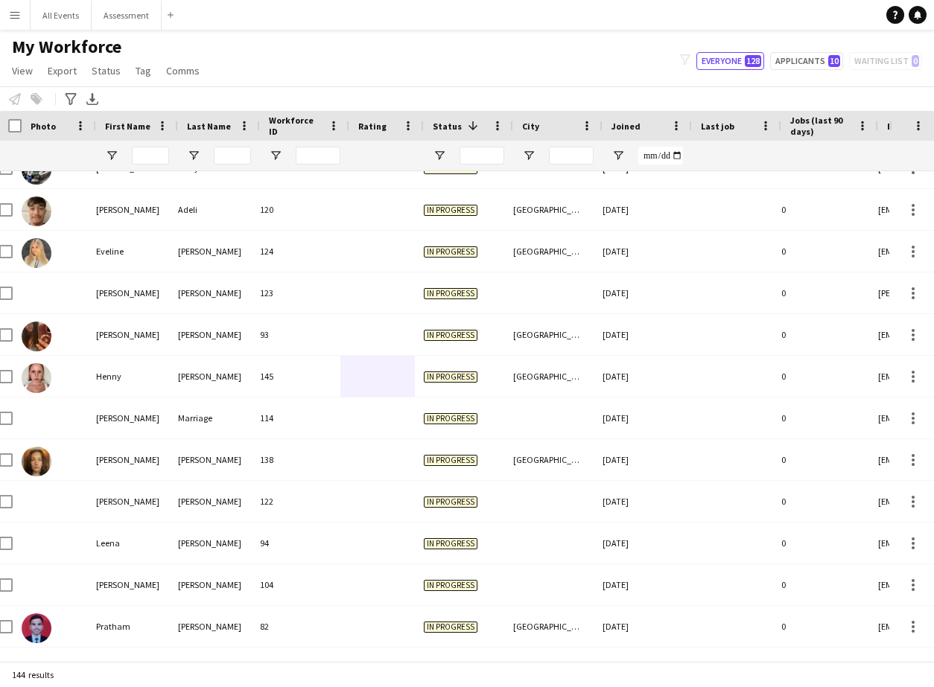
scroll to position [0, 10]
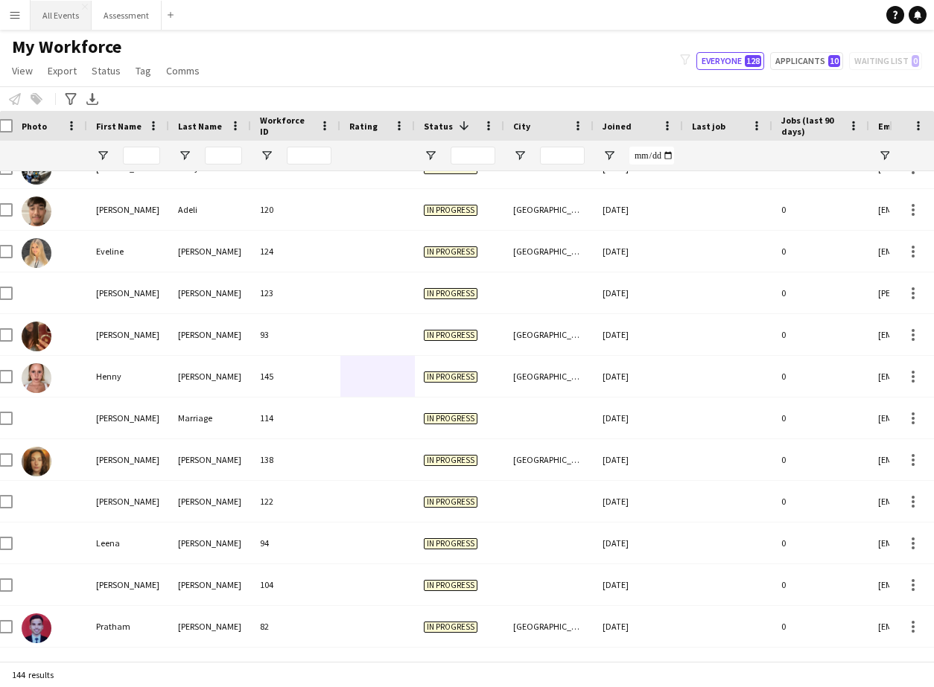
click at [57, 19] on button "All Events Close" at bounding box center [61, 15] width 61 height 29
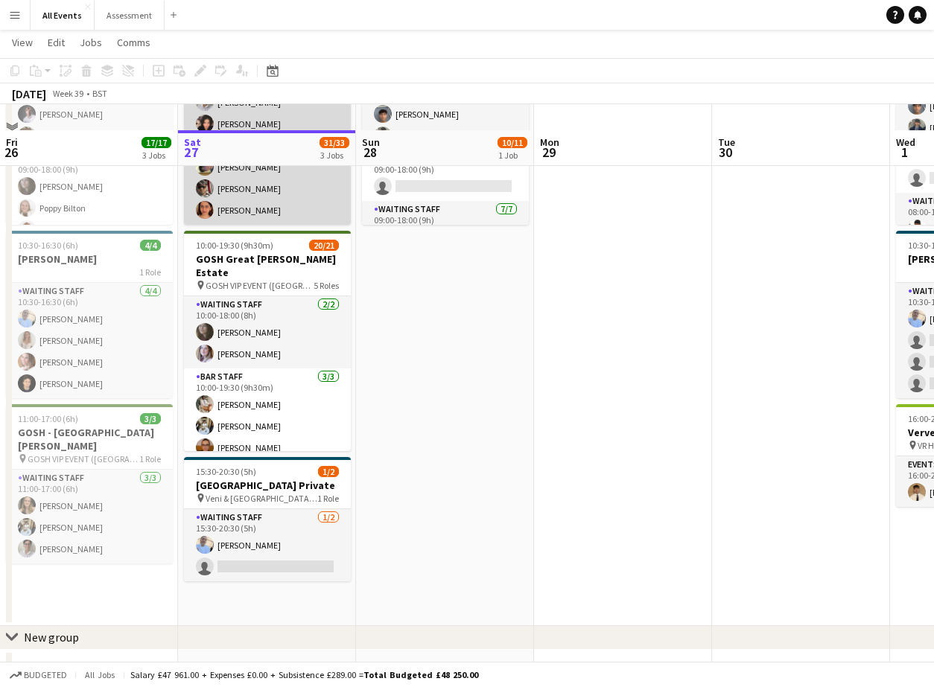
scroll to position [194, 0]
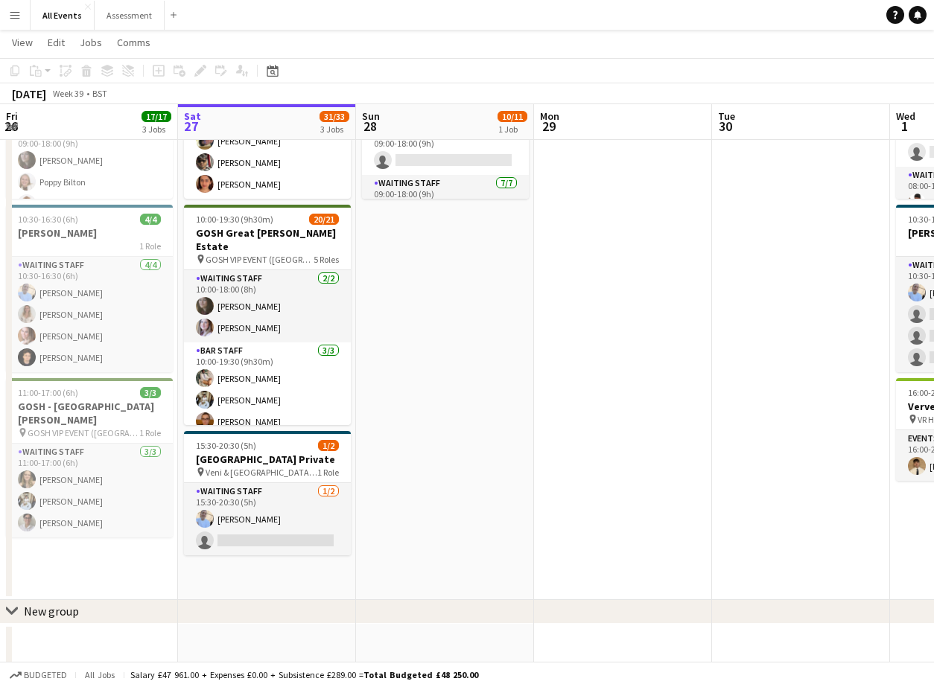
click at [18, 18] on app-icon "Menu" at bounding box center [15, 15] width 12 height 12
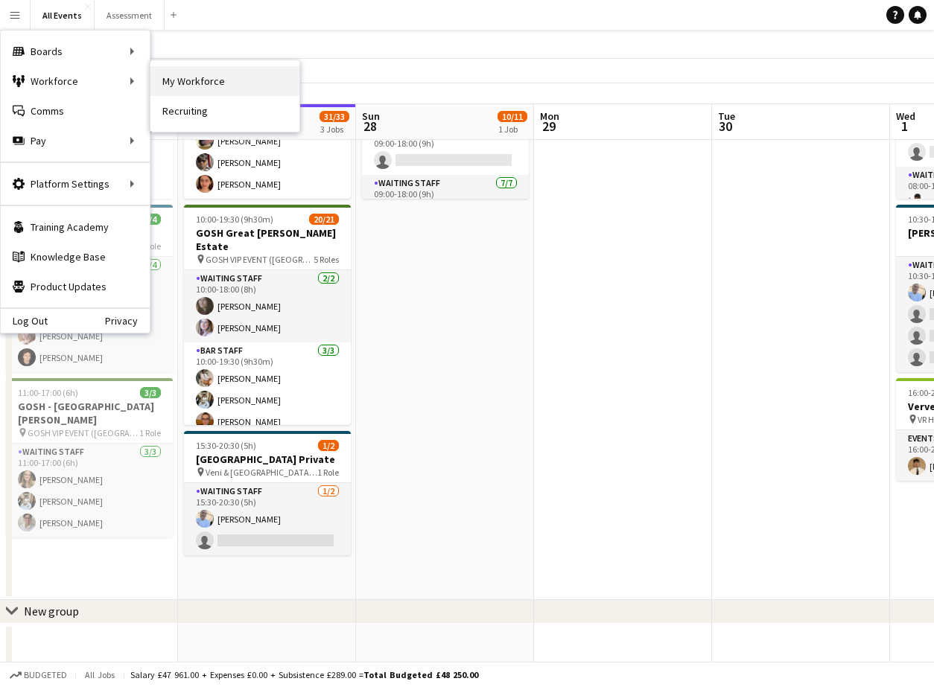
click at [243, 85] on link "My Workforce" at bounding box center [224, 81] width 149 height 30
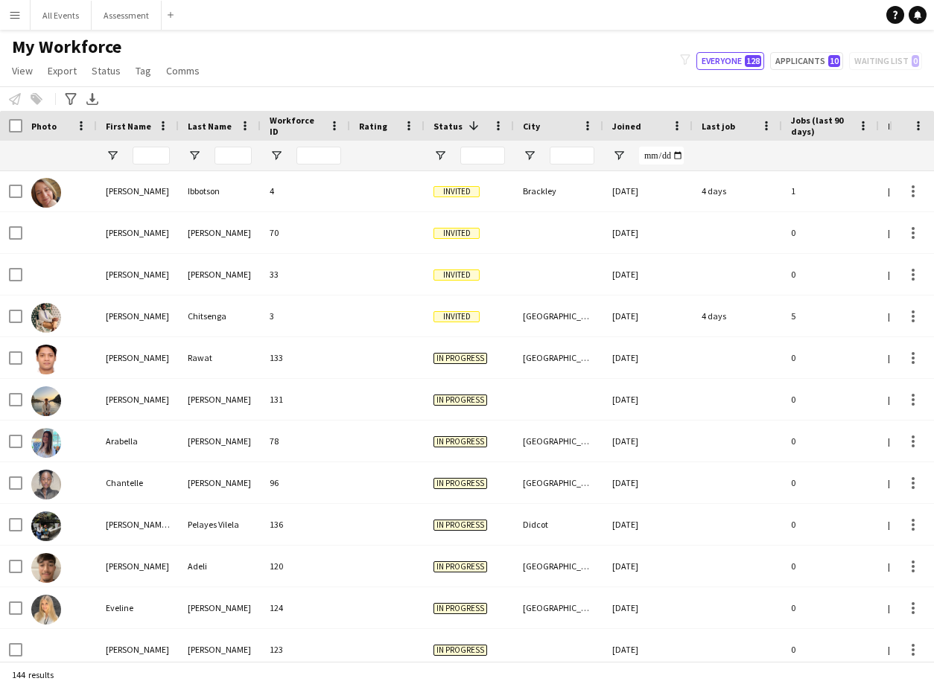
scroll to position [605, 0]
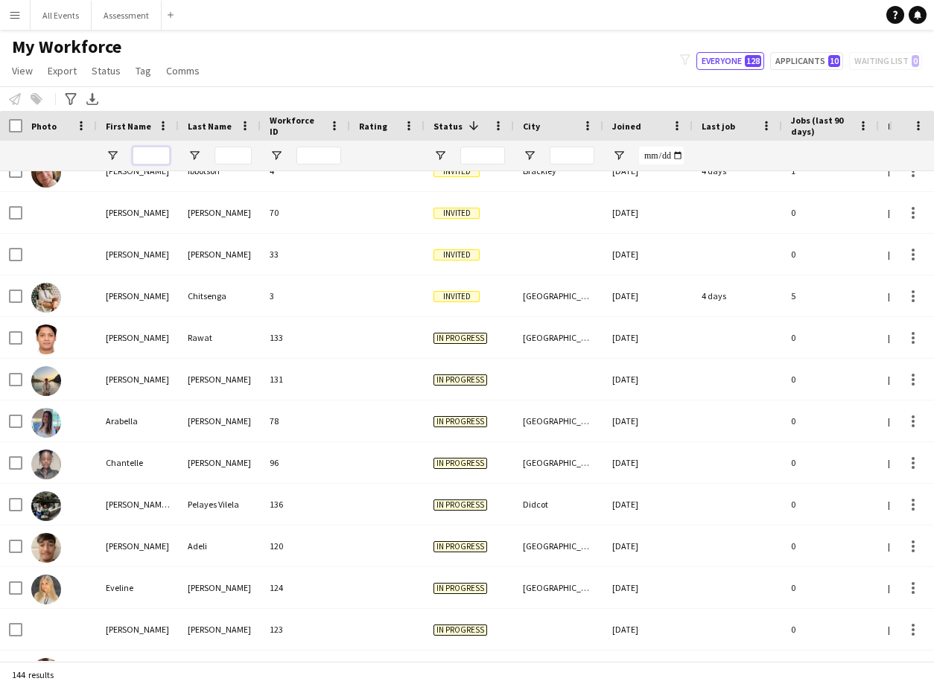
click at [145, 156] on input "First Name Filter Input" at bounding box center [151, 156] width 37 height 18
type input "***"
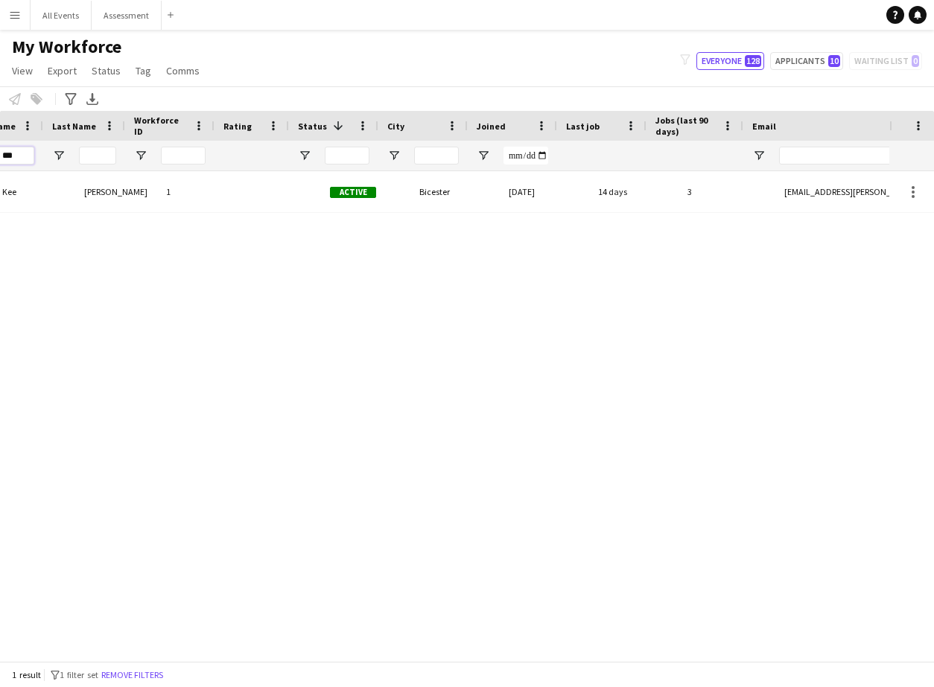
scroll to position [0, 155]
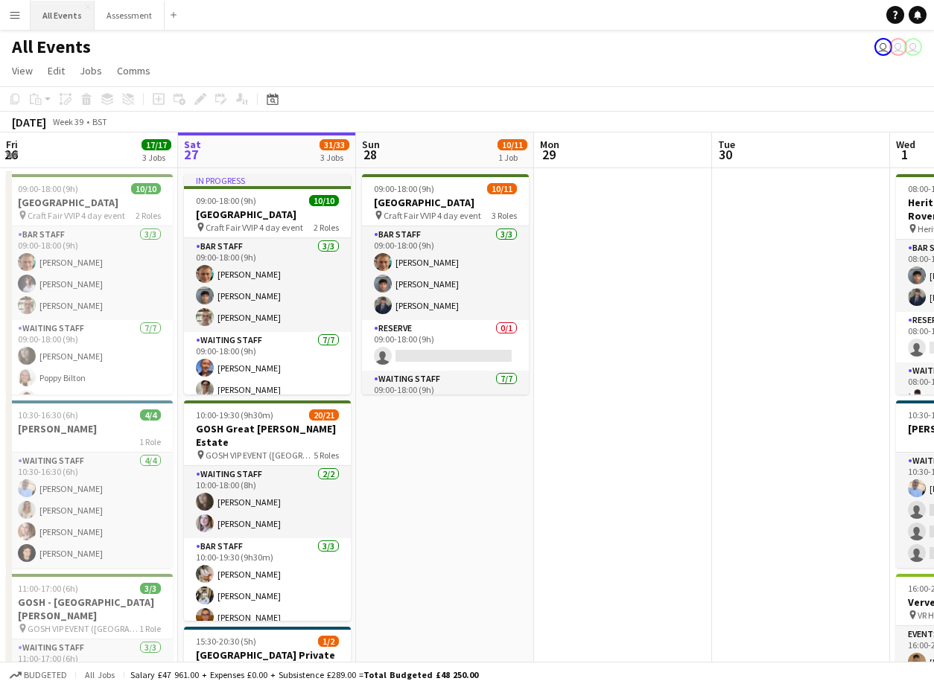
click at [59, 20] on button "All Events Close" at bounding box center [63, 15] width 64 height 29
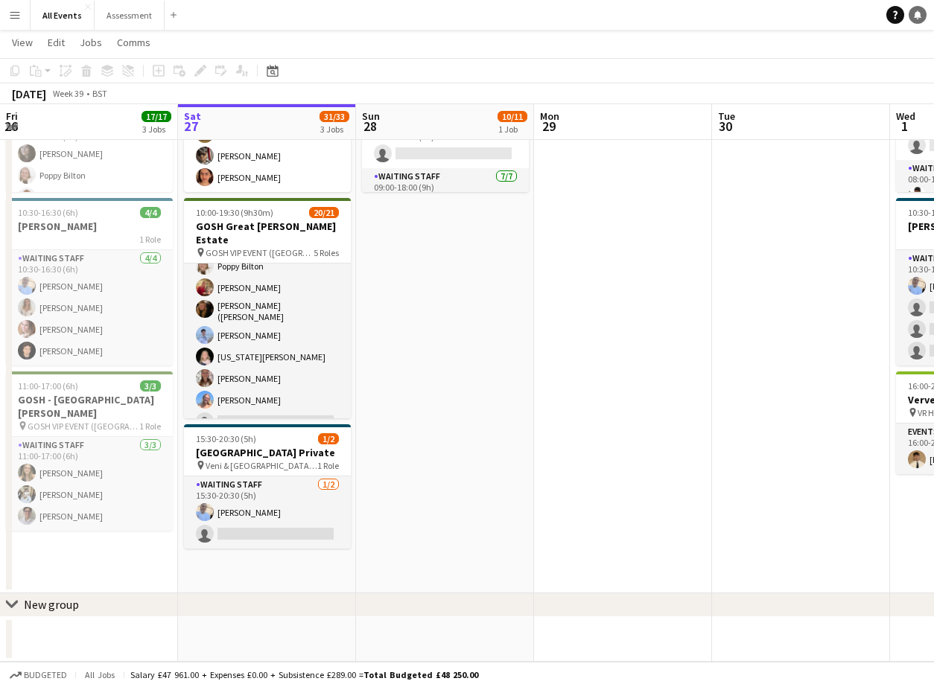
click at [768, 19] on link "Notifications" at bounding box center [917, 15] width 18 height 18
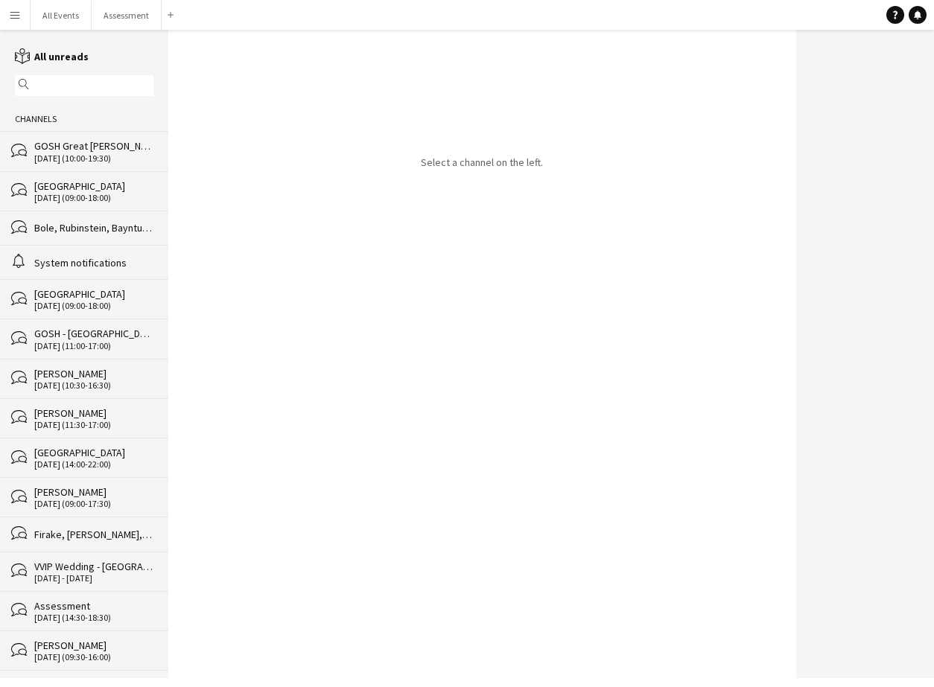
click at [85, 156] on div "[DATE] (10:00-19:30)" at bounding box center [93, 158] width 119 height 10
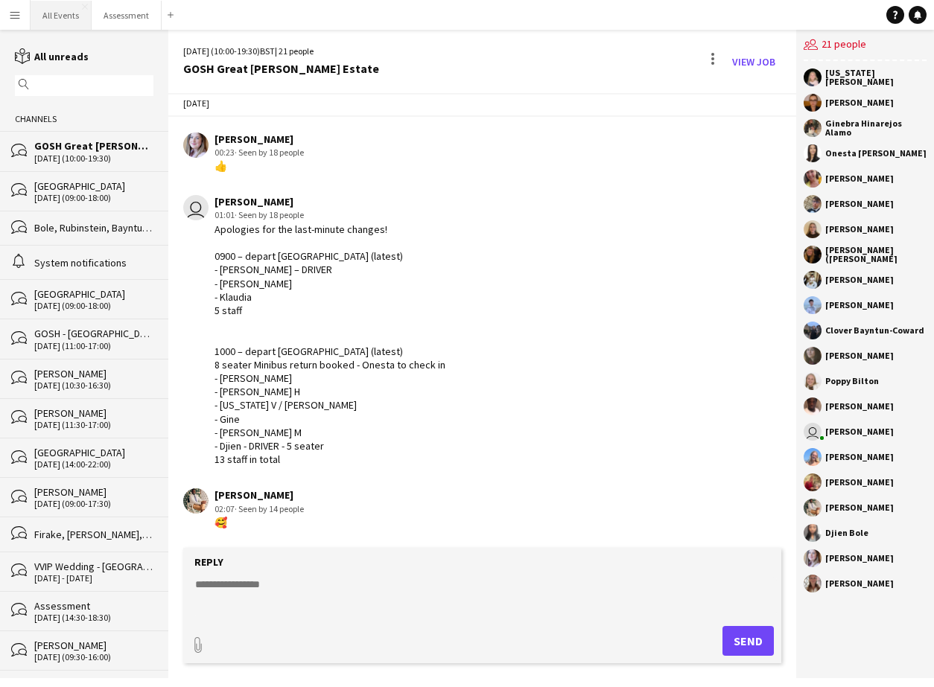
click at [60, 18] on button "All Events Close" at bounding box center [61, 15] width 61 height 29
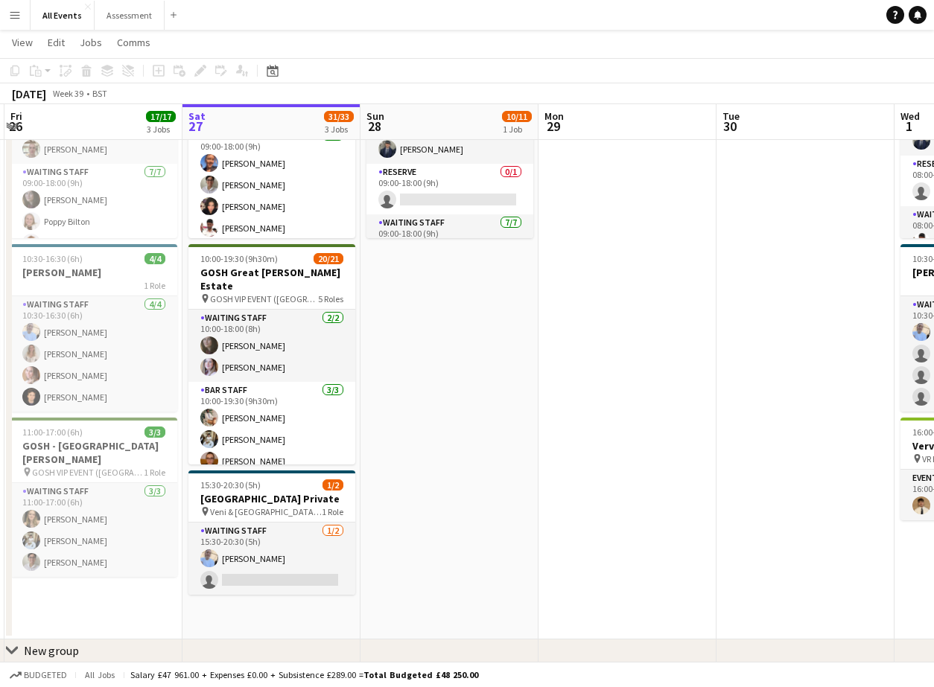
click at [20, 23] on button "Menu" at bounding box center [15, 15] width 30 height 30
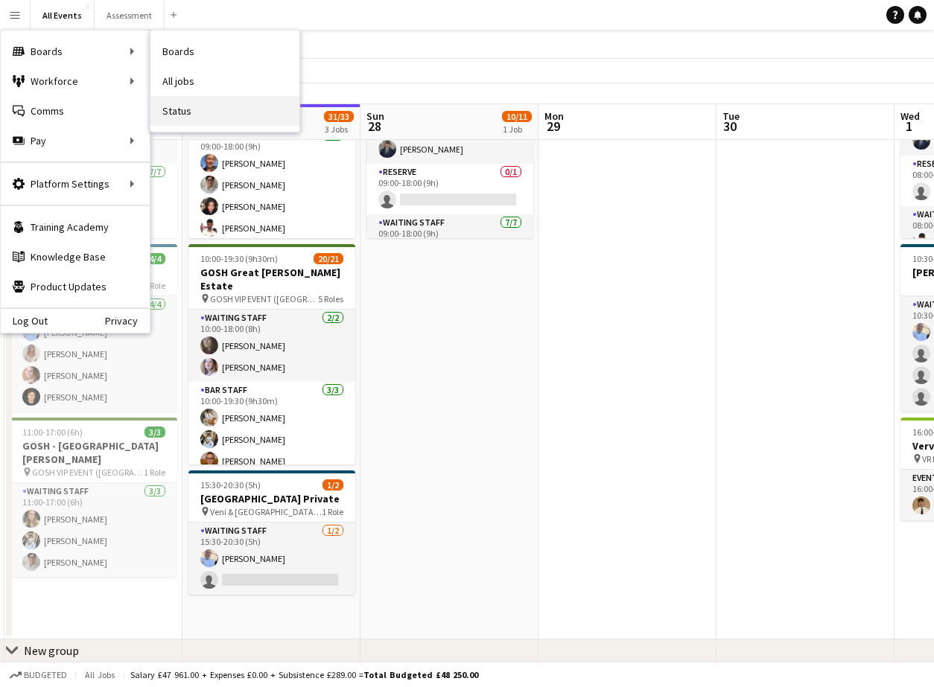
click at [179, 108] on link "Status" at bounding box center [224, 111] width 149 height 30
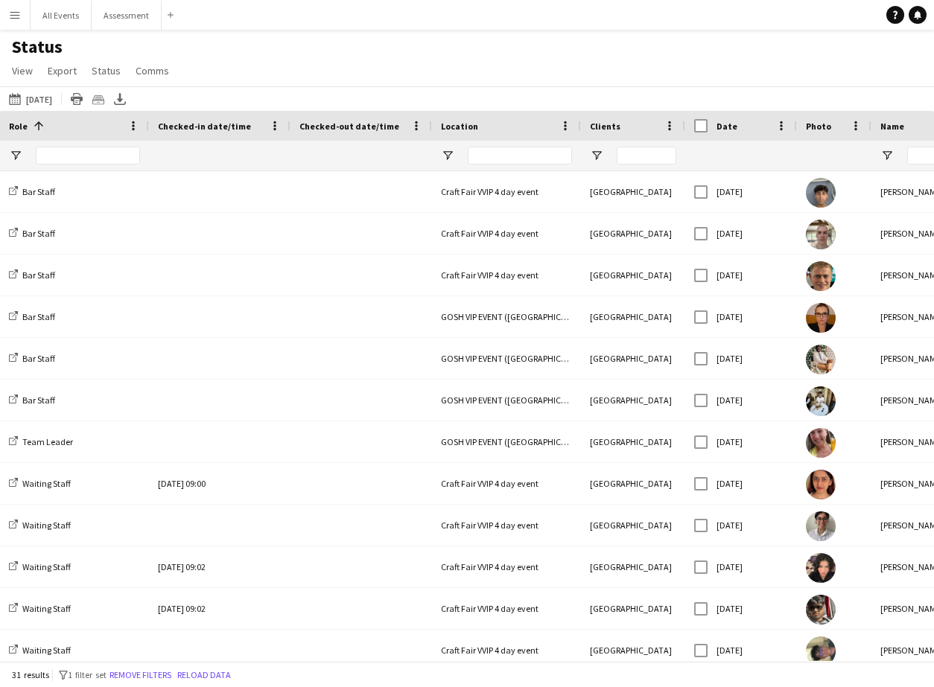
click at [453, 131] on span "Location" at bounding box center [459, 126] width 37 height 11
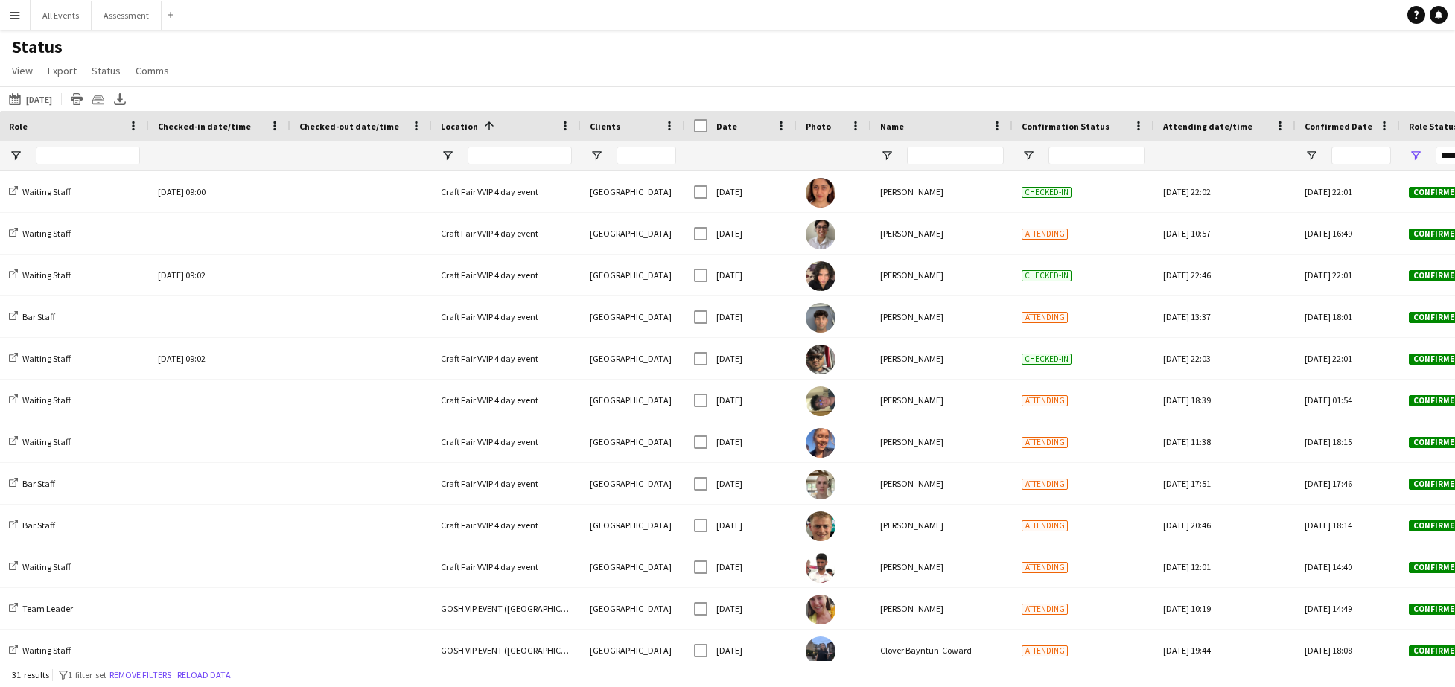
click at [768, 125] on span "Role Status" at bounding box center [1433, 126] width 49 height 11
click at [768, 127] on span "Role Status" at bounding box center [1433, 126] width 49 height 11
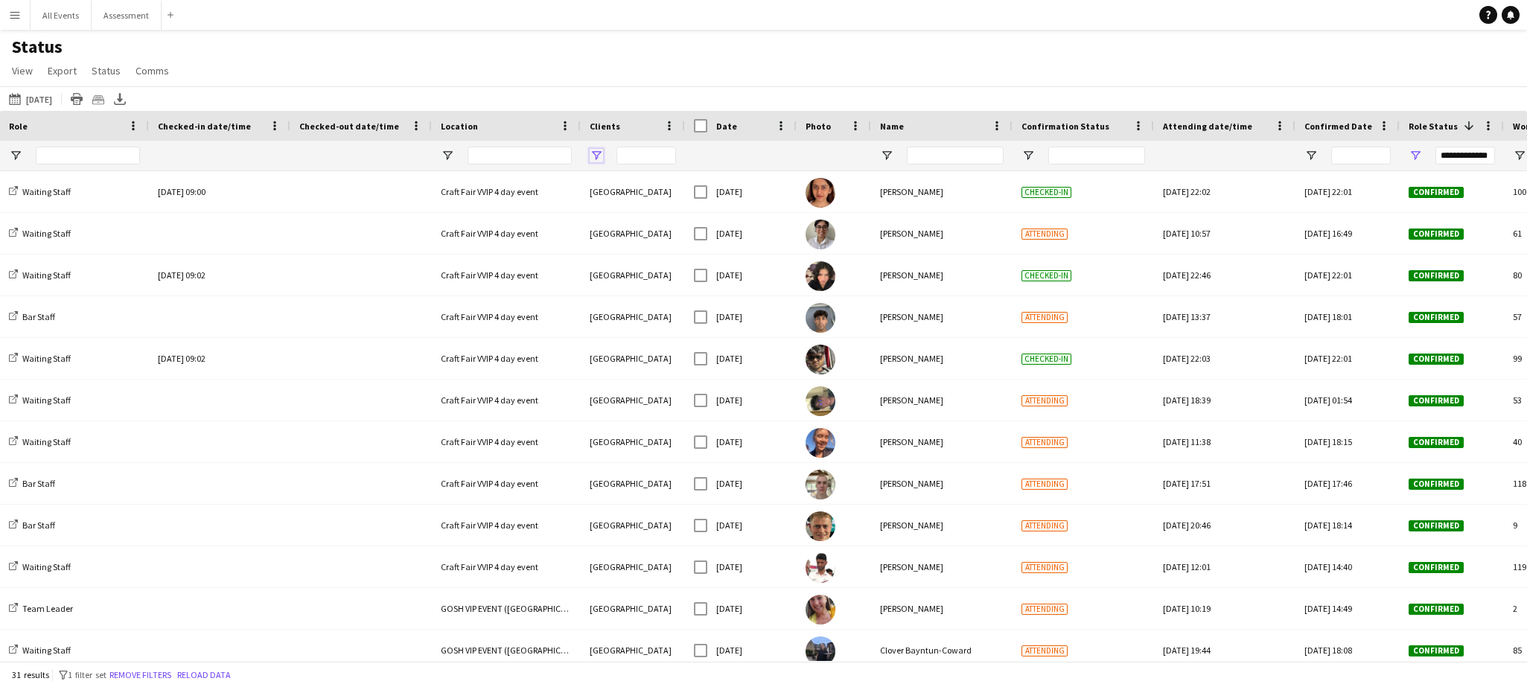
click at [590, 156] on span "Open Filter Menu" at bounding box center [596, 155] width 13 height 13
click at [637, 246] on div "(Select All)" at bounding box center [672, 246] width 118 height 11
type input "***"
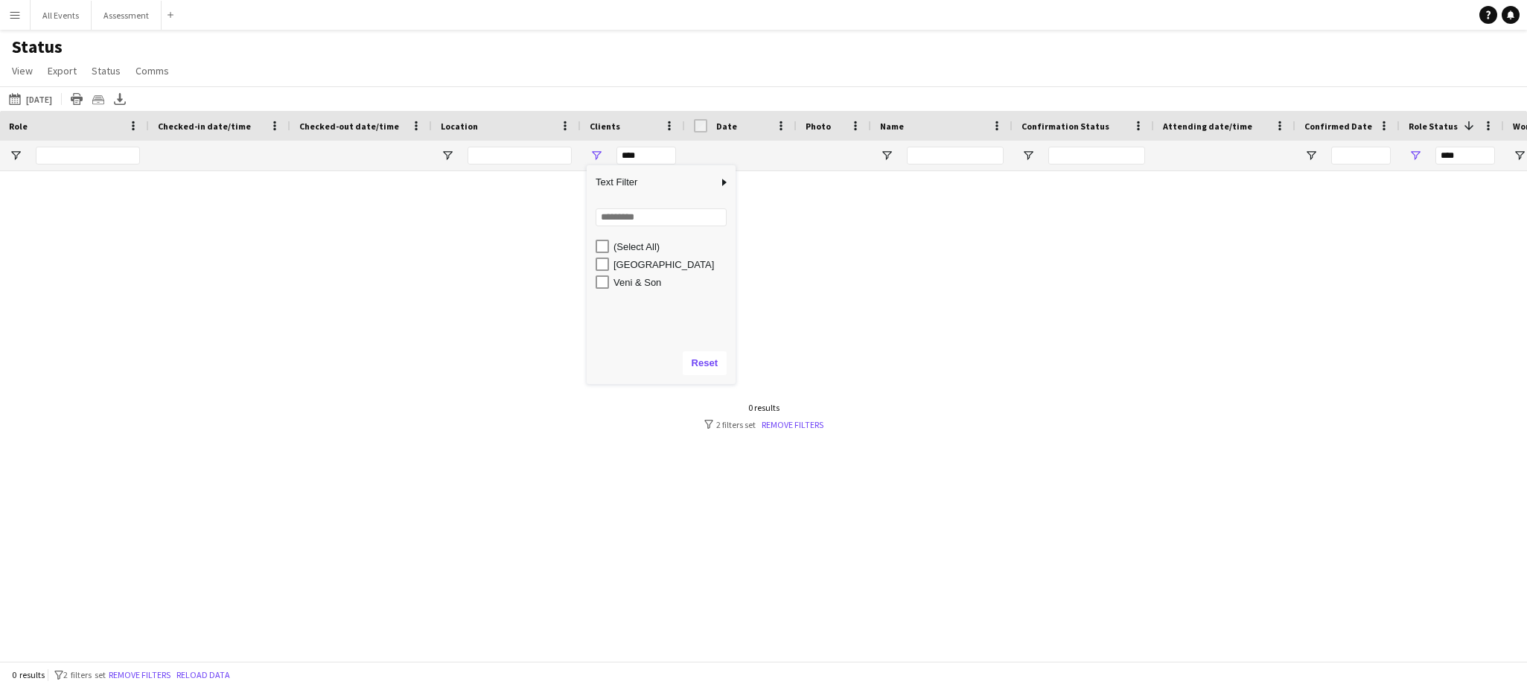
click at [634, 269] on div "[GEOGRAPHIC_DATA]" at bounding box center [672, 264] width 118 height 11
type input "**********"
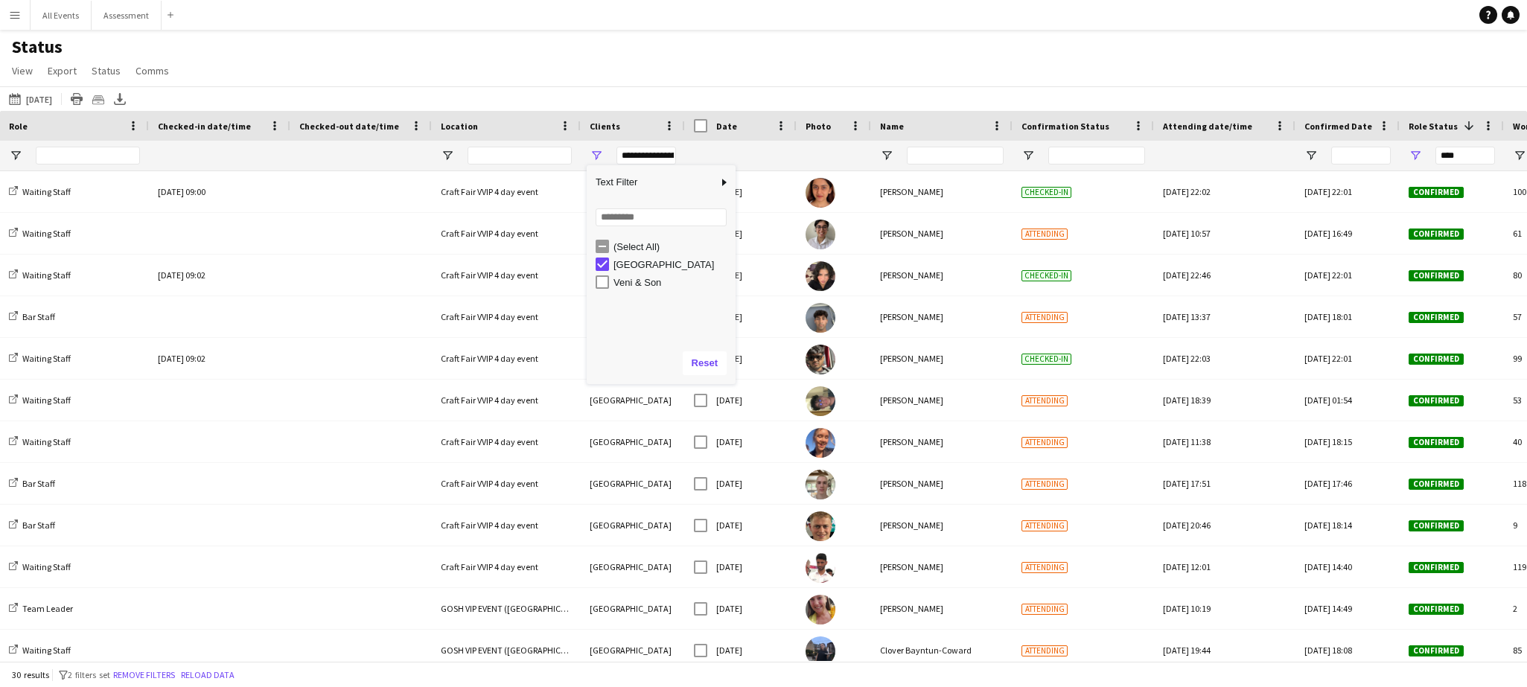
type input "**********"
click at [647, 59] on div "Status View Views Default view New view Update view Delete view Edit name Custo…" at bounding box center [763, 61] width 1527 height 51
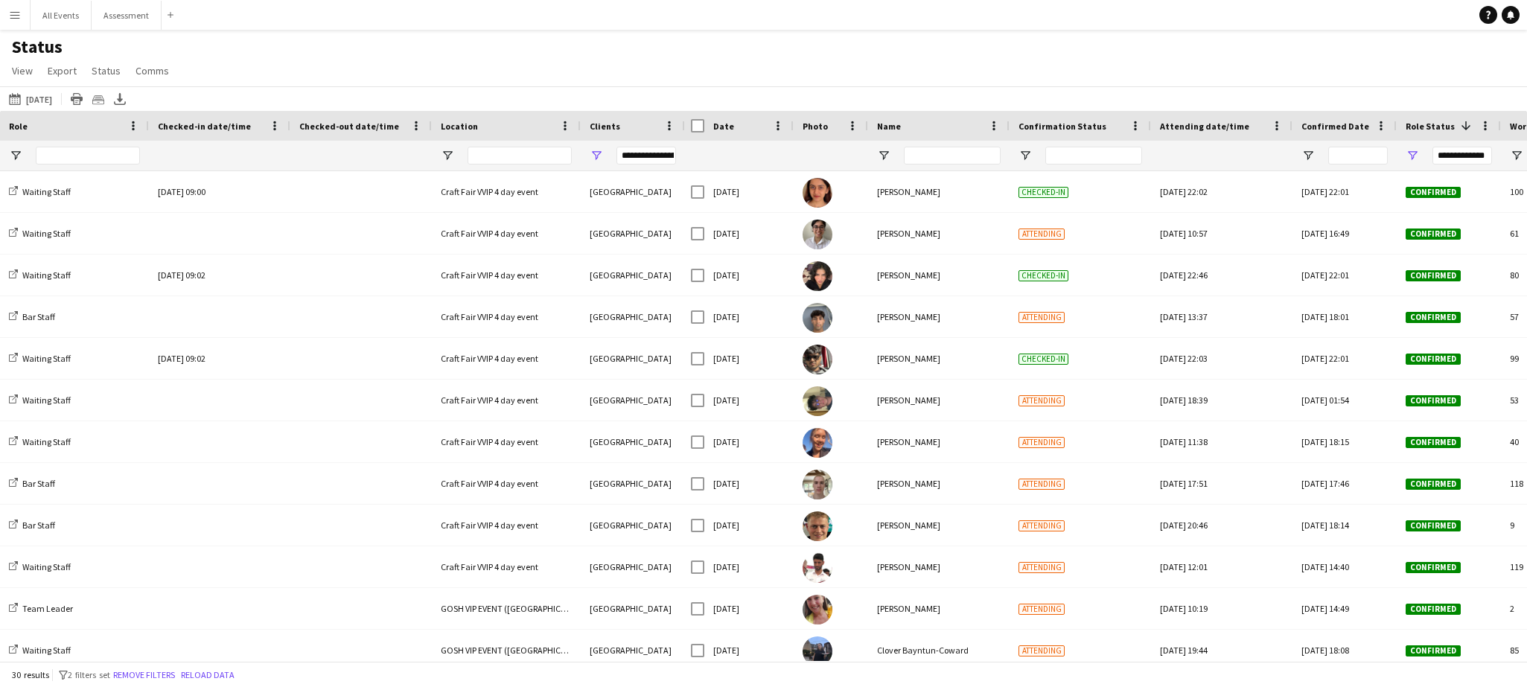
click at [768, 126] on div "Photo" at bounding box center [831, 126] width 74 height 30
click at [768, 127] on span at bounding box center [993, 125] width 13 height 13
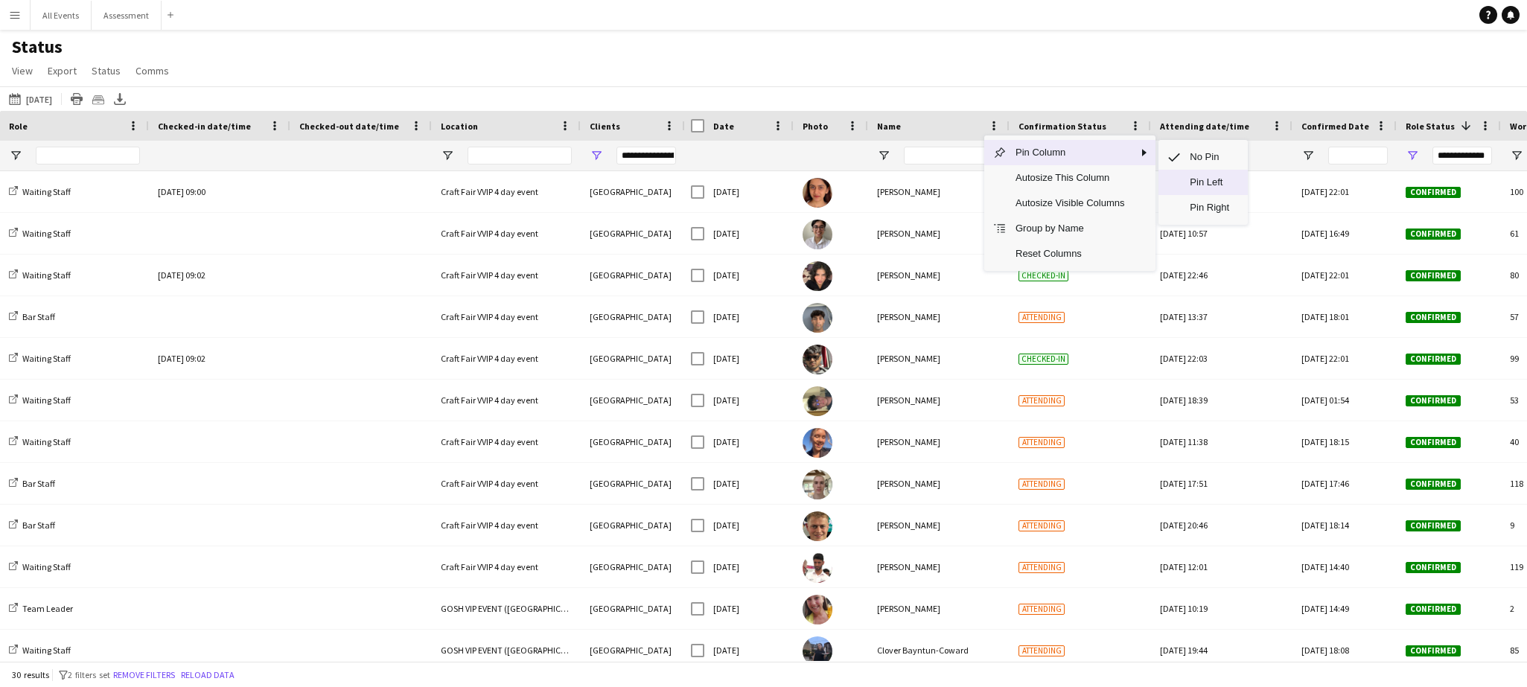
click at [768, 176] on span "Pin Left" at bounding box center [1210, 182] width 58 height 25
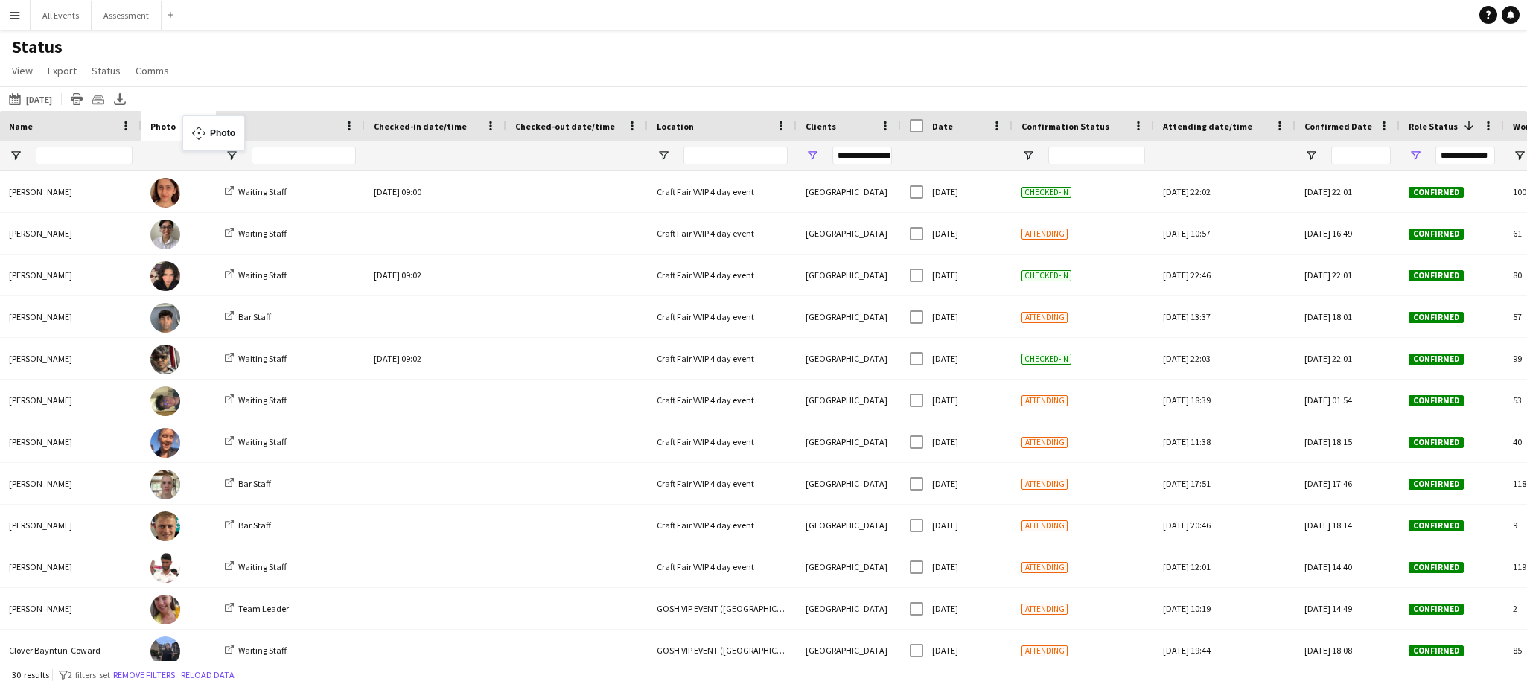
drag, startPoint x: 960, startPoint y: 125, endPoint x: 190, endPoint y: 124, distance: 769.8
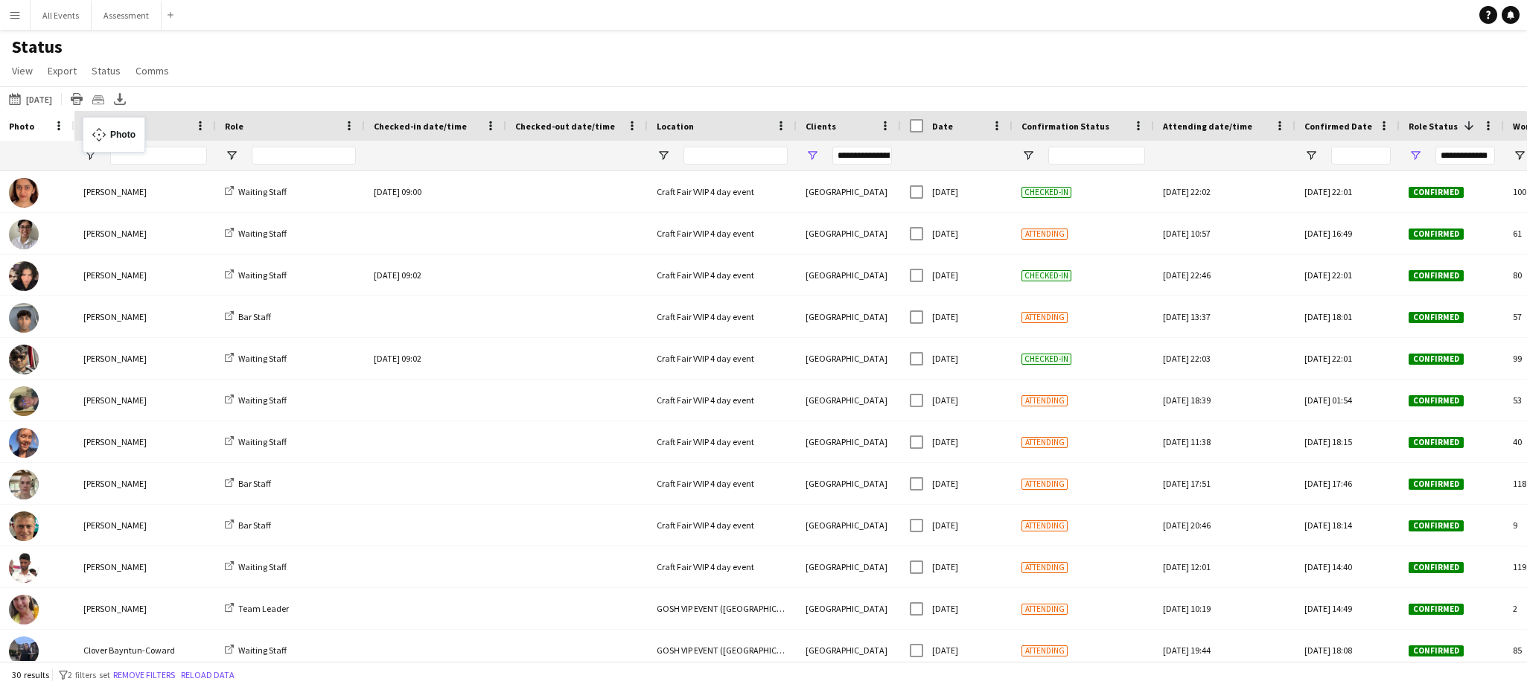
drag, startPoint x: 172, startPoint y: 127, endPoint x: 90, endPoint y: 126, distance: 81.9
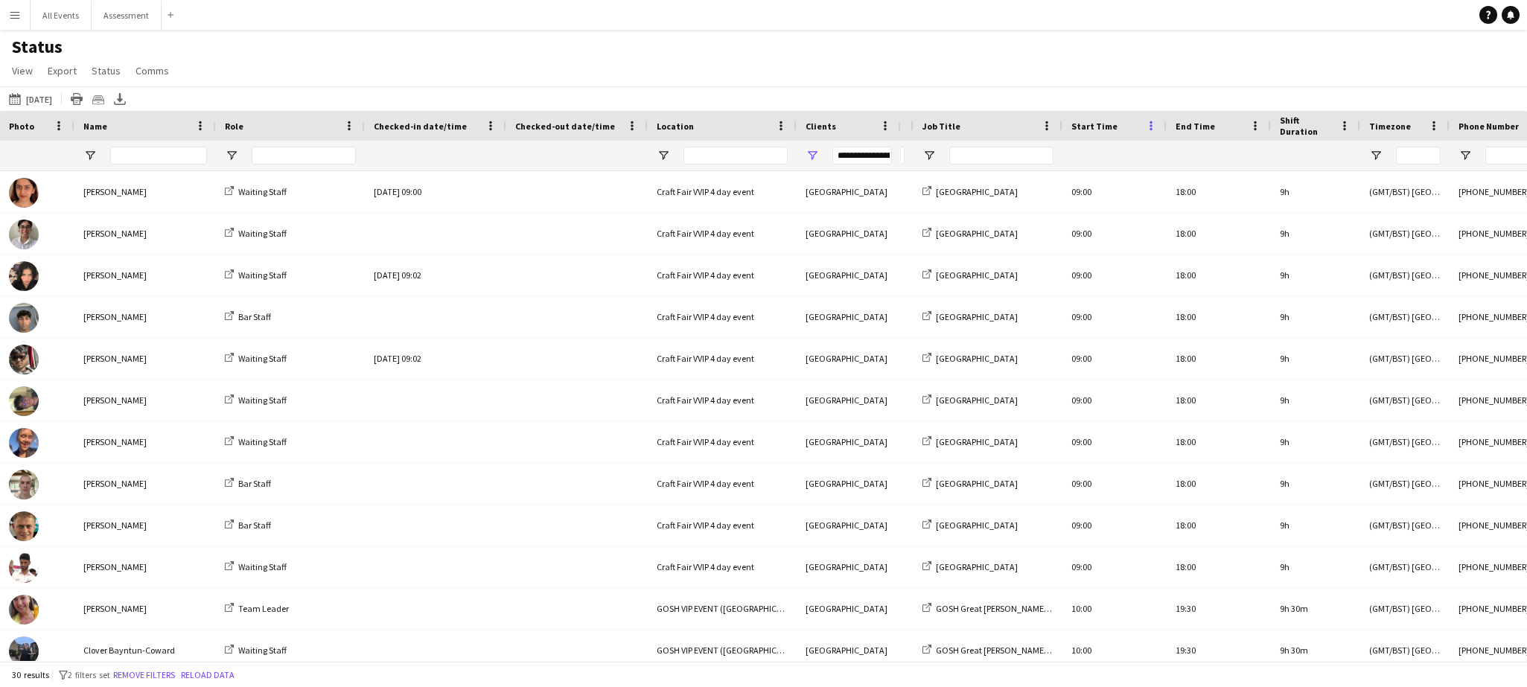
click at [768, 130] on span at bounding box center [1150, 125] width 13 height 13
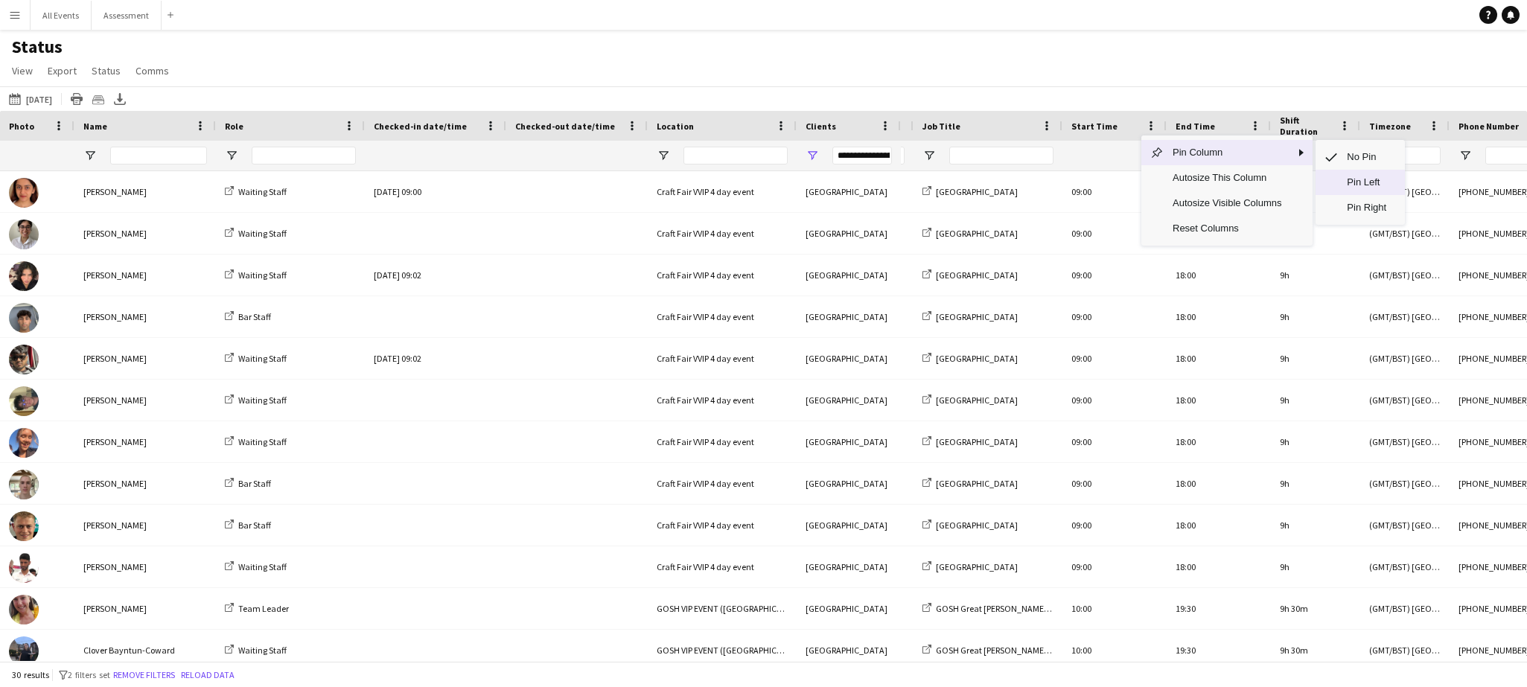
click at [768, 179] on span "Pin Left" at bounding box center [1367, 182] width 58 height 25
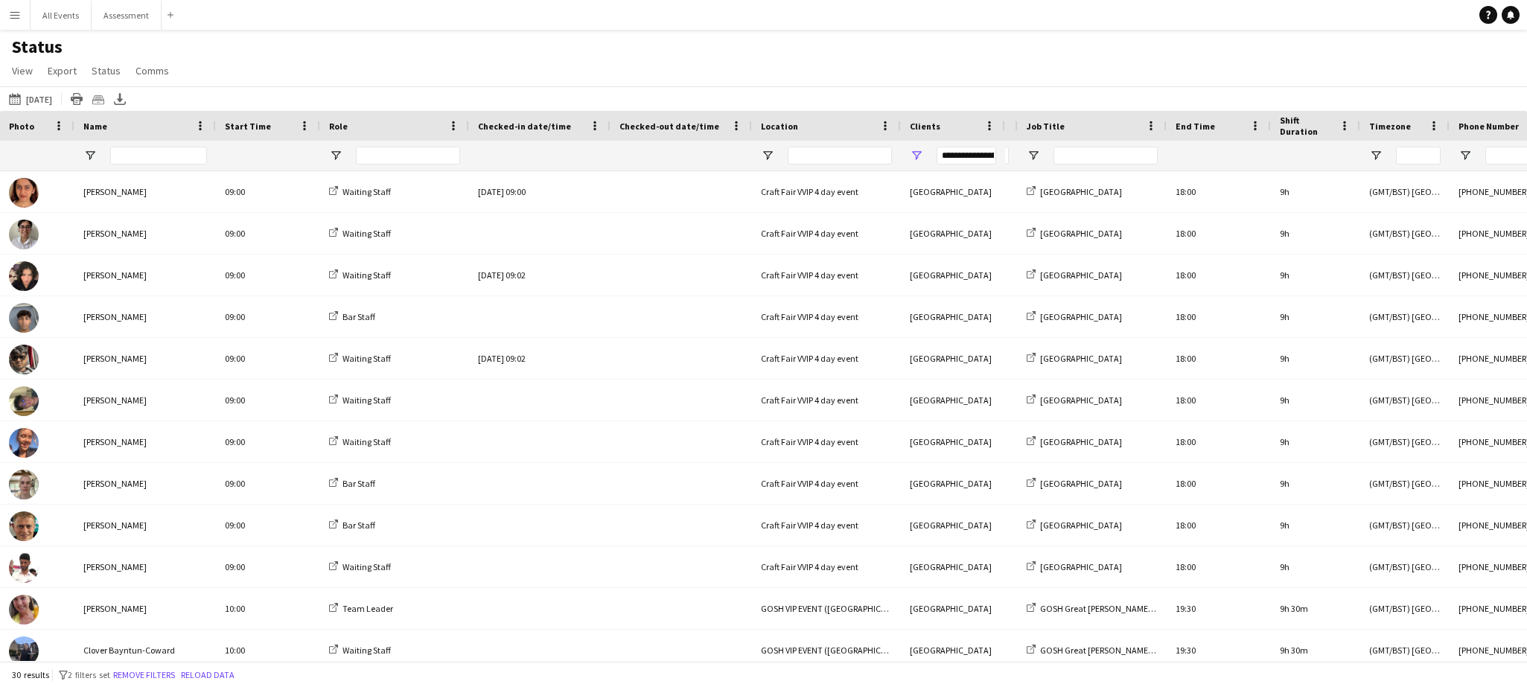
click at [768, 125] on div "End Time" at bounding box center [1219, 126] width 104 height 30
click at [768, 126] on span at bounding box center [1254, 125] width 13 height 13
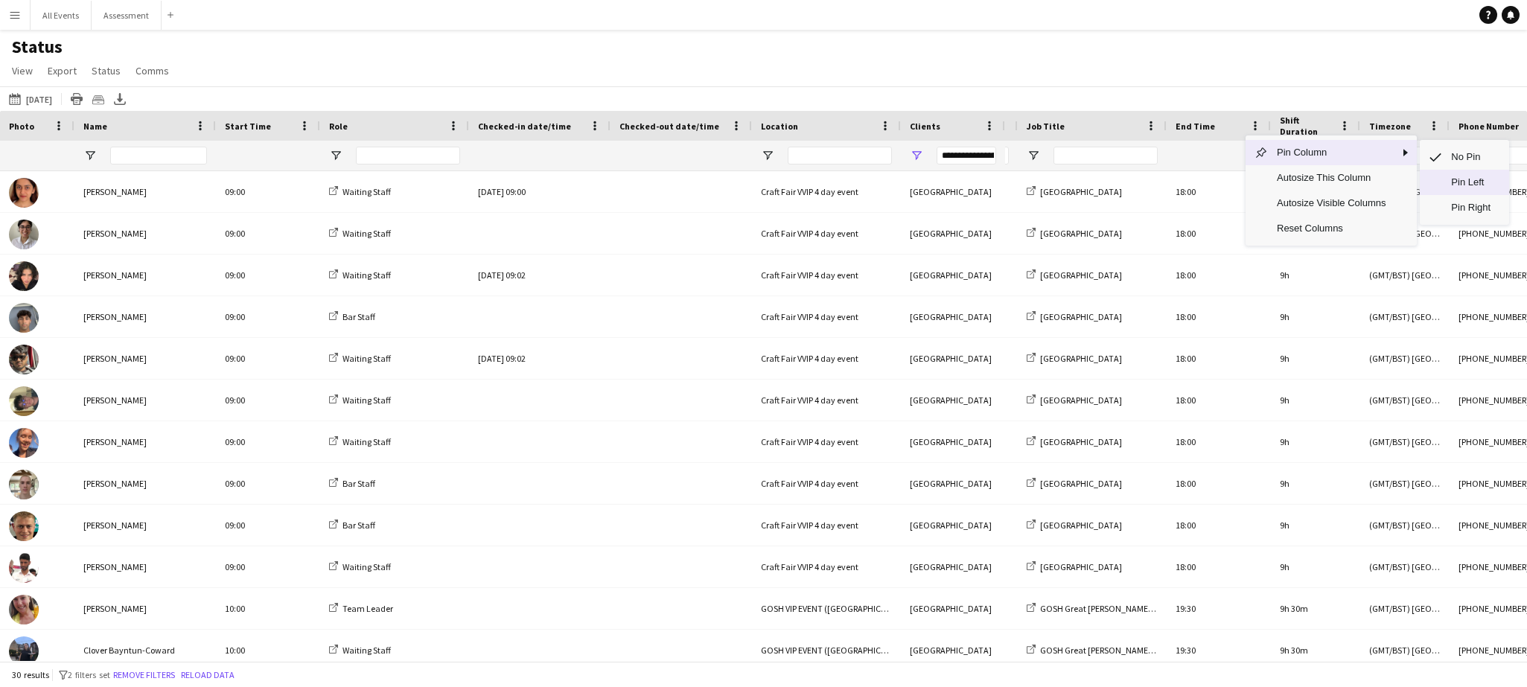
click at [768, 176] on span "Pin Left" at bounding box center [1471, 182] width 58 height 25
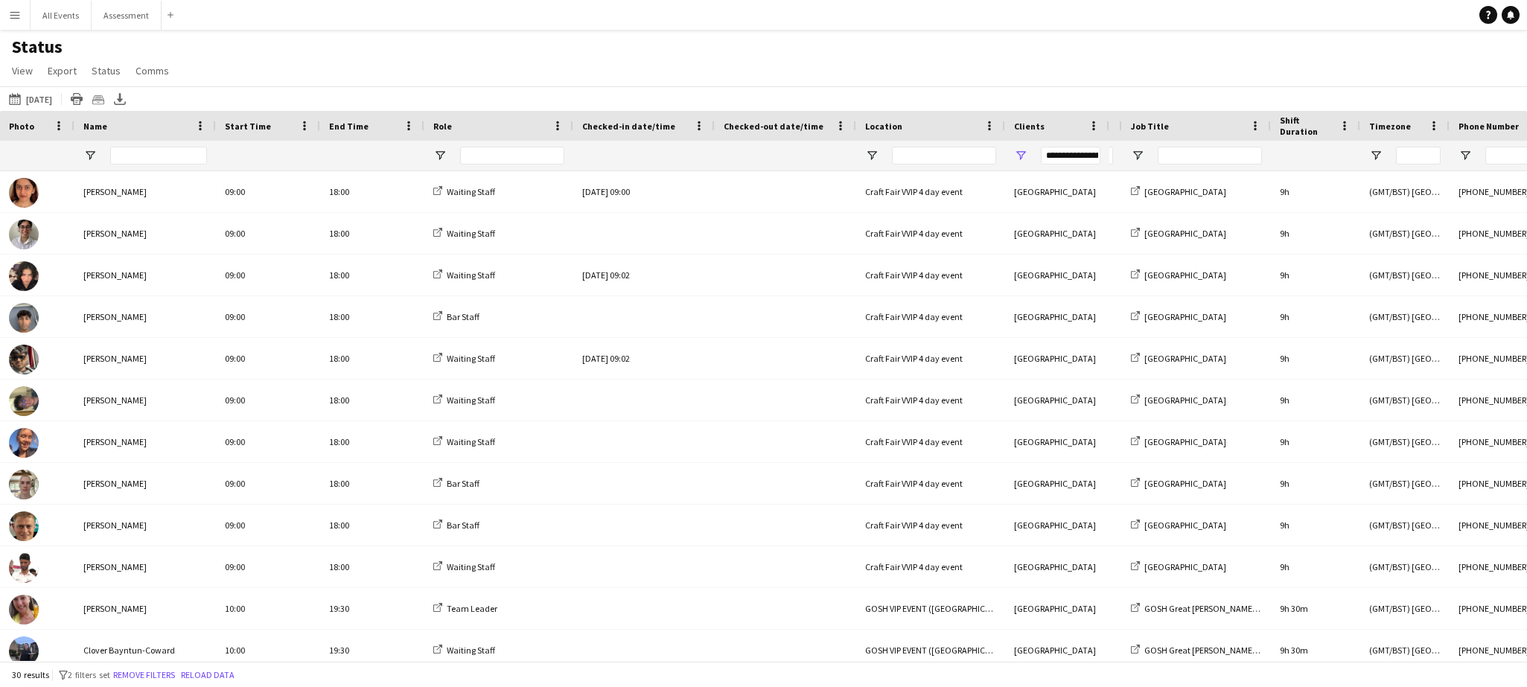
click at [255, 130] on span "Start Time" at bounding box center [248, 126] width 46 height 11
click at [444, 129] on span "Role" at bounding box center [442, 126] width 19 height 11
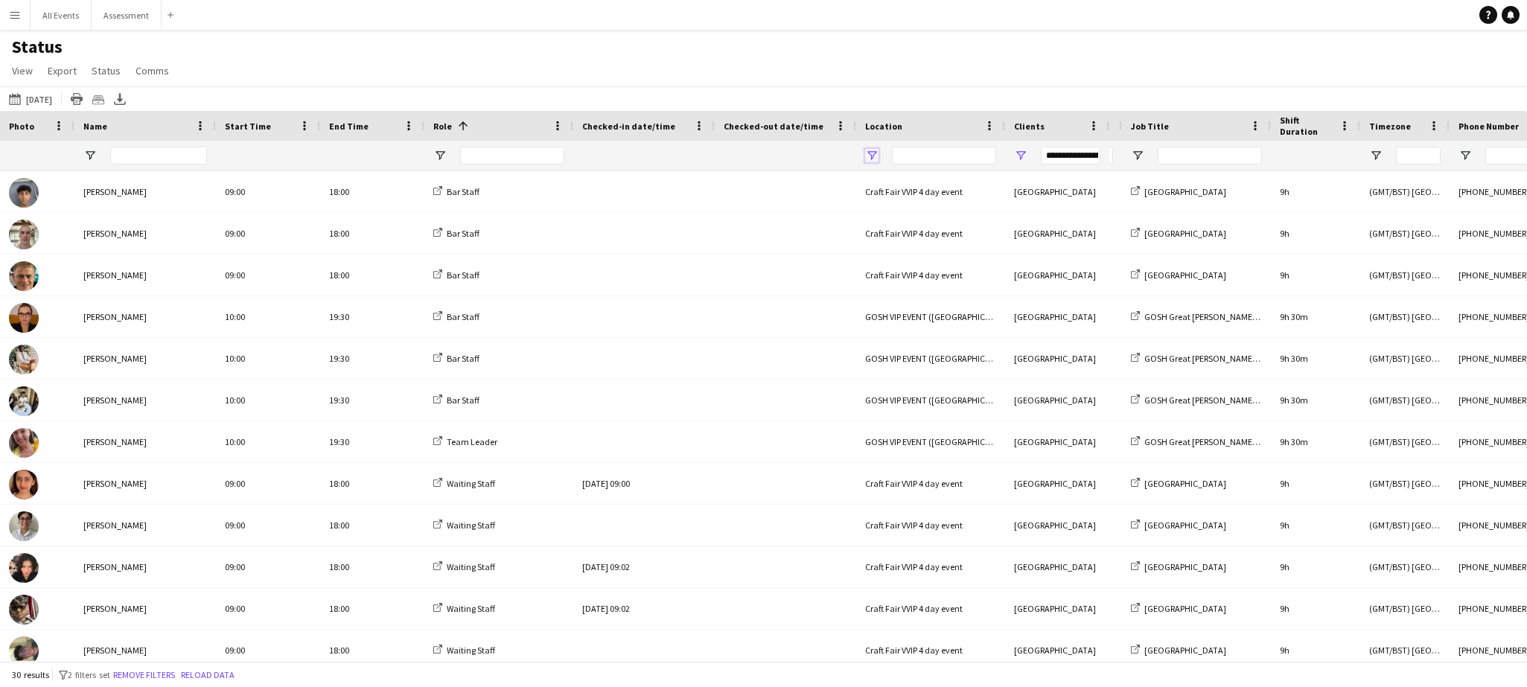
click at [768, 156] on span "Open Filter Menu" at bounding box center [871, 155] width 13 height 13
click at [768, 265] on div "Craft Fair VVIP 4 day event" at bounding box center [948, 264] width 118 height 11
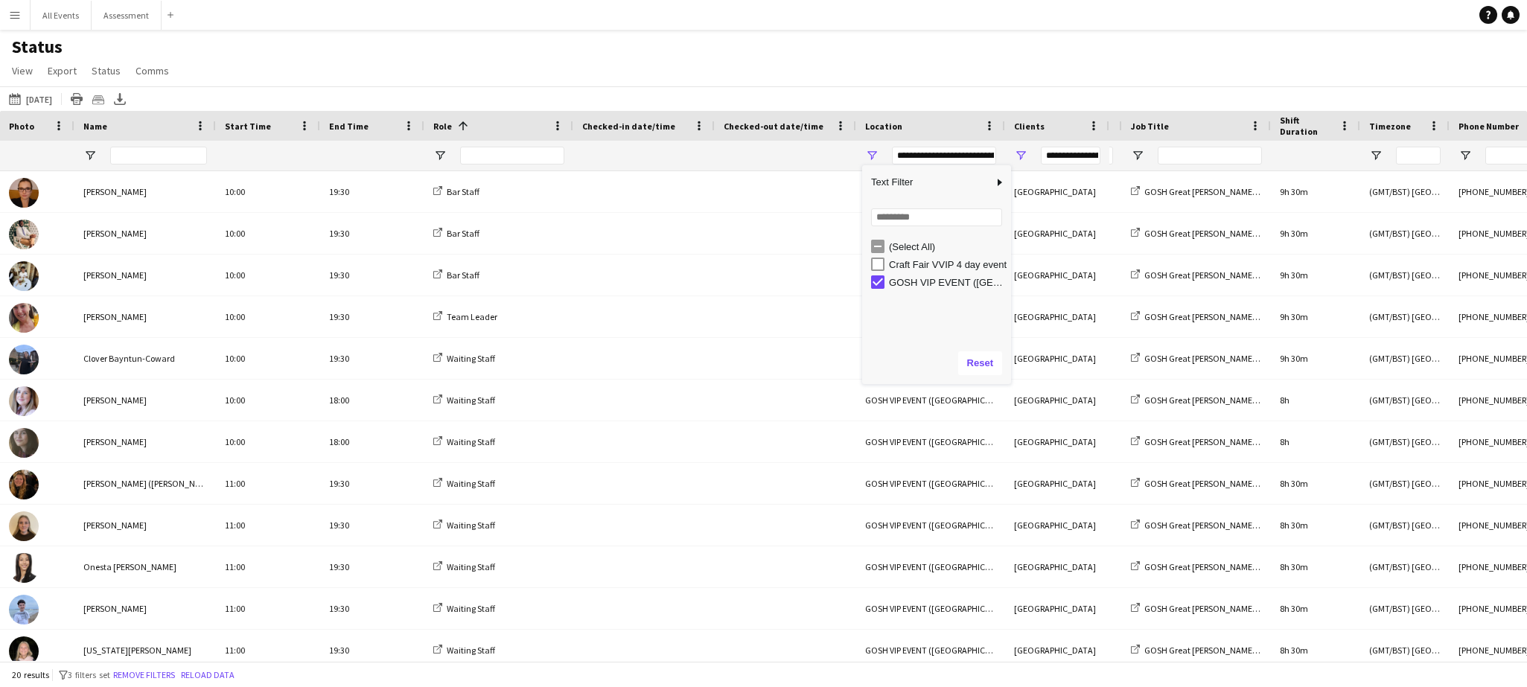
click at [768, 35] on main "Status View Views Default view New view Update view Delete view Edit name Custo…" at bounding box center [763, 348] width 1527 height 637
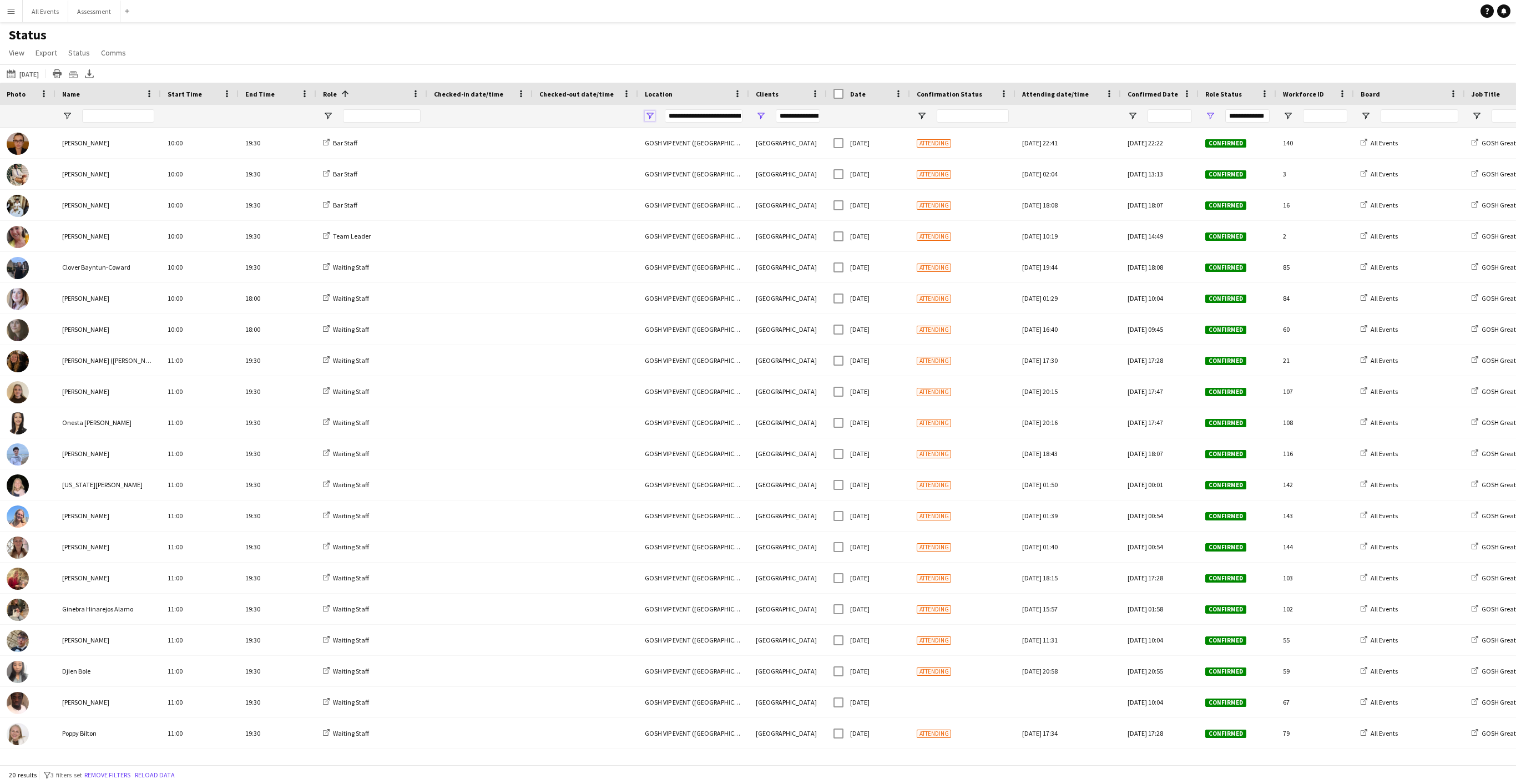
click at [572, 116] on span "Open Filter Menu" at bounding box center [649, 116] width 10 height 10
click at [572, 209] on div "GOSH VIP EVENT ([GEOGRAPHIC_DATA][PERSON_NAME])" at bounding box center [707, 210] width 88 height 8
type input "***"
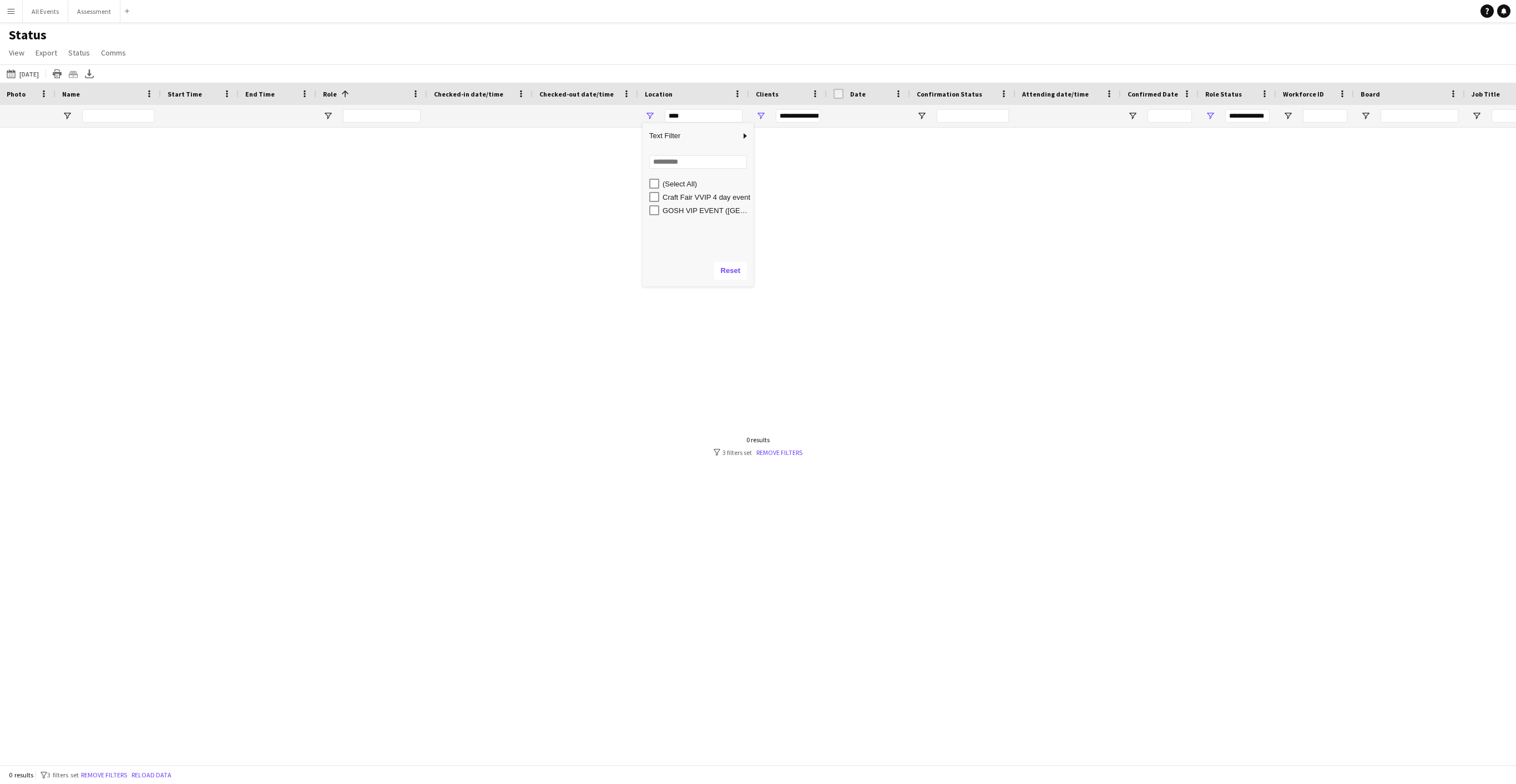
type input "***"
click at [572, 197] on div "Craft Fair VVIP 4 day event" at bounding box center [707, 197] width 88 height 8
type input "**********"
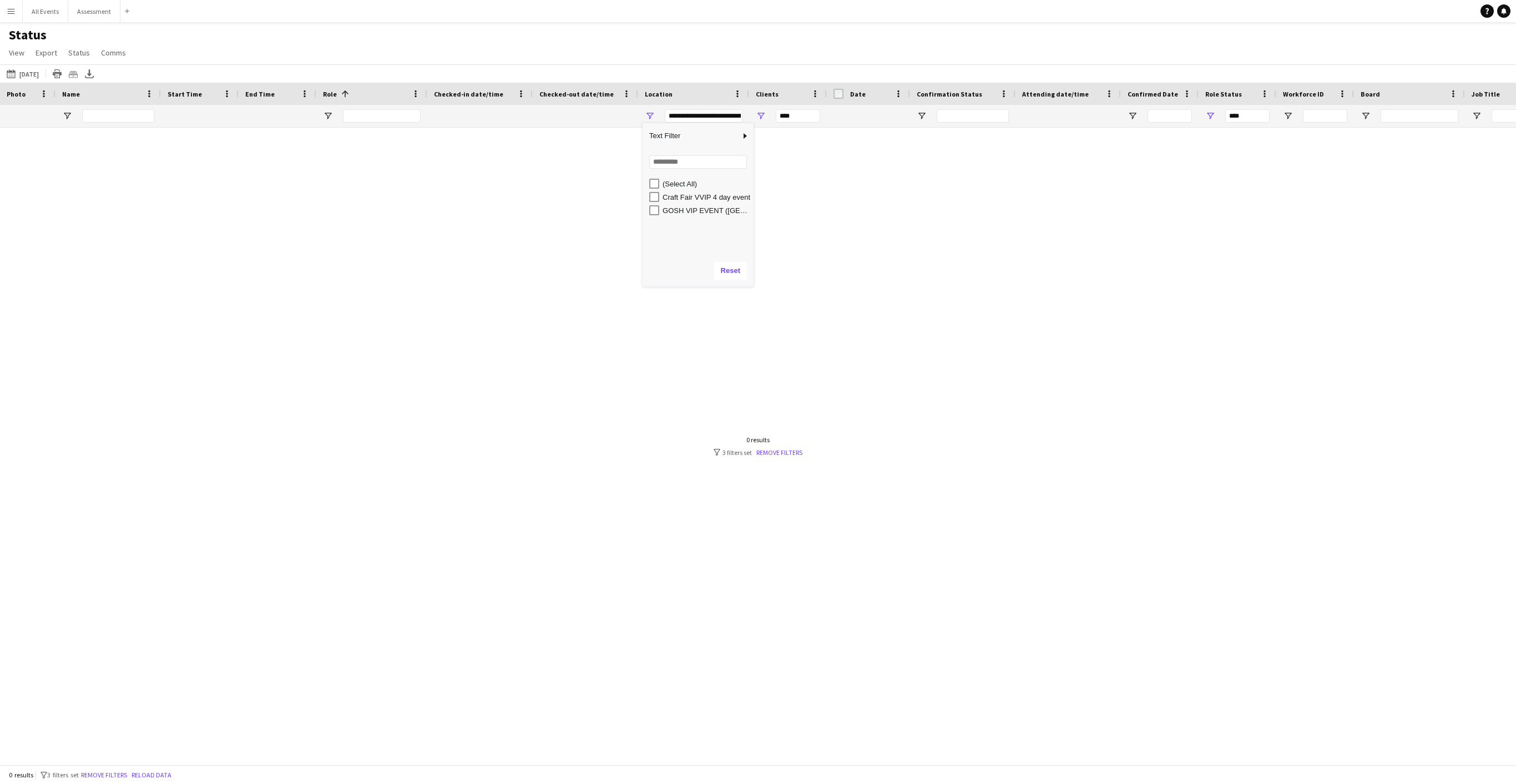
type input "**********"
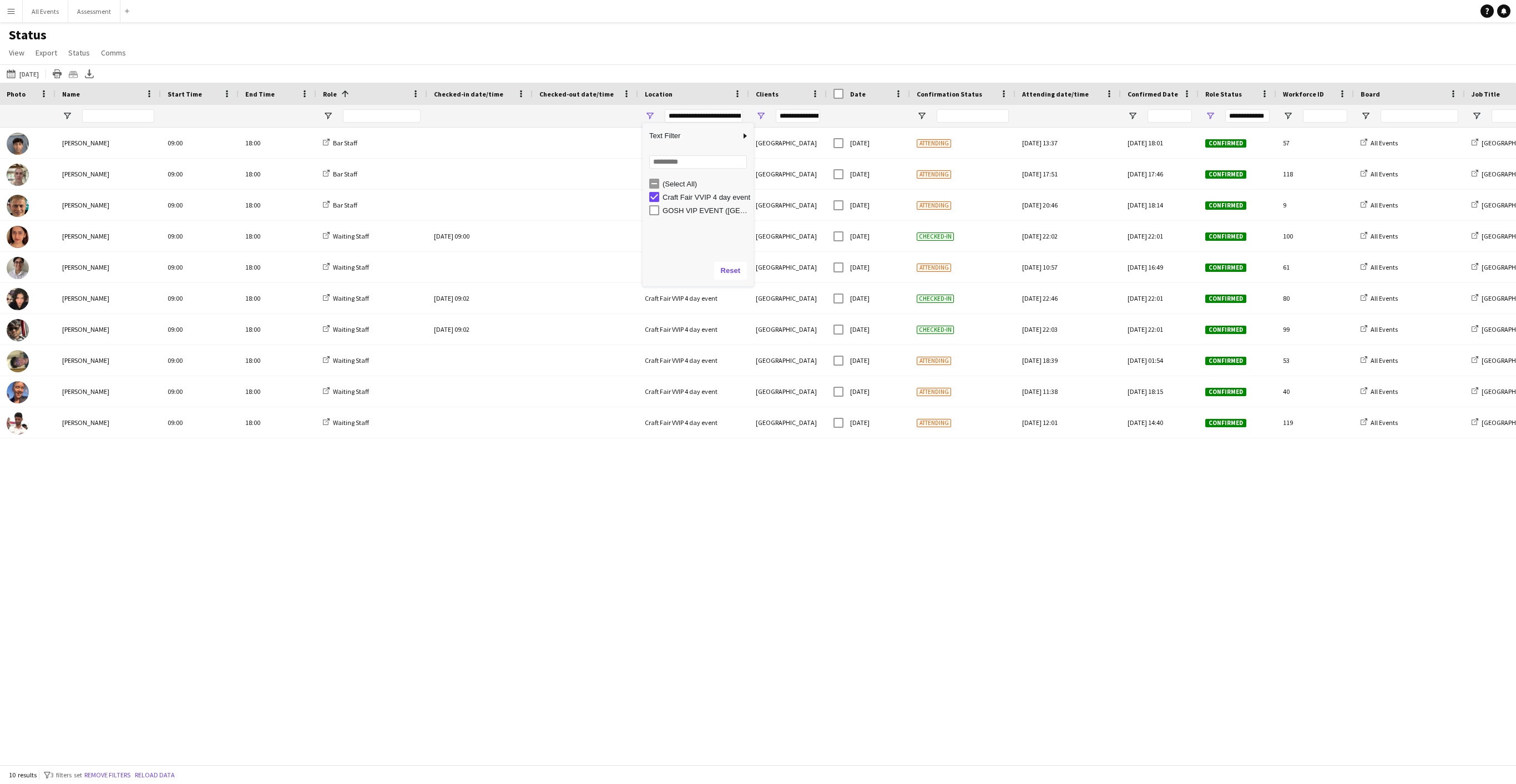
click at [572, 45] on div "Status View Views Default view New view Update view Delete view Edit name Custo…" at bounding box center [758, 45] width 1516 height 38
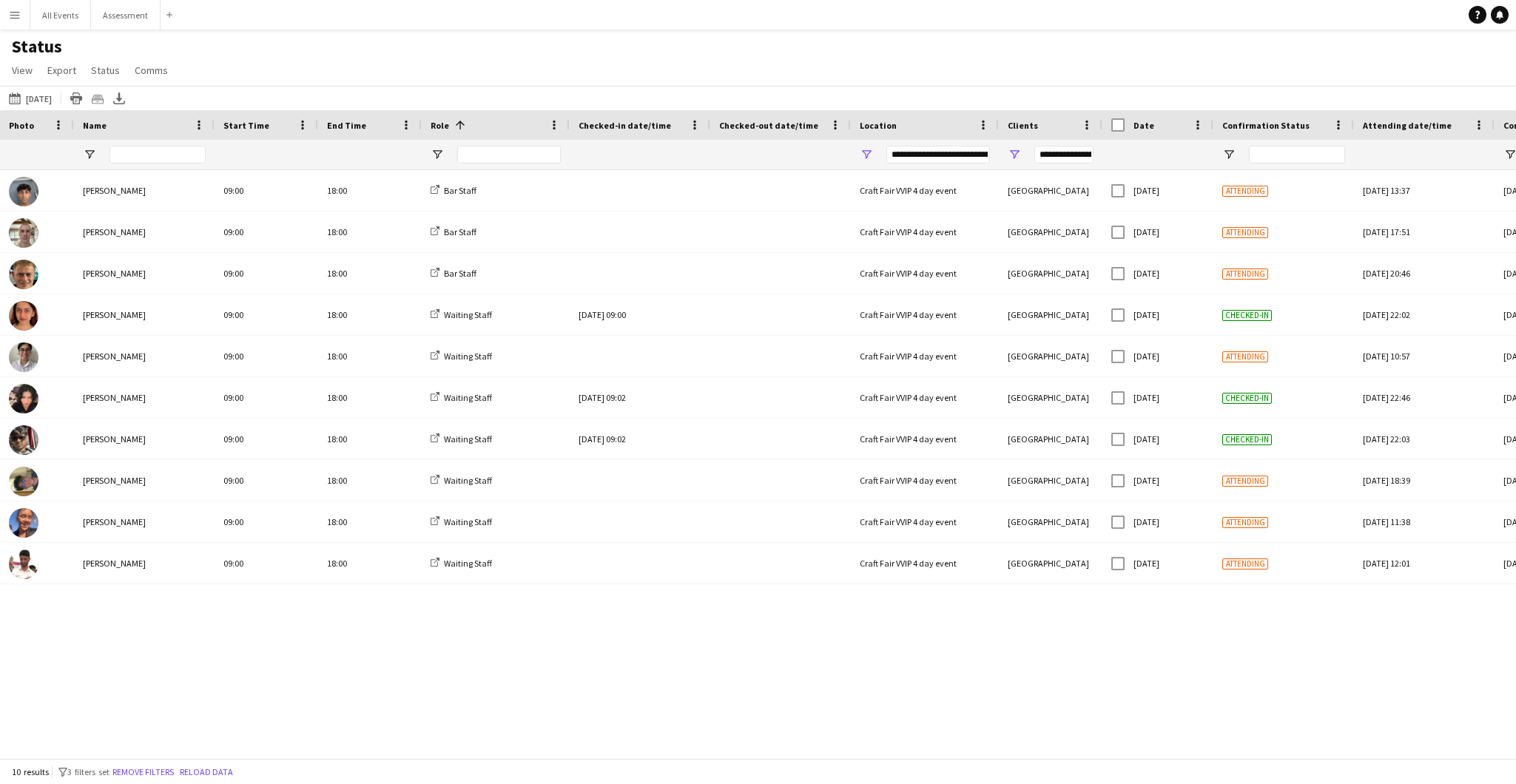
click at [763, 151] on div "**********" at bounding box center [925, 155] width 148 height 30
click at [763, 151] on span "Open Filter Menu" at bounding box center [866, 154] width 13 height 13
drag, startPoint x: 896, startPoint y: 262, endPoint x: 900, endPoint y: 270, distance: 8.9
click at [763, 262] on div "Craft Fair VVIP 4 day event" at bounding box center [942, 262] width 117 height 11
type input "***"
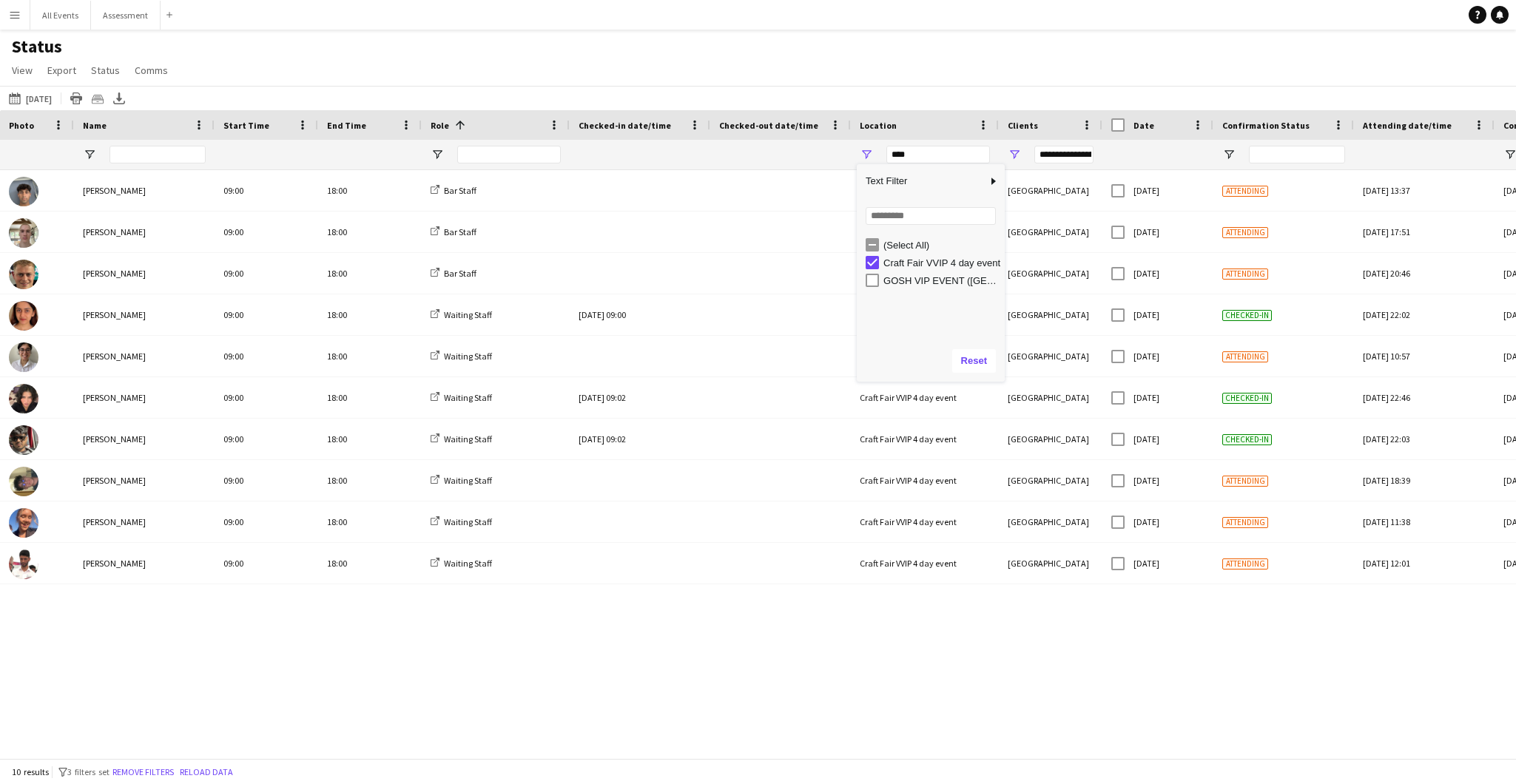
type input "***"
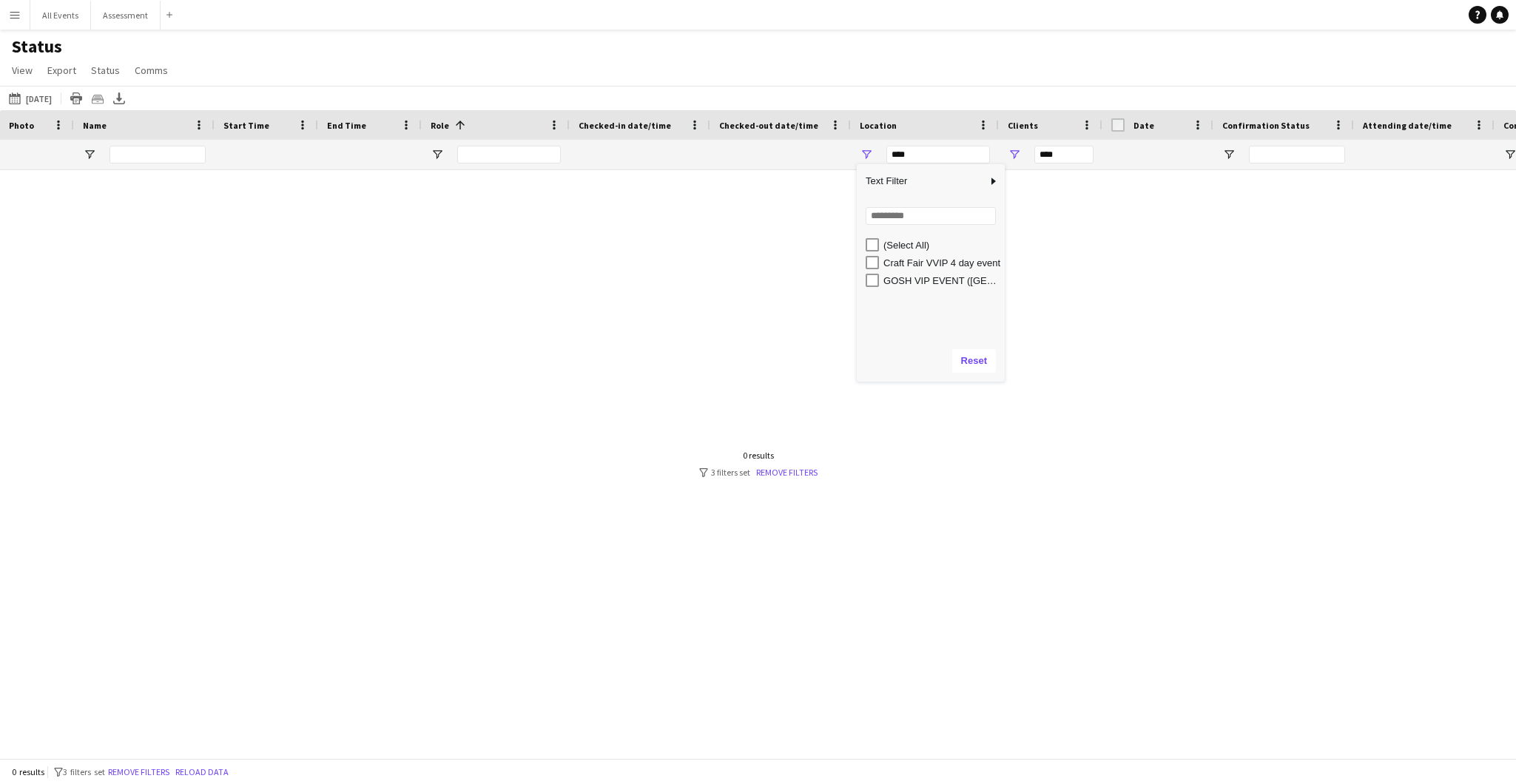
click at [763, 282] on div "GOSH VIP EVENT ([GEOGRAPHIC_DATA][PERSON_NAME])" at bounding box center [942, 280] width 117 height 11
type input "**********"
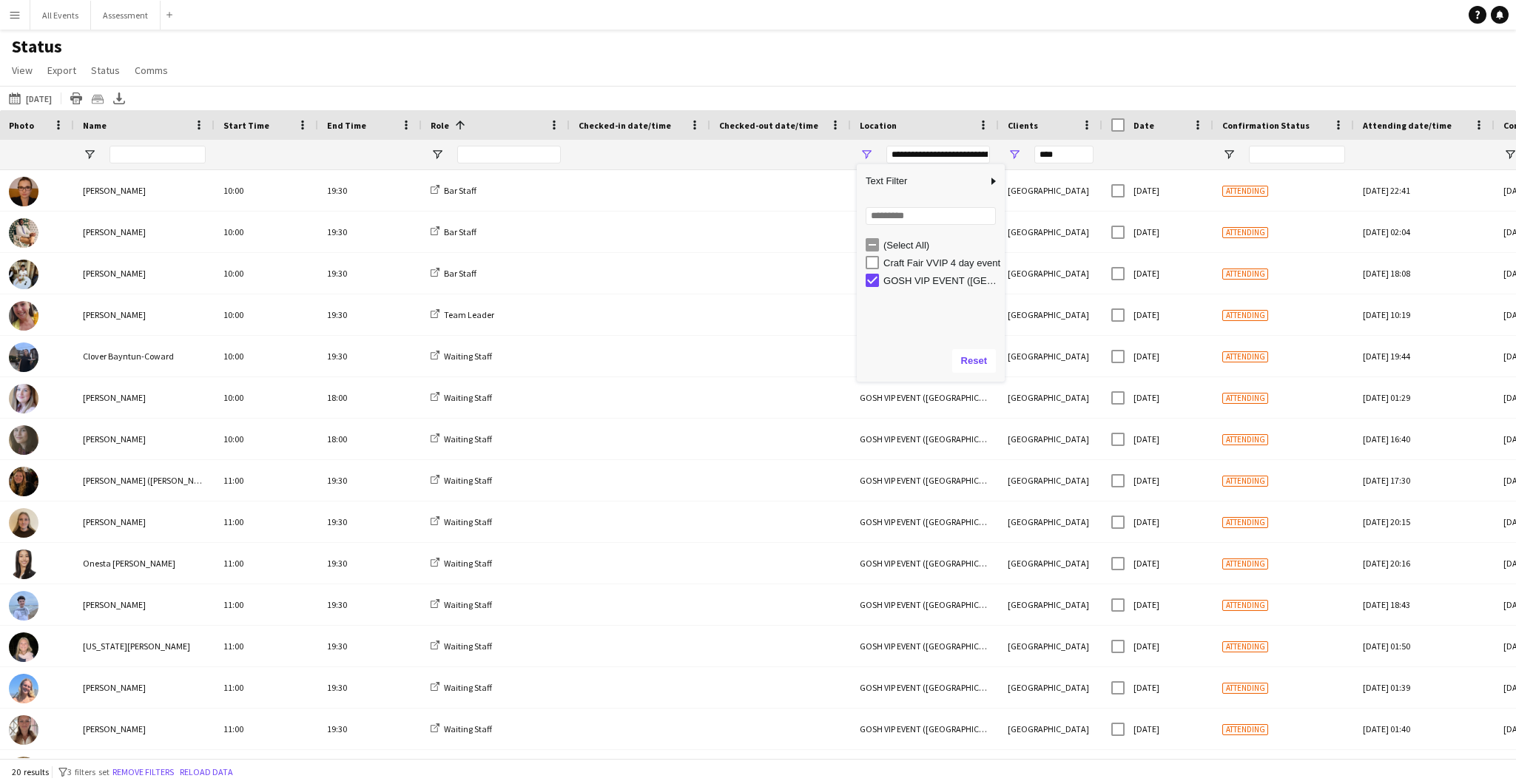
type input "**********"
click at [763, 60] on div "Status View Views Default view New view Update view Delete view Edit name Custo…" at bounding box center [758, 61] width 1516 height 51
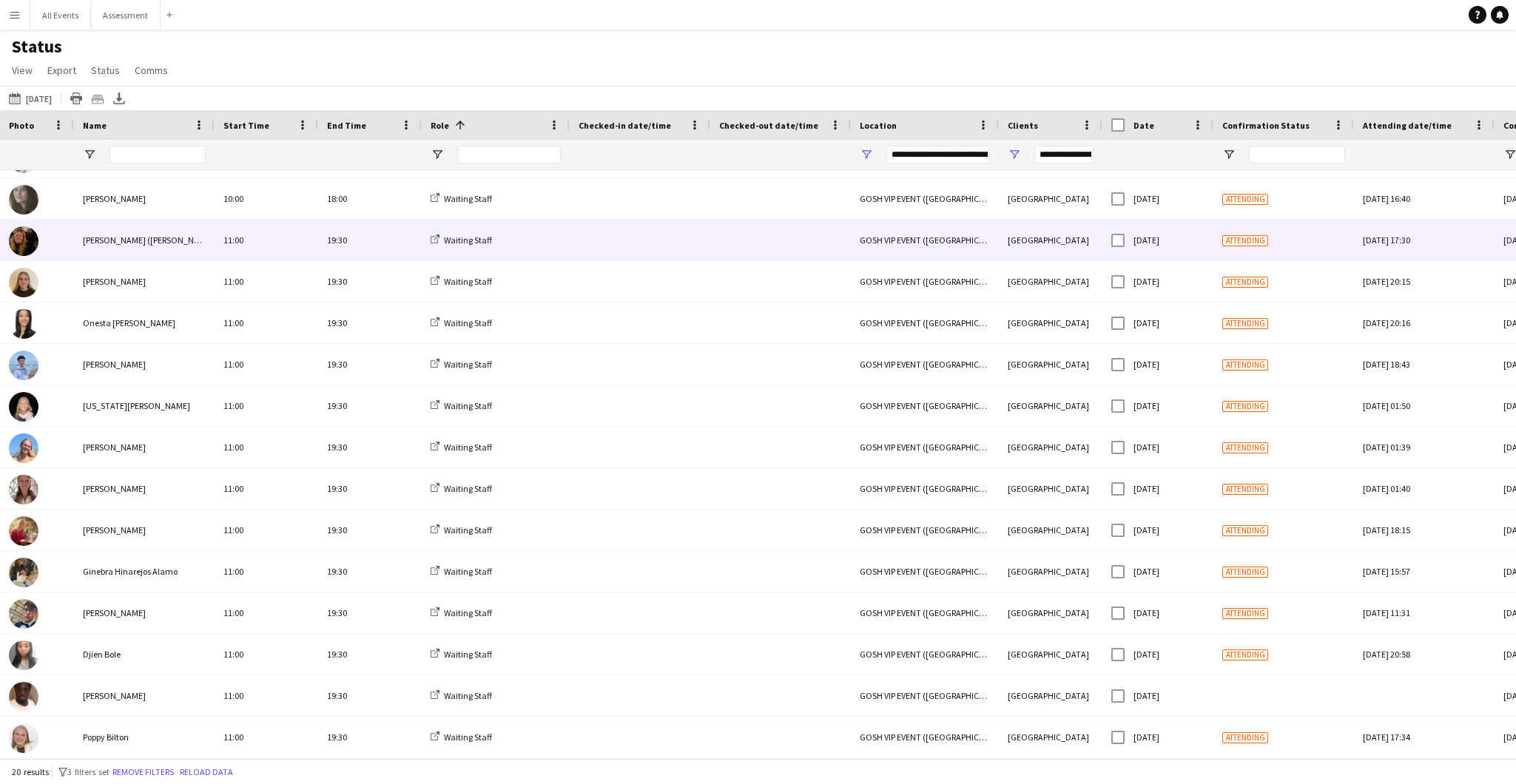
scroll to position [240, 0]
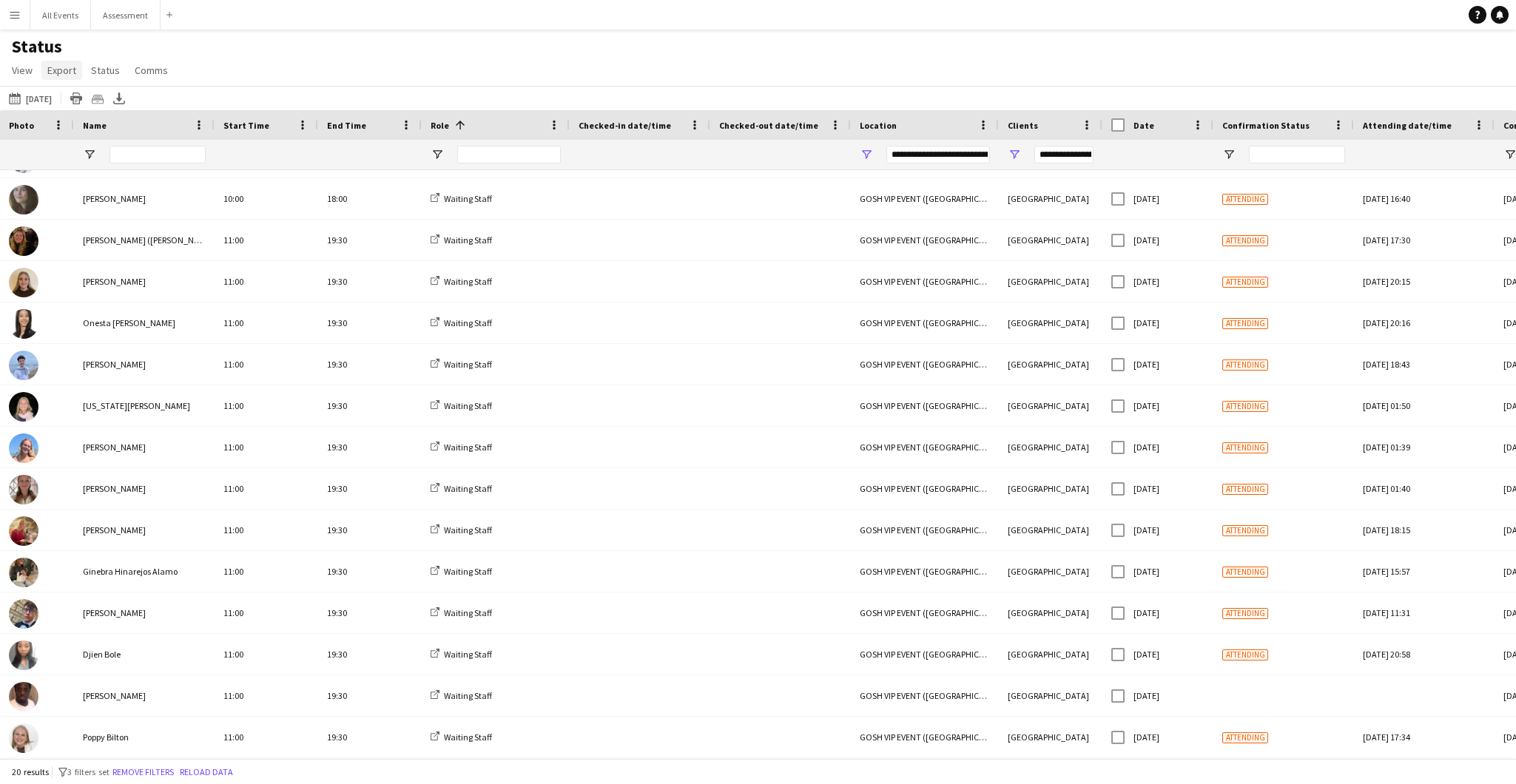
click at [65, 71] on span "Export" at bounding box center [62, 70] width 29 height 13
click at [117, 106] on link "Export as XLSX" at bounding box center [93, 101] width 103 height 31
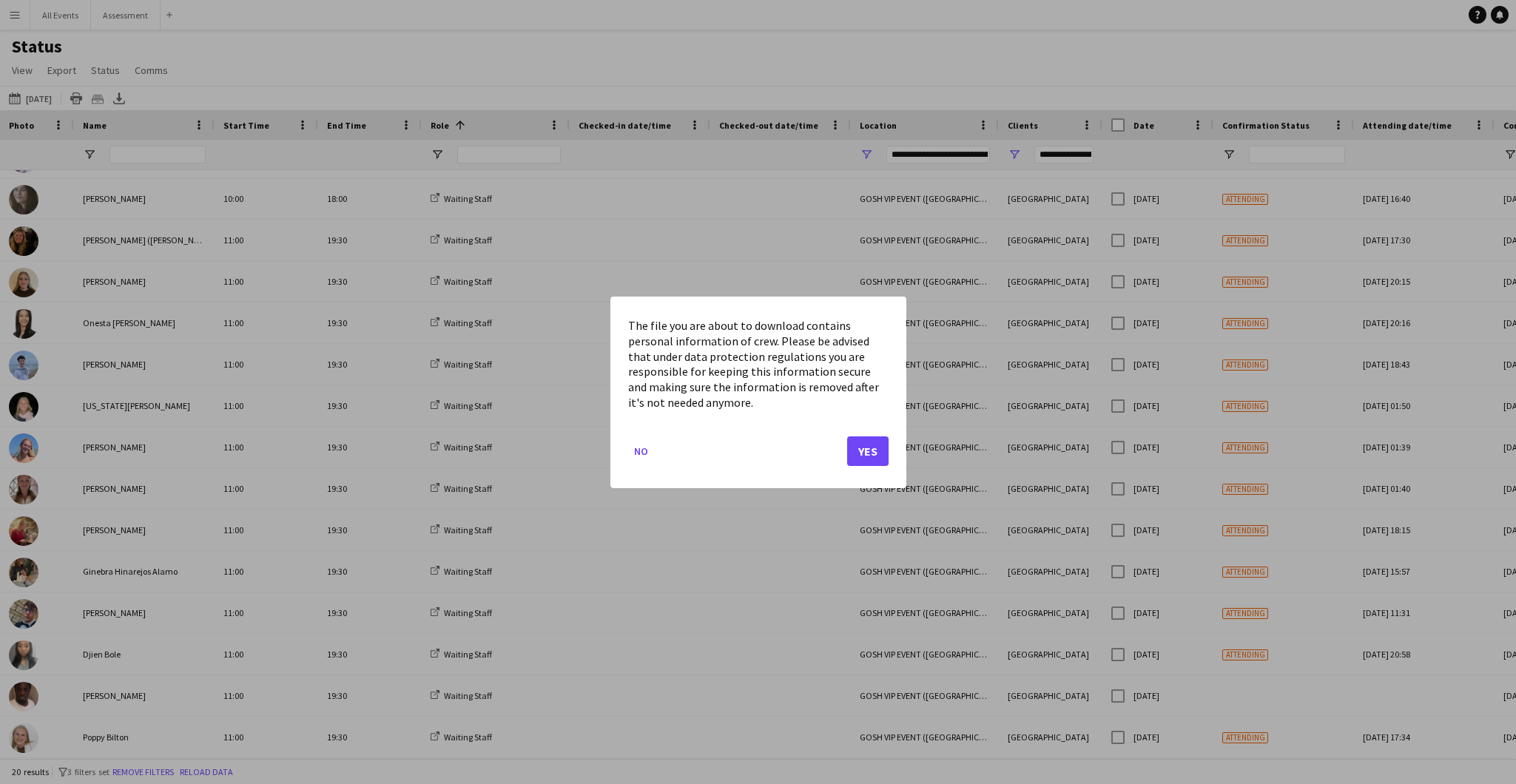
click at [763, 449] on button "Yes" at bounding box center [868, 450] width 42 height 30
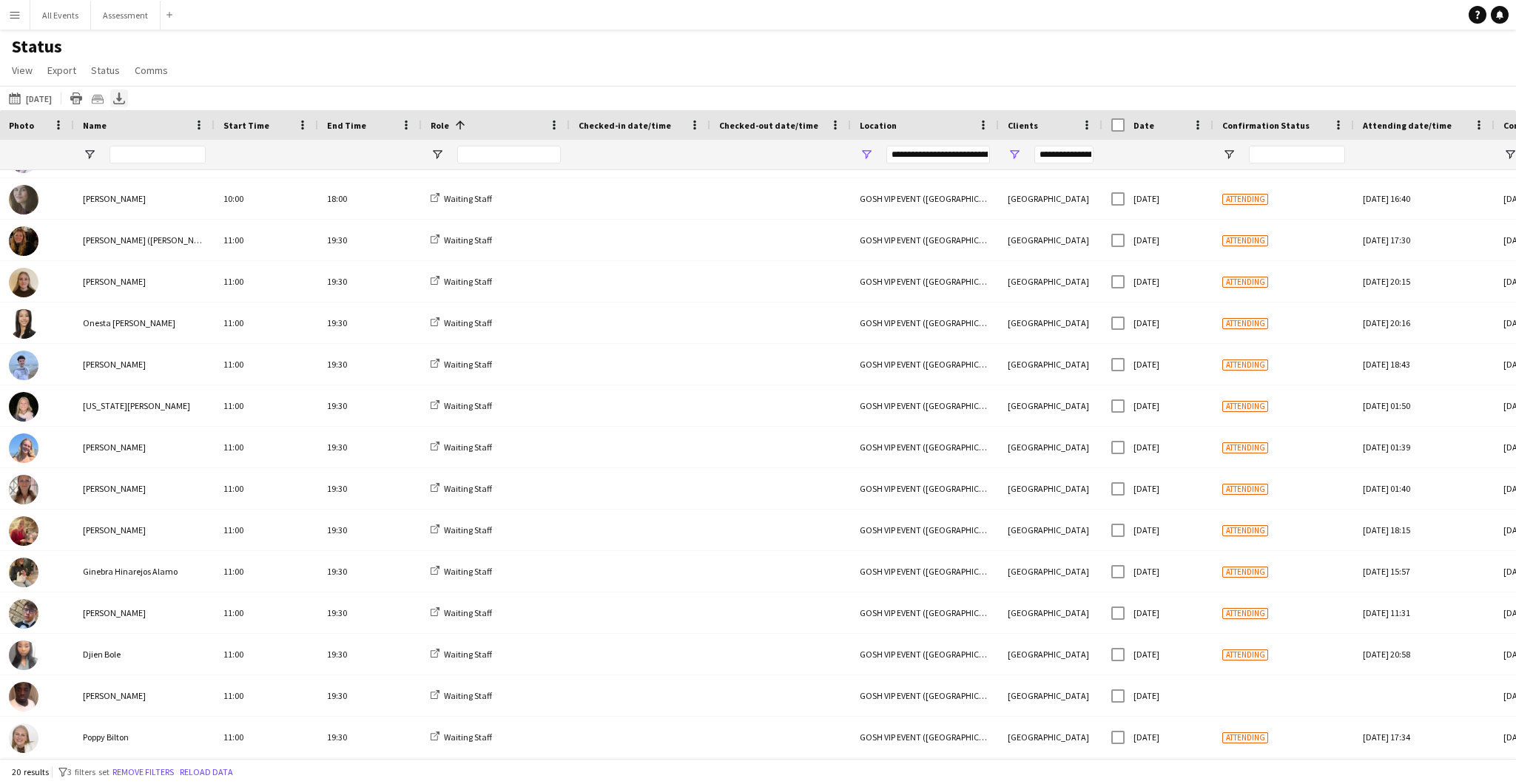
click at [125, 100] on div "Export XLSX" at bounding box center [119, 98] width 18 height 18
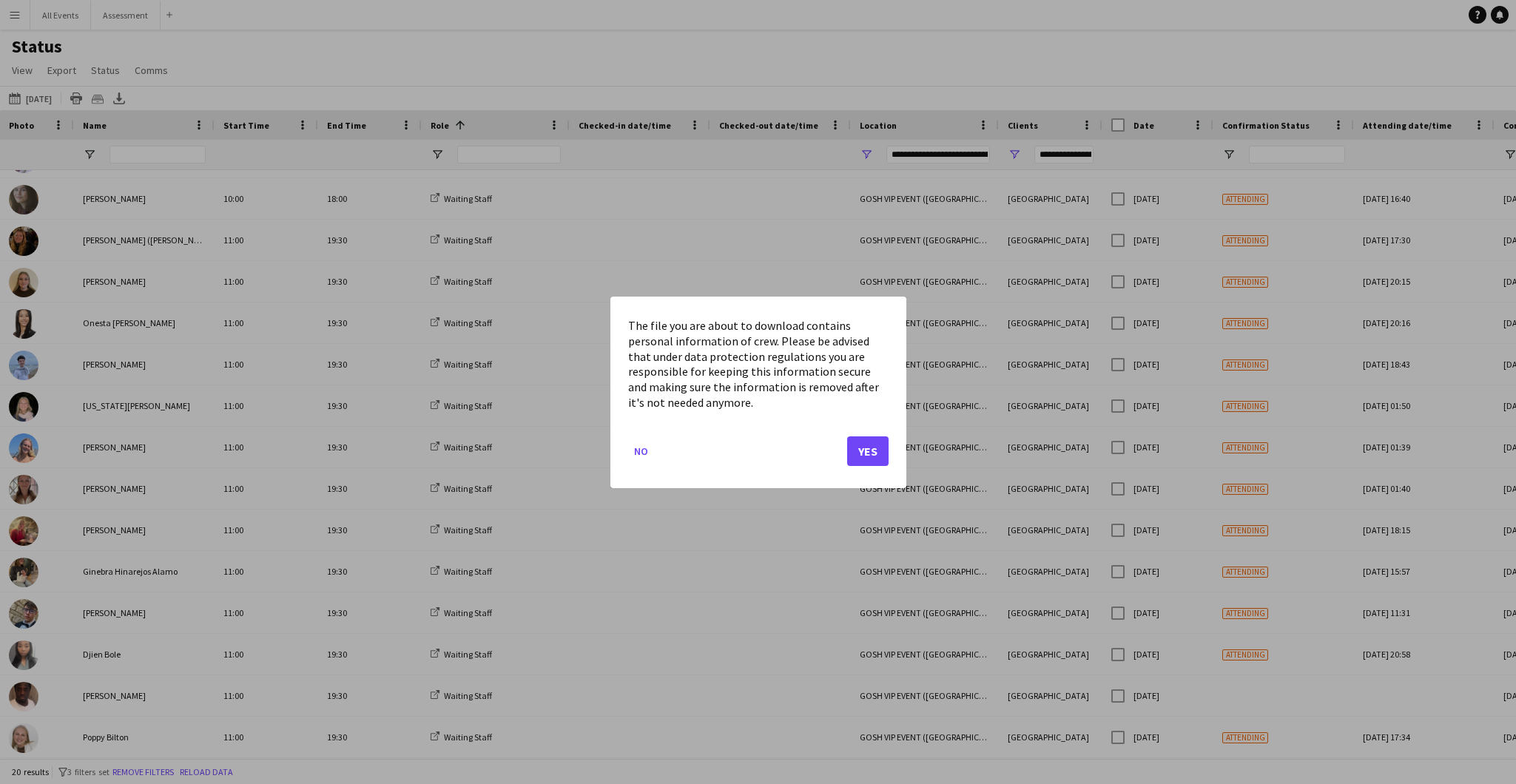
click at [167, 100] on div at bounding box center [758, 392] width 1516 height 784
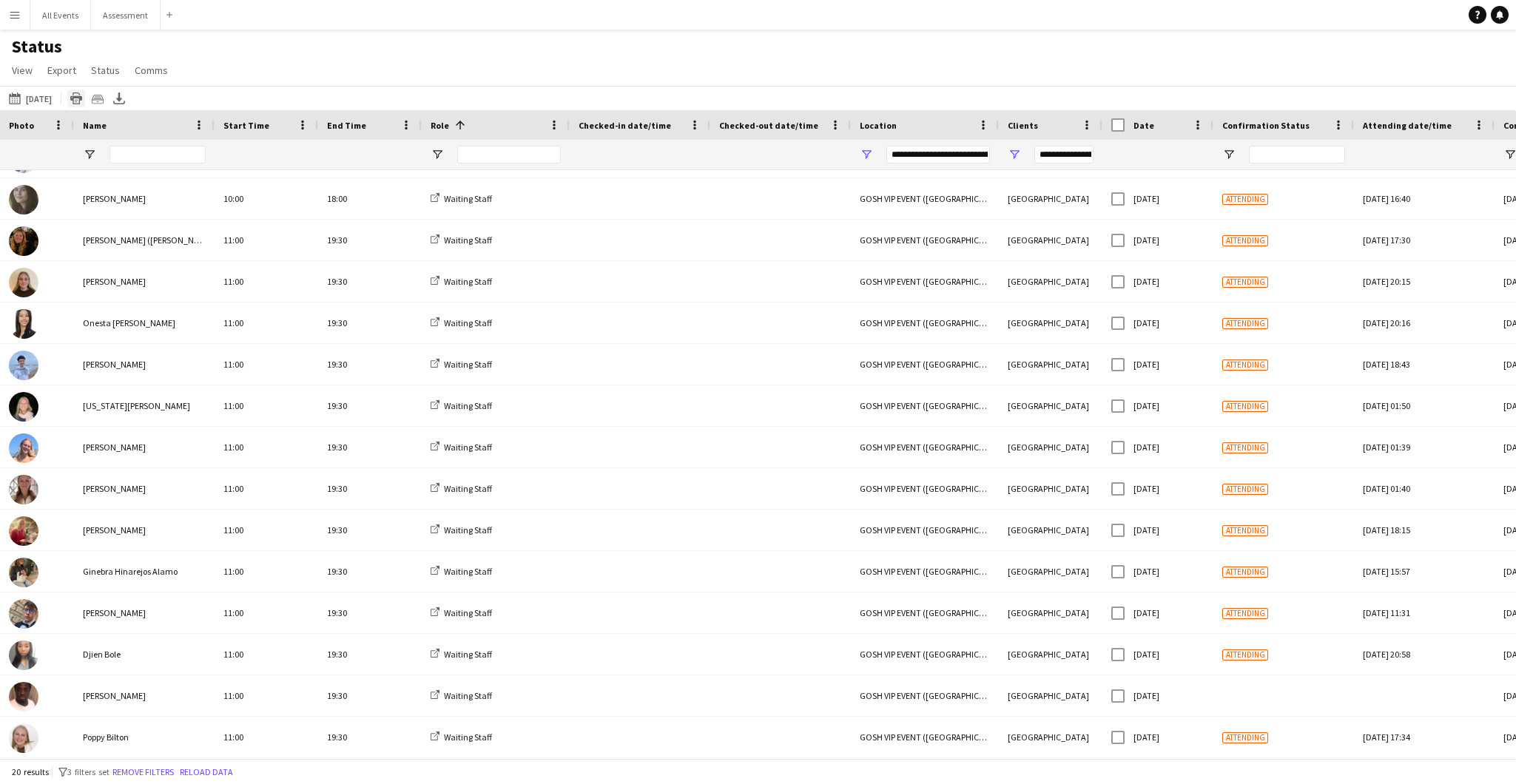
click at [77, 102] on icon at bounding box center [76, 101] width 3 height 1
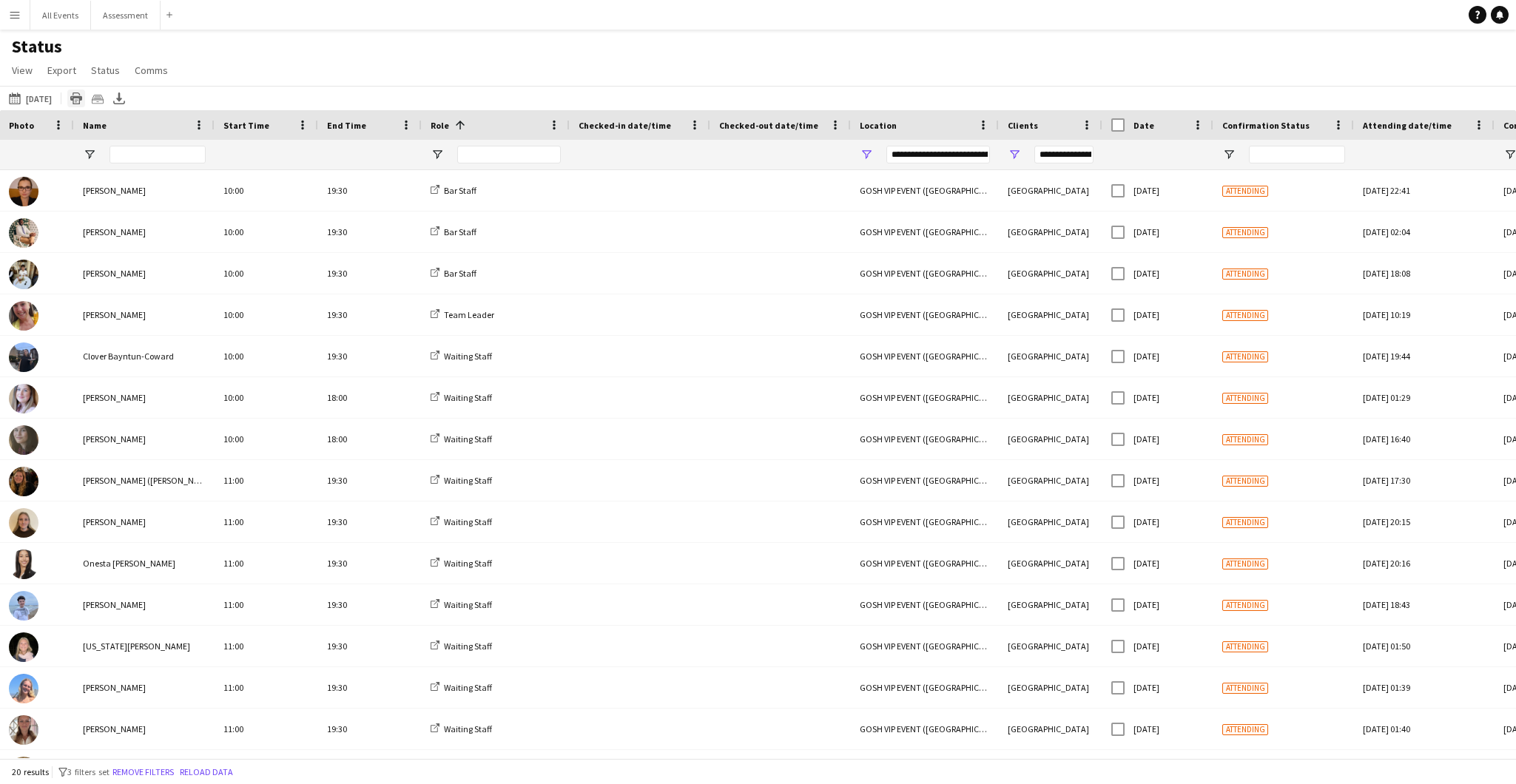
scroll to position [0, 0]
click at [171, 698] on button "Remove filters" at bounding box center [143, 772] width 68 height 16
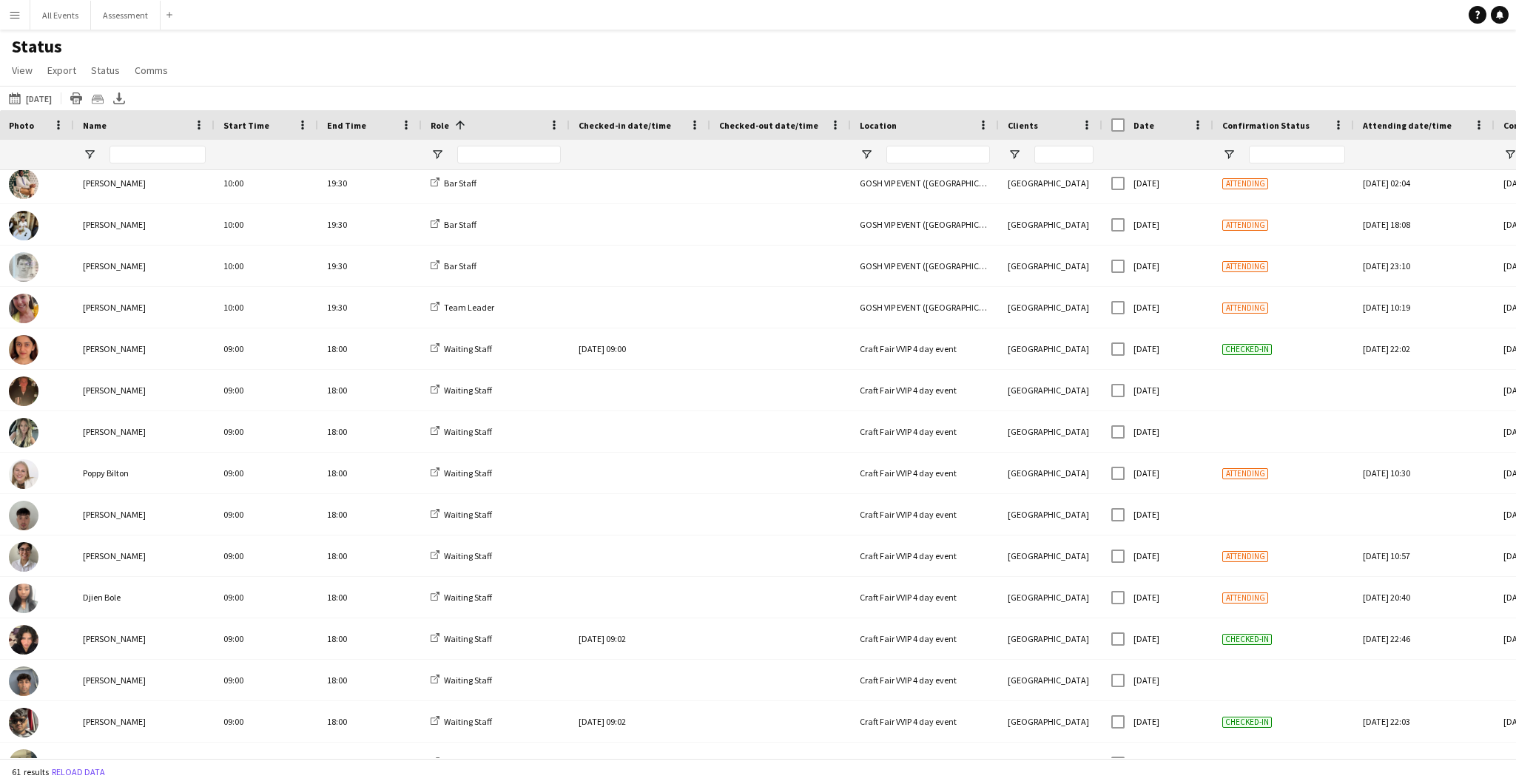
scroll to position [40, 0]
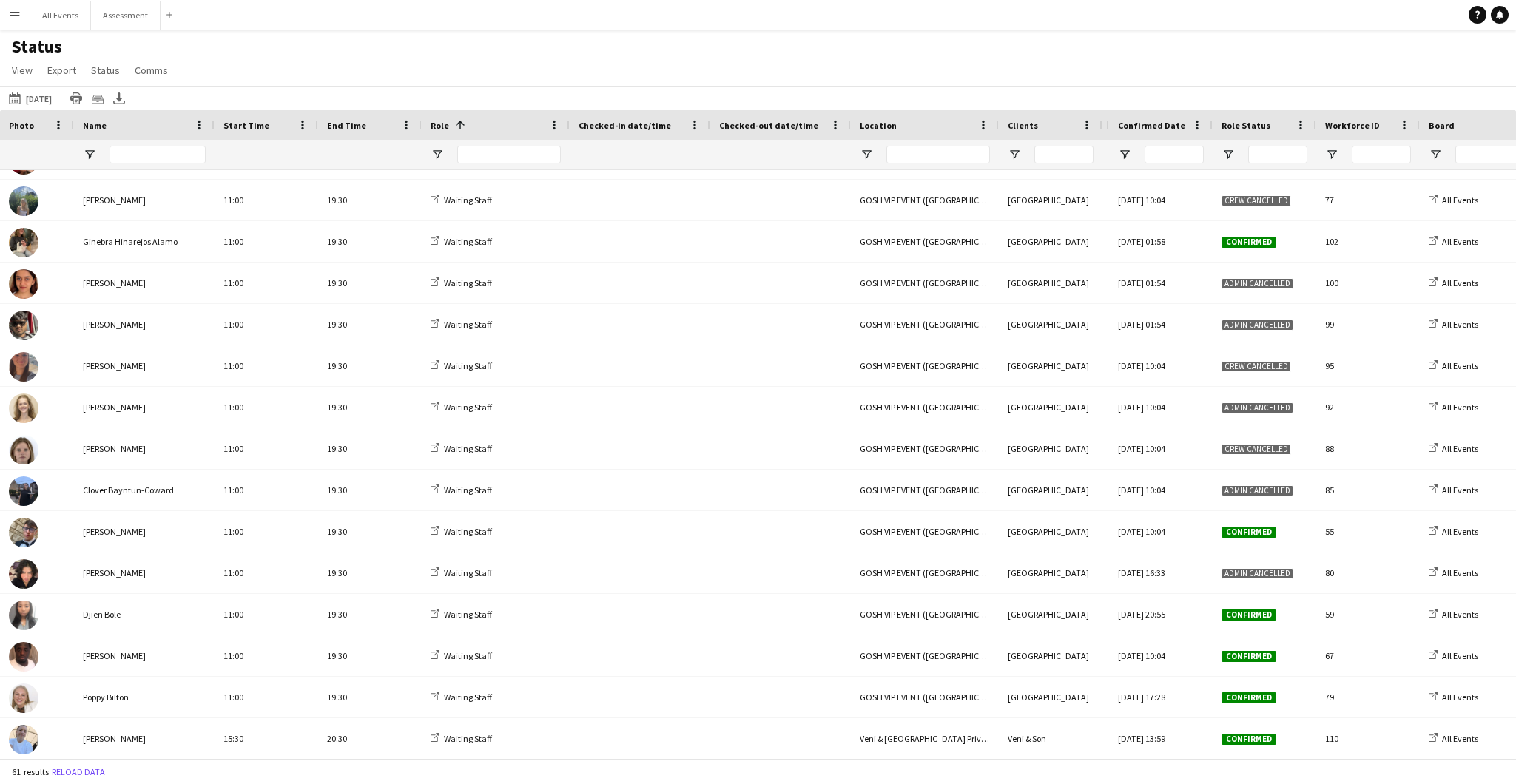
click at [763, 128] on span "Role Status" at bounding box center [1246, 125] width 49 height 11
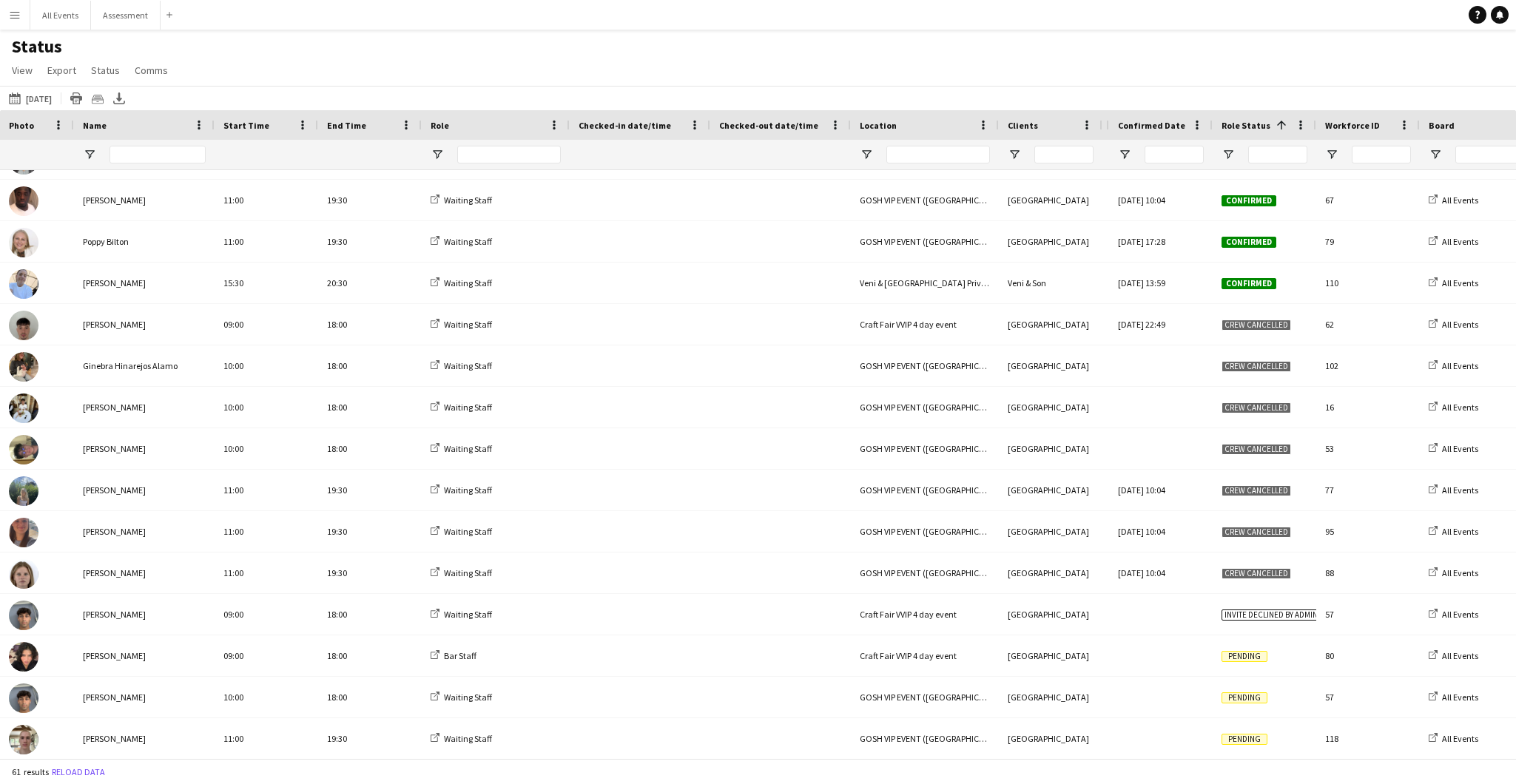
click at [763, 125] on span "Role Status" at bounding box center [1246, 125] width 49 height 11
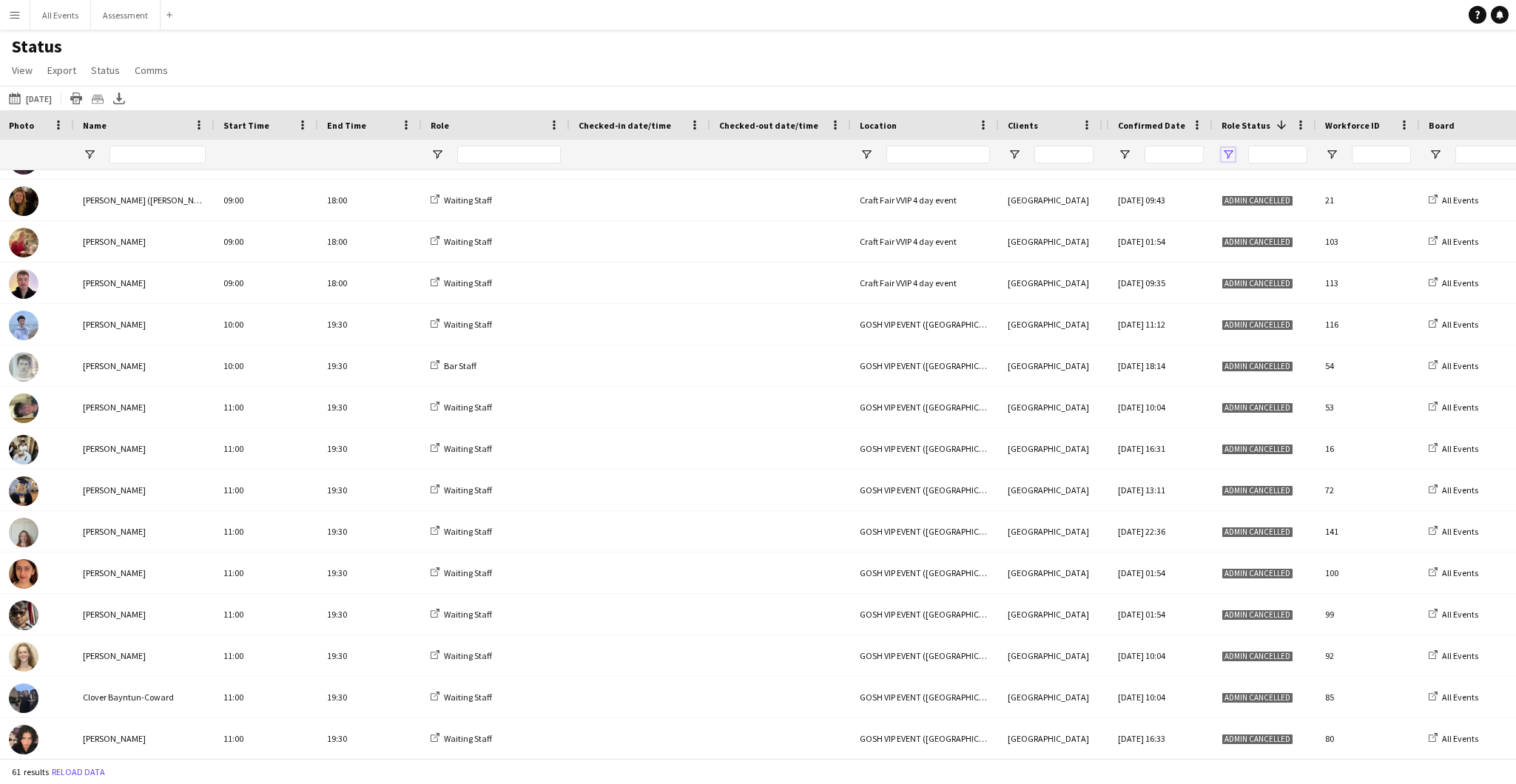
click at [763, 149] on span "Open Filter Menu" at bounding box center [1228, 154] width 13 height 13
click at [763, 241] on div "(Select All)" at bounding box center [1304, 244] width 117 height 11
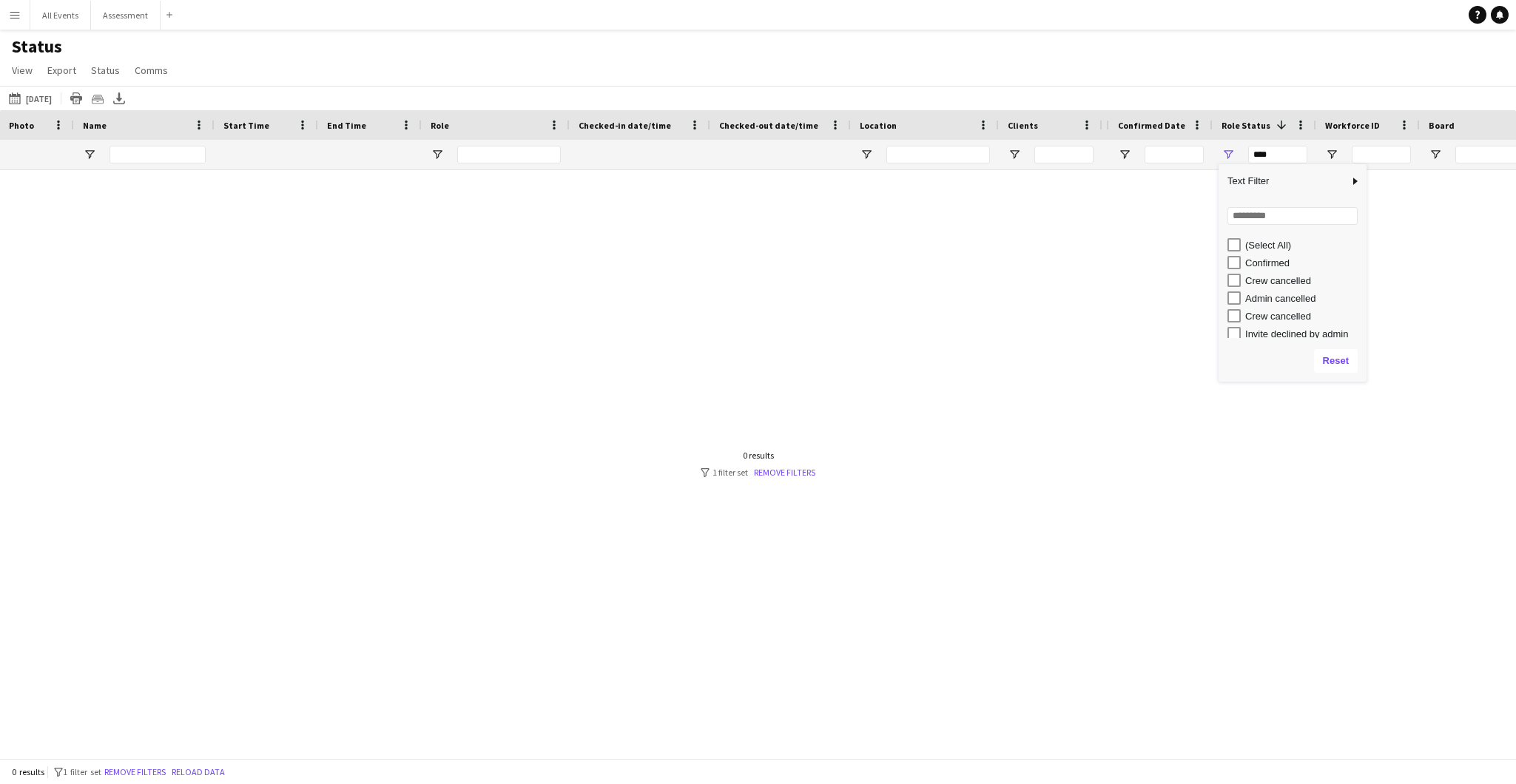
click at [763, 264] on div "Confirmed" at bounding box center [1304, 262] width 117 height 11
type input "**********"
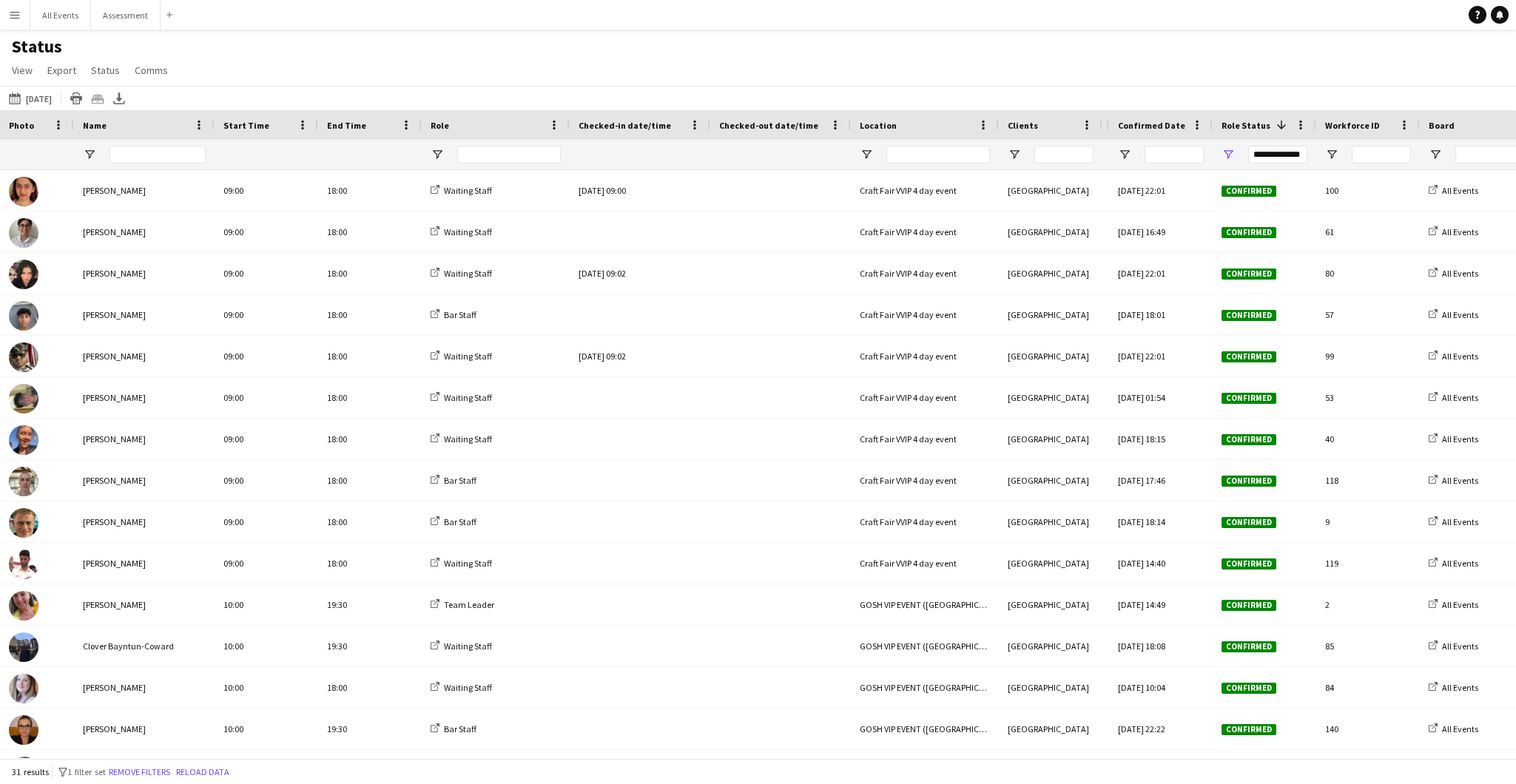
click at [763, 62] on div "Status View Views Default view New view Update view Delete view Edit name Custo…" at bounding box center [758, 61] width 1516 height 51
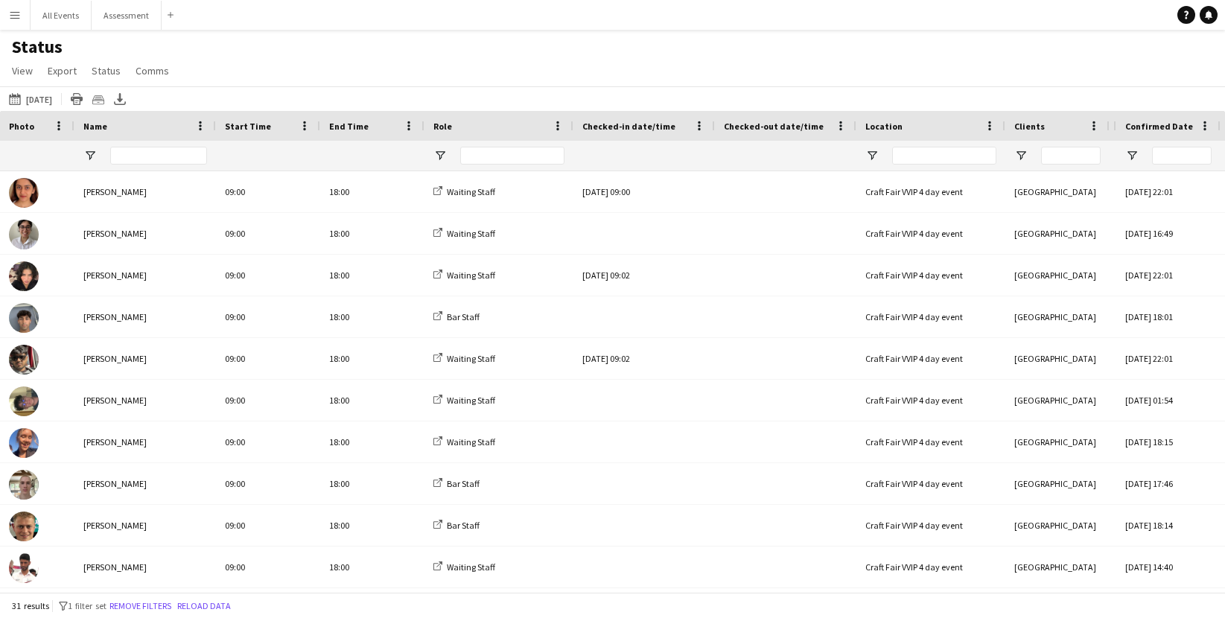
click at [768, 77] on div "Status View Views Default view New view Update view Delete view Edit name Custo…" at bounding box center [612, 61] width 1225 height 51
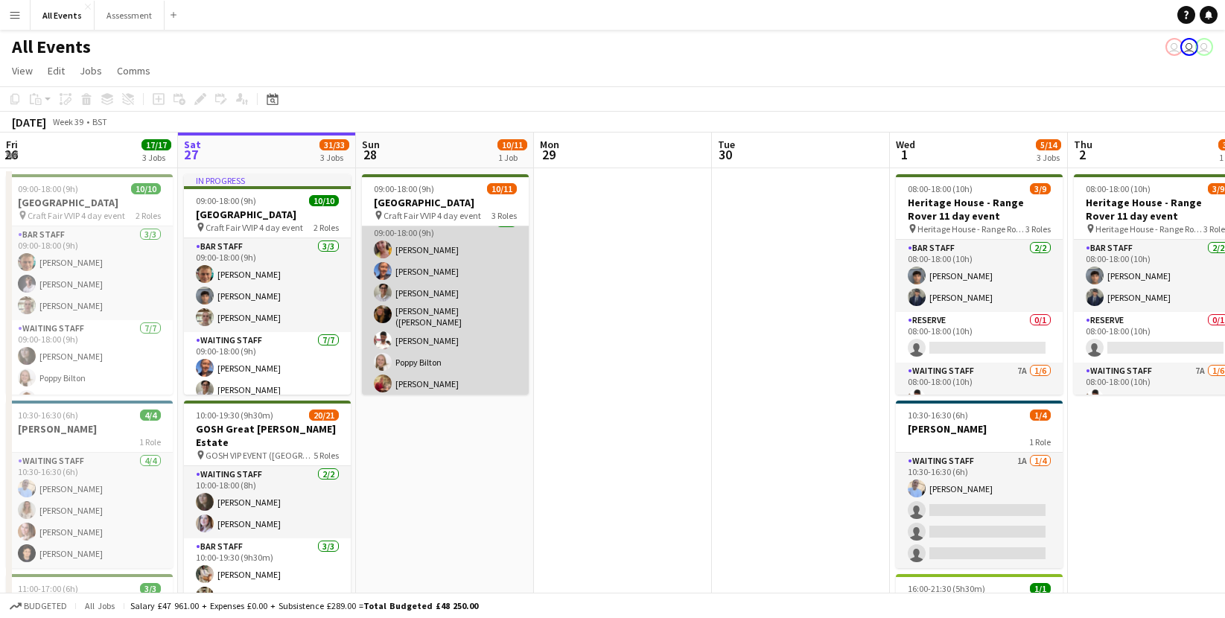
scroll to position [156, 0]
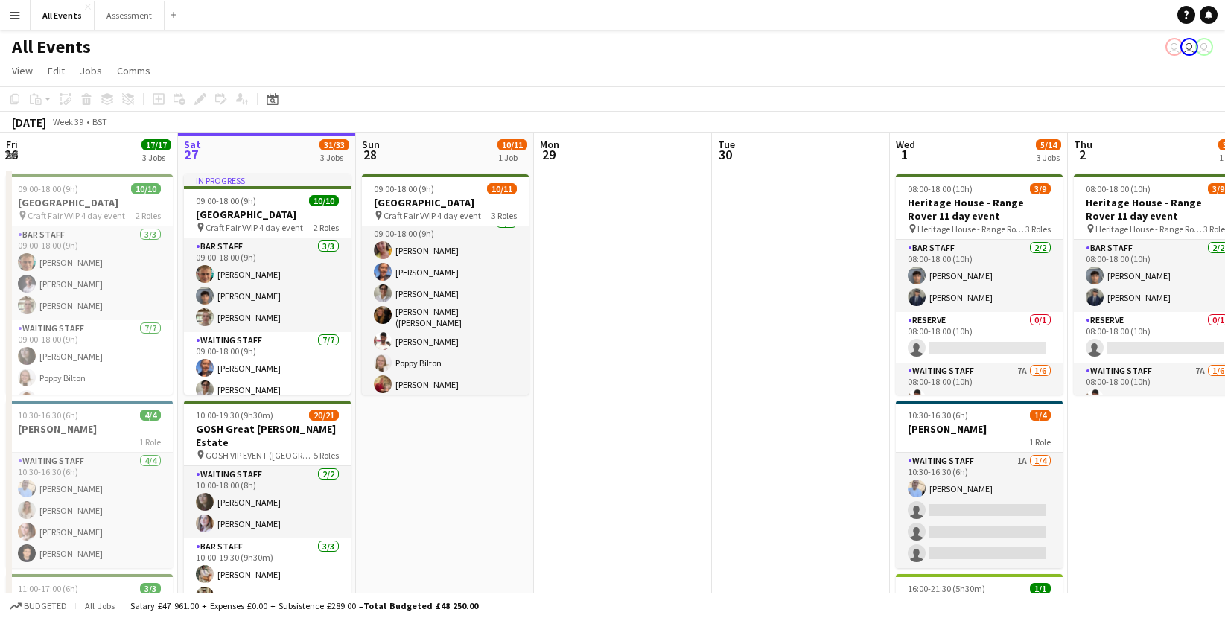
click at [13, 15] on app-icon "Menu" at bounding box center [15, 15] width 12 height 12
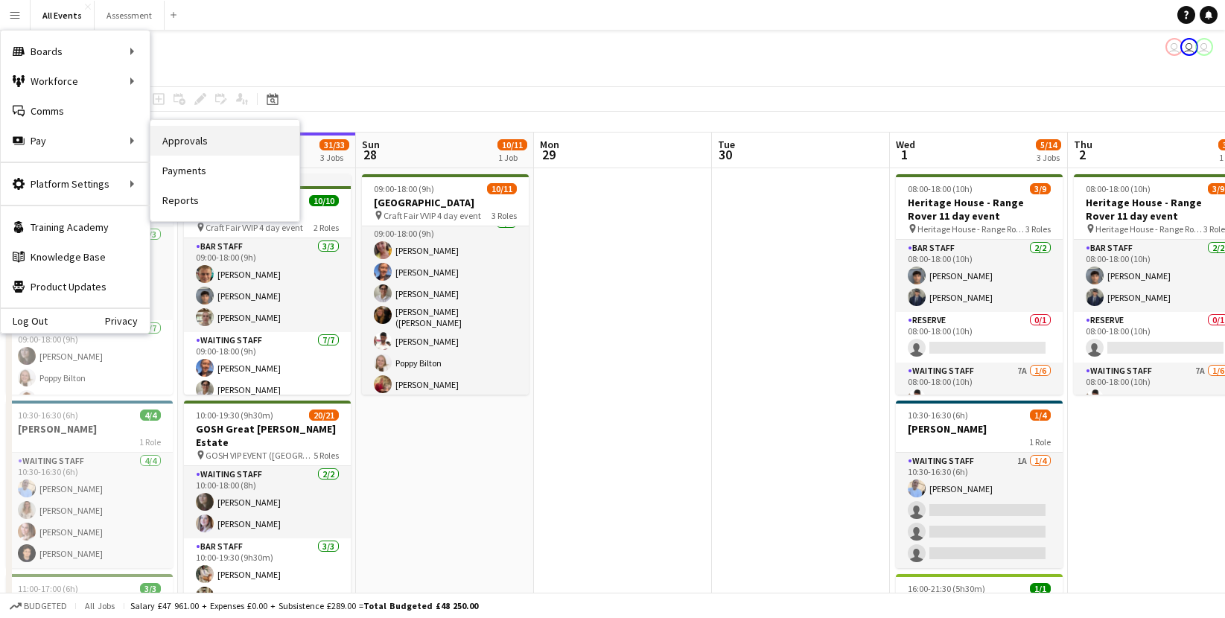
click at [199, 146] on link "Approvals" at bounding box center [224, 141] width 149 height 30
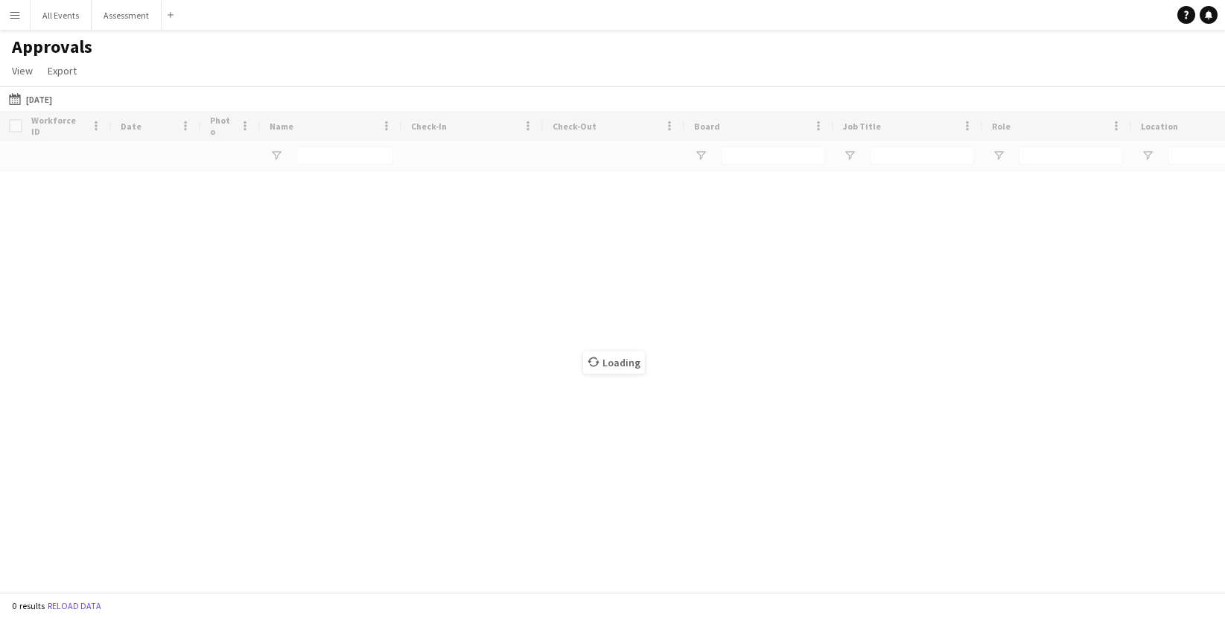
type input "**********"
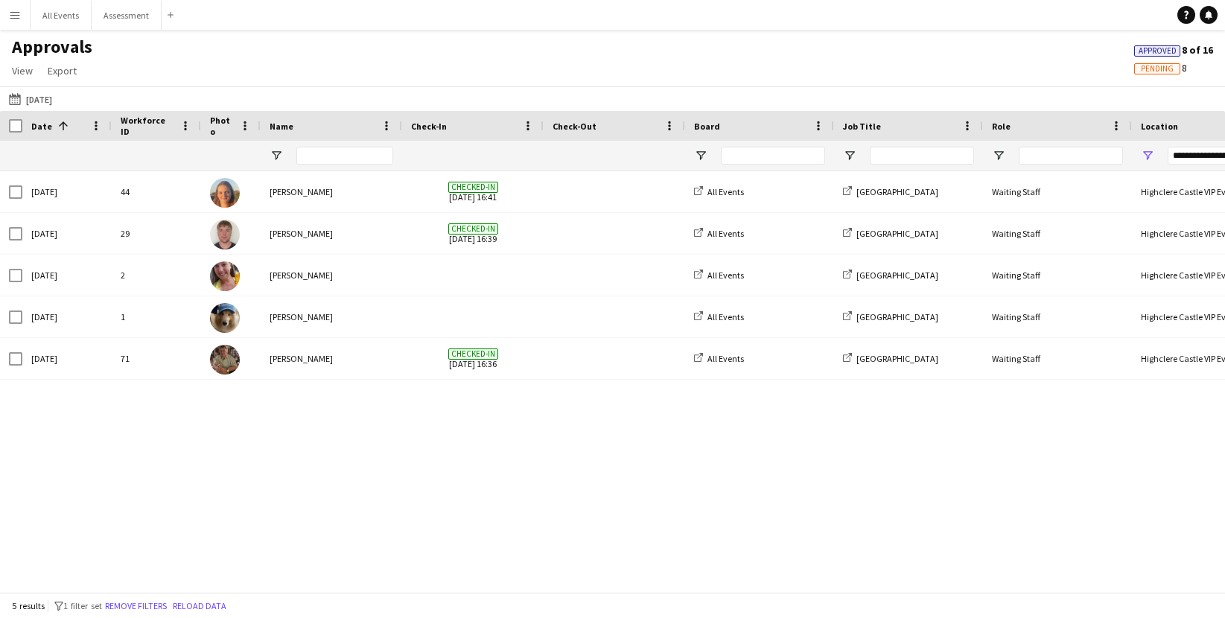
scroll to position [0, 3]
click at [154, 609] on button "Remove filters" at bounding box center [136, 606] width 68 height 16
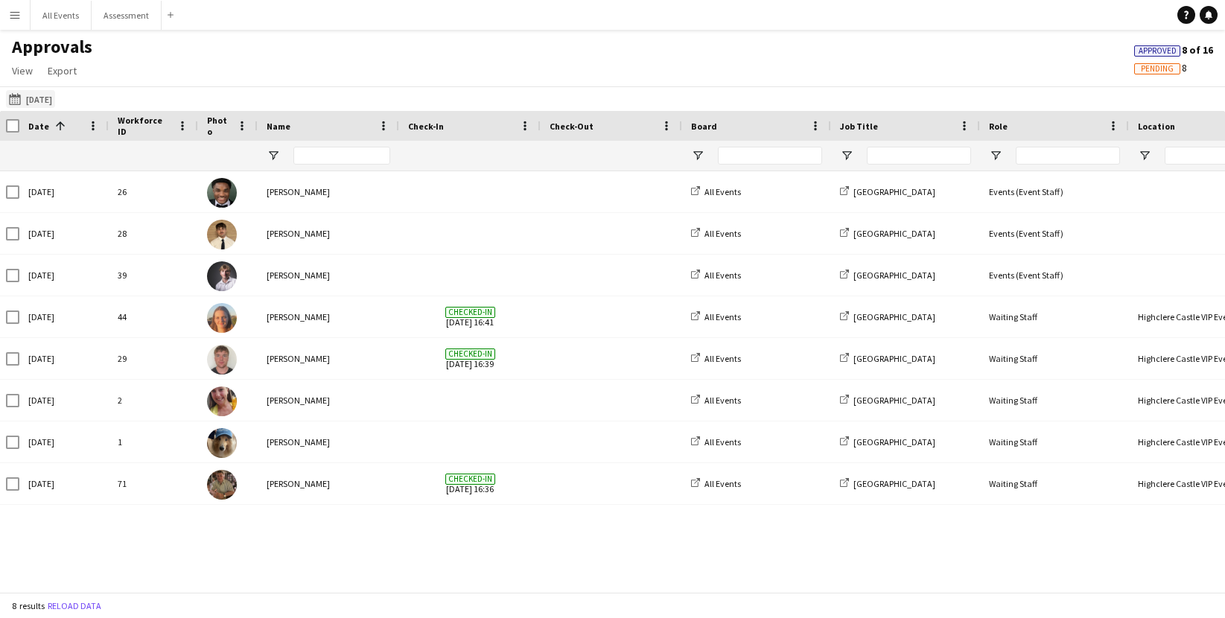
click at [42, 101] on button "13-09-2025 13-09-2025" at bounding box center [30, 99] width 49 height 18
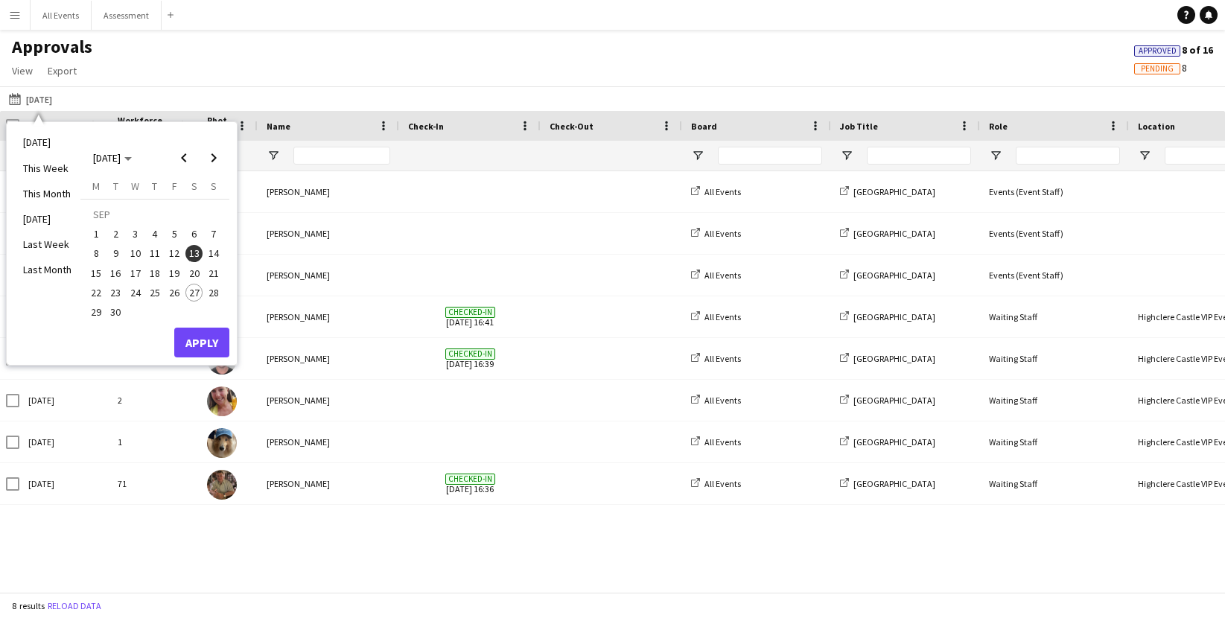
click at [98, 238] on span "1" at bounding box center [96, 234] width 18 height 18
click at [214, 240] on span "7" at bounding box center [214, 234] width 18 height 18
click at [214, 333] on button "Apply" at bounding box center [201, 343] width 55 height 30
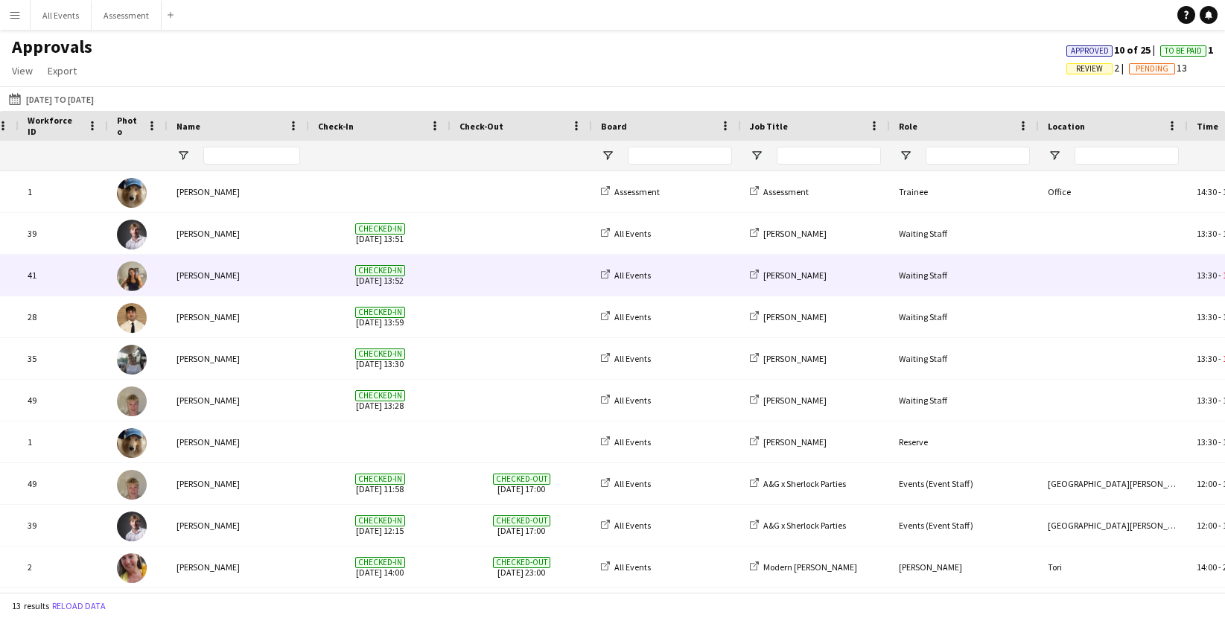
scroll to position [0, 0]
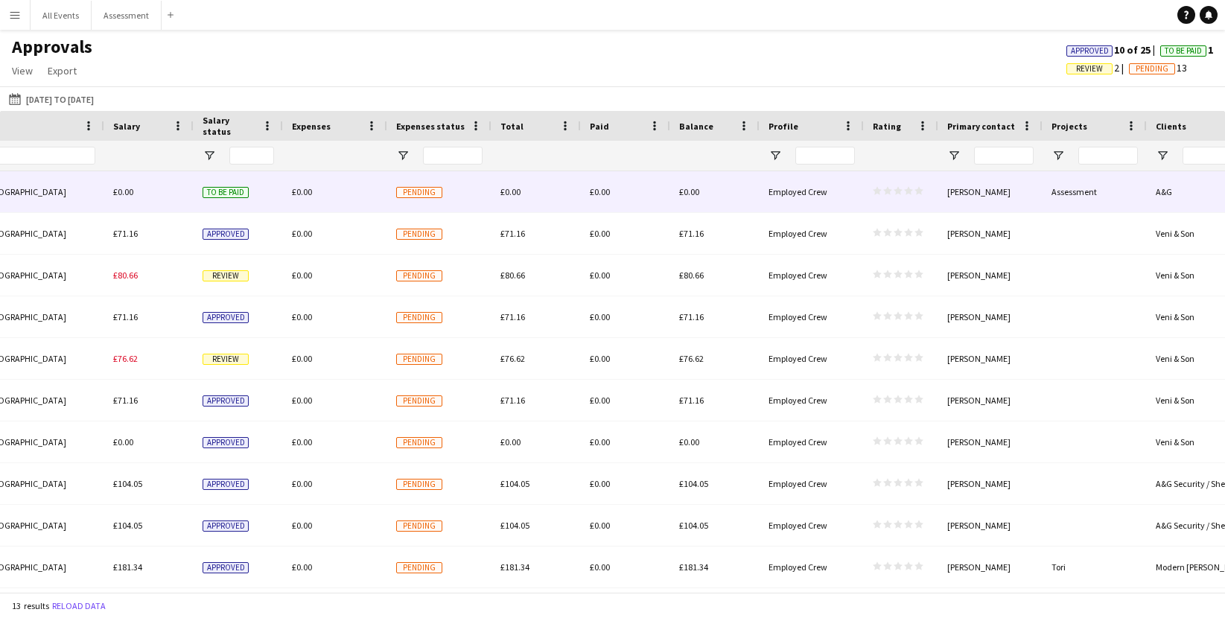
click at [423, 195] on span "Pending" at bounding box center [419, 192] width 46 height 11
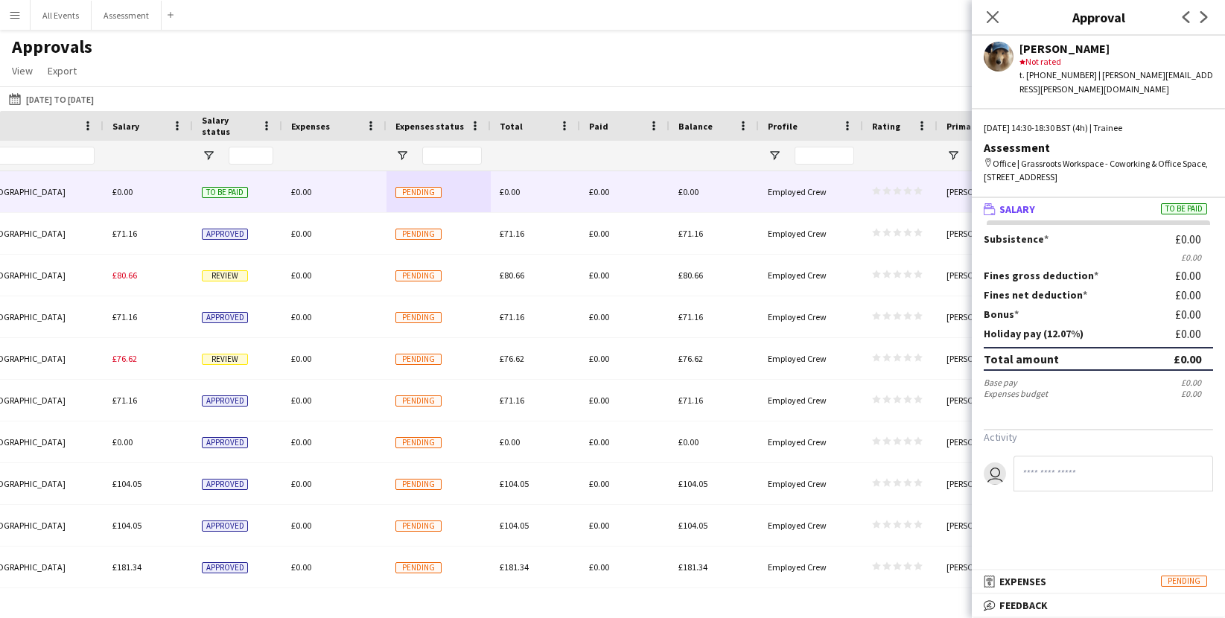
click at [572, 99] on div "13-09-2025 01-09-2025 to 07-09-2025 Today This Week This Month Yesterday Last W…" at bounding box center [612, 98] width 1225 height 25
